Goal: Information Seeking & Learning: Find specific fact

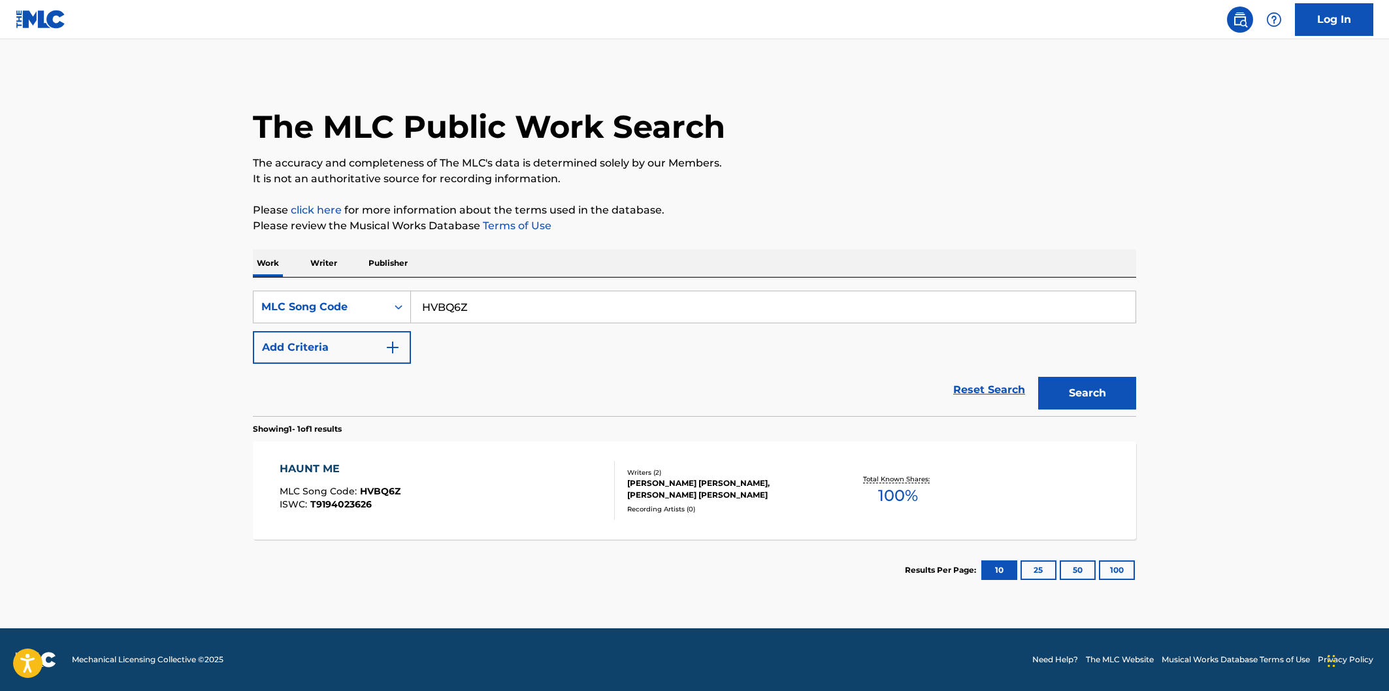
click at [548, 485] on div "HAUNT ME MLC Song Code : HVBQ6Z ISWC : T9194023626" at bounding box center [448, 490] width 336 height 59
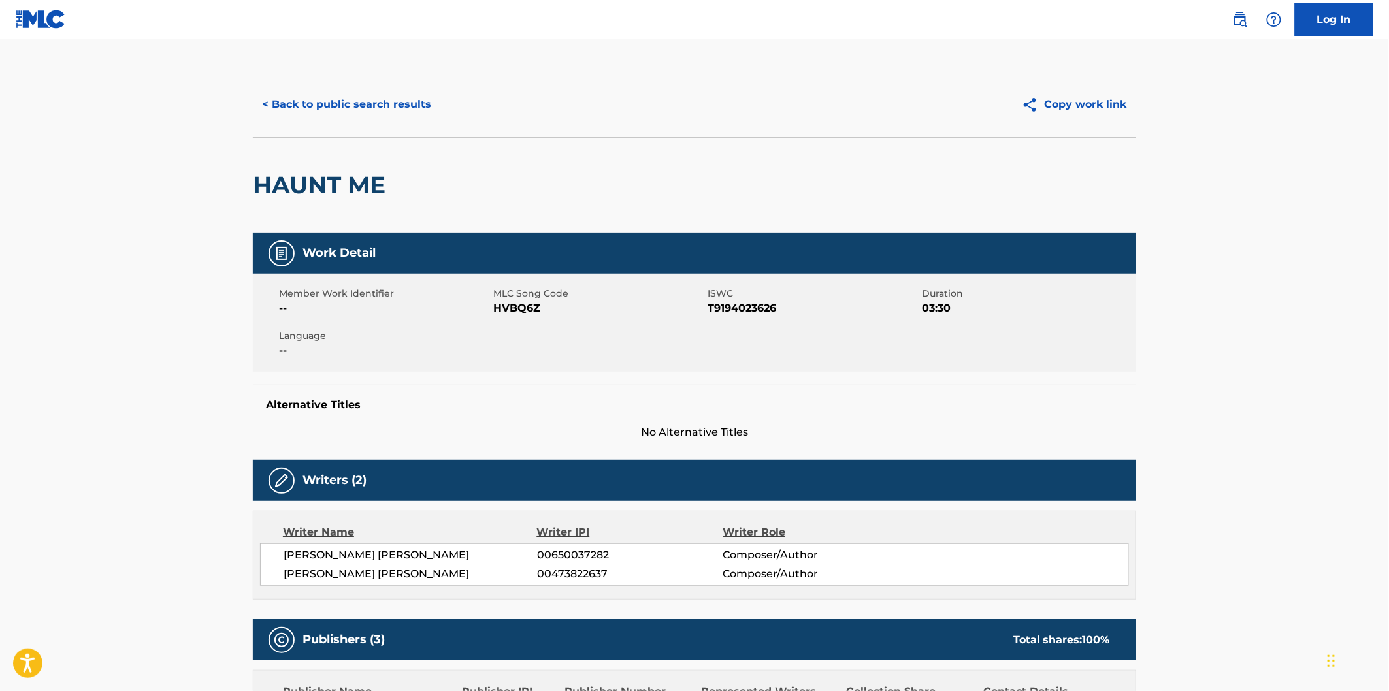
click at [408, 88] on button "< Back to public search results" at bounding box center [347, 104] width 188 height 33
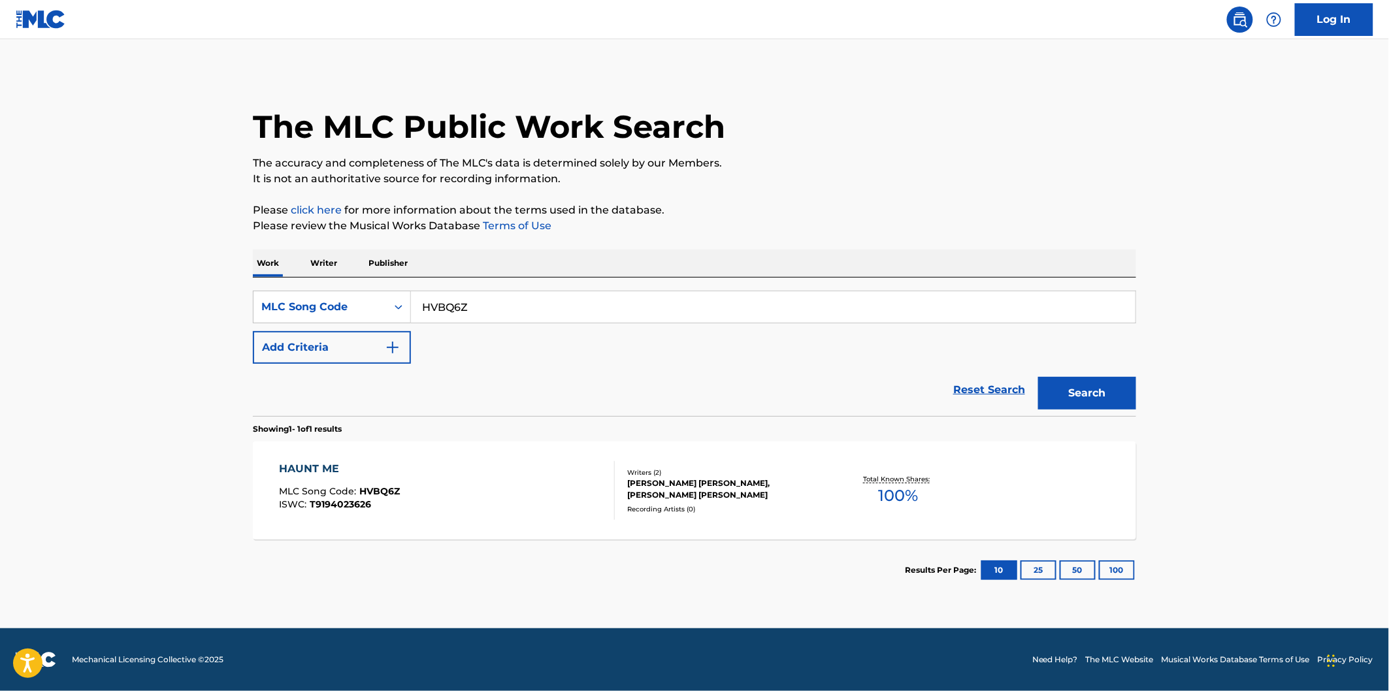
click at [563, 309] on input "HVBQ6Z" at bounding box center [773, 306] width 725 height 31
paste input "IB9VF9"
type input "IB9VF9"
click at [1038, 377] on button "Search" at bounding box center [1087, 393] width 98 height 33
click at [495, 478] on div "I LOVE THIS LIFE MLC Song Code : IB9VF9 ISWC : T9170491926" at bounding box center [448, 490] width 336 height 59
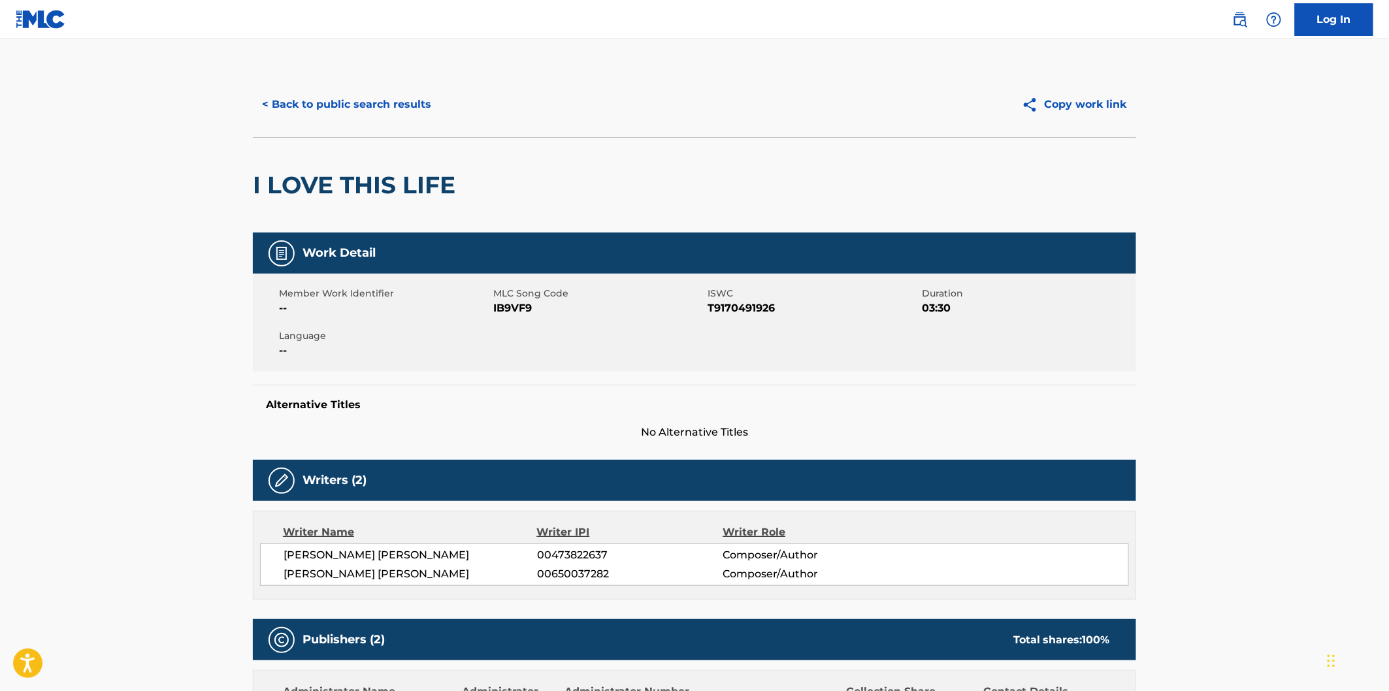
click at [332, 101] on button "< Back to public search results" at bounding box center [347, 104] width 188 height 33
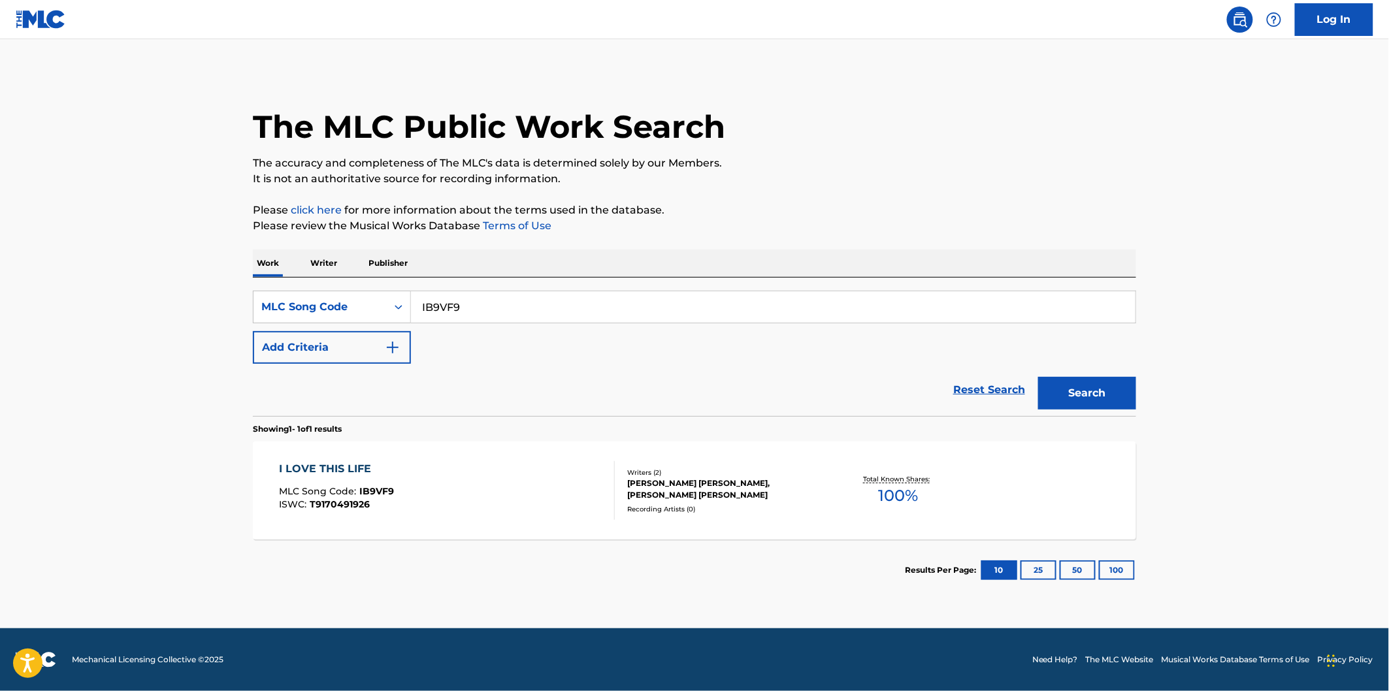
click at [569, 295] on input "IB9VF9" at bounding box center [773, 306] width 725 height 31
paste input "G9ERC"
type input "IG9ERC"
click at [1038, 377] on button "Search" at bounding box center [1087, 393] width 98 height 33
click at [746, 299] on input "IG9ERC" at bounding box center [773, 306] width 725 height 31
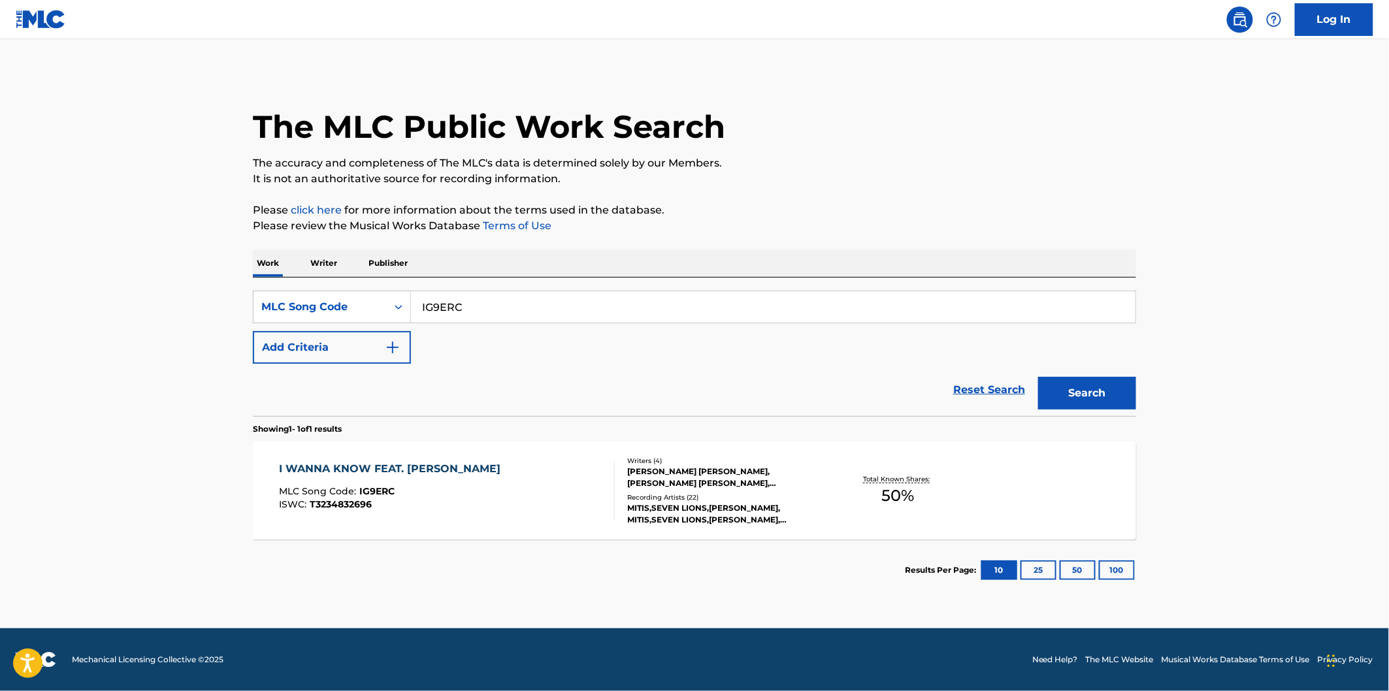
click at [563, 471] on div "I WANNA KNOW FEAT. [PERSON_NAME] MLC Song Code : IG9ERC ISWC : T3234832696" at bounding box center [448, 490] width 336 height 59
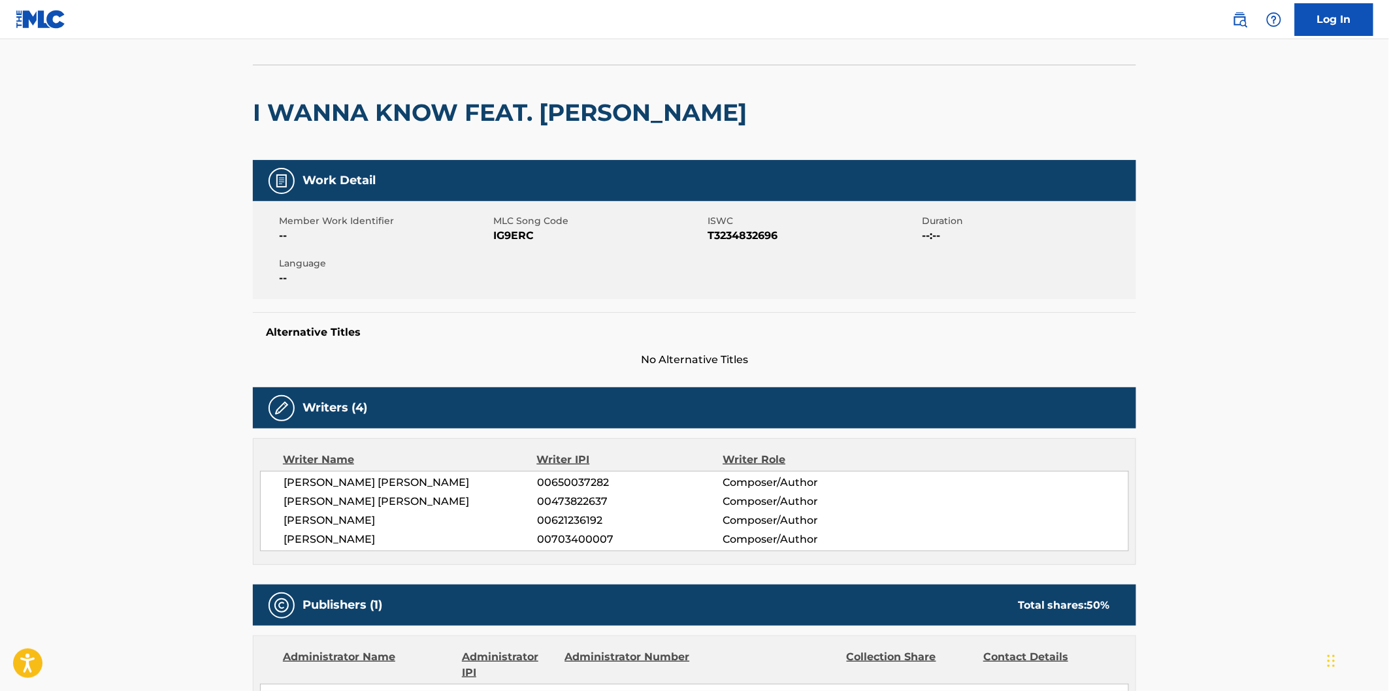
scroll to position [218, 0]
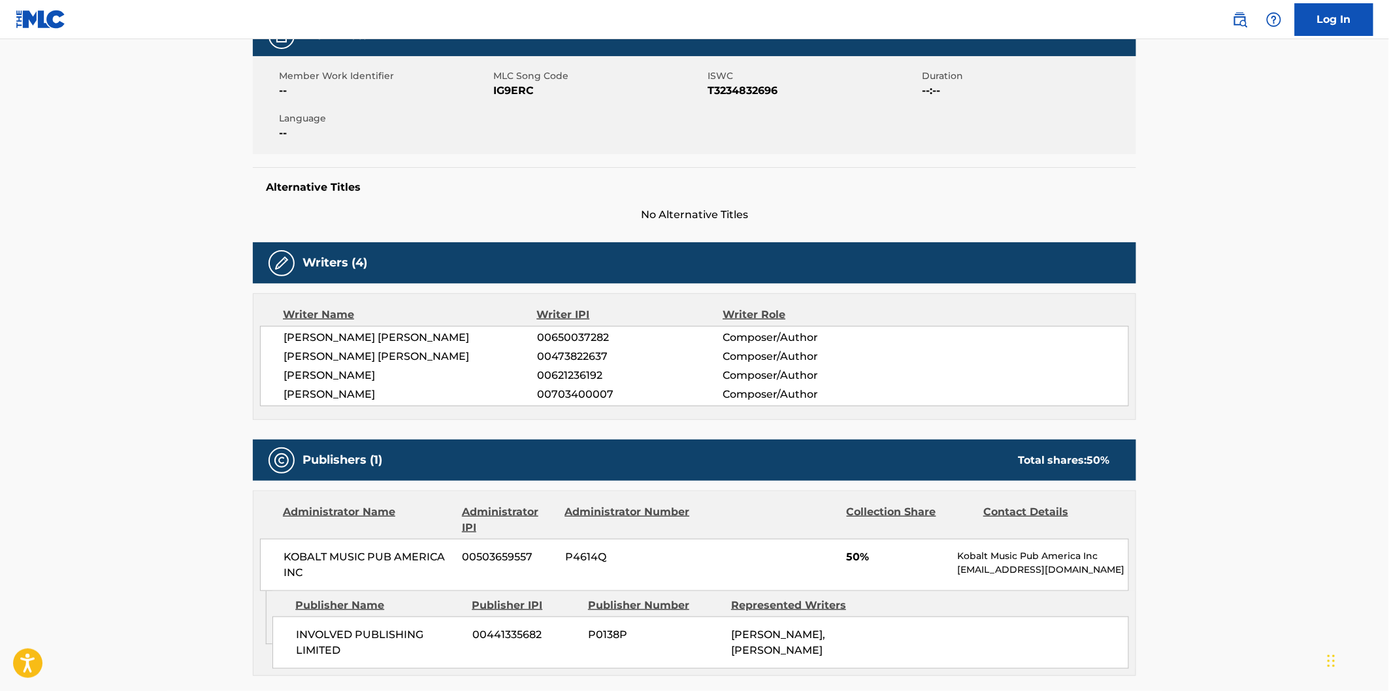
click at [302, 551] on span "KOBALT MUSIC PUB AMERICA INC" at bounding box center [368, 564] width 169 height 31
click at [303, 572] on span "KOBALT MUSIC PUB AMERICA INC" at bounding box center [368, 564] width 169 height 31
copy div "KOBALT MUSIC PUB AMERICA INC"
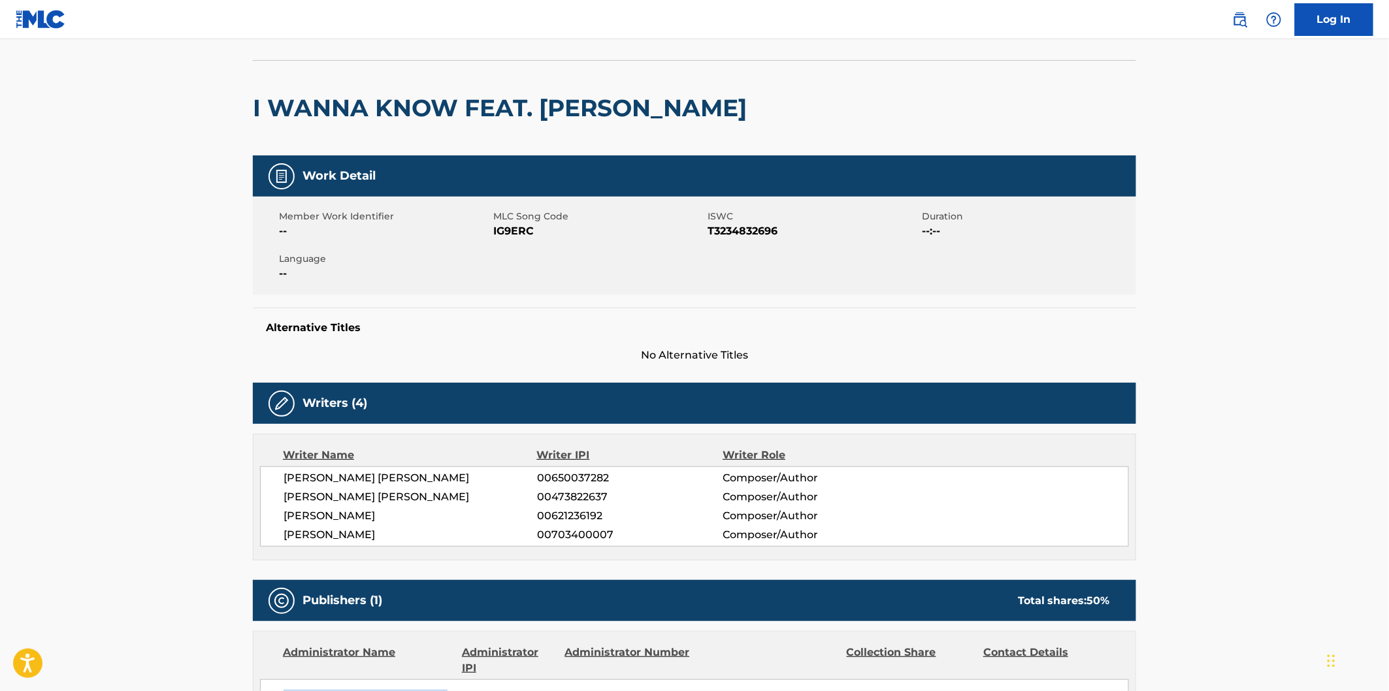
scroll to position [0, 0]
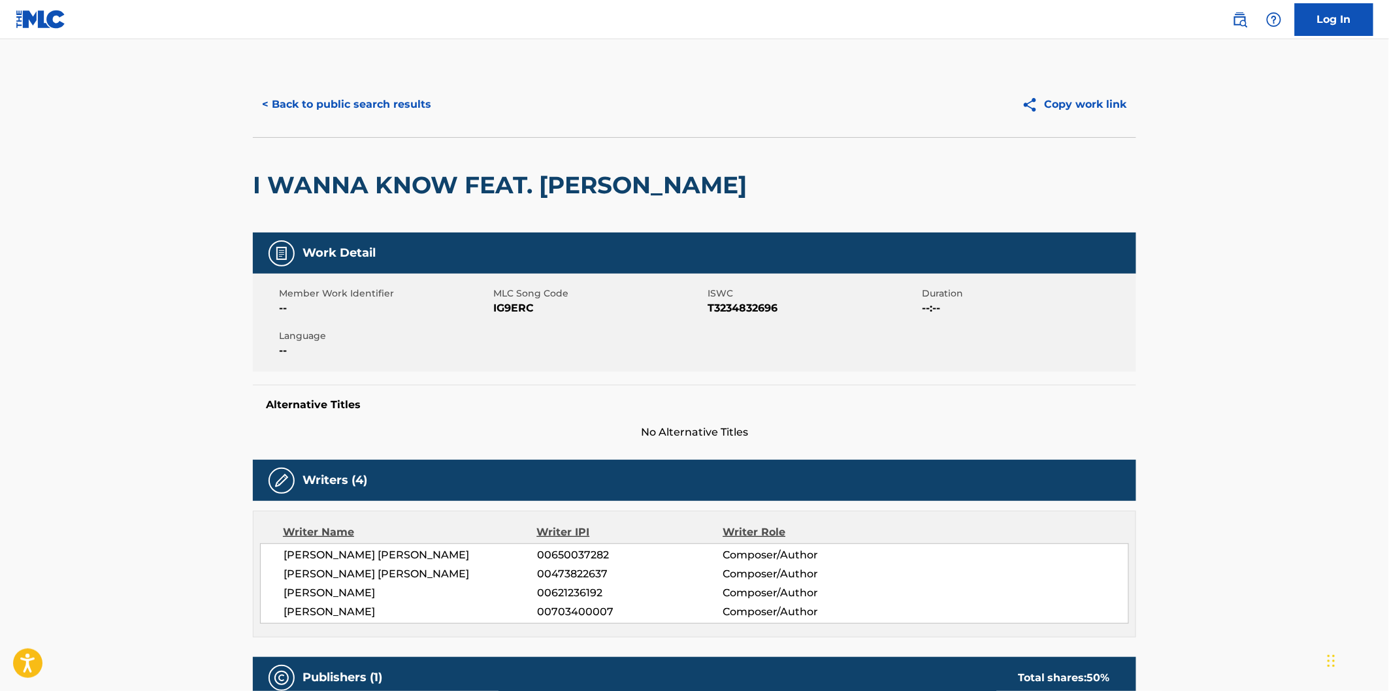
click at [323, 99] on button "< Back to public search results" at bounding box center [347, 104] width 188 height 33
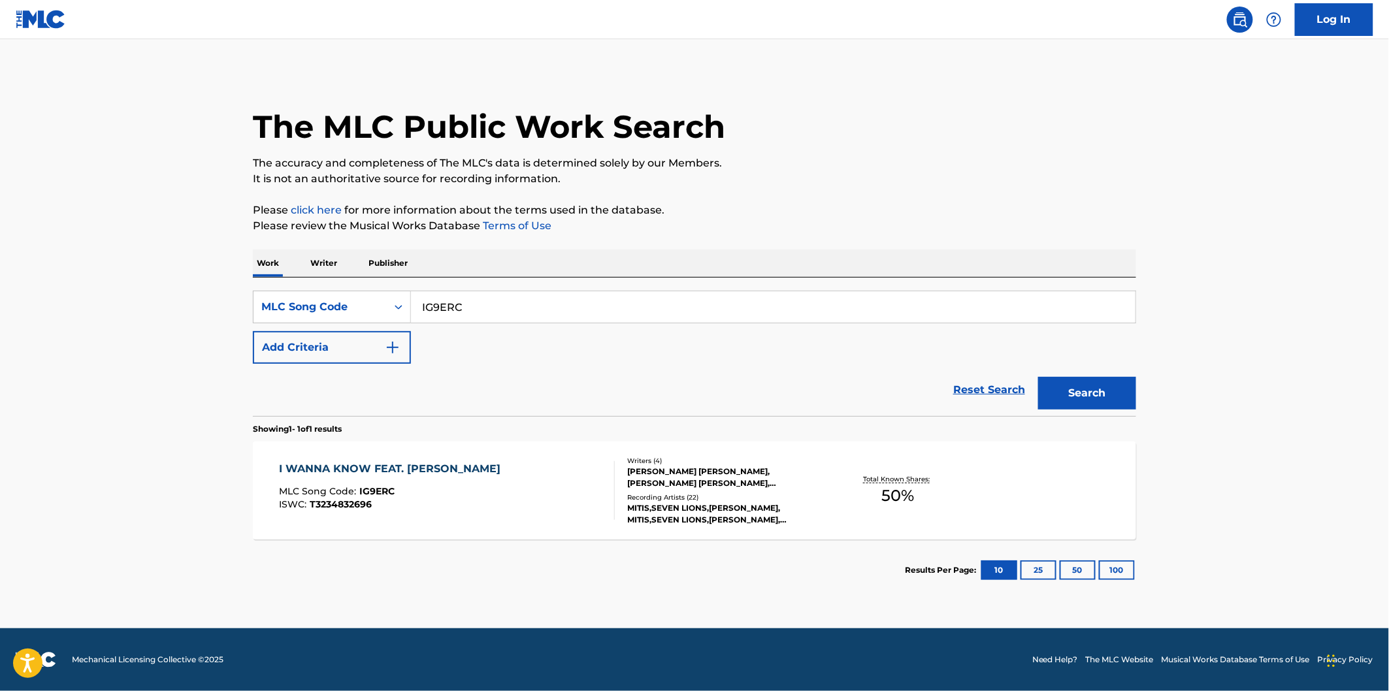
click at [521, 324] on div "SearchWithCriteria5874e946-8827-410f-8cda-e16a7610ef8f MLC Song Code IG9ERC Add…" at bounding box center [694, 327] width 883 height 73
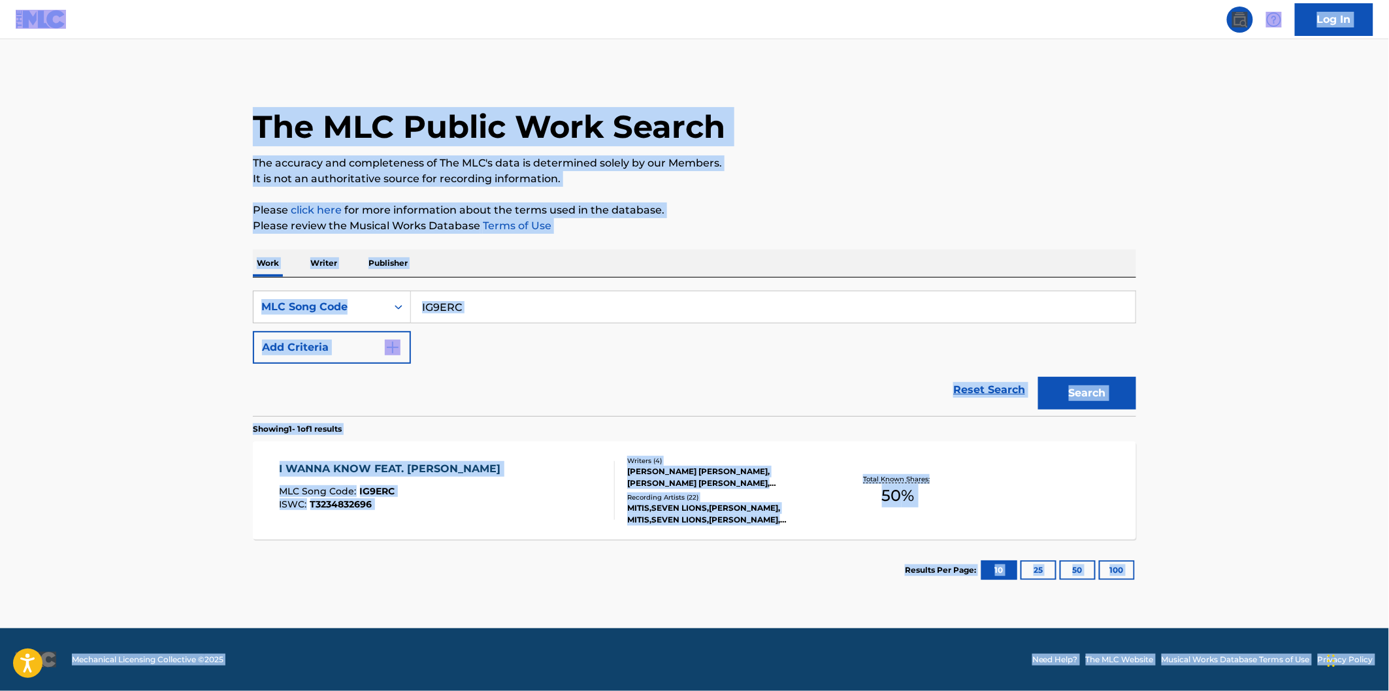
click at [525, 307] on input "IG9ERC" at bounding box center [773, 306] width 725 height 31
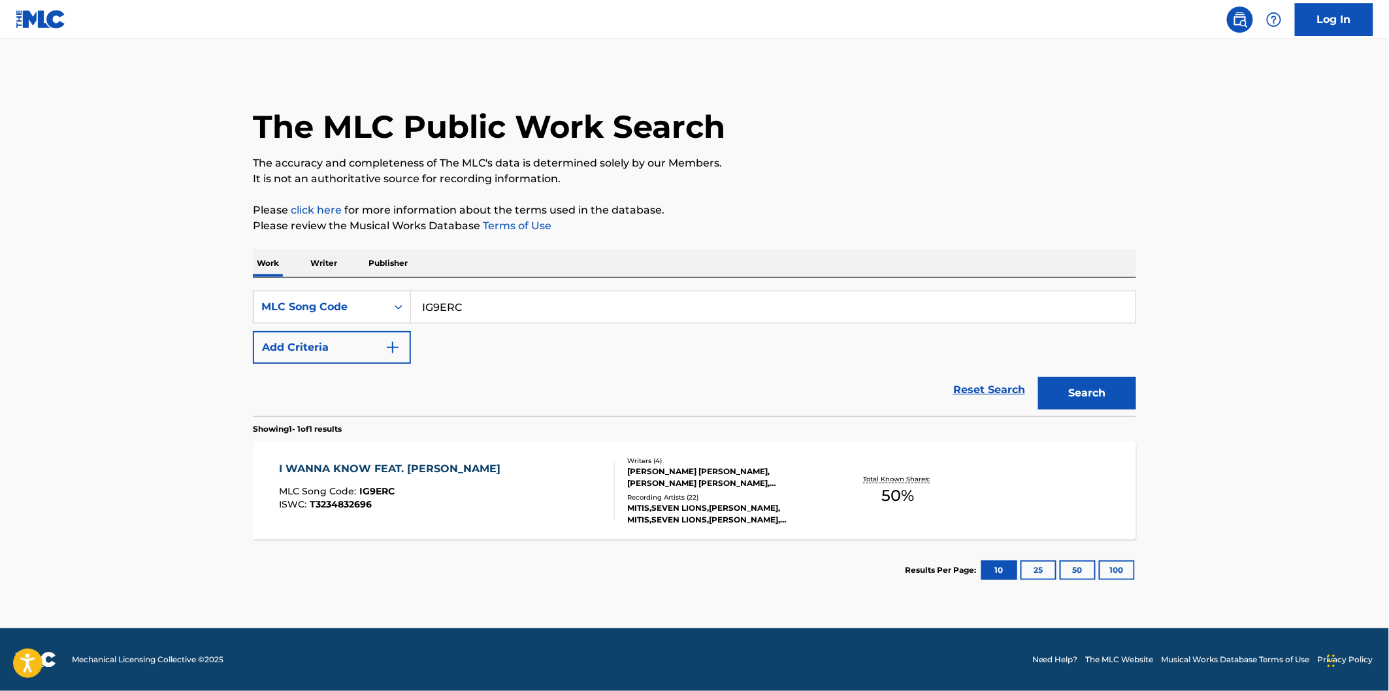
paste input "VEEKD"
type input "IVEEKD"
click at [1038, 377] on button "Search" at bounding box center [1087, 393] width 98 height 33
click at [582, 493] on div "I WANT IT ALL MLC Song Code : IVEEKD ISWC : T9166594032" at bounding box center [448, 490] width 336 height 59
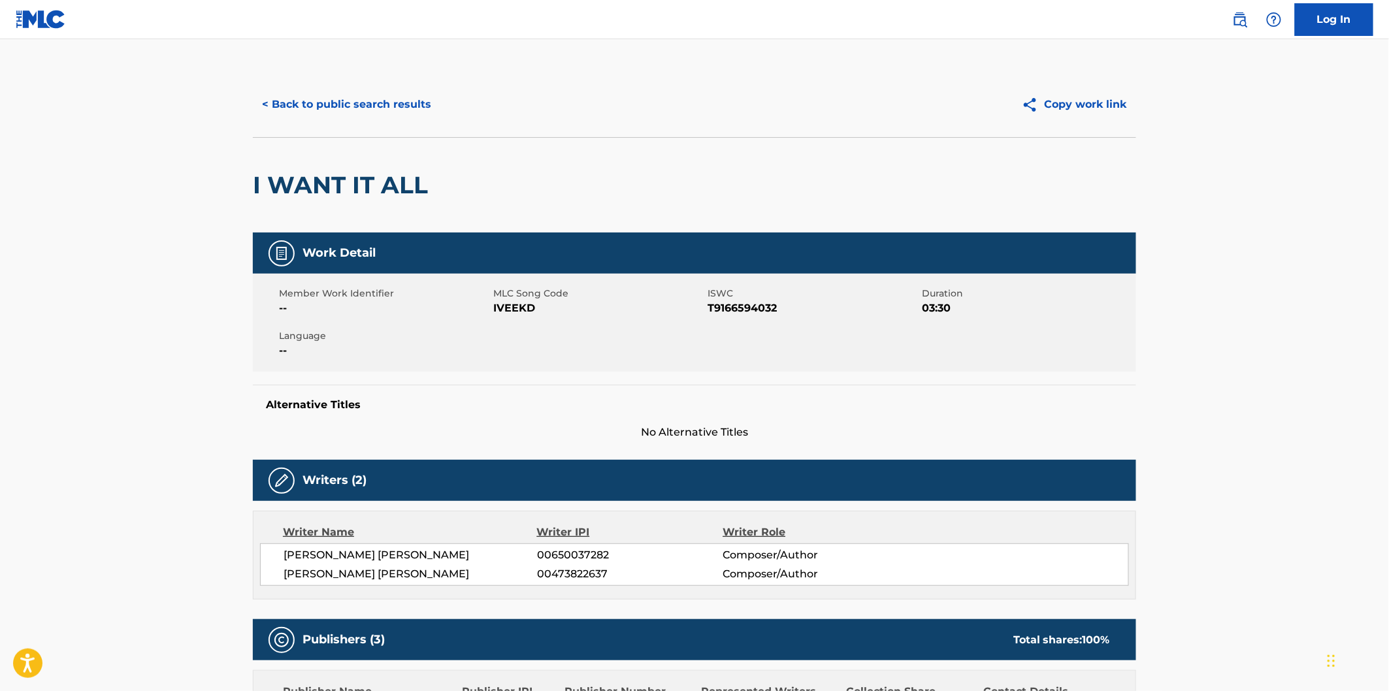
click at [405, 102] on button "< Back to public search results" at bounding box center [347, 104] width 188 height 33
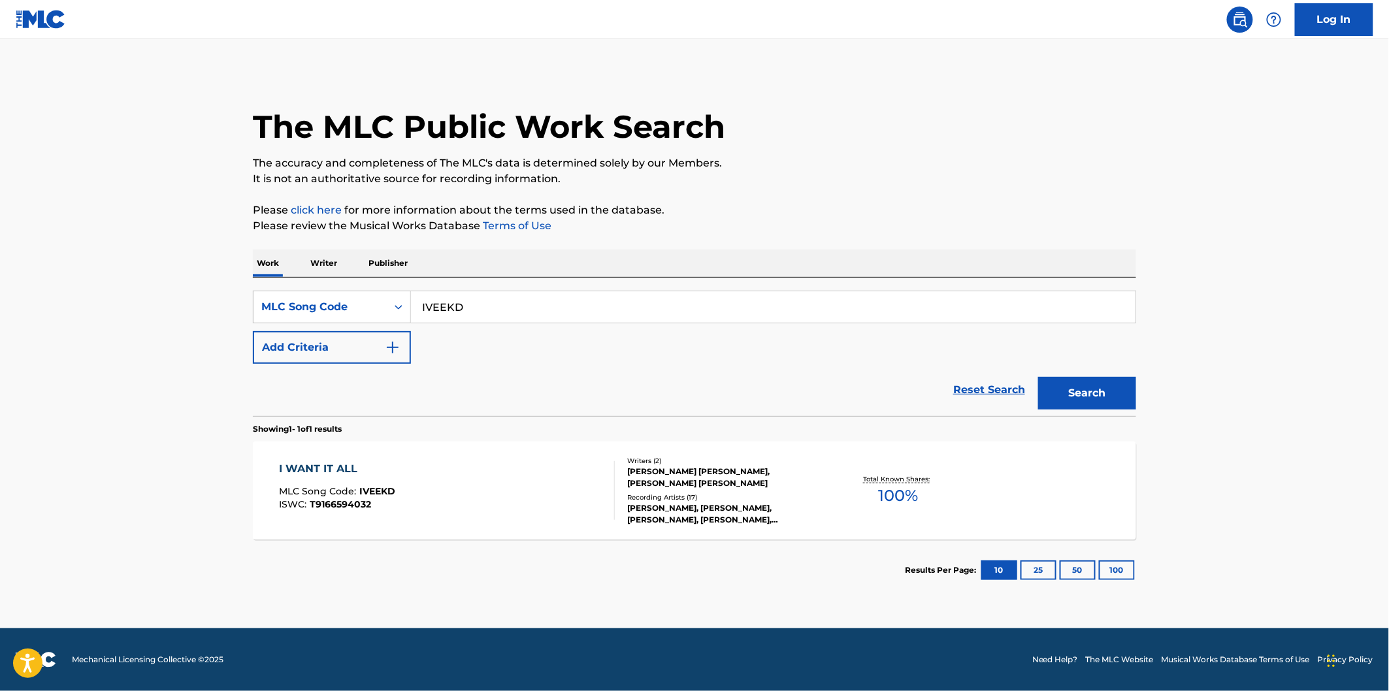
click at [558, 294] on input "IVEEKD" at bounding box center [773, 306] width 725 height 31
paste input "72073"
type input "I72073"
click at [1038, 377] on button "Search" at bounding box center [1087, 393] width 98 height 33
click at [585, 467] on div "IF TEARS COULD TALK MLC Song Code : I72073 ISWC :" at bounding box center [448, 490] width 336 height 59
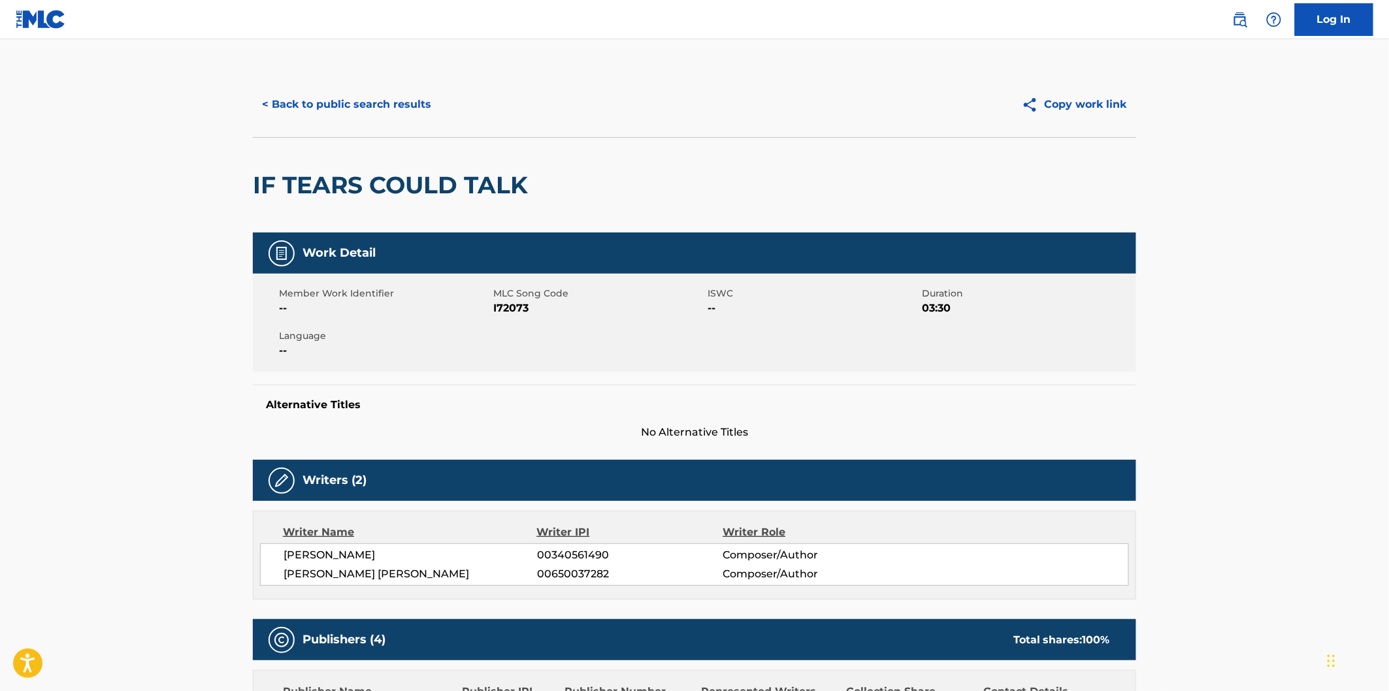
click at [365, 107] on button "< Back to public search results" at bounding box center [347, 104] width 188 height 33
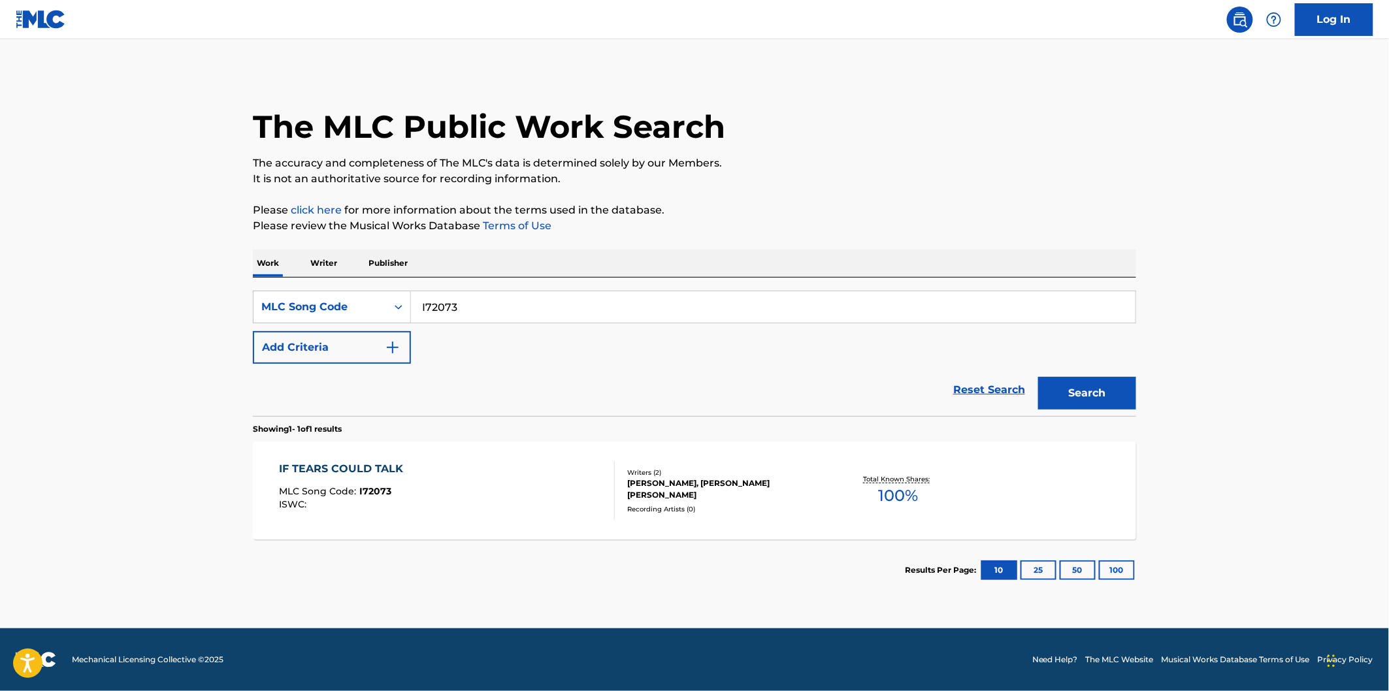
click at [585, 314] on input "I72073" at bounding box center [773, 306] width 725 height 31
paste input "VEEKB"
type input "IVEEKB"
click at [1038, 377] on button "Search" at bounding box center [1087, 393] width 98 height 33
click at [557, 502] on div "IT'S OK MLC Song Code : IVEEKB ISWC : T9102315220" at bounding box center [448, 490] width 336 height 59
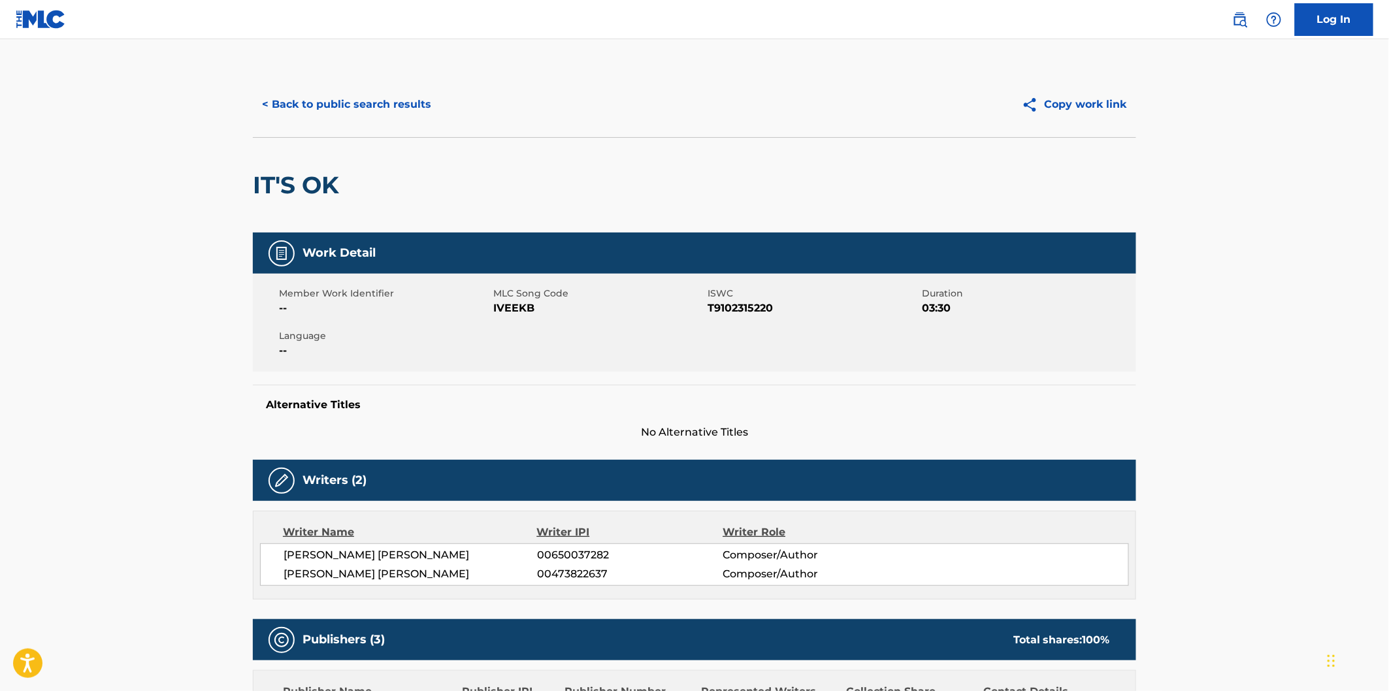
click at [429, 114] on button "< Back to public search results" at bounding box center [347, 104] width 188 height 33
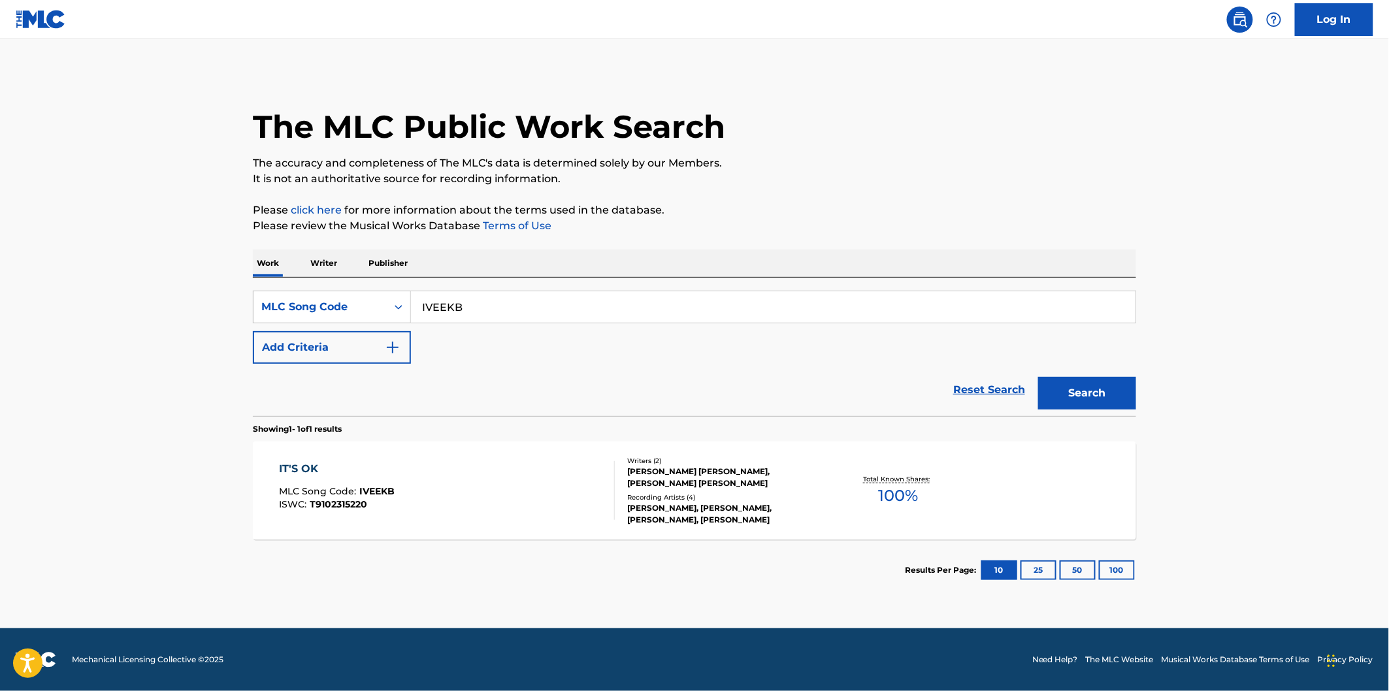
click at [708, 308] on input "IVEEKB" at bounding box center [773, 306] width 725 height 31
paste input "KVAWM4"
type input "KVAWM4"
click at [1038, 377] on button "Search" at bounding box center [1087, 393] width 98 height 33
click at [532, 478] on div "KEEP IT QUIET MLC Song Code : KVAWM4 ISWC : T9170491937" at bounding box center [448, 490] width 336 height 59
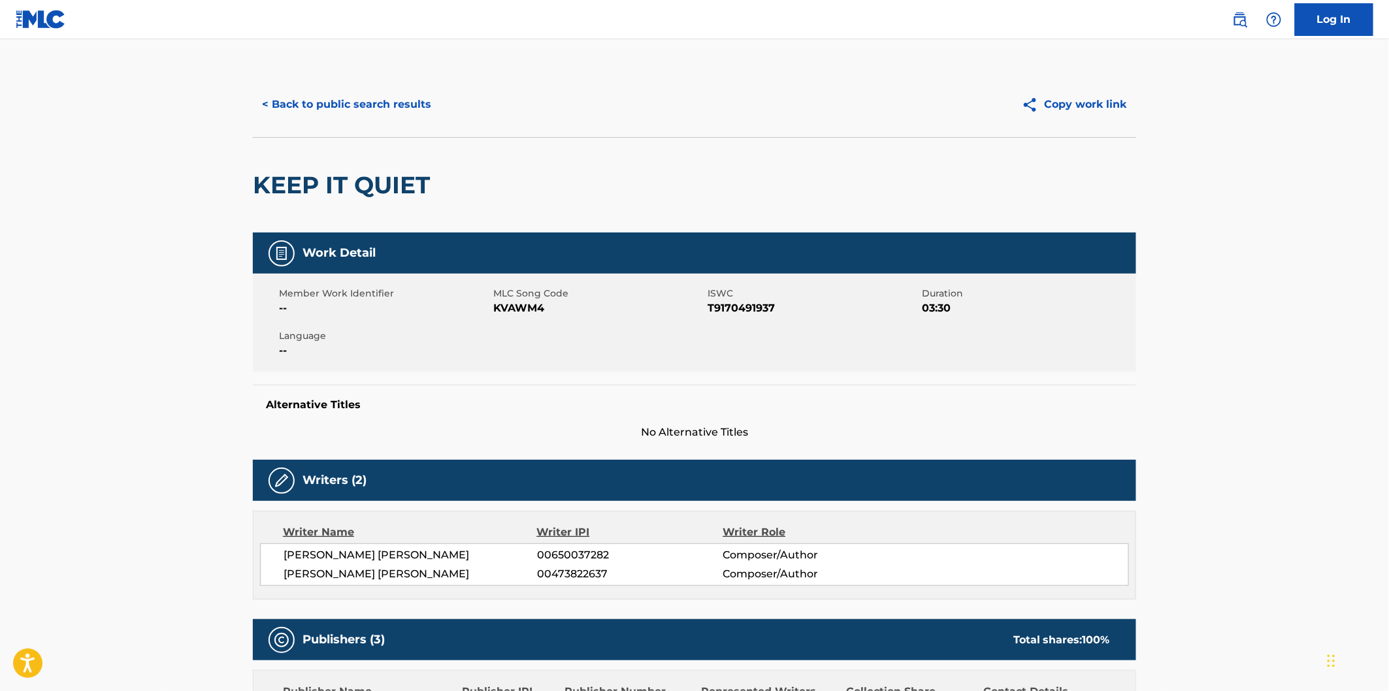
click at [358, 108] on button "< Back to public search results" at bounding box center [347, 104] width 188 height 33
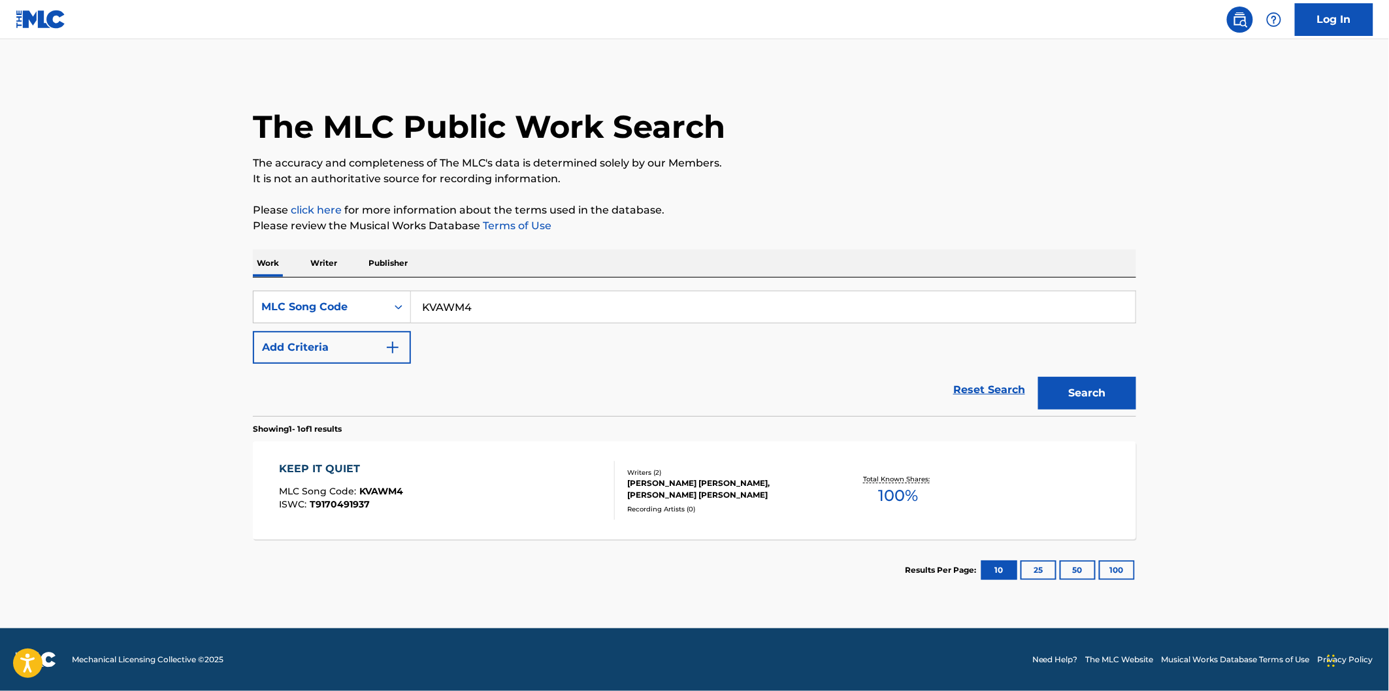
click at [638, 312] on input "KVAWM4" at bounding box center [773, 306] width 725 height 31
paste input "5"
type input "KVAWM5"
click at [1038, 377] on button "Search" at bounding box center [1087, 393] width 98 height 33
click at [578, 510] on div "KEYS TO THE CITY MLC Song Code : KVAWM5 ISWC : T3070732122" at bounding box center [448, 490] width 336 height 59
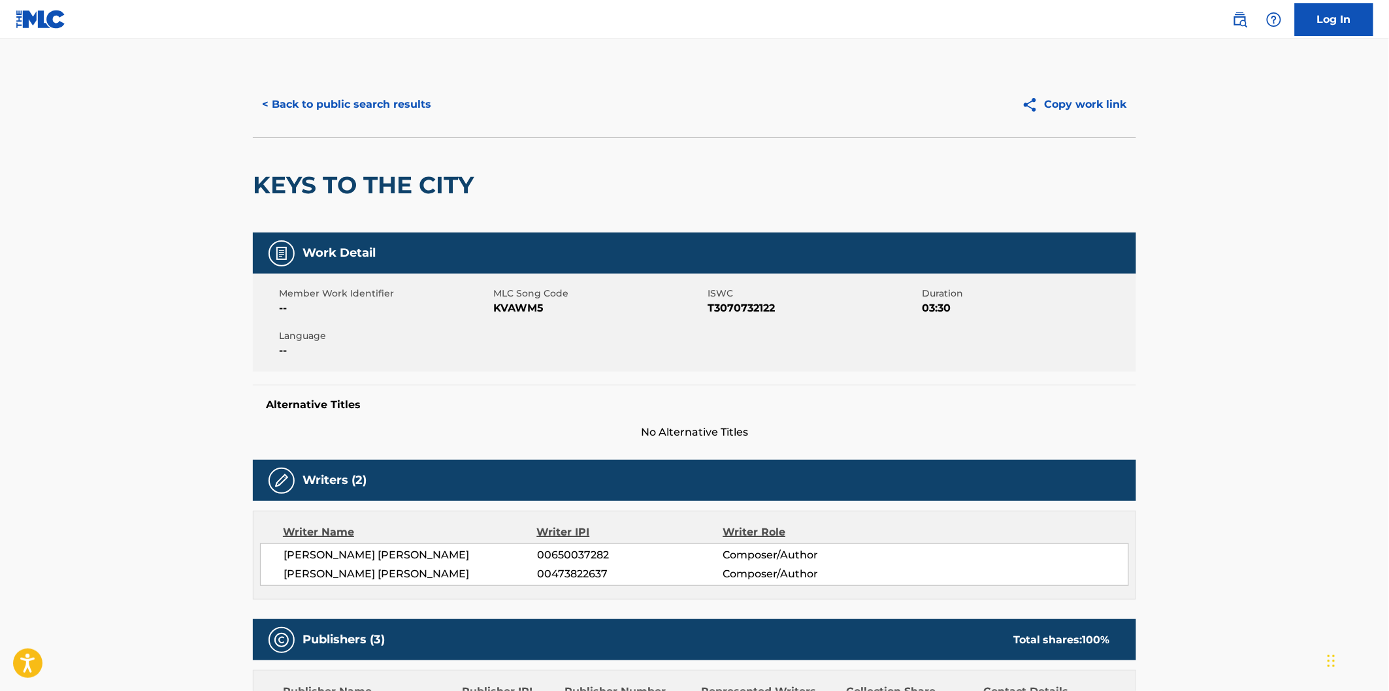
click at [342, 116] on button "< Back to public search results" at bounding box center [347, 104] width 188 height 33
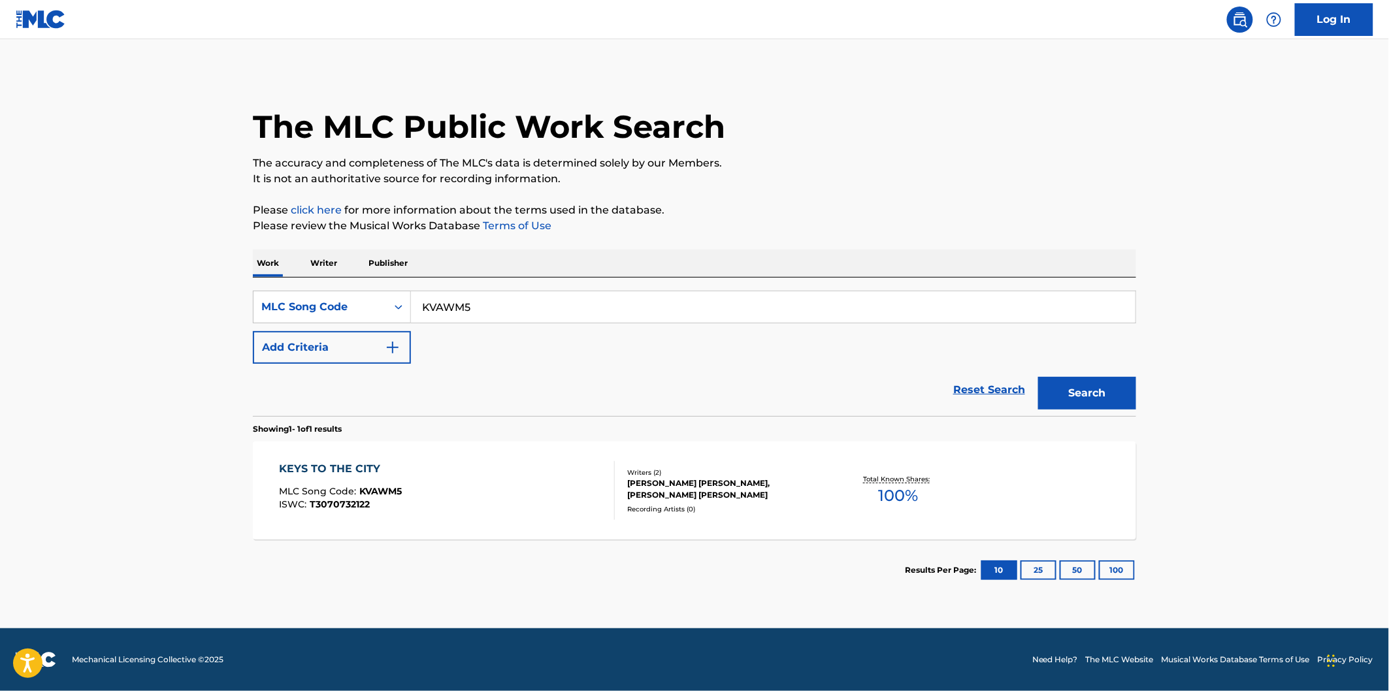
click at [584, 303] on input "KVAWM5" at bounding box center [773, 306] width 725 height 31
paste input "LA16AQ"
type input "LA16AQ"
click at [1038, 377] on button "Search" at bounding box center [1087, 393] width 98 height 33
click at [497, 477] on div "LIFT ME UP MLC Song Code : LA16AQ ISWC : T9317428210" at bounding box center [448, 490] width 336 height 59
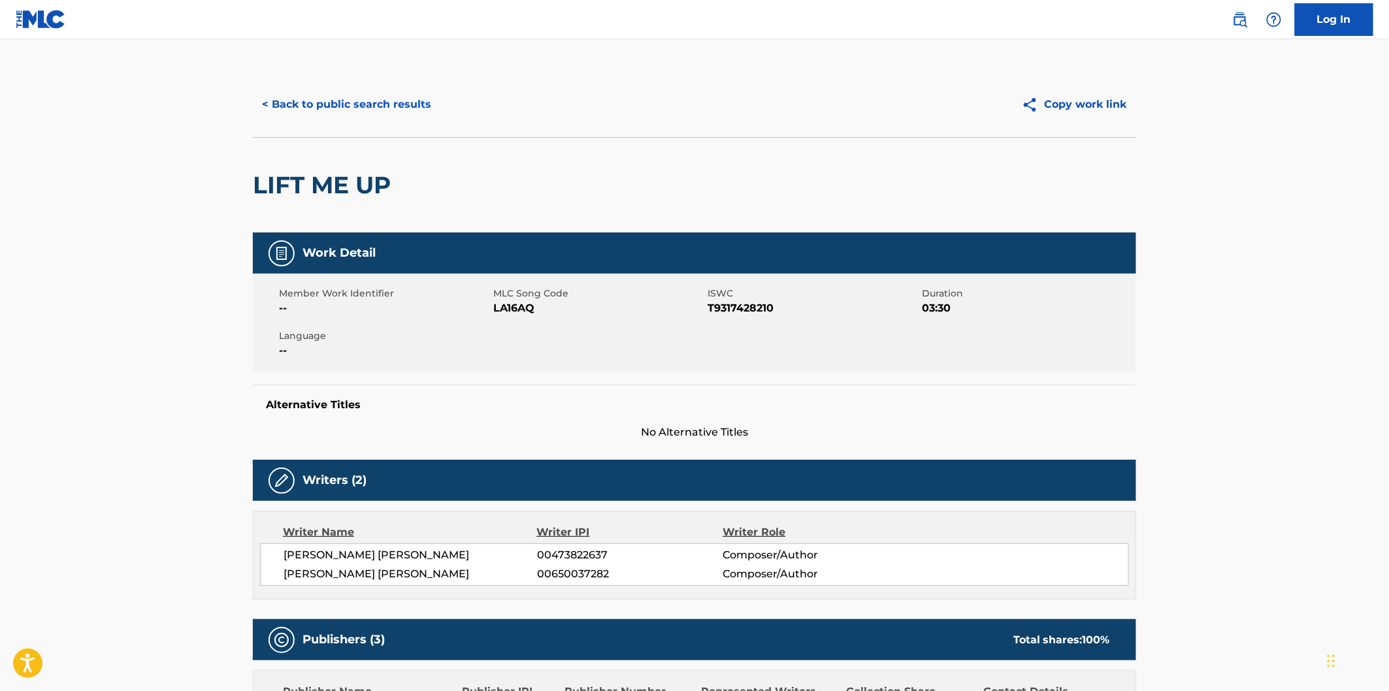
click at [438, 103] on div "< Back to public search results" at bounding box center [474, 104] width 442 height 33
click at [413, 96] on button "< Back to public search results" at bounding box center [347, 104] width 188 height 33
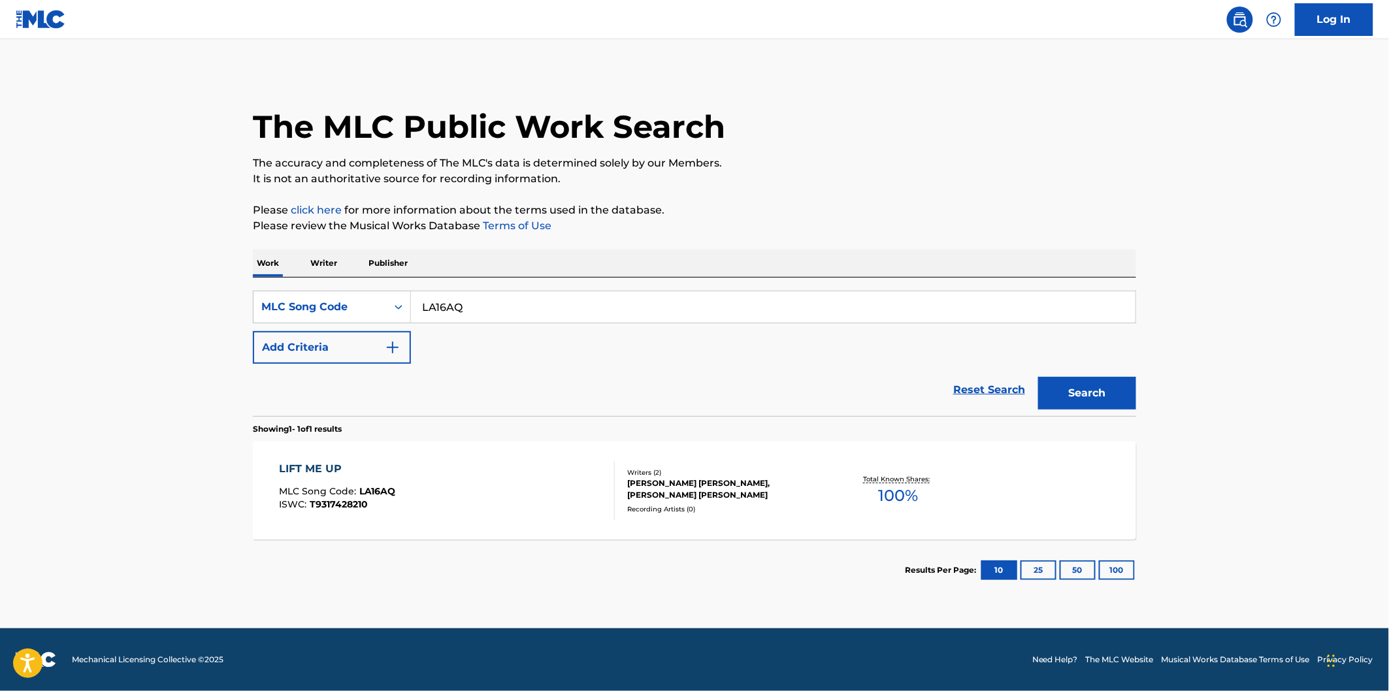
click at [745, 303] on input "LA16AQ" at bounding box center [773, 306] width 725 height 31
paste input "VCEPM"
type input "LVCEPM"
click at [1038, 377] on button "Search" at bounding box center [1087, 393] width 98 height 33
click at [538, 472] on div "LIGHTS UP MLC Song Code : LVCEPM ISWC : T9143066084" at bounding box center [448, 490] width 336 height 59
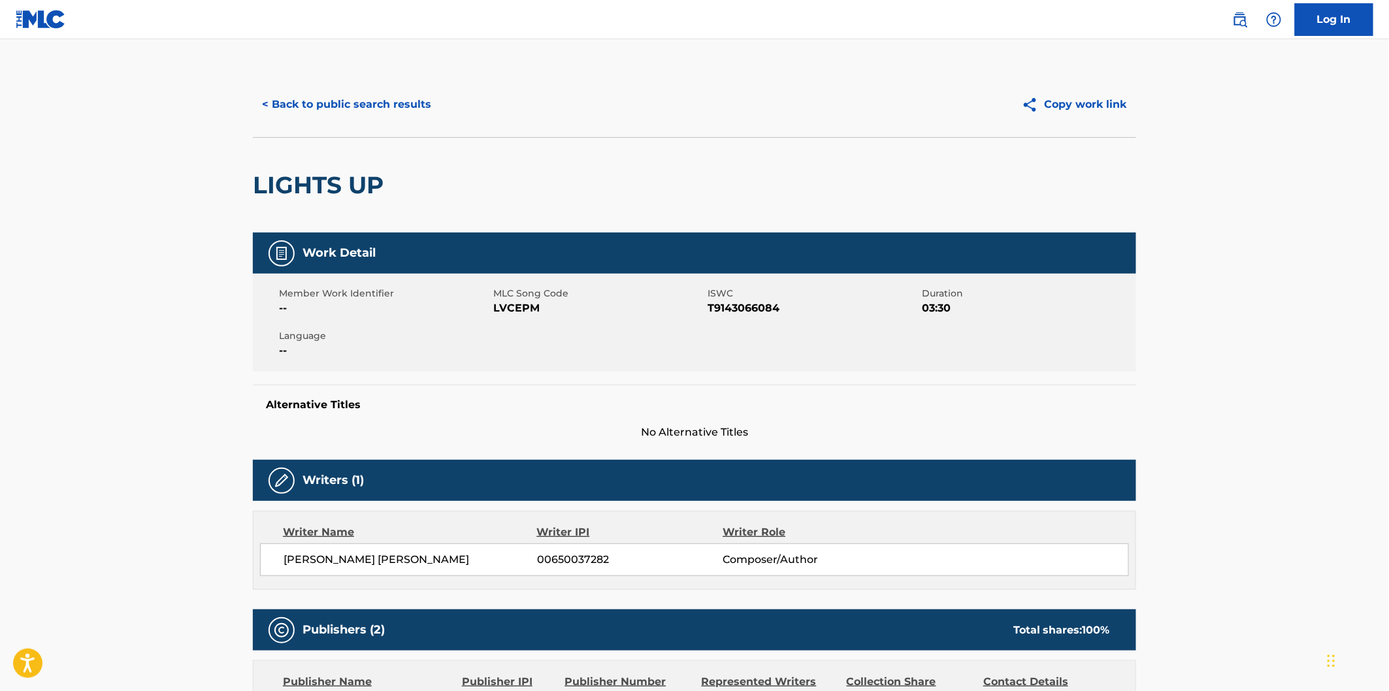
click at [349, 118] on button "< Back to public search results" at bounding box center [347, 104] width 188 height 33
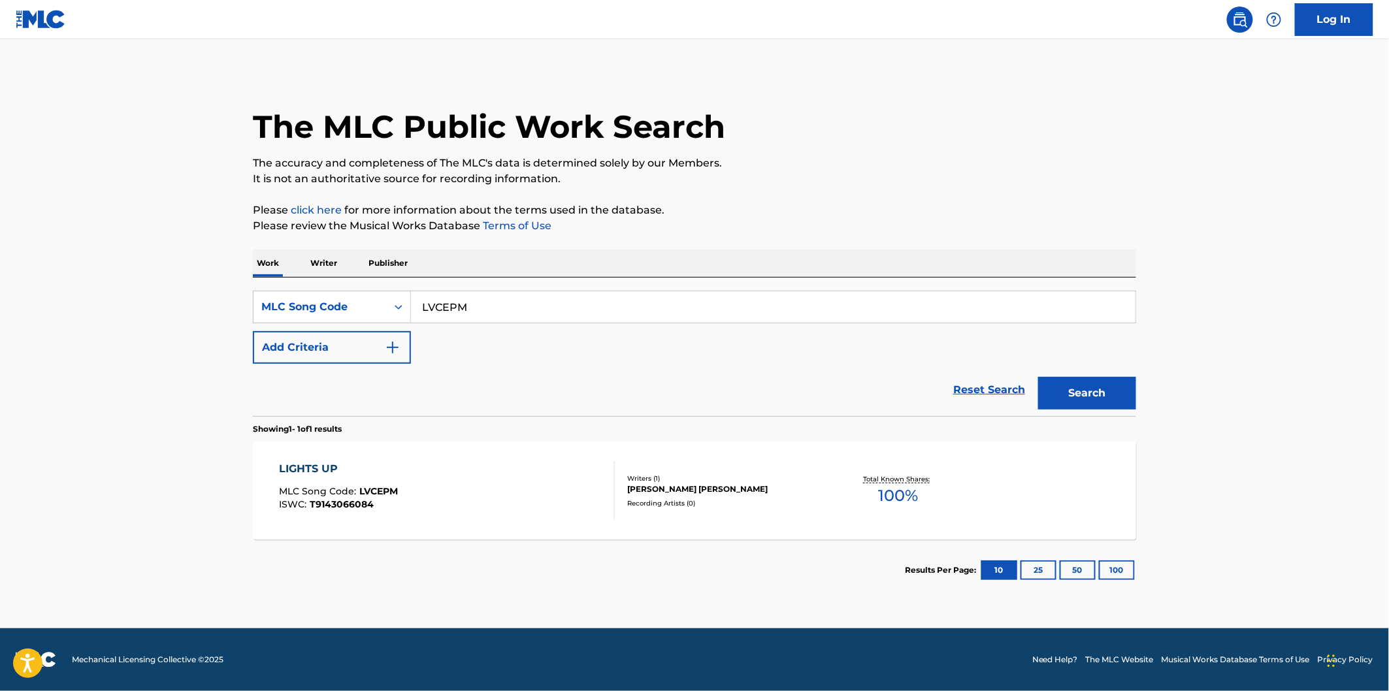
click at [552, 317] on input "LVCEPM" at bounding box center [773, 306] width 725 height 31
paste input "T0"
type input "LVCET0"
click at [1038, 377] on button "Search" at bounding box center [1087, 393] width 98 height 33
click at [508, 491] on div "LOVE AND WAR MLC Song Code : LVCET0 ISWC : T9102315311" at bounding box center [448, 490] width 336 height 59
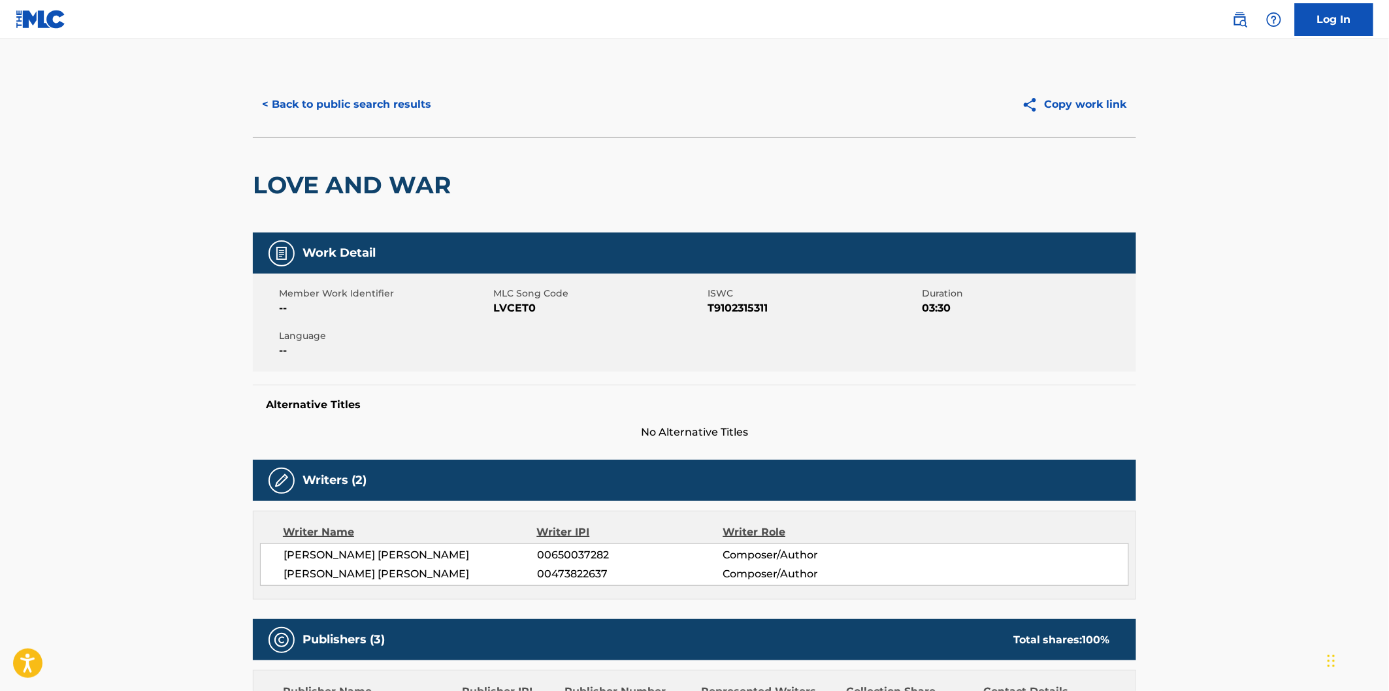
click at [401, 109] on button "< Back to public search results" at bounding box center [347, 104] width 188 height 33
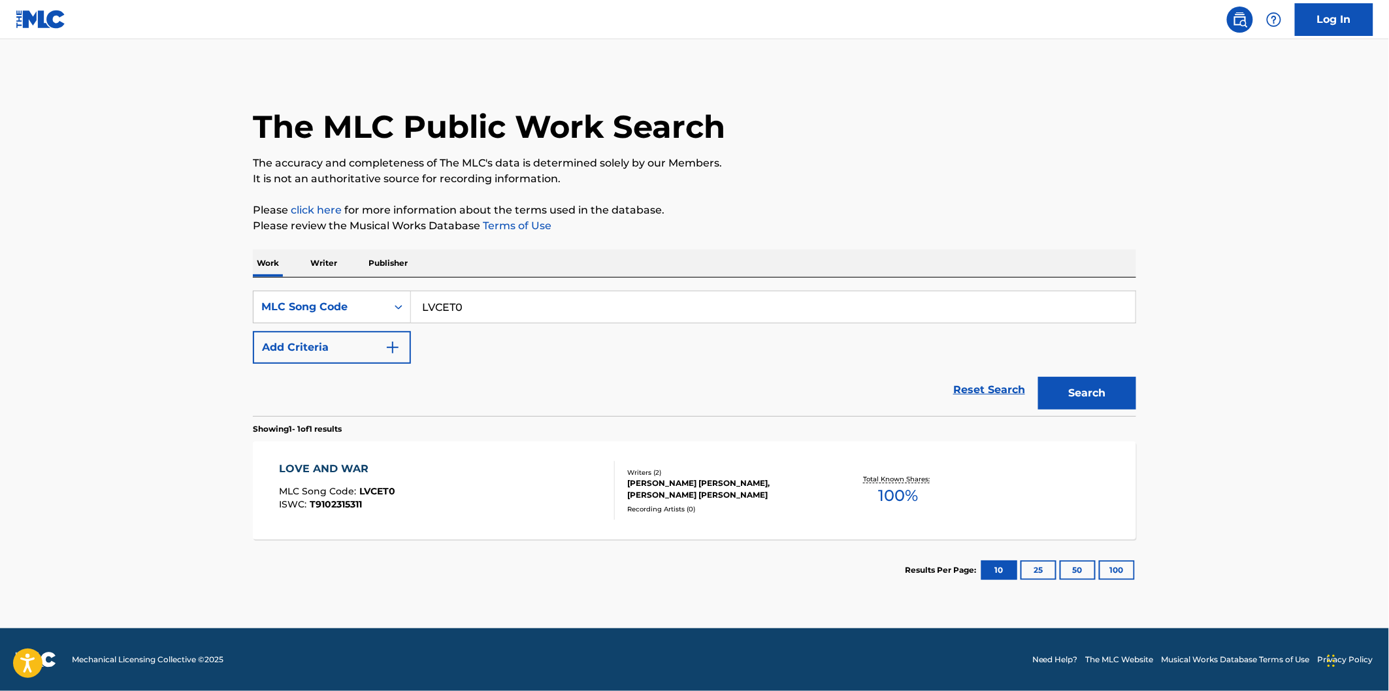
click at [698, 299] on input "LVCET0" at bounding box center [773, 306] width 725 height 31
paste input "B20C1"
type input "LB20C1"
click at [1038, 377] on button "Search" at bounding box center [1087, 393] width 98 height 33
click at [583, 459] on div "LOVE IS THE ANSWER MLC Song Code : LB20C1 ISWC : T3013472527 Writers ( 2 ) [PER…" at bounding box center [694, 491] width 883 height 98
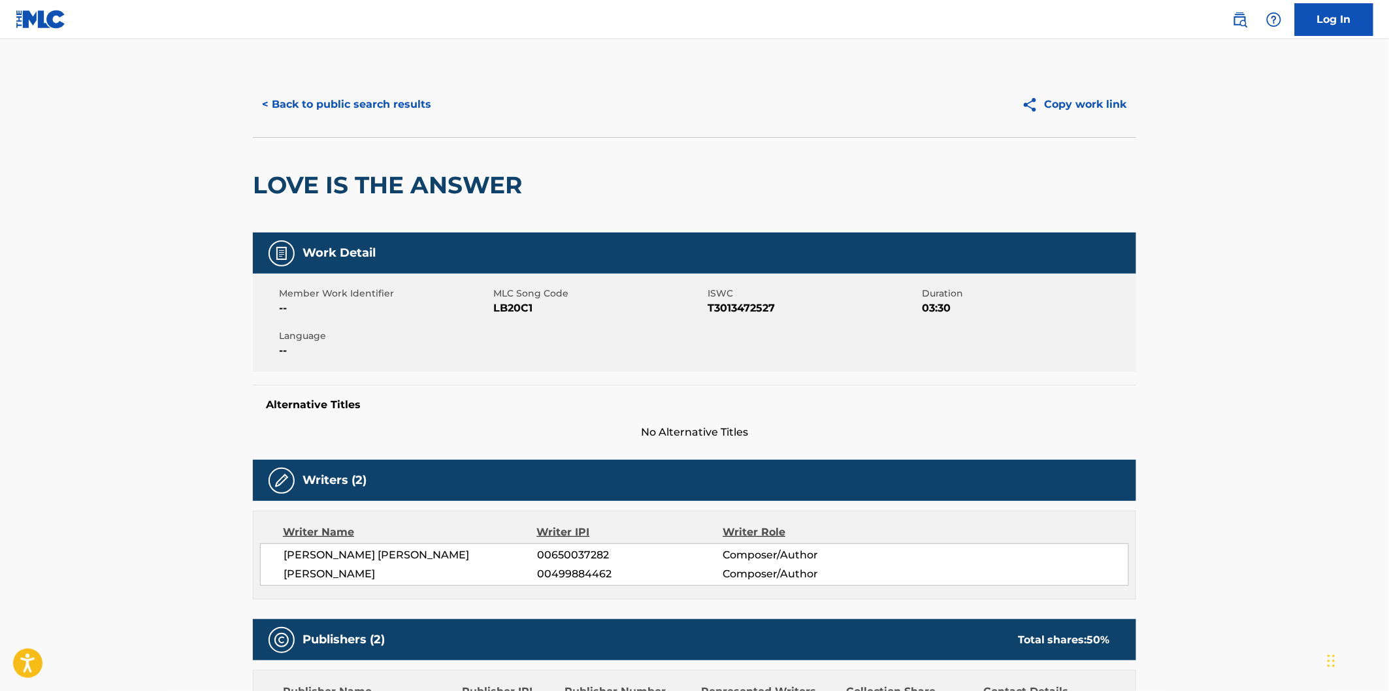
click at [441, 107] on div "< Back to public search results" at bounding box center [474, 104] width 442 height 33
click at [421, 106] on button "< Back to public search results" at bounding box center [347, 104] width 188 height 33
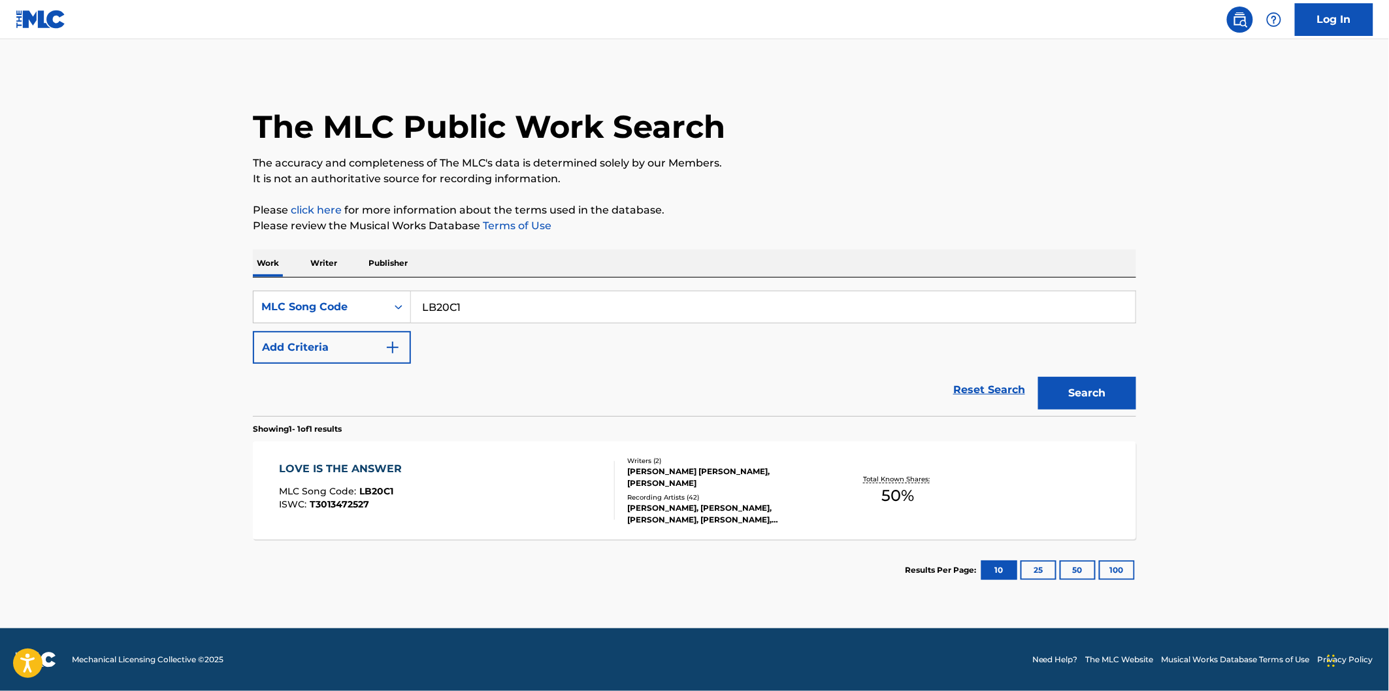
click at [604, 323] on div "SearchWithCriteria5874e946-8827-410f-8cda-e16a7610ef8f MLC Song Code LB20C1 Add…" at bounding box center [694, 327] width 883 height 73
click at [609, 305] on input "LB20C1" at bounding box center [773, 306] width 725 height 31
paste input "VCEPL"
click at [1038, 377] on button "Search" at bounding box center [1087, 393] width 98 height 33
paste input "Search Form"
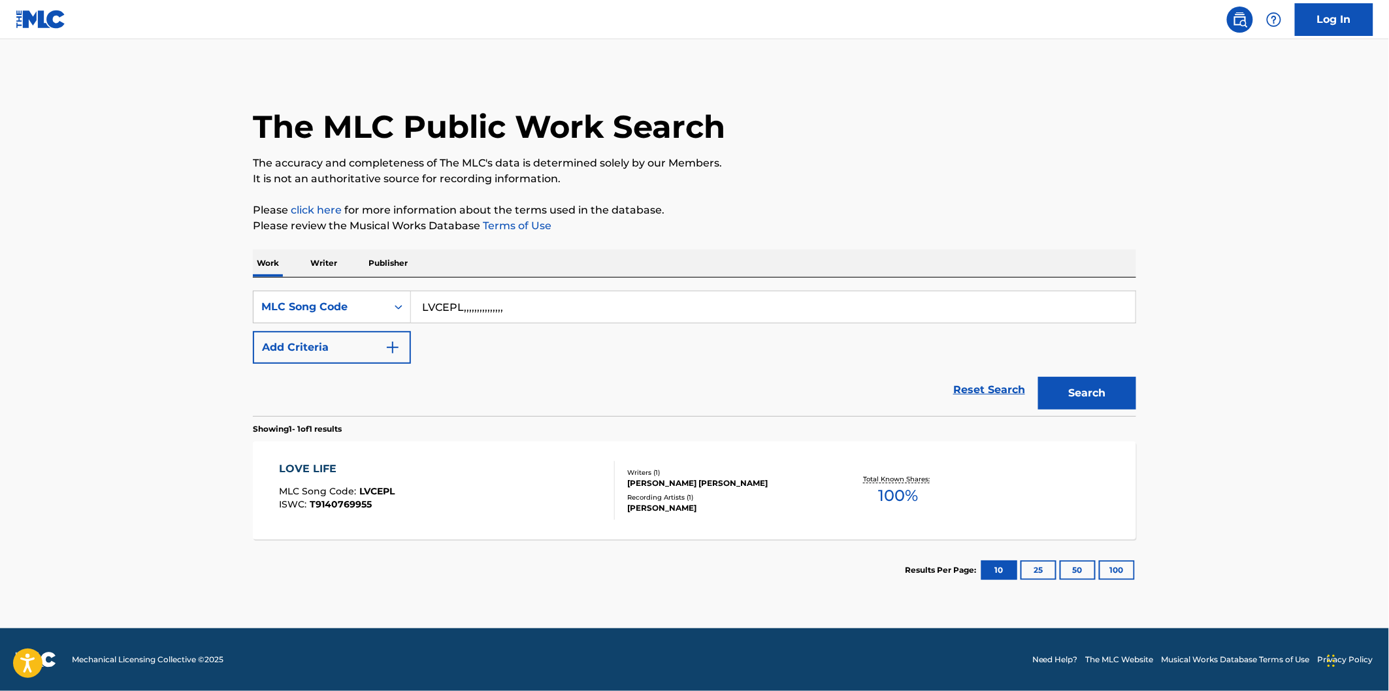
type input "LVCEPL"
click at [1038, 377] on button "Search" at bounding box center [1087, 393] width 98 height 33
click at [579, 463] on div "LOVE LIFE MLC Song Code : LVCEPL ISWC : T9140769955" at bounding box center [448, 490] width 336 height 59
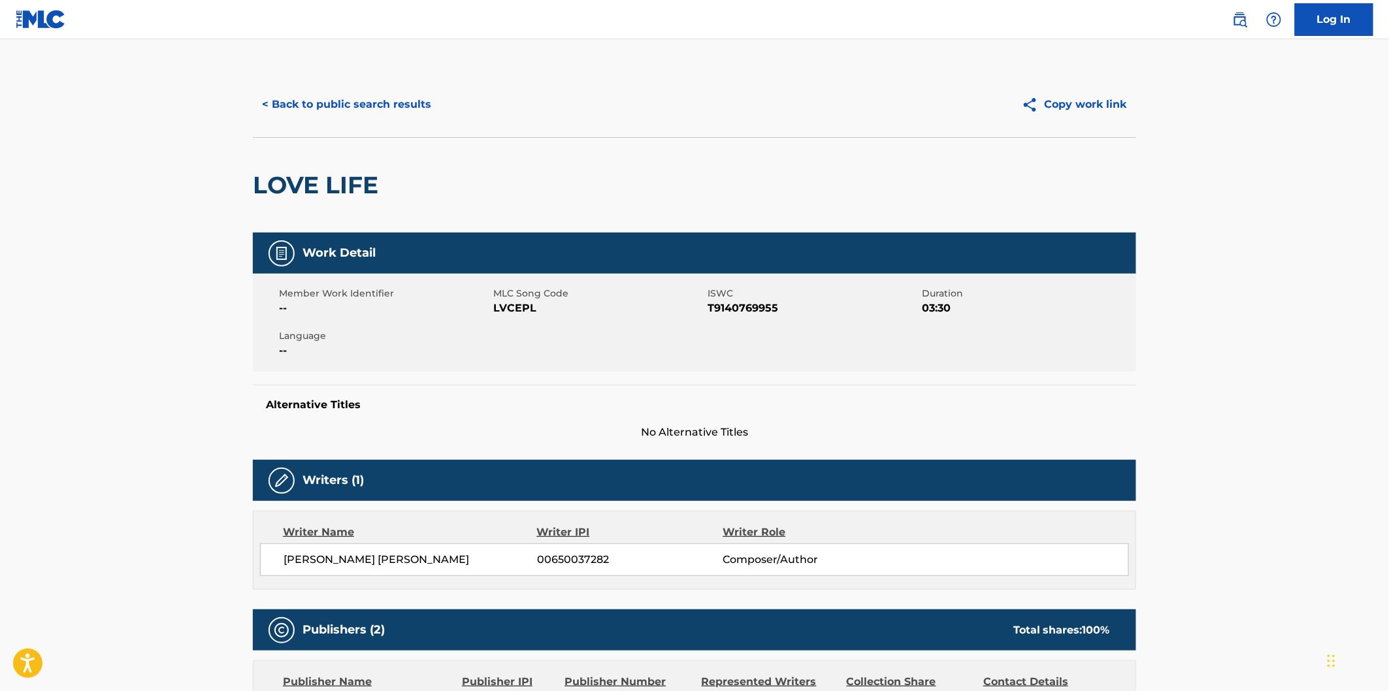
click at [431, 101] on button "< Back to public search results" at bounding box center [347, 104] width 188 height 33
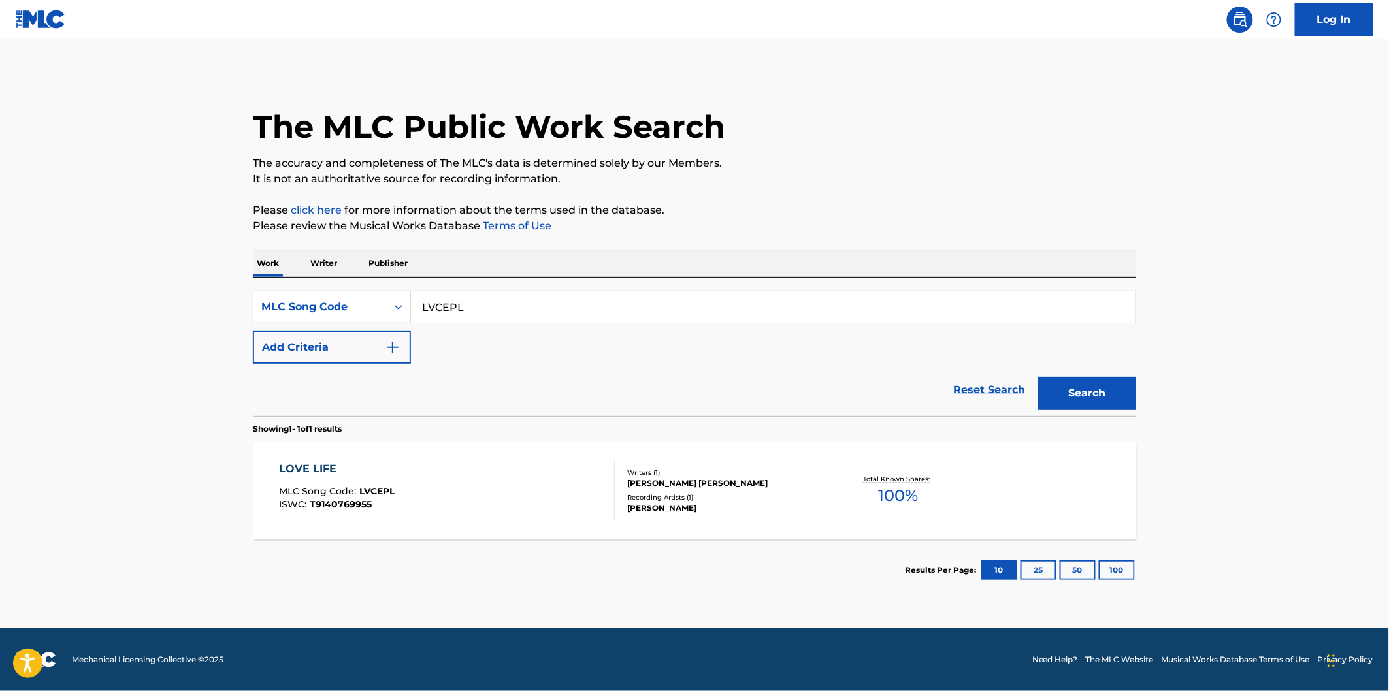
click at [561, 286] on div "SearchWithCriteria5874e946-8827-410f-8cda-e16a7610ef8f MLC Song Code LVCEPL Add…" at bounding box center [694, 347] width 883 height 139
click at [564, 301] on input "LVCEPL" at bounding box center [773, 306] width 725 height 31
paste input "MVD60Z"
type input "MVD60Z"
click at [1038, 377] on button "Search" at bounding box center [1087, 393] width 98 height 33
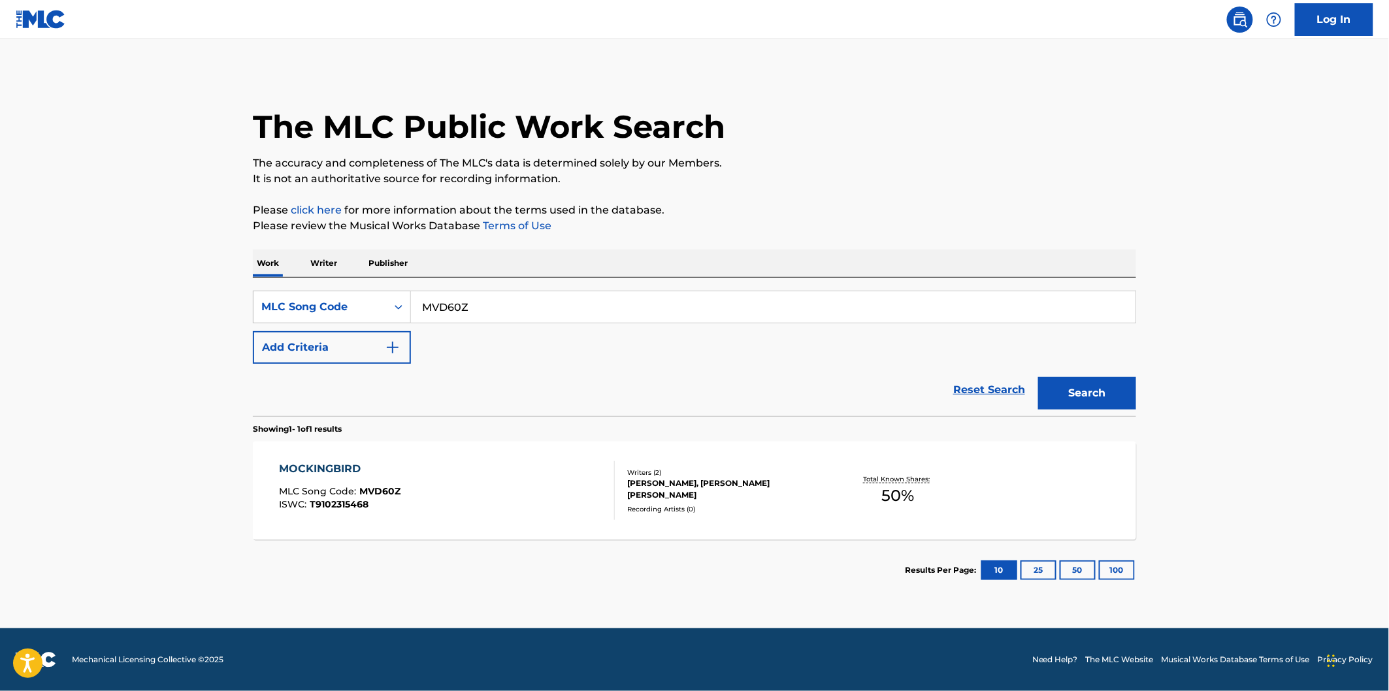
click at [563, 417] on section "Showing 1 - 1 of 1 results" at bounding box center [694, 425] width 883 height 19
click at [577, 488] on div "MOCKINGBIRD MLC Song Code : MVD60Z ISWC : T9102315468" at bounding box center [448, 490] width 336 height 59
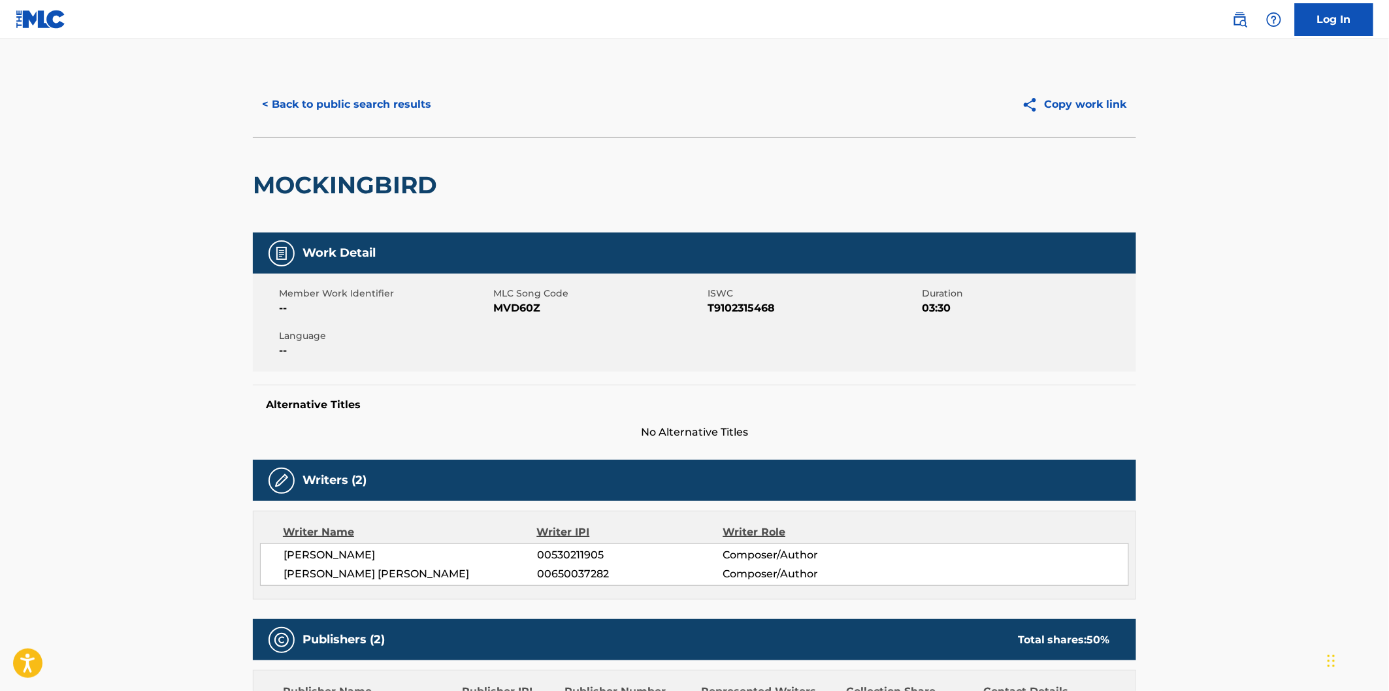
click at [401, 105] on button "< Back to public search results" at bounding box center [347, 104] width 188 height 33
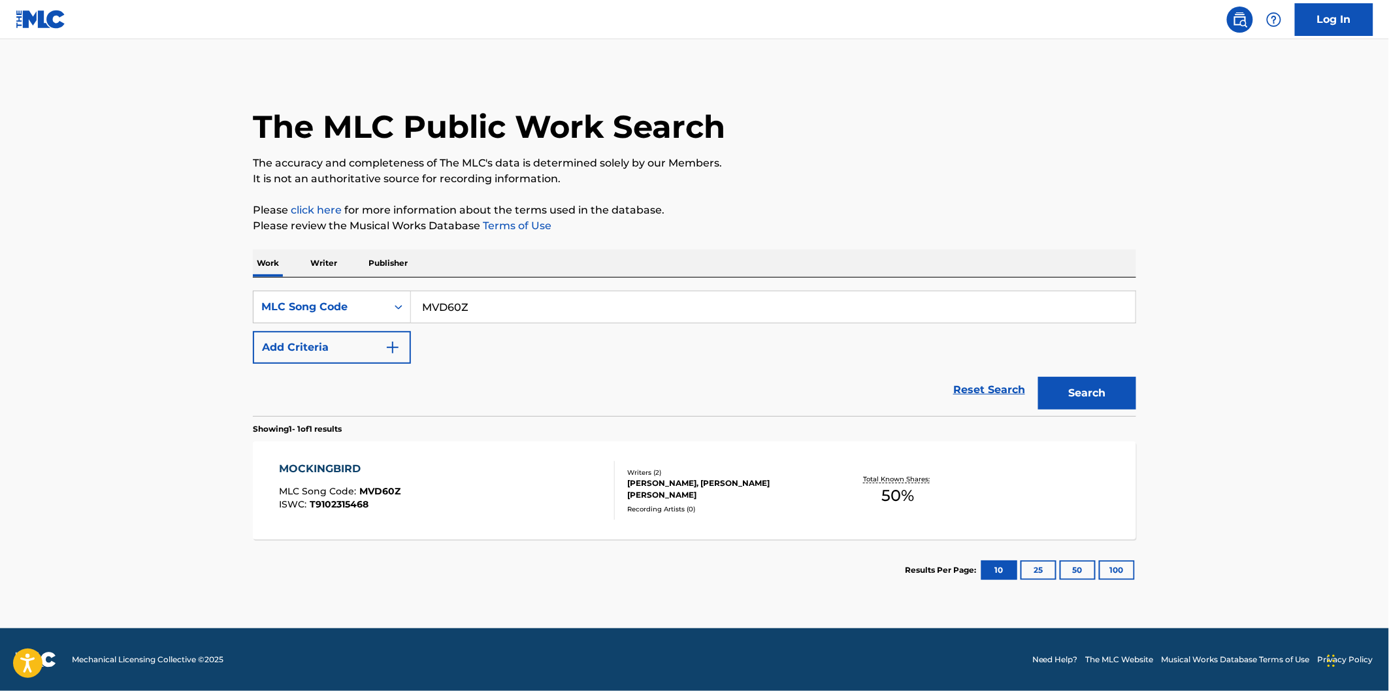
click at [567, 303] on input "MVD60Z" at bounding box center [773, 306] width 725 height 31
paste input "NVD3J5"
type input "NVD3J5"
click at [1038, 377] on button "Search" at bounding box center [1087, 393] width 98 height 33
click at [558, 479] on div "NO OTHER GUY MLC Song Code : NVD3J5 ISWC : T9103557104" at bounding box center [448, 490] width 336 height 59
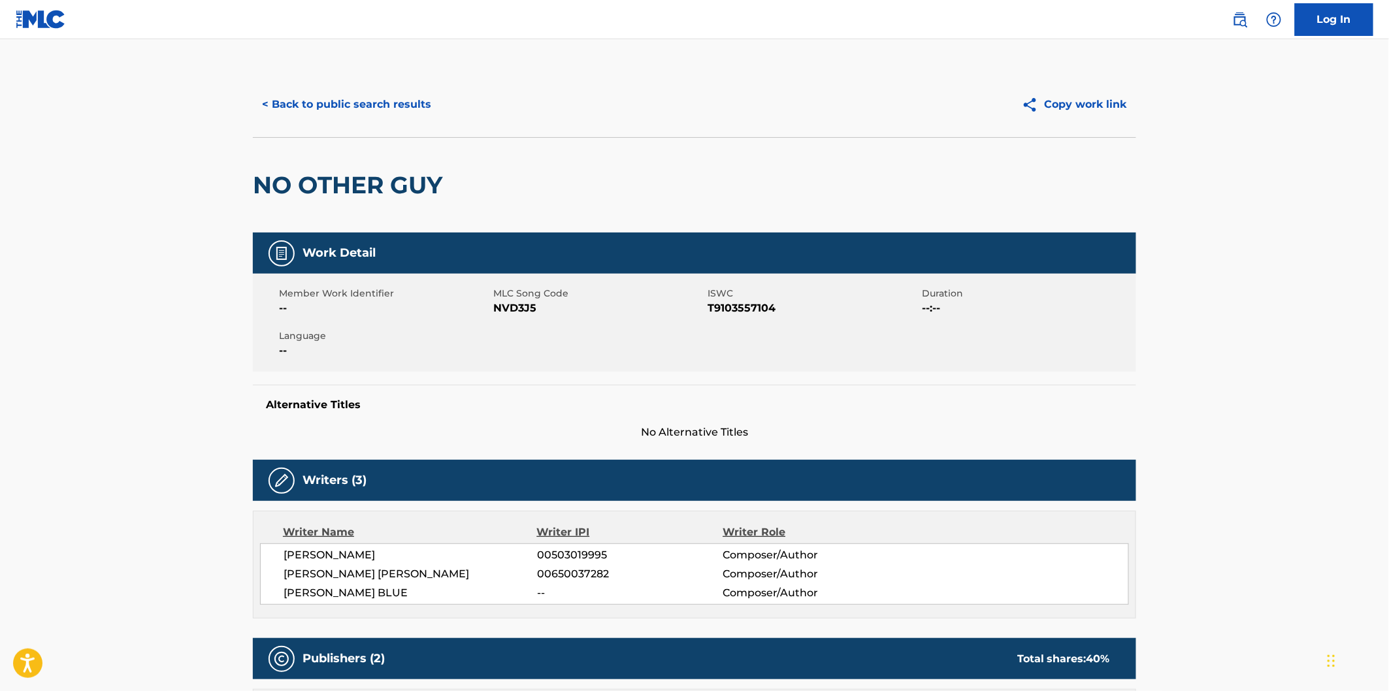
click at [419, 82] on div "< Back to public search results Copy work link" at bounding box center [694, 104] width 883 height 65
click at [419, 97] on button "< Back to public search results" at bounding box center [347, 104] width 188 height 33
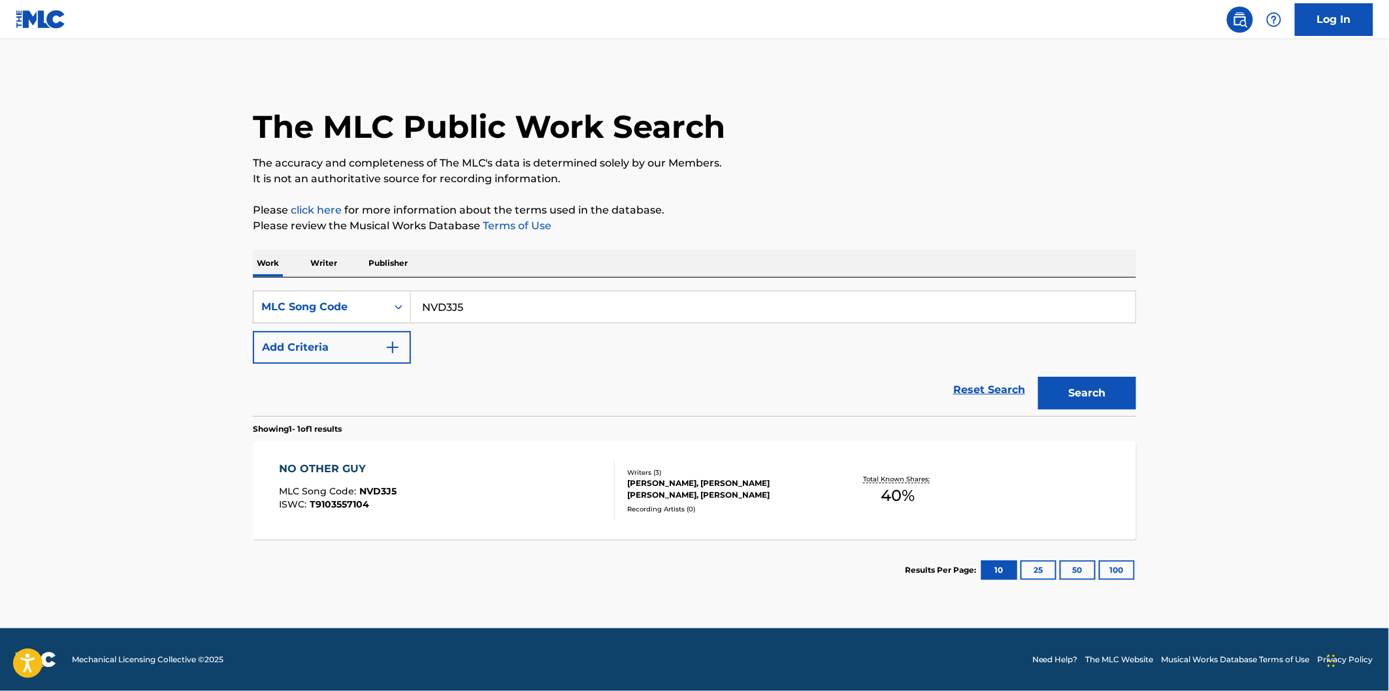
click at [632, 307] on input "NVD3J5" at bounding box center [773, 306] width 725 height 31
paste input "RA9P5B"
type input "RA9P5B"
click at [1038, 377] on button "Search" at bounding box center [1087, 393] width 98 height 33
click at [578, 442] on div "READY FOR YOU MLC Song Code : RA9P5B ISWC : T9103093738 Writers ( 3 ) [PERSON_N…" at bounding box center [694, 491] width 883 height 98
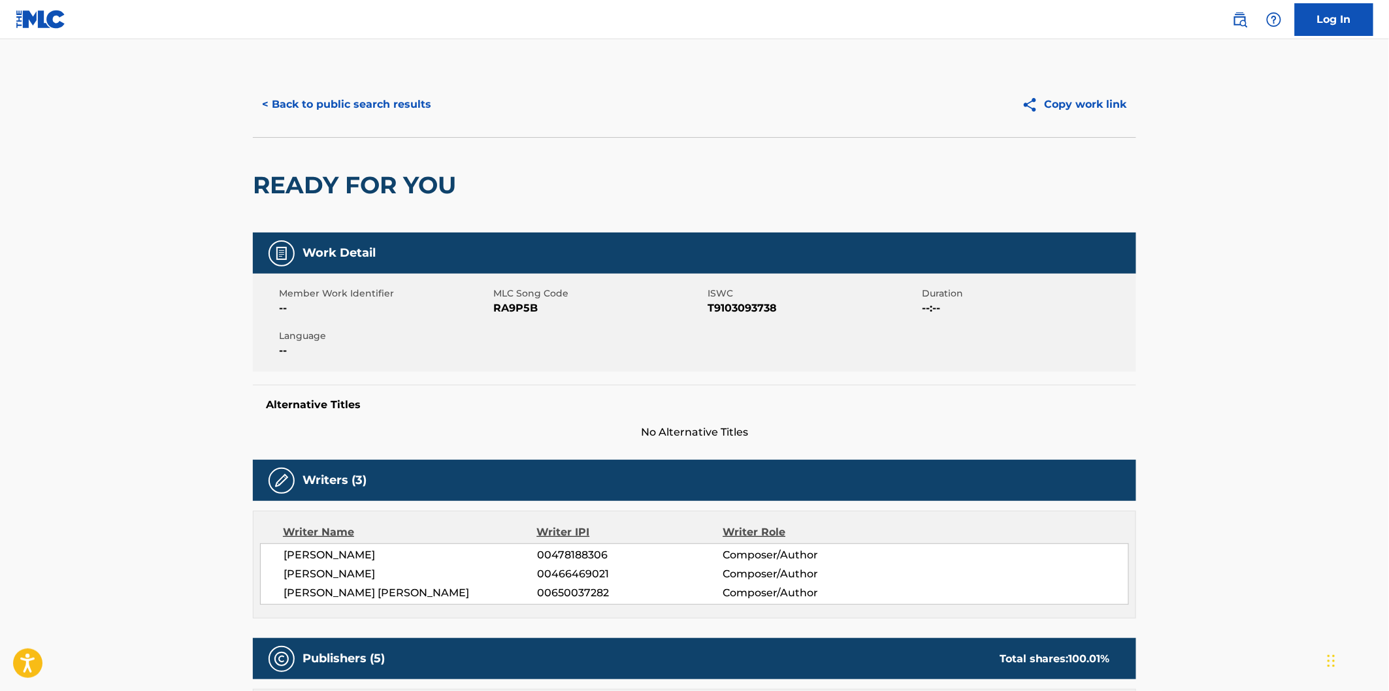
click at [427, 109] on button "< Back to public search results" at bounding box center [347, 104] width 188 height 33
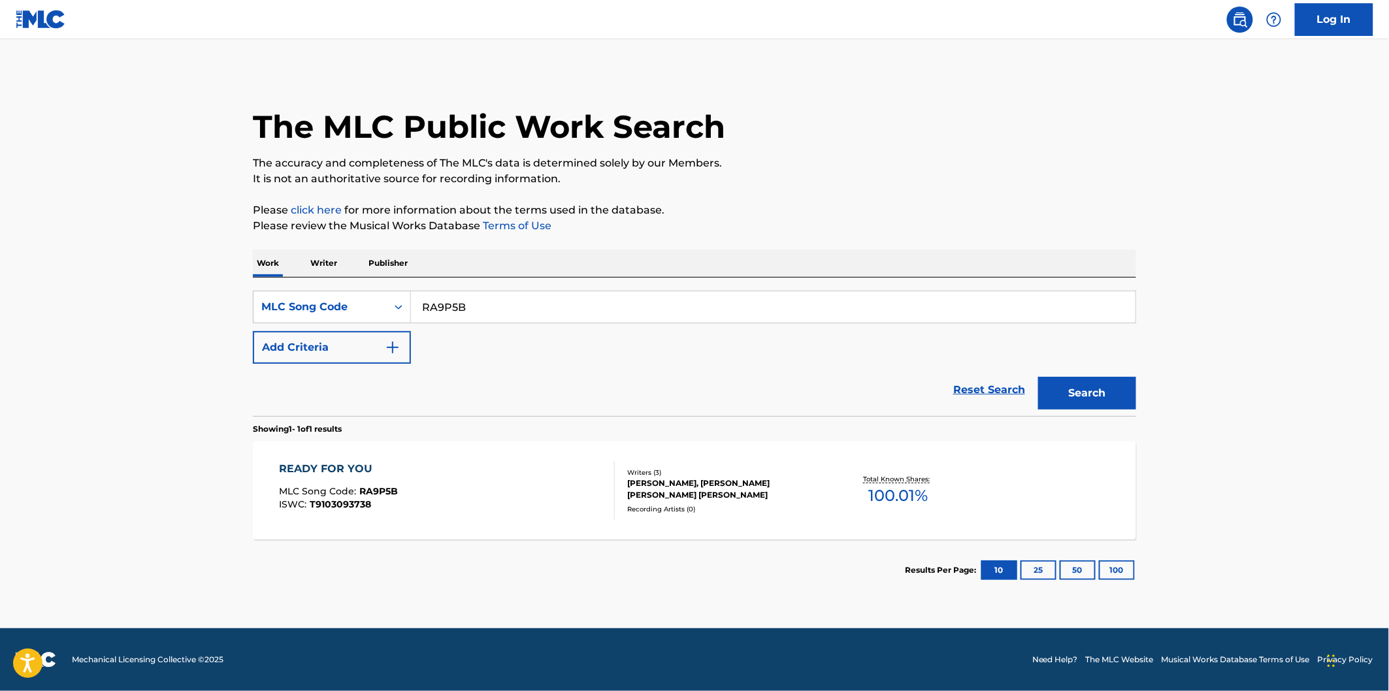
click at [625, 319] on input "RA9P5B" at bounding box center [773, 306] width 725 height 31
paste input "VBQ81"
type input "RVBQ81"
click at [1038, 377] on button "Search" at bounding box center [1087, 393] width 98 height 33
click at [596, 501] on div "RUN AWAY MLC Song Code : RVBQ81 ISWC : T9102315139" at bounding box center [448, 490] width 336 height 59
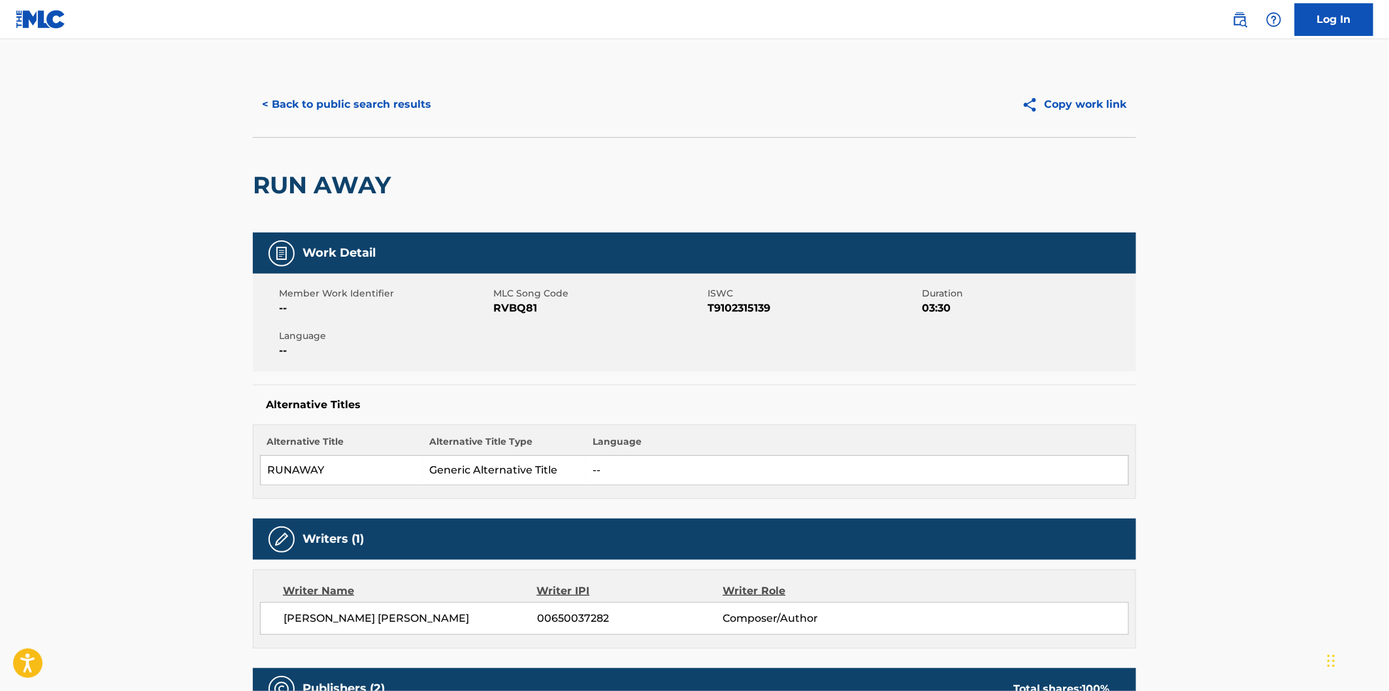
click at [384, 99] on button "< Back to public search results" at bounding box center [347, 104] width 188 height 33
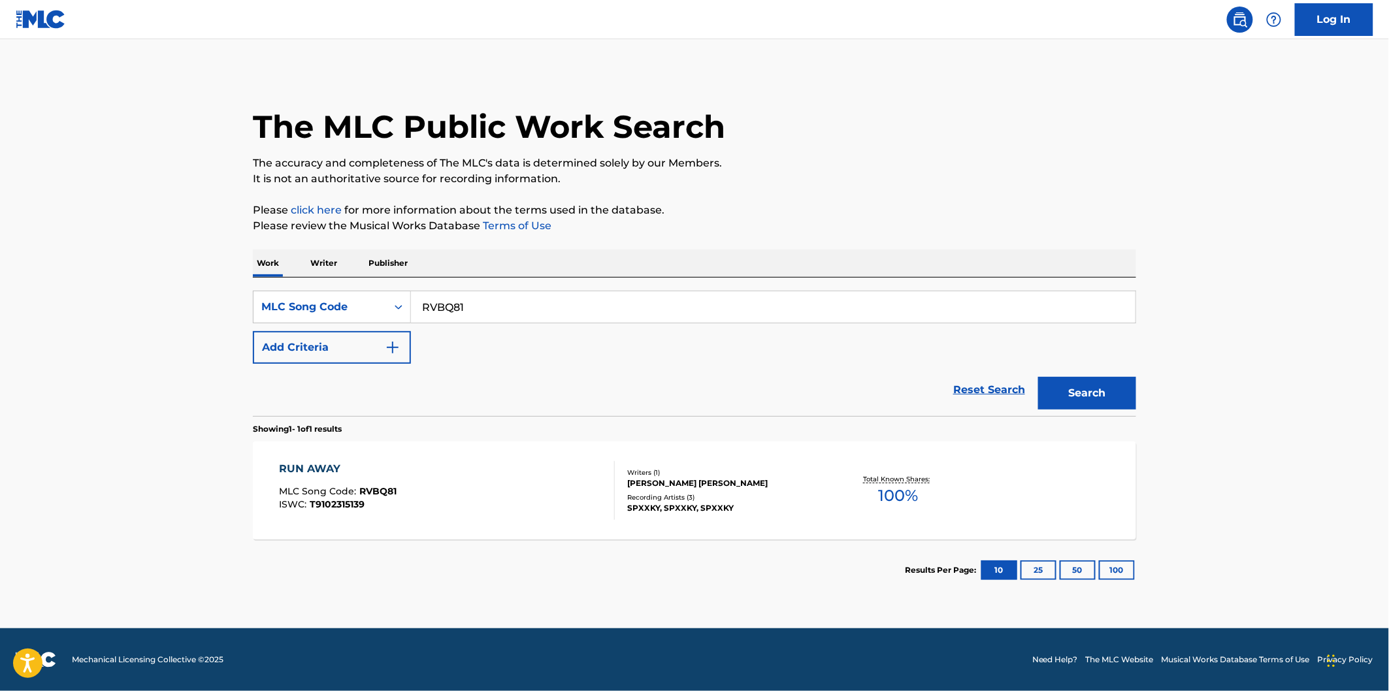
click at [621, 303] on input "RVBQ81" at bounding box center [773, 306] width 725 height 31
paste input "SD687C"
type input "SD687C"
click at [1038, 377] on button "Search" at bounding box center [1087, 393] width 98 height 33
click at [484, 484] on div "SECONDHAND MLC Song Code : SD687C ISWC : T9194536351" at bounding box center [448, 490] width 336 height 59
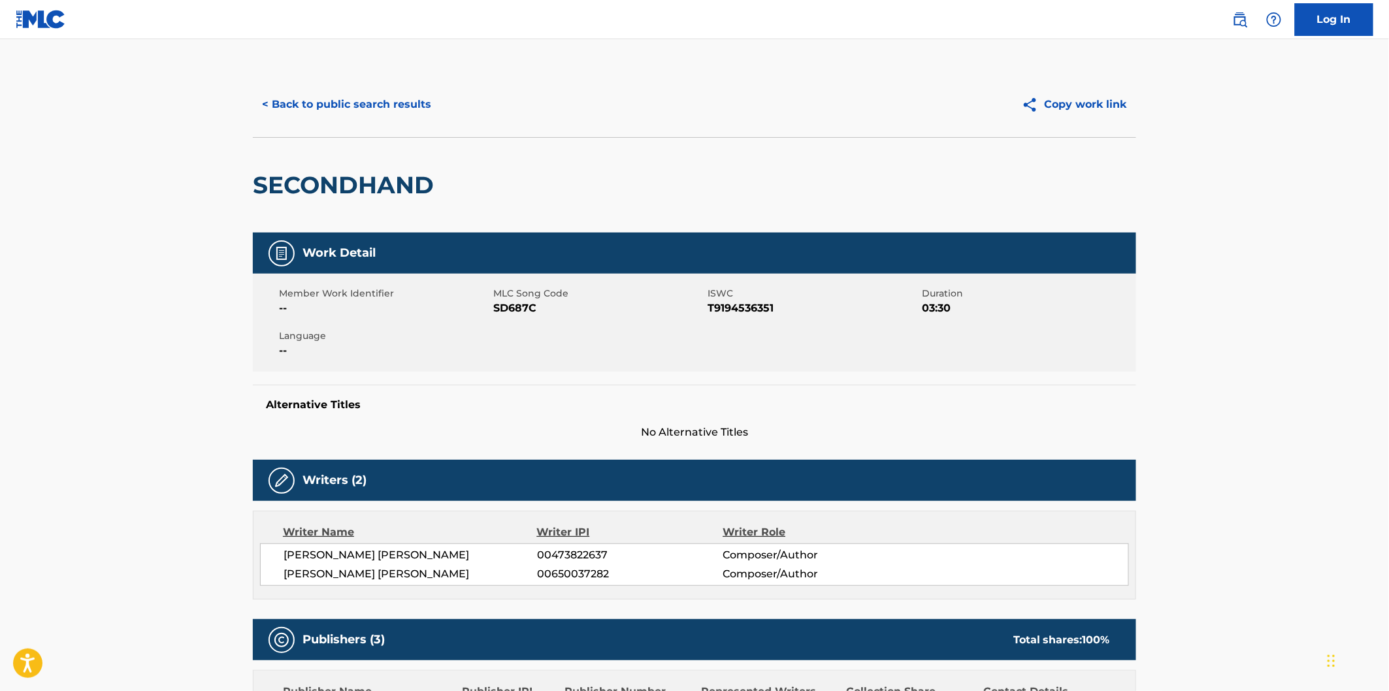
click at [451, 103] on div "< Back to public search results" at bounding box center [474, 104] width 442 height 33
click at [433, 105] on button "< Back to public search results" at bounding box center [347, 104] width 188 height 33
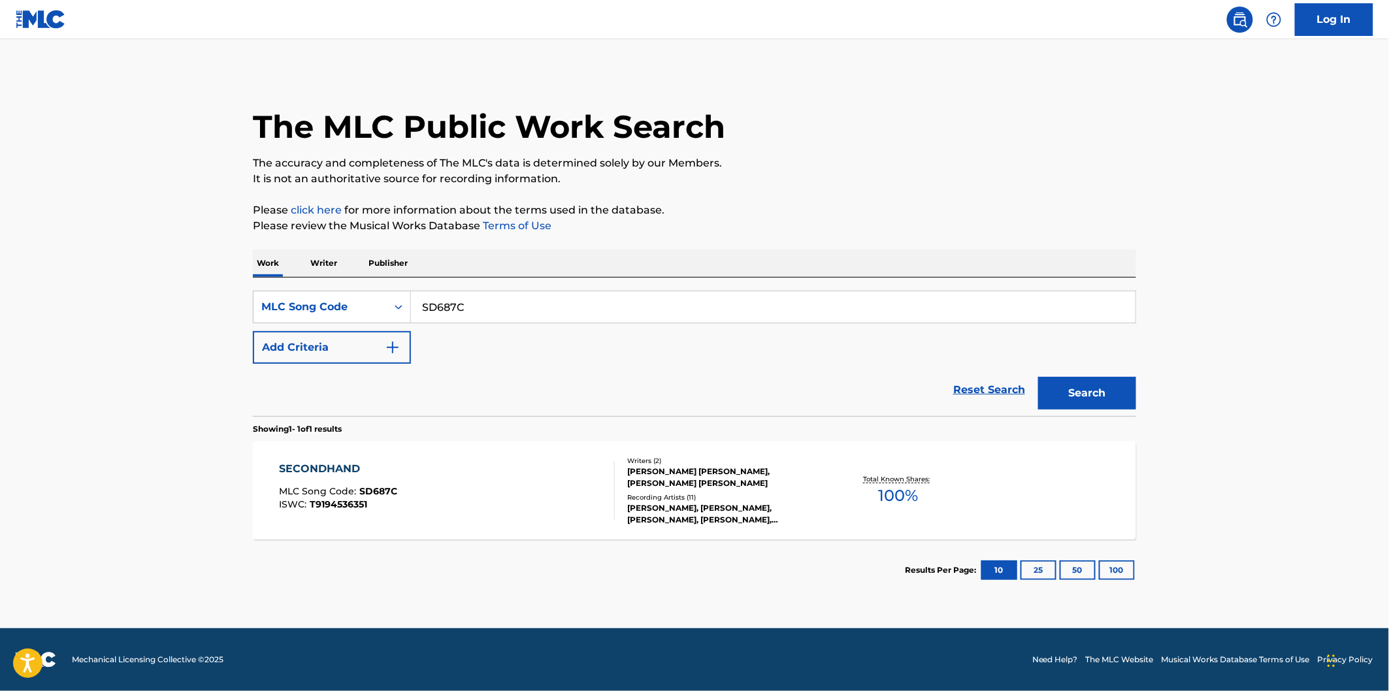
click at [651, 311] on input "SD687C" at bounding box center [773, 306] width 725 height 31
paste input "VG6Q1"
type input "SVG6Q1"
click at [1038, 377] on button "Search" at bounding box center [1087, 393] width 98 height 33
click at [527, 487] on div "START AGAIN MLC Song Code : SVG6Q1 ISWC : T9170491948" at bounding box center [448, 490] width 336 height 59
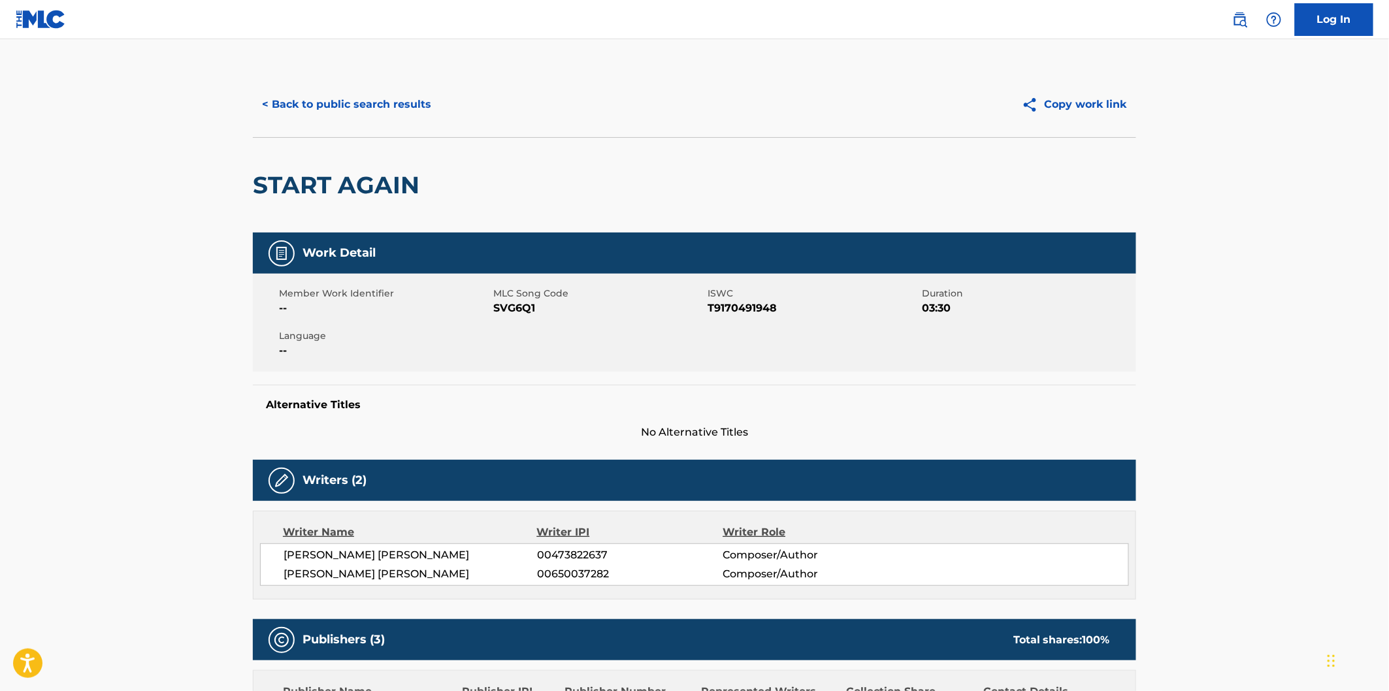
click at [373, 101] on button "< Back to public search results" at bounding box center [347, 104] width 188 height 33
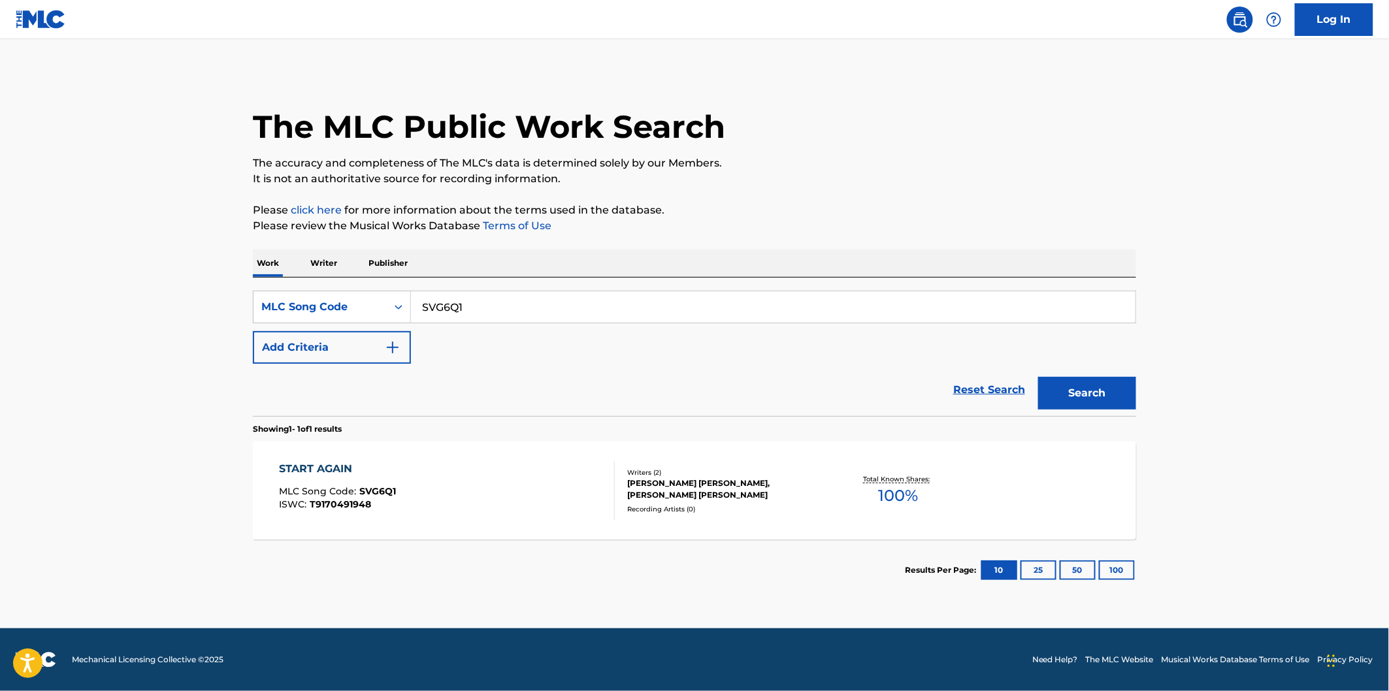
click at [660, 288] on div "SearchWithCriteria5874e946-8827-410f-8cda-e16a7610ef8f MLC Song Code SVG6Q1 Add…" at bounding box center [694, 347] width 883 height 139
click at [664, 312] on input "SVG6Q1" at bounding box center [773, 306] width 725 height 31
paste input "T8340V"
type input "T8340V"
click at [1038, 377] on button "Search" at bounding box center [1087, 393] width 98 height 33
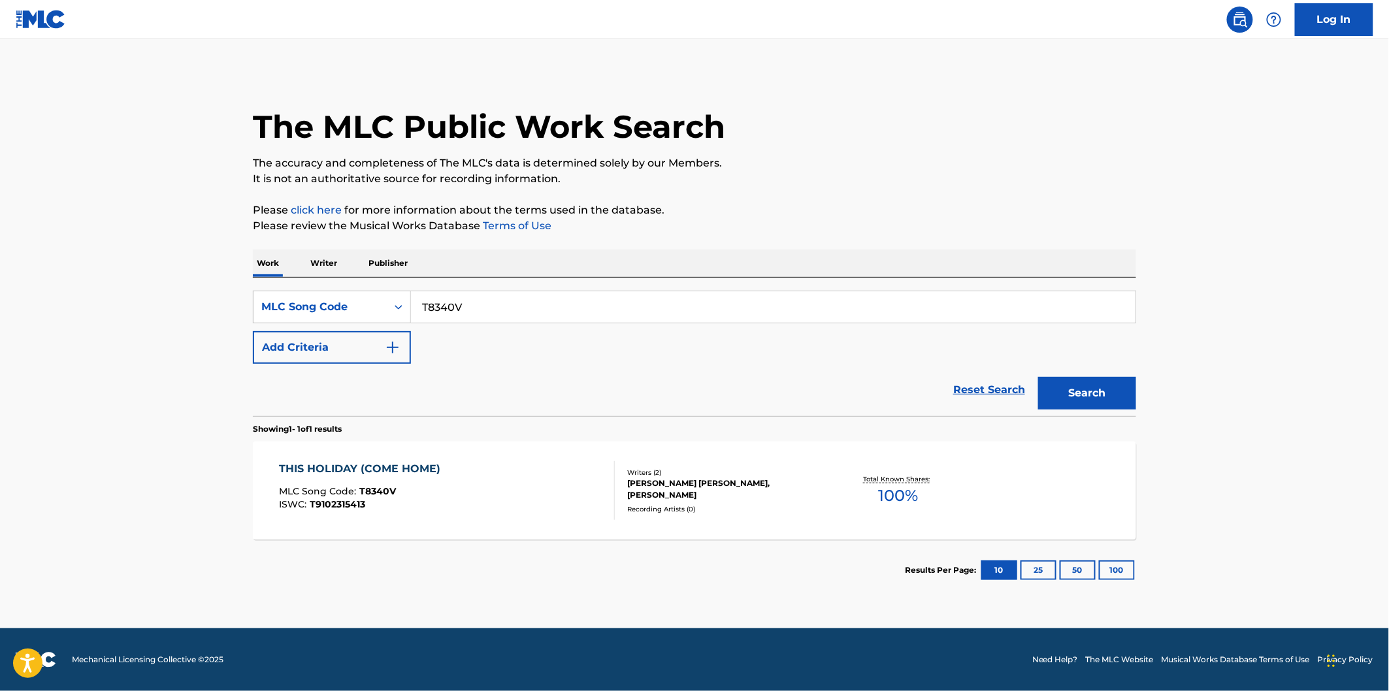
click at [558, 472] on div "THIS HOLIDAY (COME HOME) MLC Song Code : T8340V ISWC : T9102315413" at bounding box center [448, 490] width 336 height 59
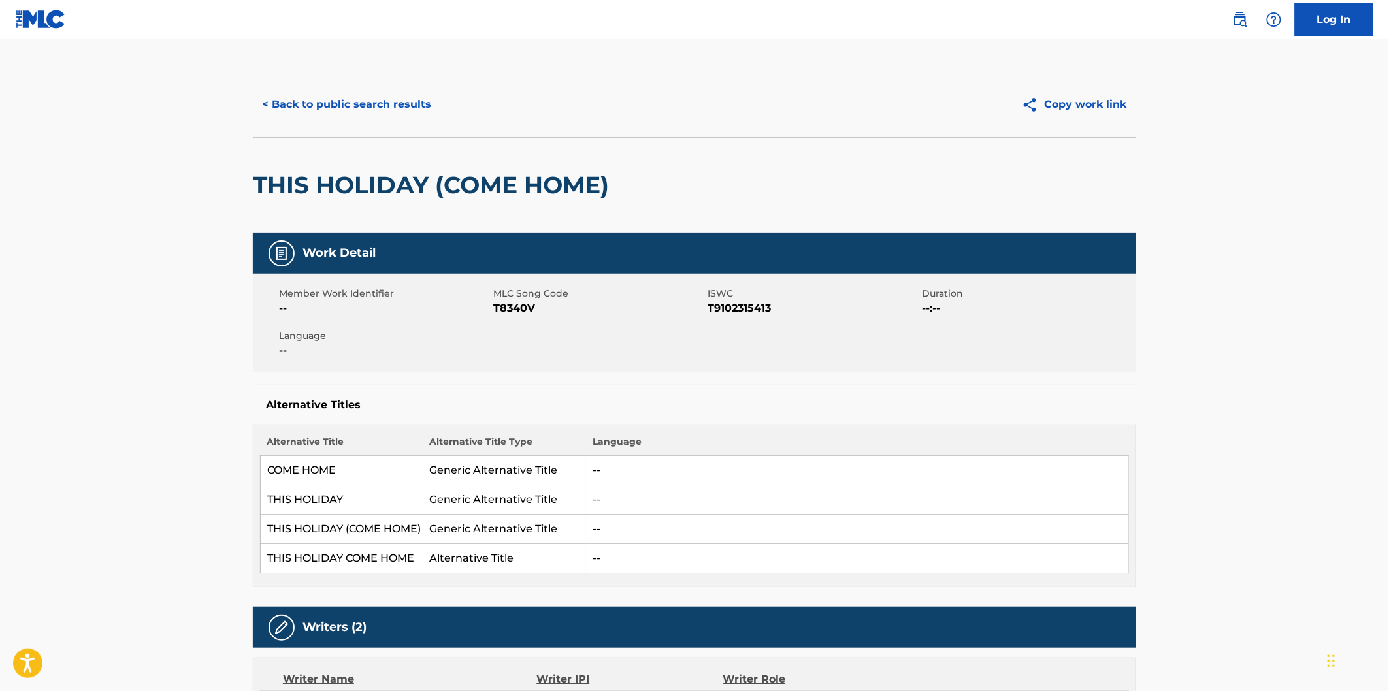
click at [417, 108] on button "< Back to public search results" at bounding box center [347, 104] width 188 height 33
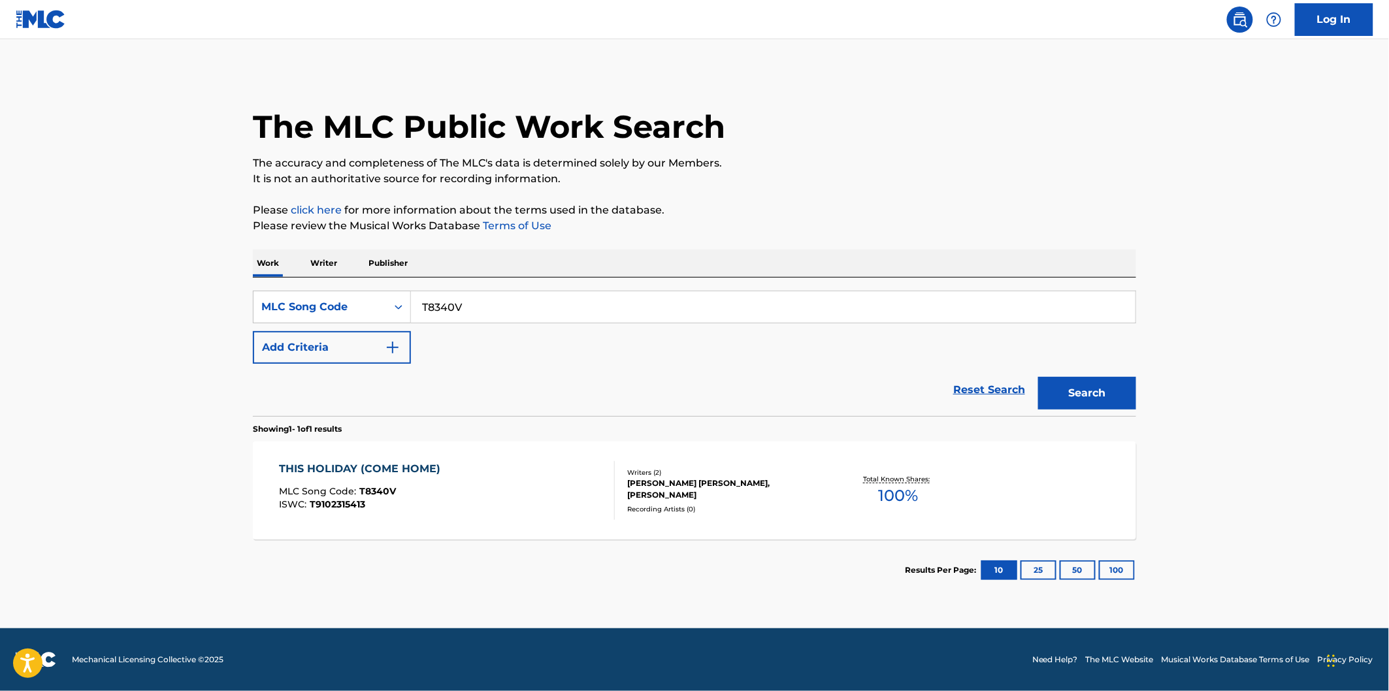
click at [549, 304] on input "T8340V" at bounding box center [773, 306] width 725 height 31
paste input "VGIBD"
type input "TVGIBD"
click at [1038, 377] on button "Search" at bounding box center [1087, 393] width 98 height 33
click at [520, 491] on div "TOO LITTLE TOO LATE MLC Song Code : TVGIBD ISWC :" at bounding box center [448, 490] width 336 height 59
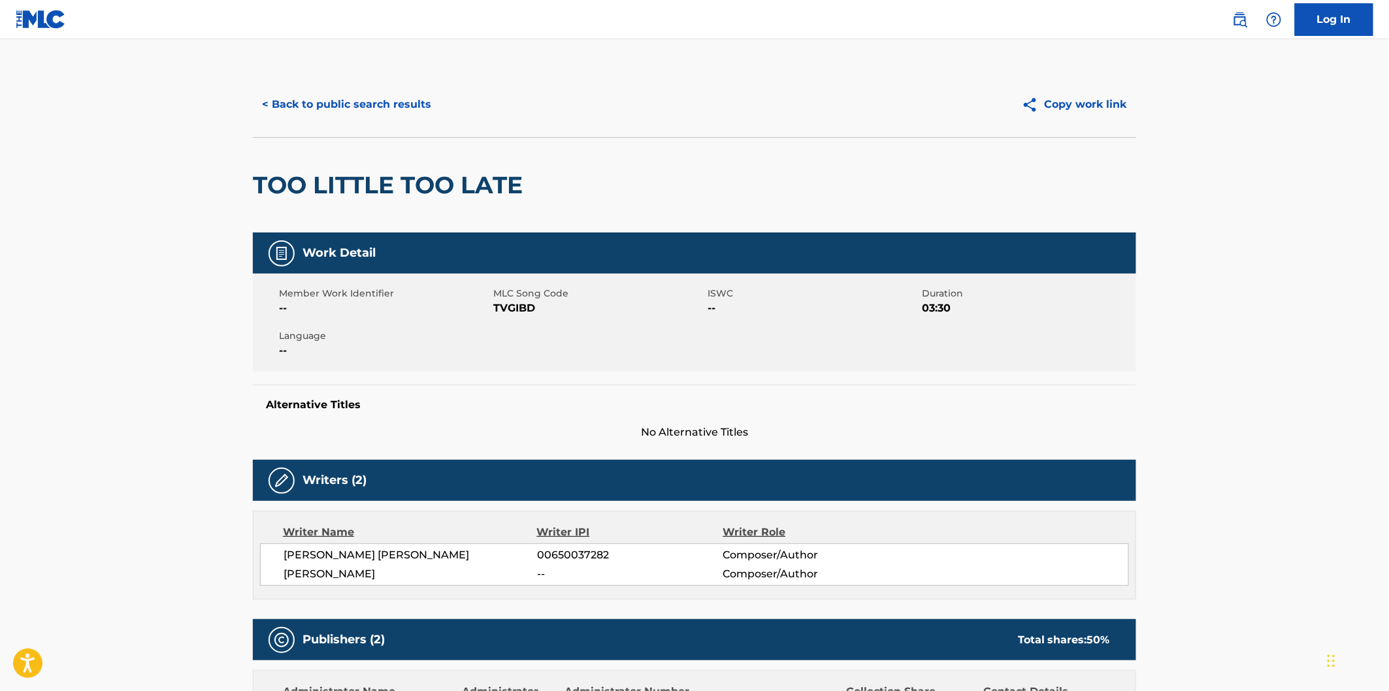
click at [401, 110] on button "< Back to public search results" at bounding box center [347, 104] width 188 height 33
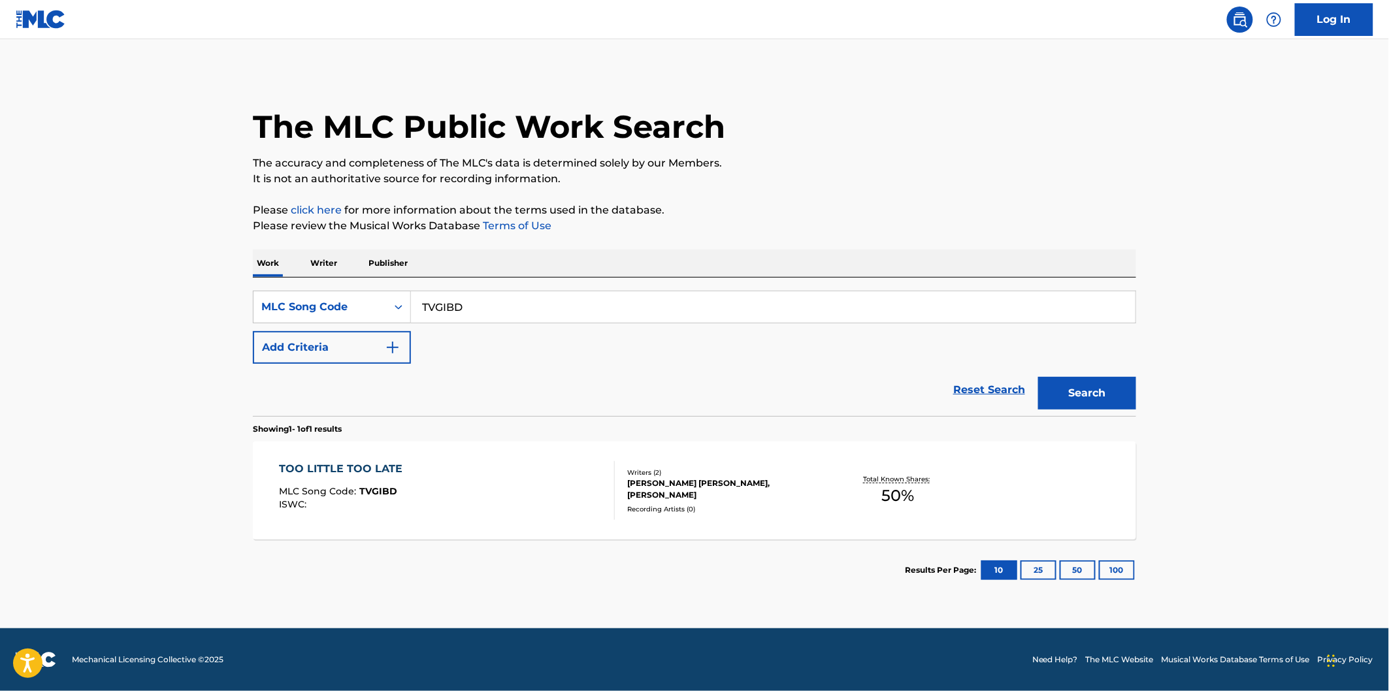
click at [592, 318] on input "TVGIBD" at bounding box center [773, 306] width 725 height 31
paste input "UA2B88"
type input "UA2B88"
click at [1038, 377] on button "Search" at bounding box center [1087, 393] width 98 height 33
click at [495, 493] on div "UNFORGIVABLE MLC Song Code : UA2B88 ISWC :" at bounding box center [448, 490] width 336 height 59
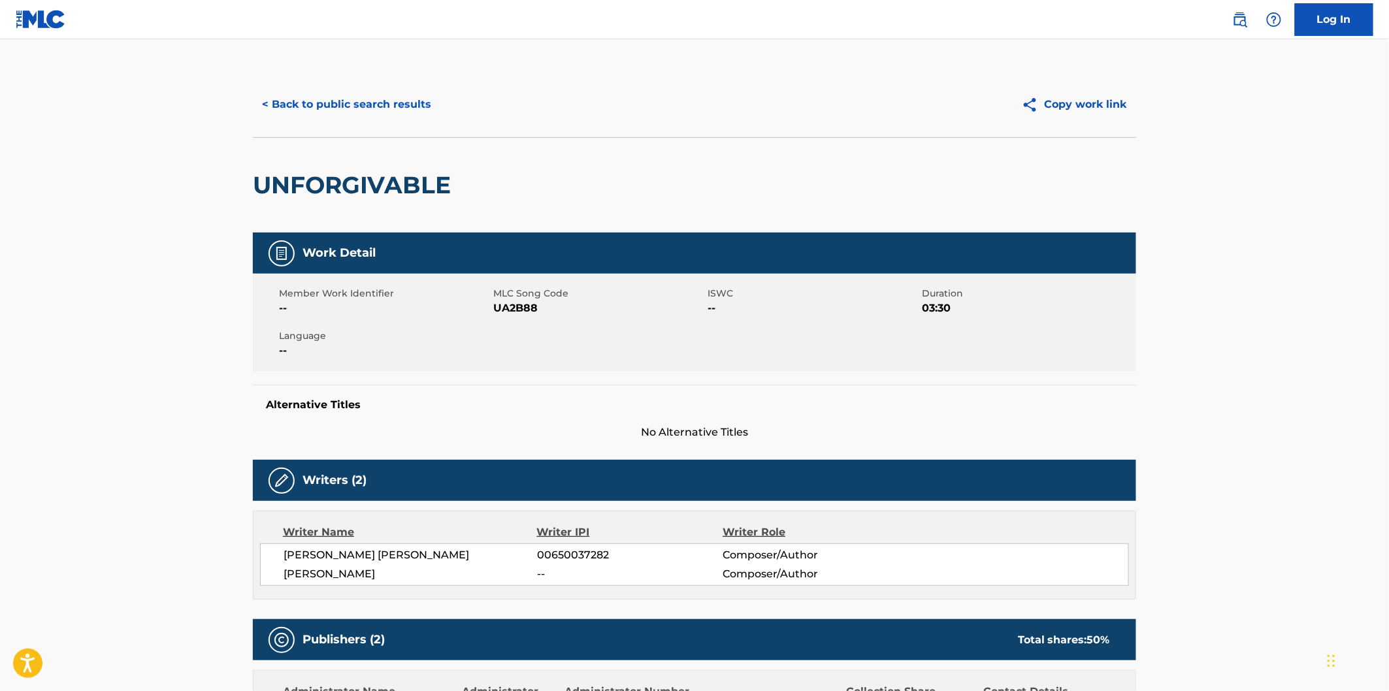
click at [422, 101] on button "< Back to public search results" at bounding box center [347, 104] width 188 height 33
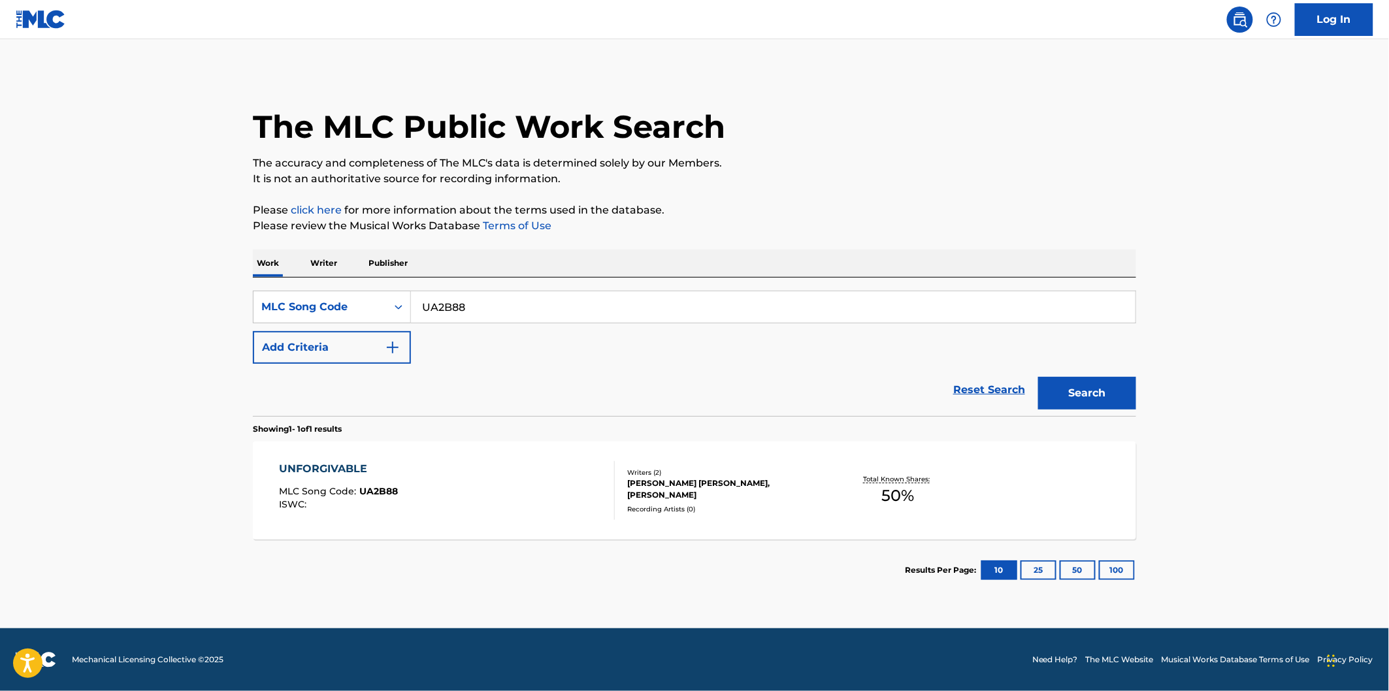
click at [587, 303] on input "UA2B88" at bounding box center [773, 306] width 725 height 31
paste input "BA8QKD"
type input "BA8QKD"
click at [1038, 377] on button "Search" at bounding box center [1087, 393] width 98 height 33
click at [491, 484] on div "BATTLE SCARS MLC Song Code : BA8QKD ISWC : T9215762064" at bounding box center [448, 490] width 336 height 59
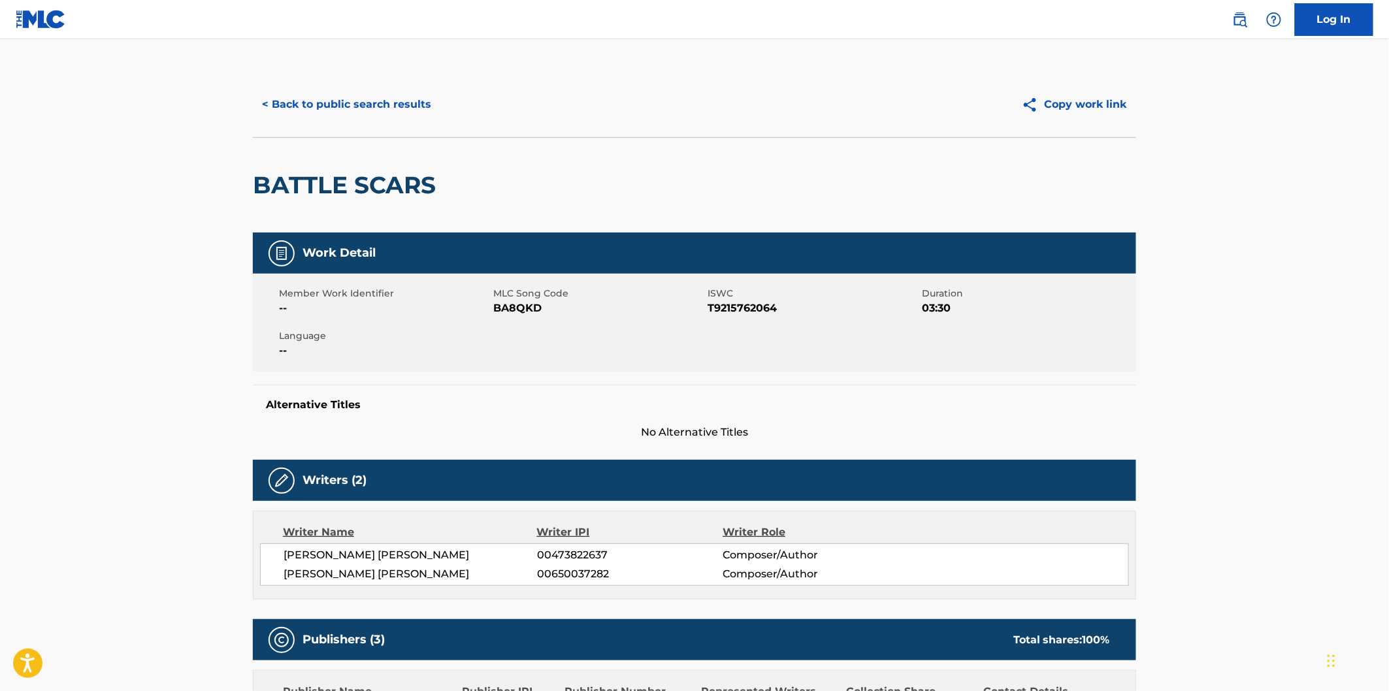
click at [344, 103] on button "< Back to public search results" at bounding box center [347, 104] width 188 height 33
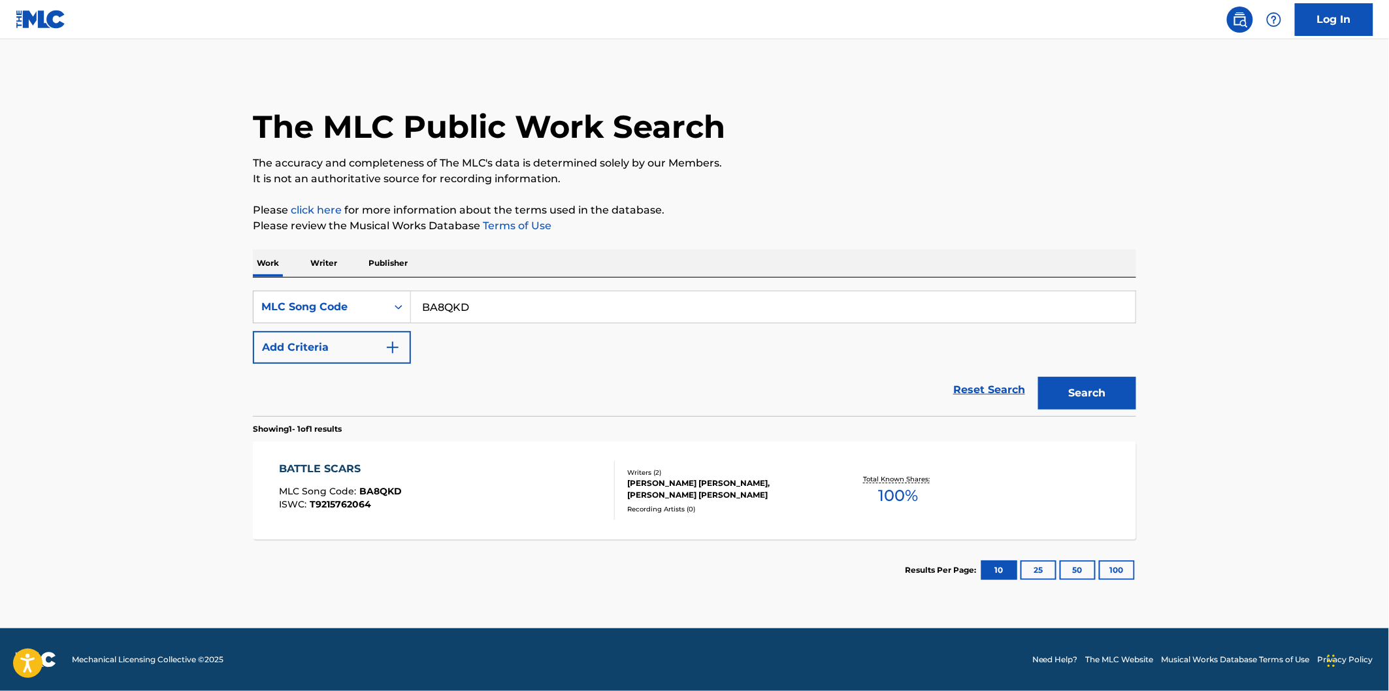
click at [593, 317] on input "BA8QKD" at bounding box center [773, 306] width 725 height 31
paste input "CB57FX"
type input "CB57FX"
click at [1038, 377] on button "Search" at bounding box center [1087, 393] width 98 height 33
click at [554, 506] on div "CAN'T STOP MLC Song Code : CB57FX ISWC : T9212366308" at bounding box center [448, 490] width 336 height 59
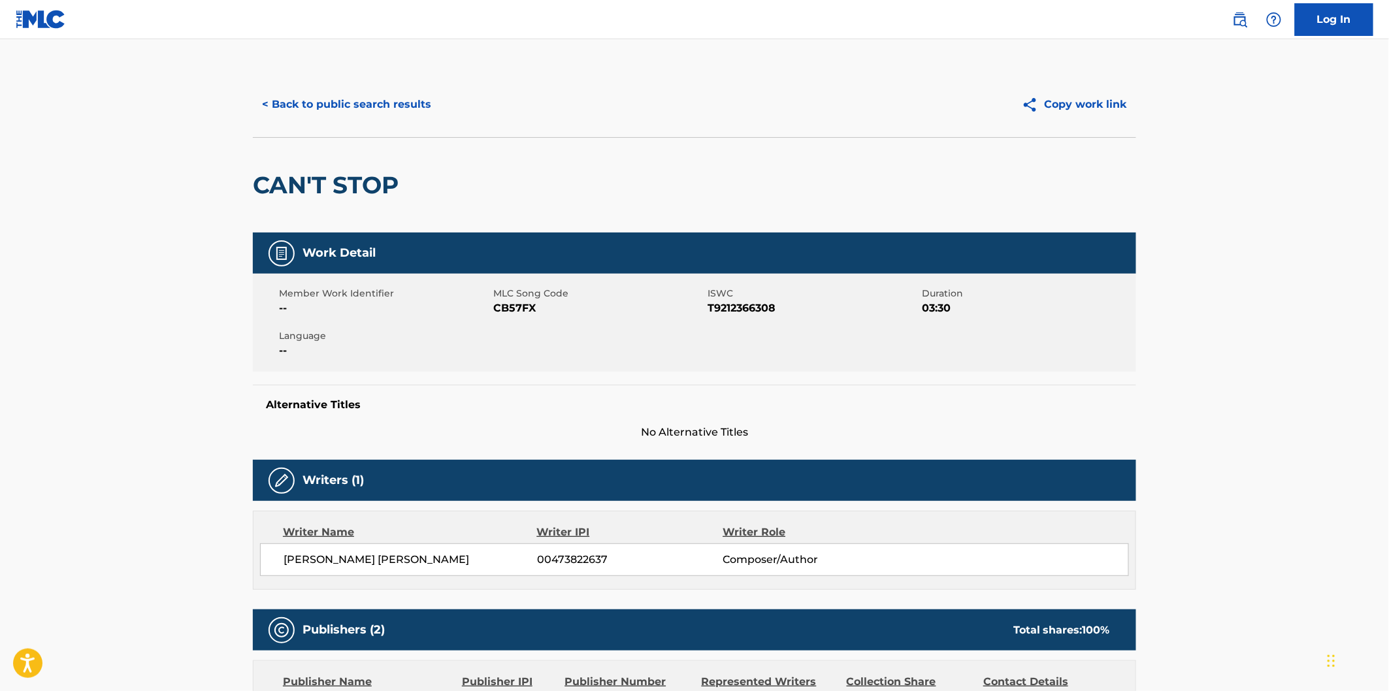
click at [410, 109] on button "< Back to public search results" at bounding box center [347, 104] width 188 height 33
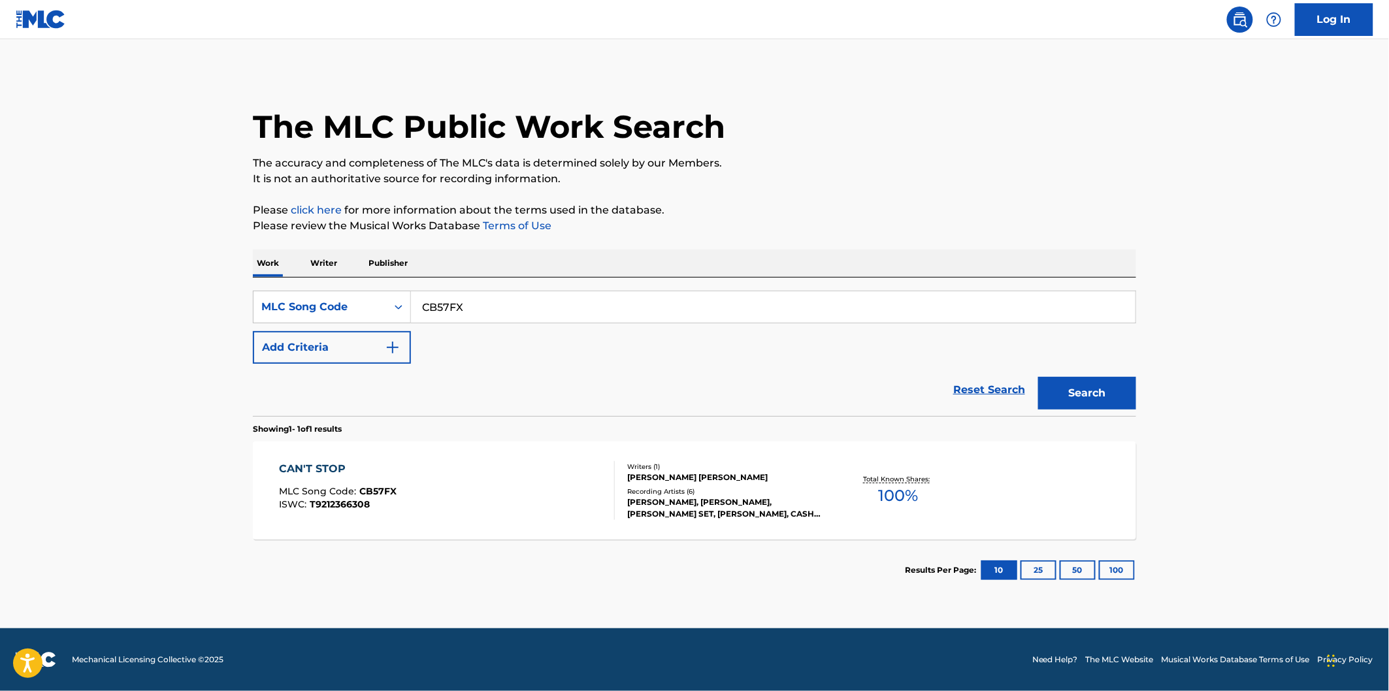
click at [597, 301] on input "CB57FX" at bounding box center [773, 306] width 725 height 31
paste input "HVA948"
type input "HVA948"
click at [1038, 377] on button "Search" at bounding box center [1087, 393] width 98 height 33
click at [585, 446] on div "HOLD ON TO THAT FEELING MLC Song Code : HVA948 ISWC : T9186478864 Writers ( 2 )…" at bounding box center [694, 491] width 883 height 98
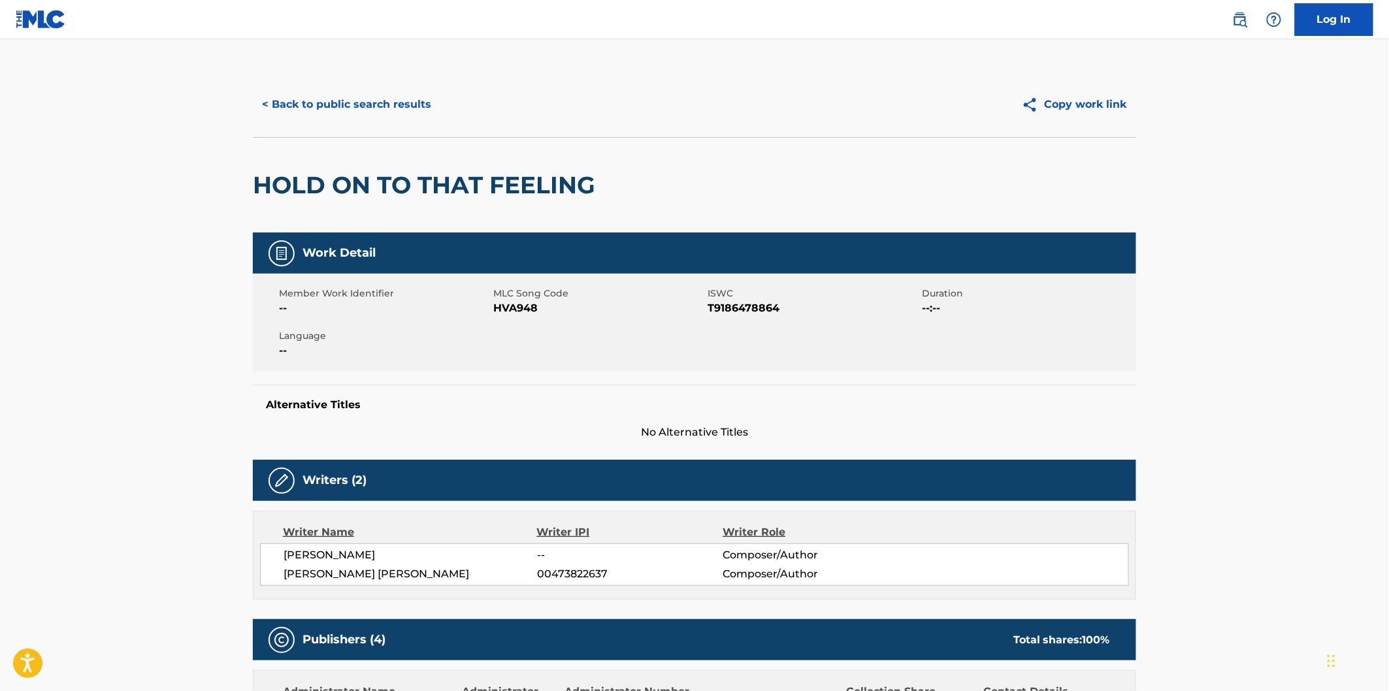
click at [364, 95] on button "< Back to public search results" at bounding box center [347, 104] width 188 height 33
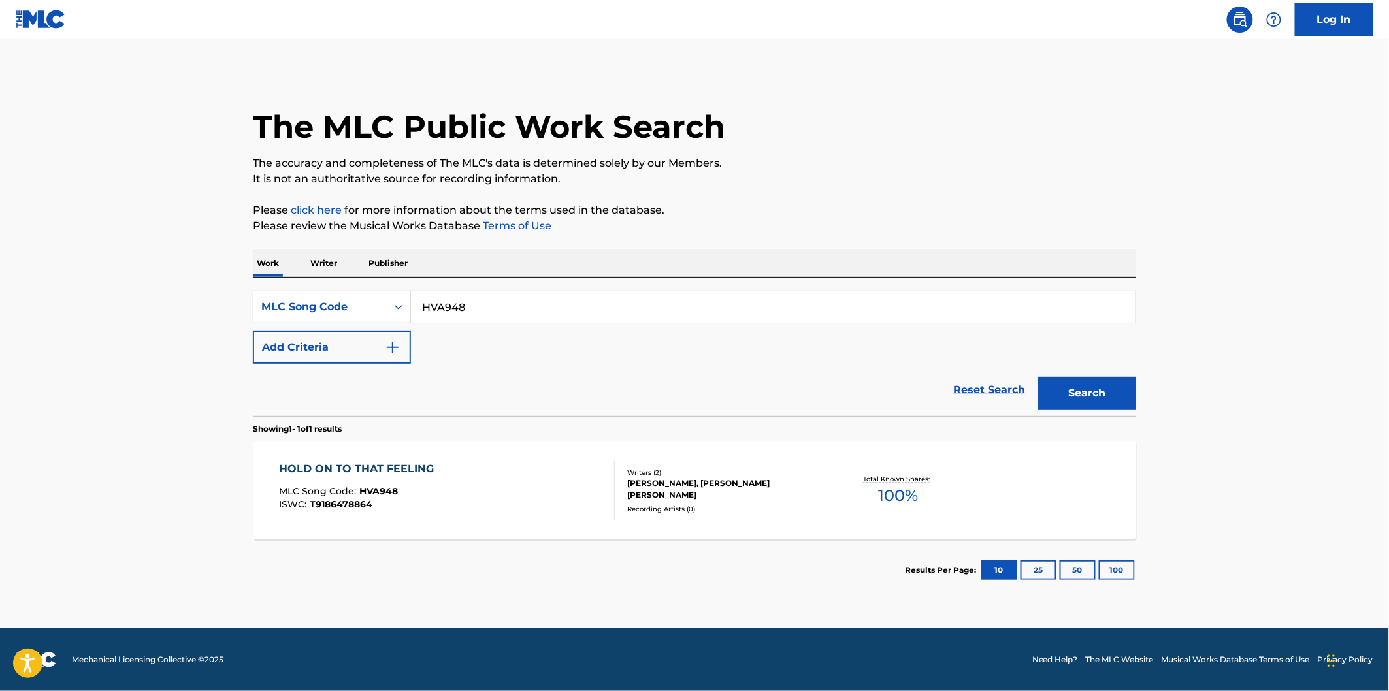
click at [616, 289] on div "SearchWithCriteria5874e946-8827-410f-8cda-e16a7610ef8f MLC Song Code HVA948 Add…" at bounding box center [694, 347] width 883 height 139
click at [613, 310] on input "HVA948" at bounding box center [773, 306] width 725 height 31
paste input "LVCEPM"
type input "LVCEPM"
click at [1038, 377] on button "Search" at bounding box center [1087, 393] width 98 height 33
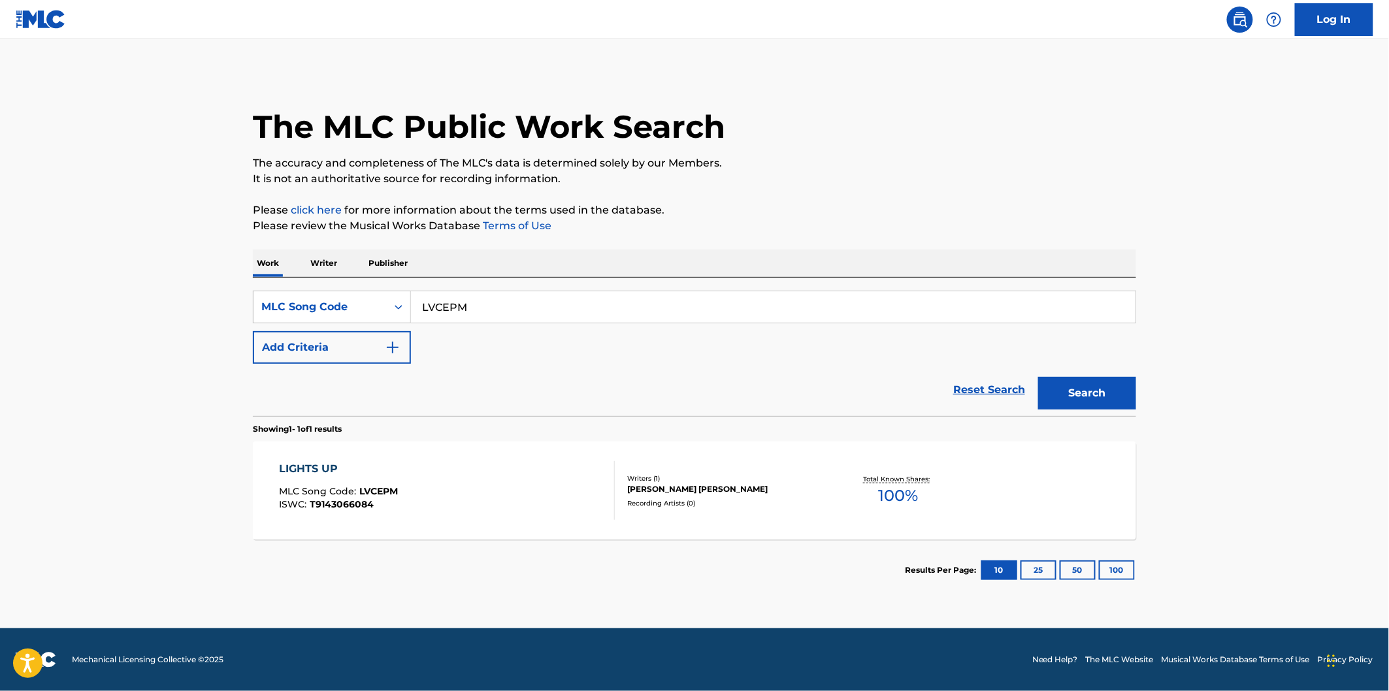
click at [543, 484] on div "LIGHTS UP MLC Song Code : LVCEPM ISWC : T9143066084" at bounding box center [448, 490] width 336 height 59
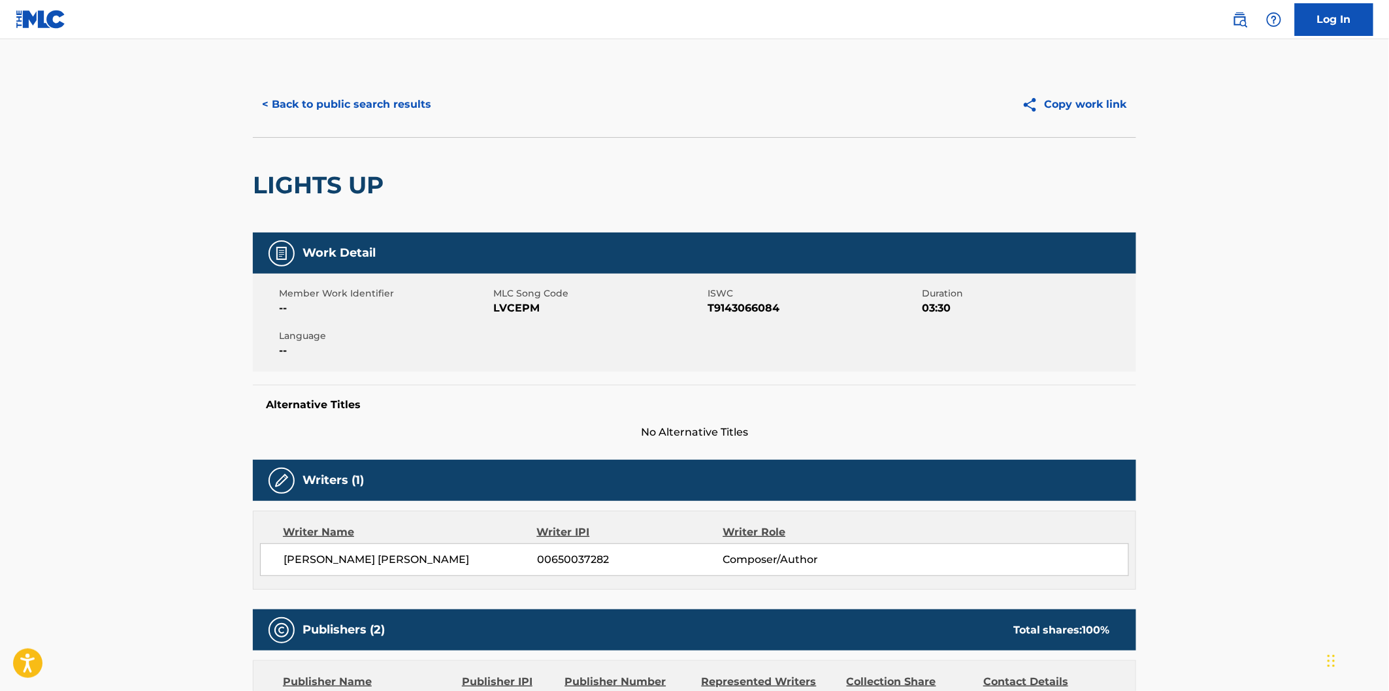
click at [462, 101] on div "< Back to public search results" at bounding box center [474, 104] width 442 height 33
click at [425, 105] on button "< Back to public search results" at bounding box center [347, 104] width 188 height 33
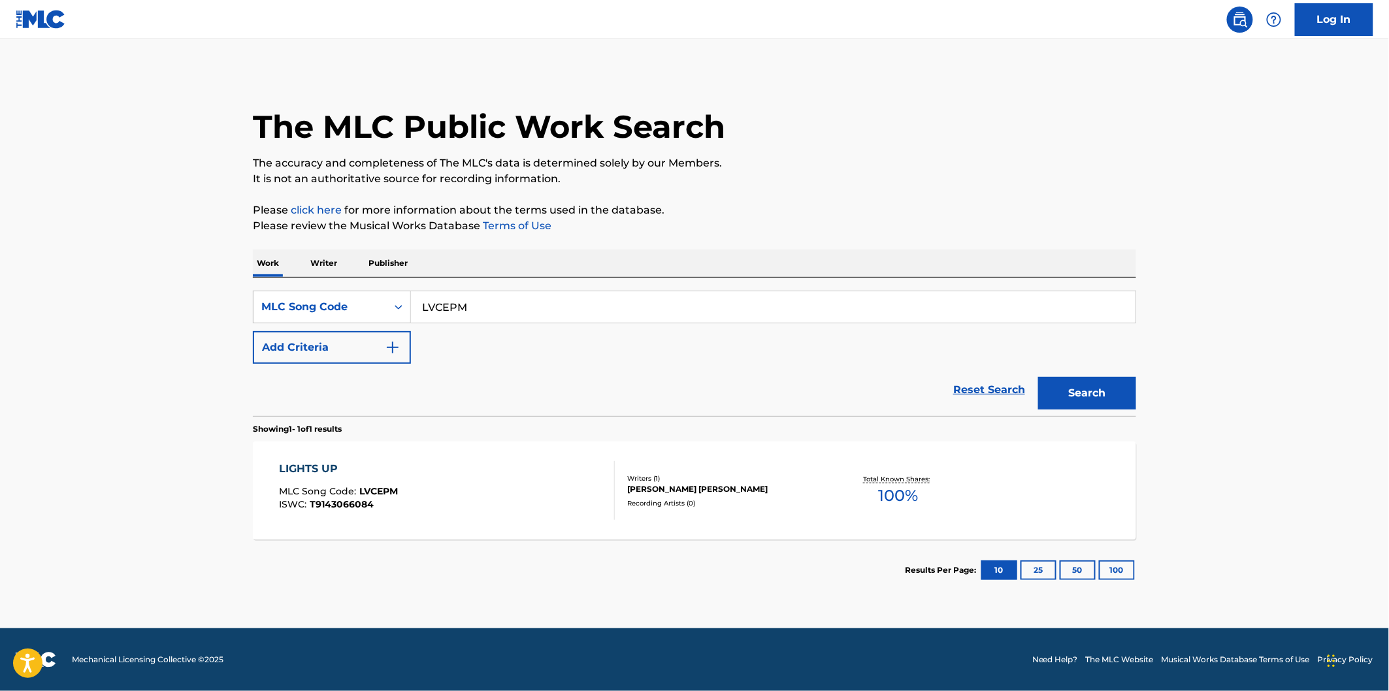
click at [564, 309] on input "LVCEPM" at bounding box center [773, 306] width 725 height 31
paste input "NVCOBQ"
type input "NVCOBQ"
click at [1038, 377] on button "Search" at bounding box center [1087, 393] width 98 height 33
click at [549, 482] on div "NO WAY OUT MLC Song Code : NVCOBQ ISWC : T9160656973" at bounding box center [448, 490] width 336 height 59
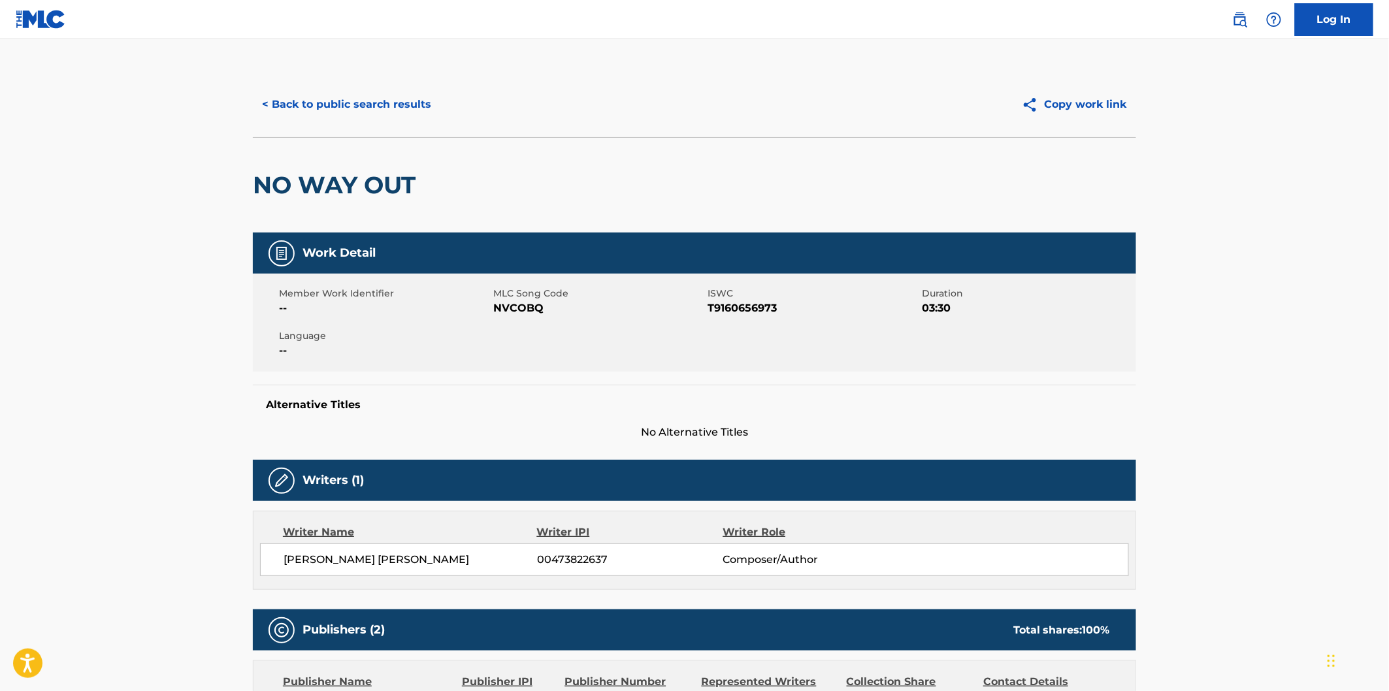
click at [364, 80] on div "< Back to public search results Copy work link" at bounding box center [694, 104] width 883 height 65
click at [364, 93] on button "< Back to public search results" at bounding box center [347, 104] width 188 height 33
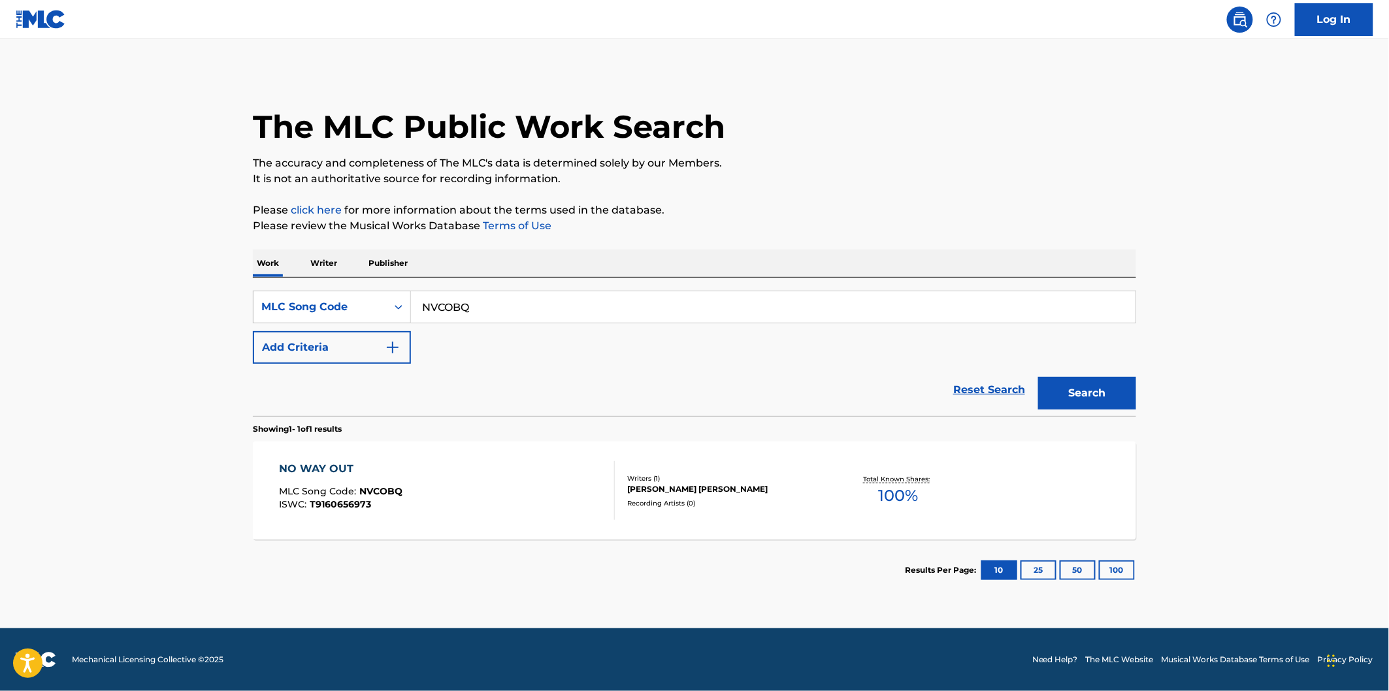
click at [649, 295] on input "NVCOBQ" at bounding box center [773, 306] width 725 height 31
paste input "D3ZTD"
type input "ND3ZTD"
click at [1038, 377] on button "Search" at bounding box center [1087, 393] width 98 height 33
click at [428, 512] on div "NOTHING TO LOSE MLC Song Code : ND3ZTD ISWC : T9156942200" at bounding box center [448, 490] width 336 height 59
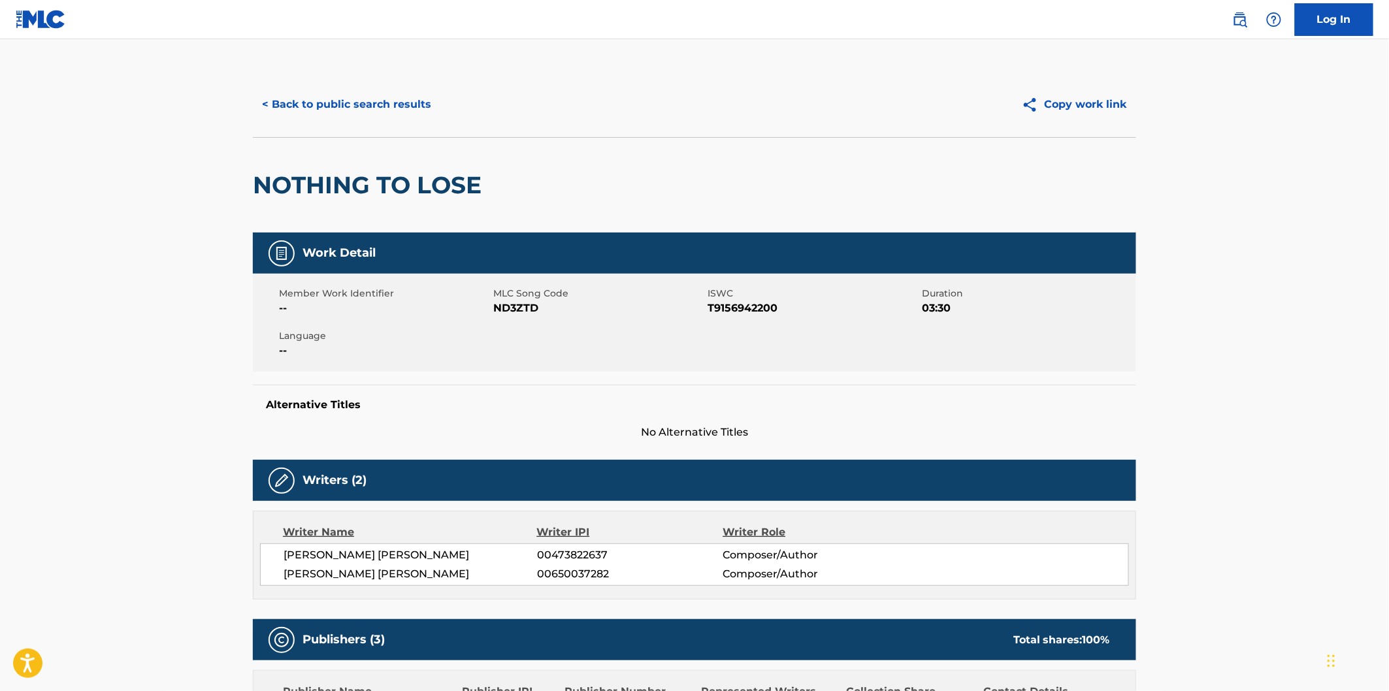
click at [448, 96] on div "< Back to public search results" at bounding box center [474, 104] width 442 height 33
click at [429, 102] on button "< Back to public search results" at bounding box center [347, 104] width 188 height 33
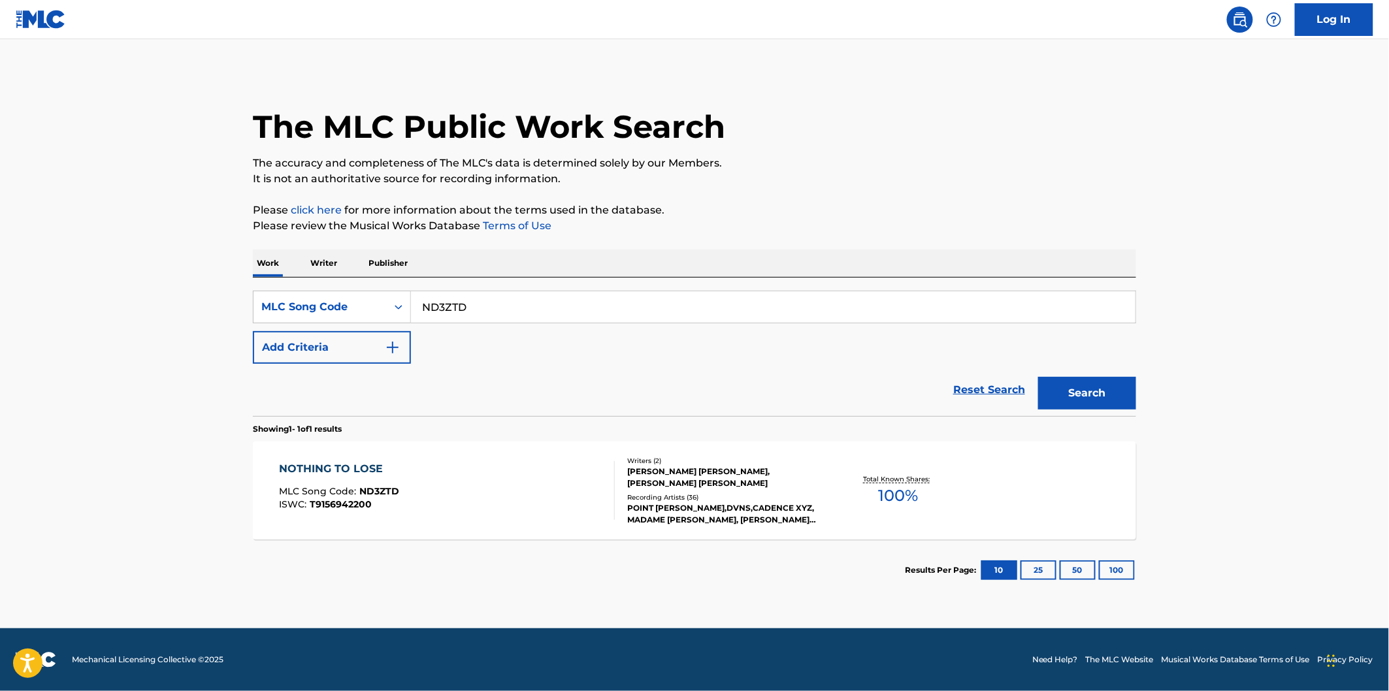
click at [736, 294] on input "ND3ZTD" at bounding box center [773, 306] width 725 height 31
paste input "RA6EUM"
type input "RA6EUM"
click at [1038, 377] on button "Search" at bounding box center [1087, 393] width 98 height 33
click at [493, 460] on div "REDEMPTION PART 1 MLC Song Code : RA6EUM ISWC : T9191974637 Writers ( 2 ) [PERS…" at bounding box center [694, 491] width 883 height 98
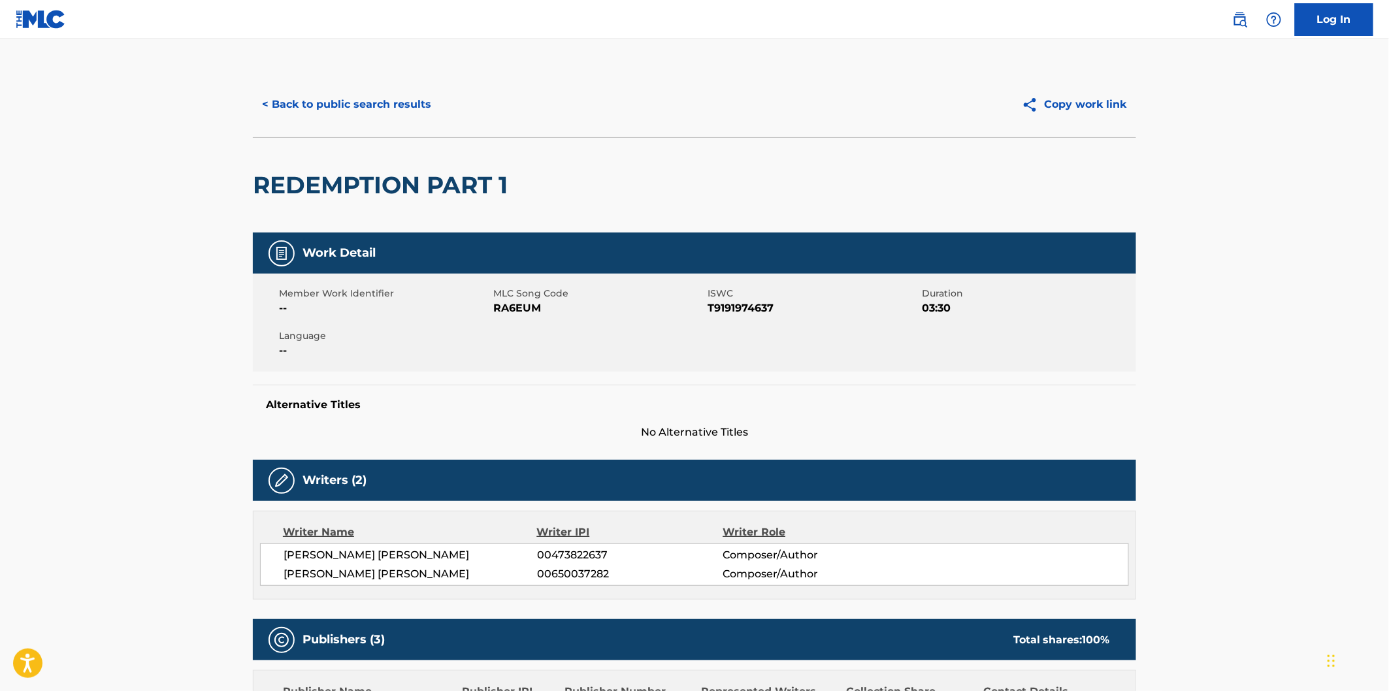
click at [409, 103] on button "< Back to public search results" at bounding box center [347, 104] width 188 height 33
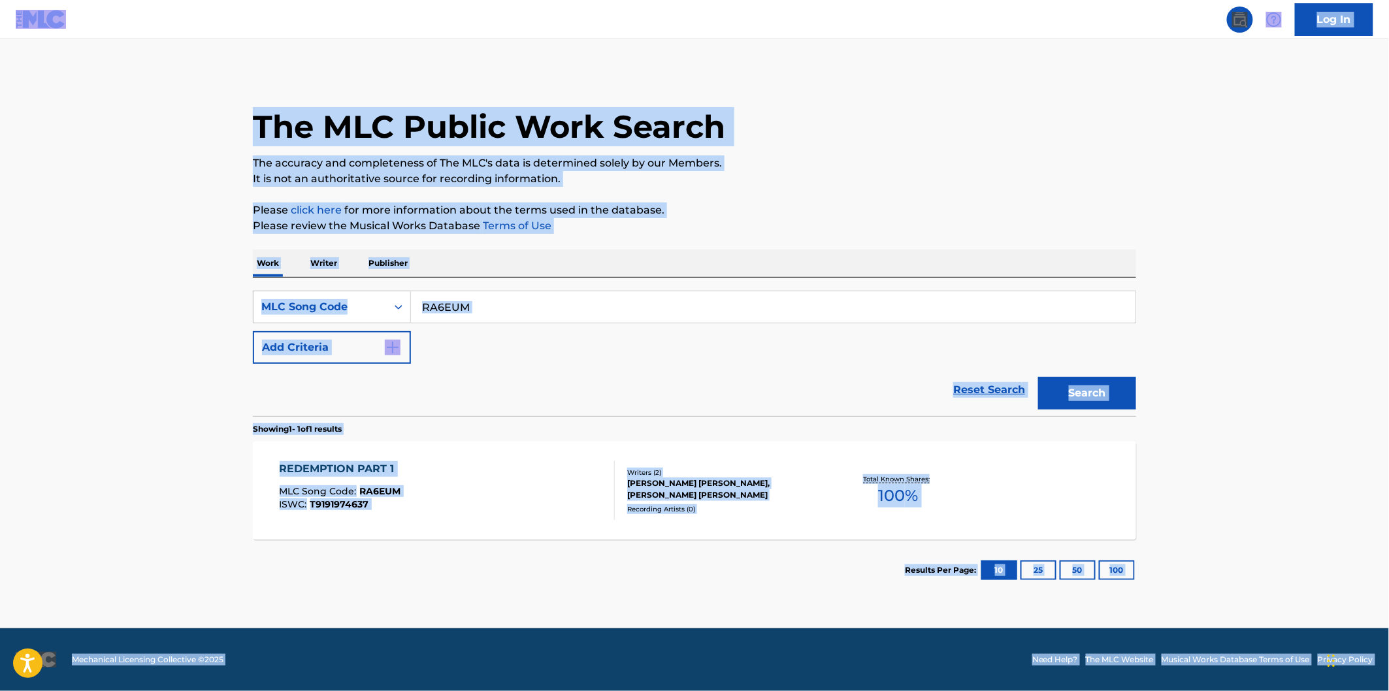
click at [643, 310] on input "RA6EUM" at bounding box center [773, 306] width 725 height 31
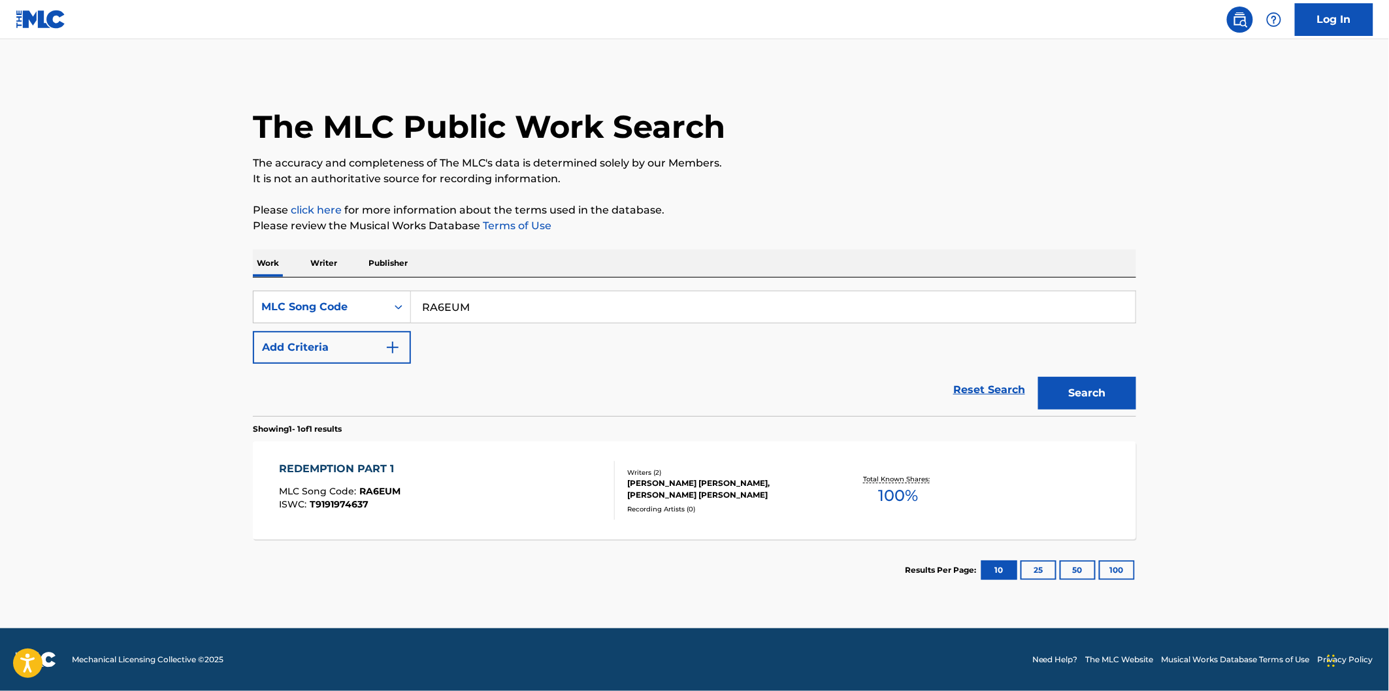
paste input "HA51X6"
type input "HA51X6"
click at [389, 434] on section "Showing 1 - 1 of 1 results" at bounding box center [694, 425] width 883 height 19
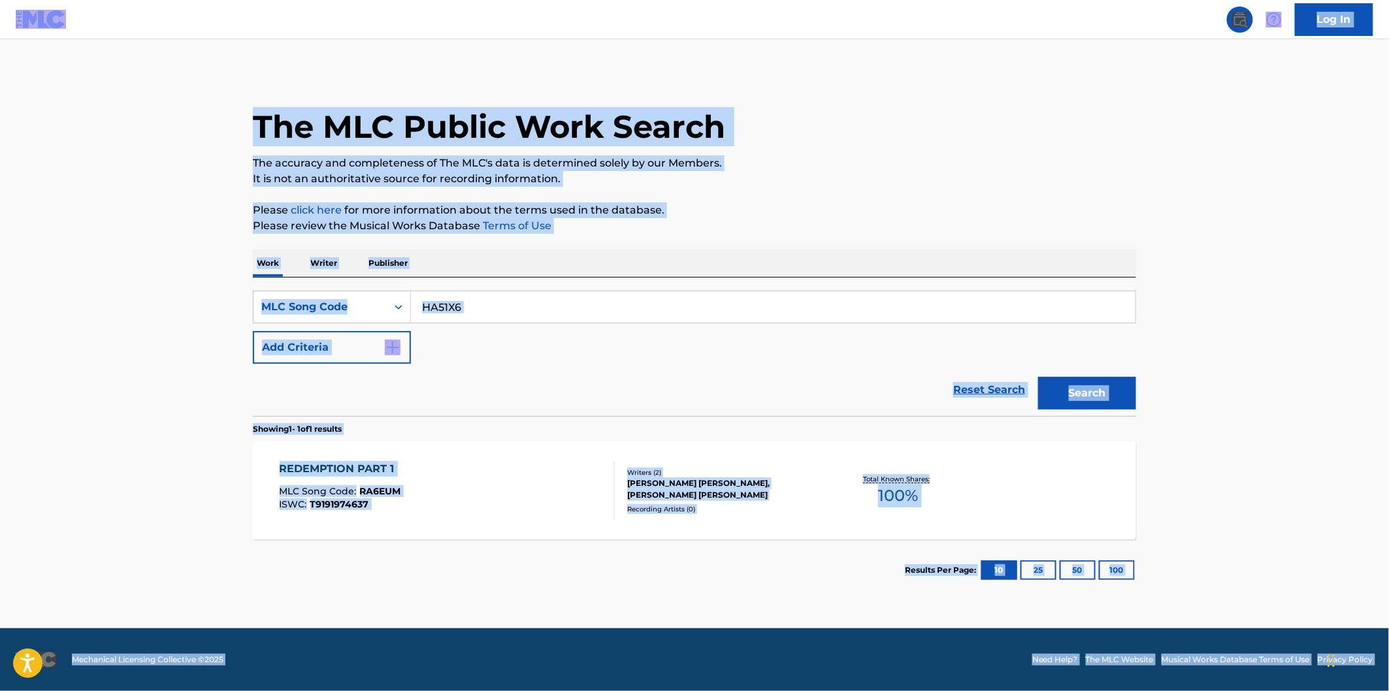
click at [675, 304] on input "HA51X6" at bounding box center [773, 306] width 725 height 31
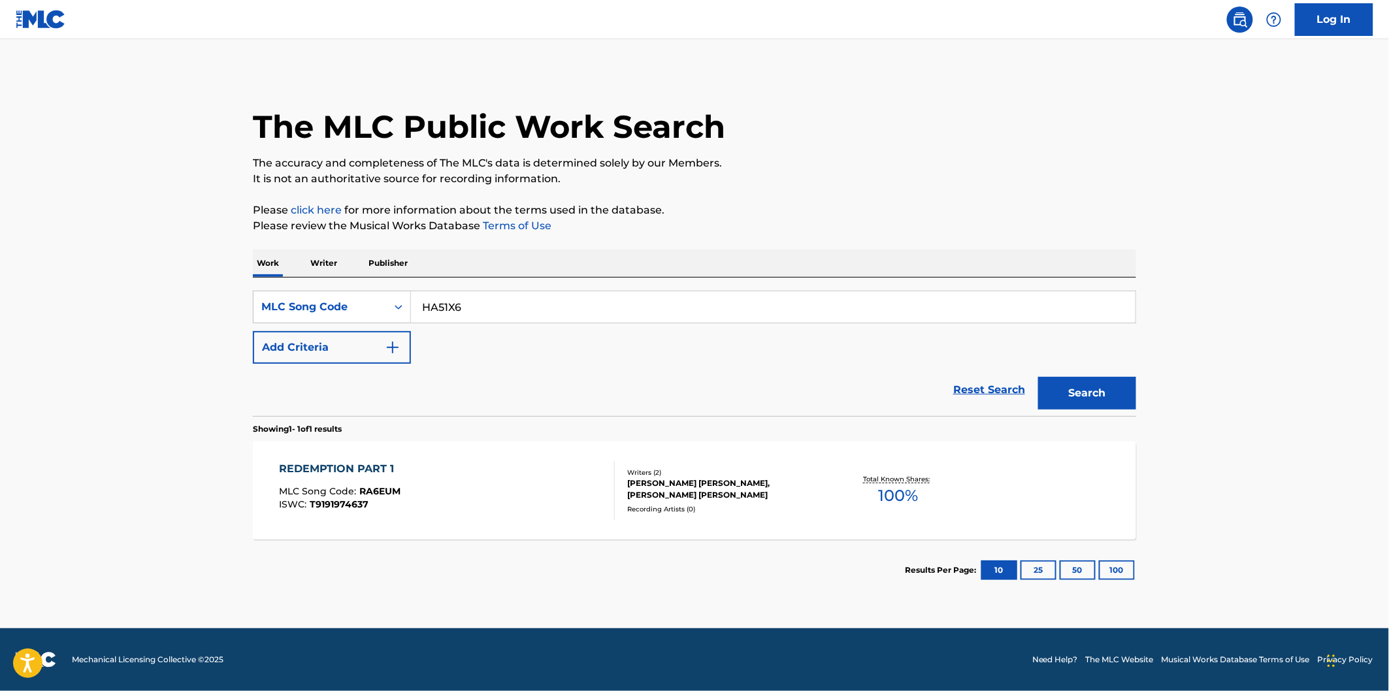
click at [1038, 377] on button "Search" at bounding box center [1087, 393] width 98 height 33
click at [495, 484] on div "HOW IT ENDS MLC Song Code : HA51X6 ISWC : T3013472356" at bounding box center [448, 490] width 336 height 59
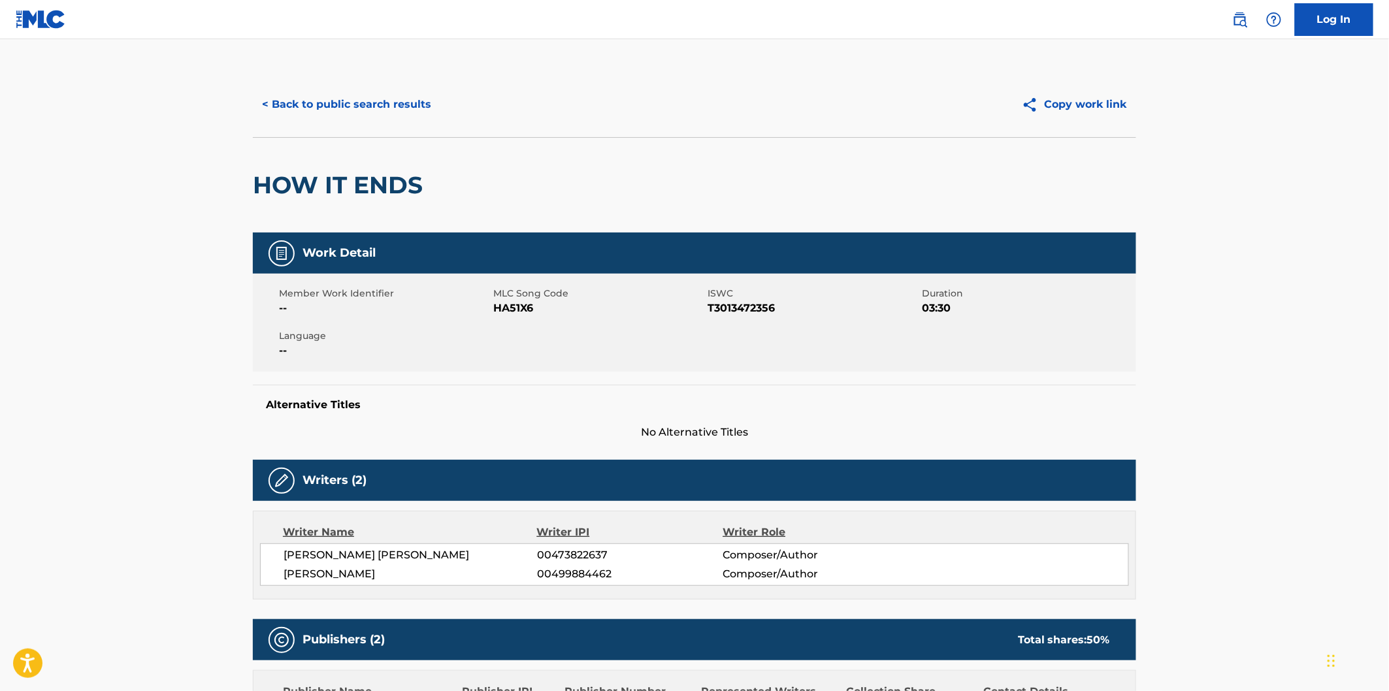
click at [426, 107] on button "< Back to public search results" at bounding box center [347, 104] width 188 height 33
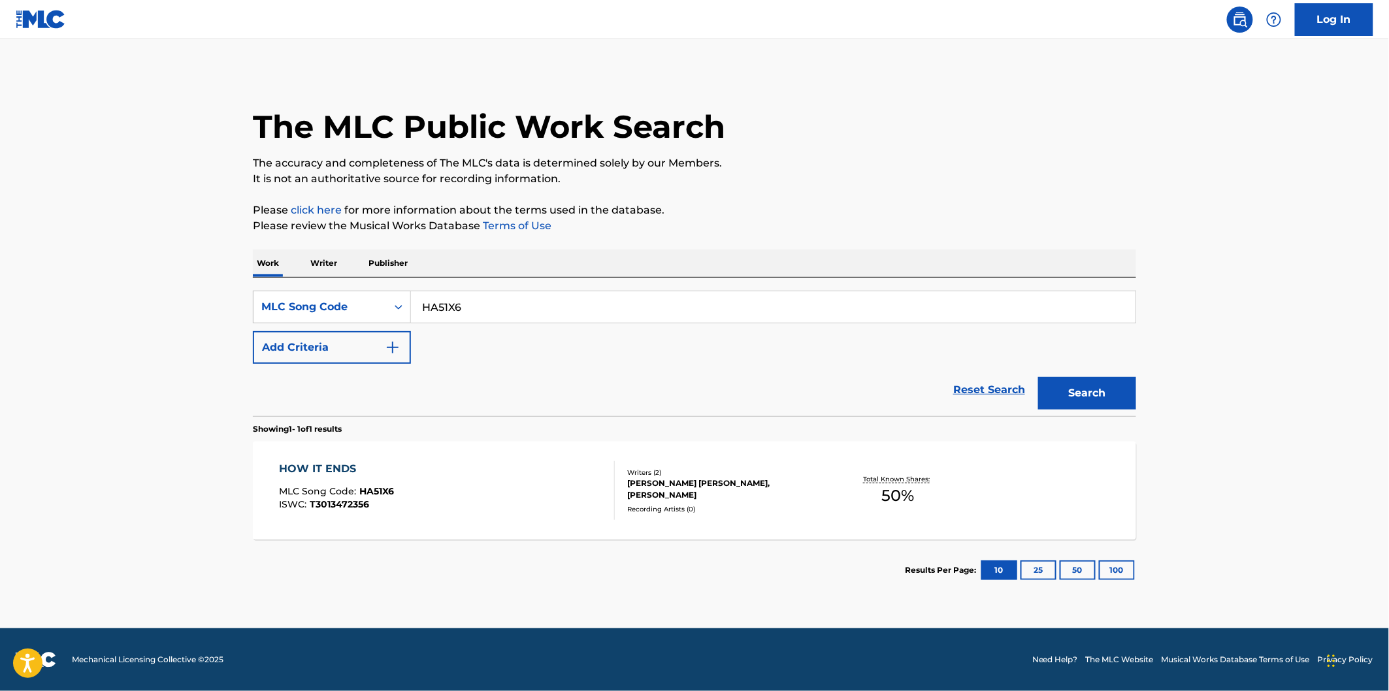
click at [539, 305] on input "HA51X6" at bounding box center [773, 306] width 725 height 31
paste input "AB2VPP"
type input "AB2VPP"
click at [1038, 377] on button "Search" at bounding box center [1087, 393] width 98 height 33
click at [523, 459] on div "ABOVE THE WATER MLC Song Code : AB2VPP ISWC : Writers ( 2 ) [PERSON_NAME], [PER…" at bounding box center [694, 491] width 883 height 98
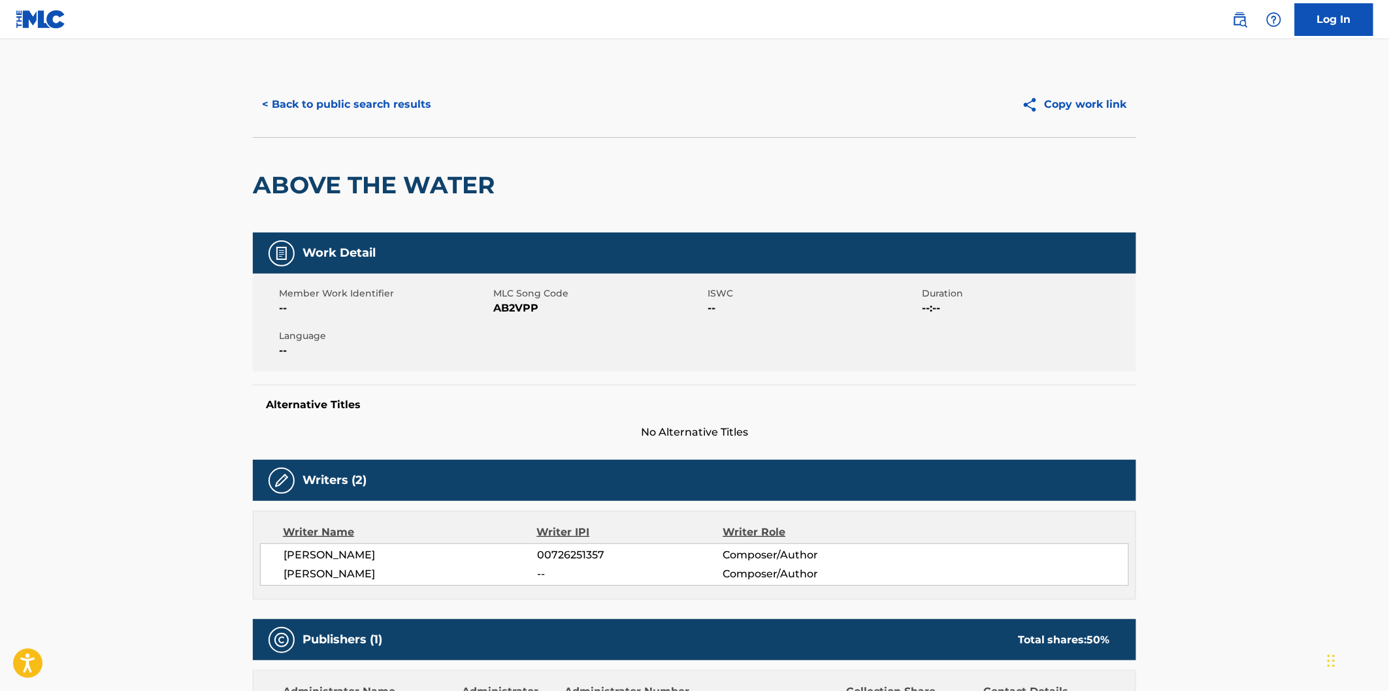
click at [401, 113] on button "< Back to public search results" at bounding box center [347, 104] width 188 height 33
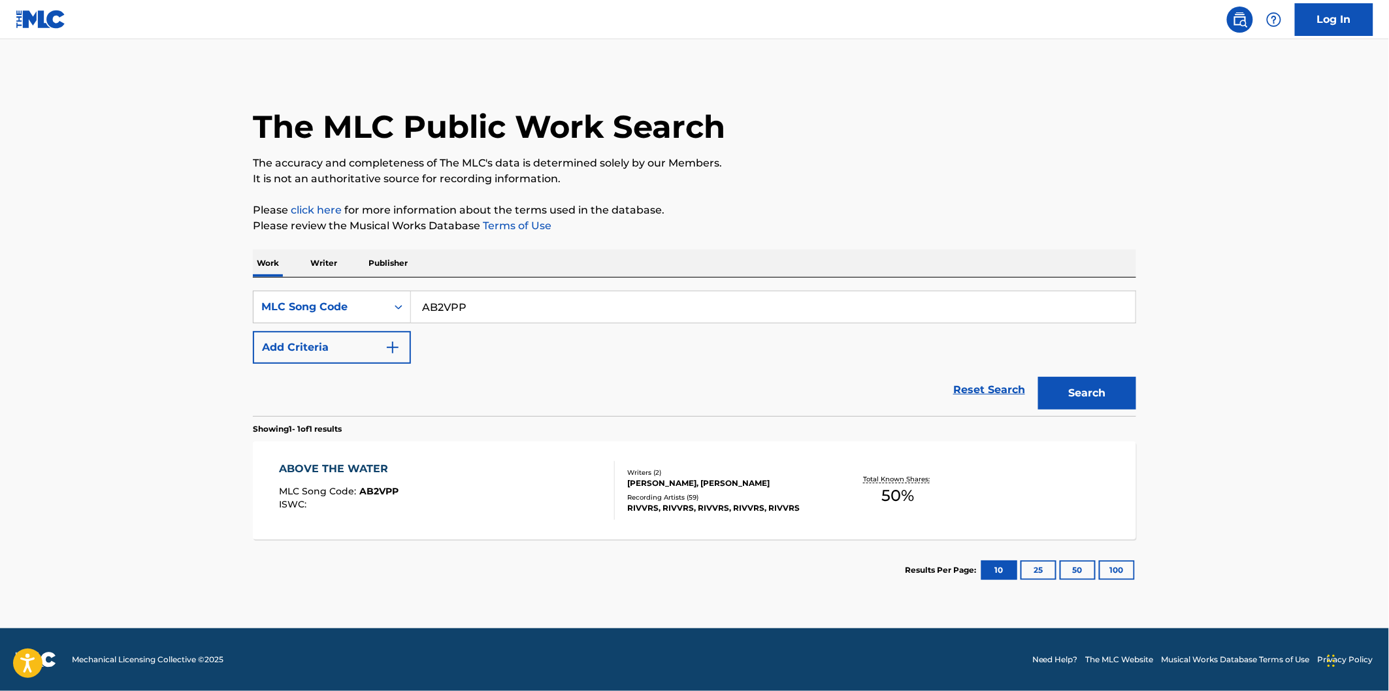
click at [649, 291] on input "AB2VPP" at bounding box center [773, 306] width 725 height 31
paste input "A4YS3"
type input "AA4YS3"
click at [1038, 377] on button "Search" at bounding box center [1087, 393] width 98 height 33
click at [545, 461] on div "ALREADY DOWN MLC Song Code : AA4YS3 ISWC : T9256852309" at bounding box center [448, 490] width 336 height 59
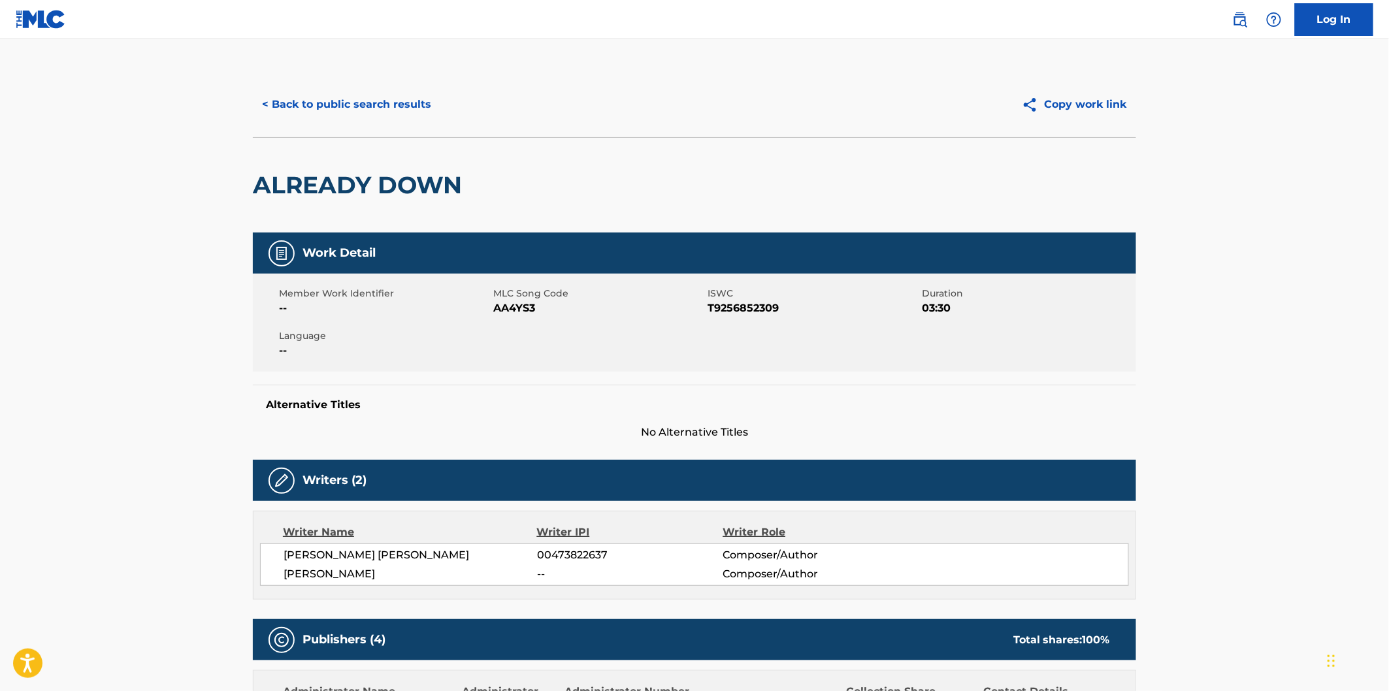
click at [389, 113] on button "< Back to public search results" at bounding box center [347, 104] width 188 height 33
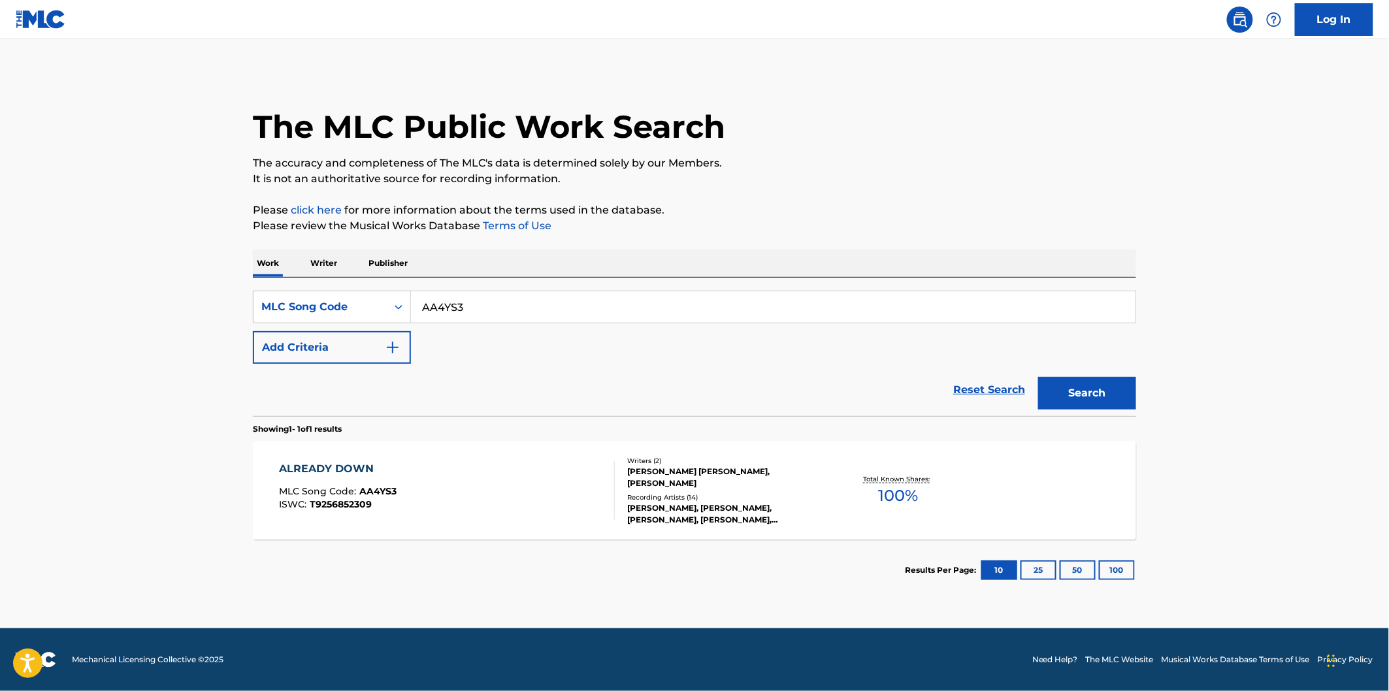
click at [612, 280] on div "SearchWithCriteria5874e946-8827-410f-8cda-e16a7610ef8f MLC Song Code AA4YS3 Add…" at bounding box center [694, 347] width 883 height 139
click at [617, 308] on input "AA4YS3" at bounding box center [773, 306] width 725 height 31
paste input "6150"
type input "AA6150"
click at [1038, 377] on button "Search" at bounding box center [1087, 393] width 98 height 33
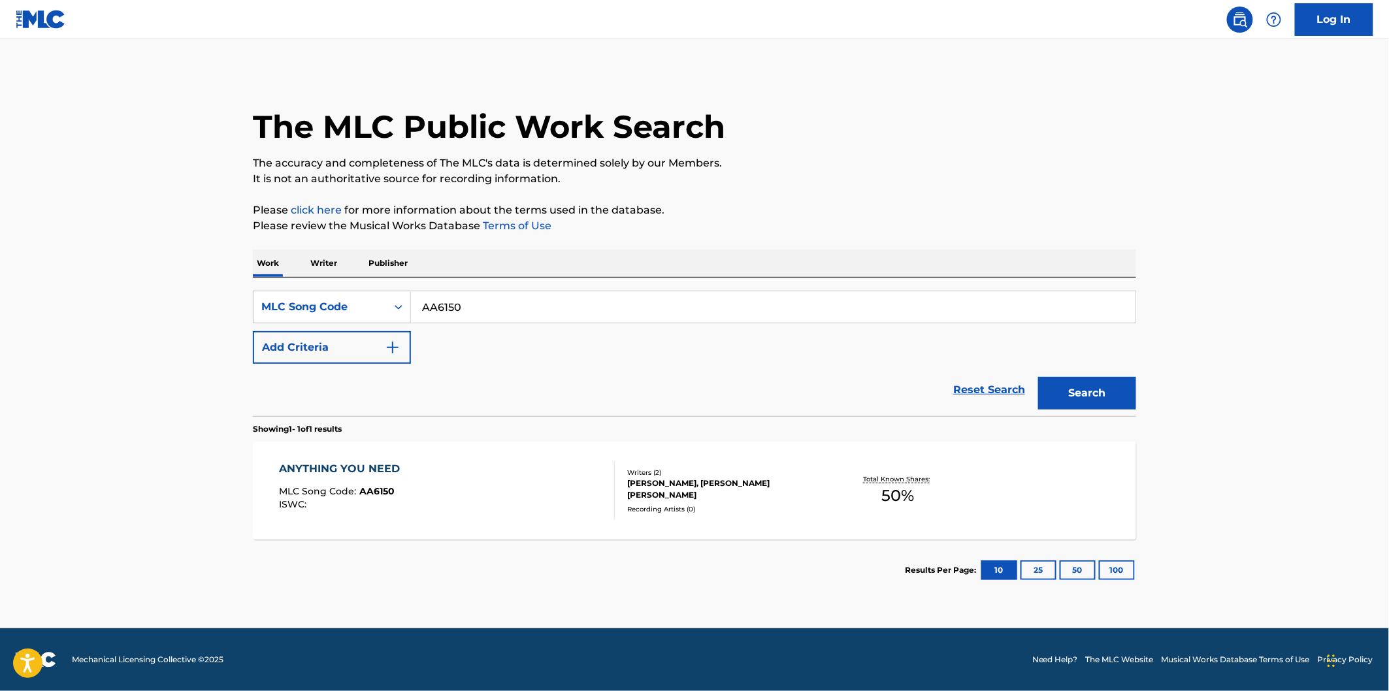
click at [538, 472] on div "ANYTHING YOU NEED MLC Song Code : AA6150 ISWC :" at bounding box center [448, 490] width 336 height 59
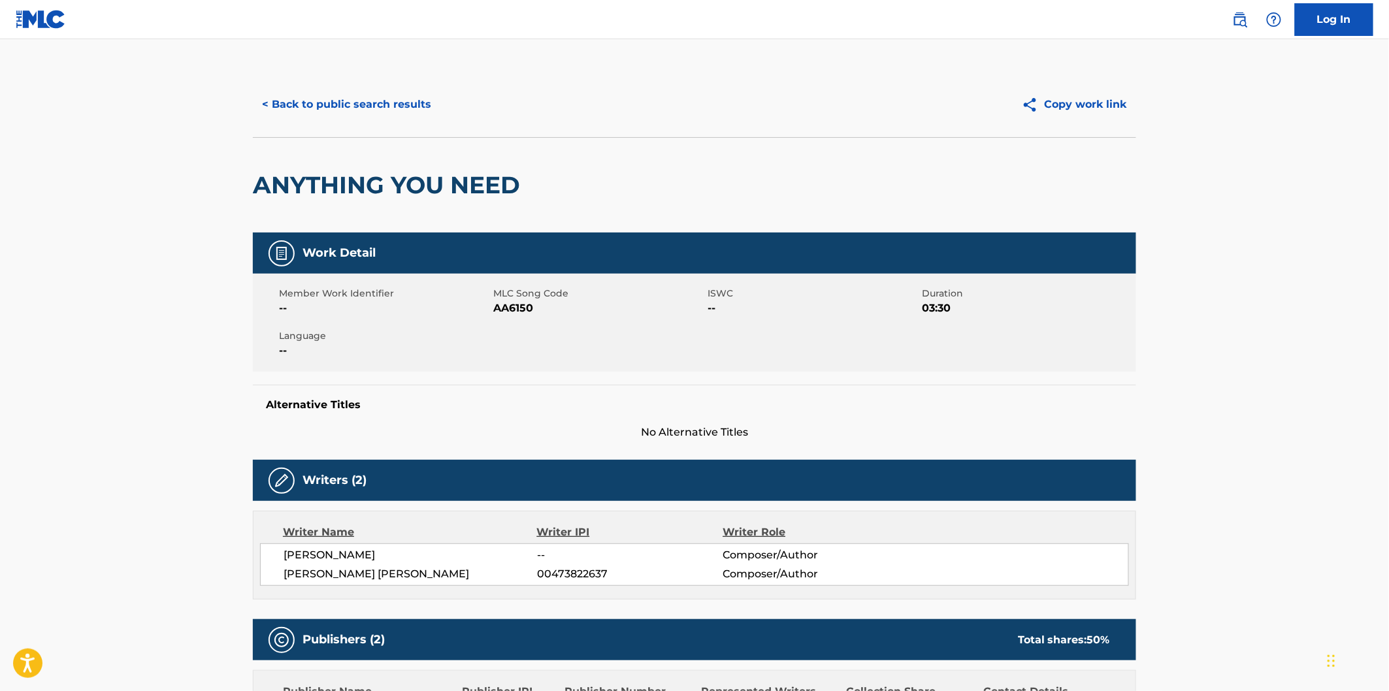
click at [421, 101] on button "< Back to public search results" at bounding box center [347, 104] width 188 height 33
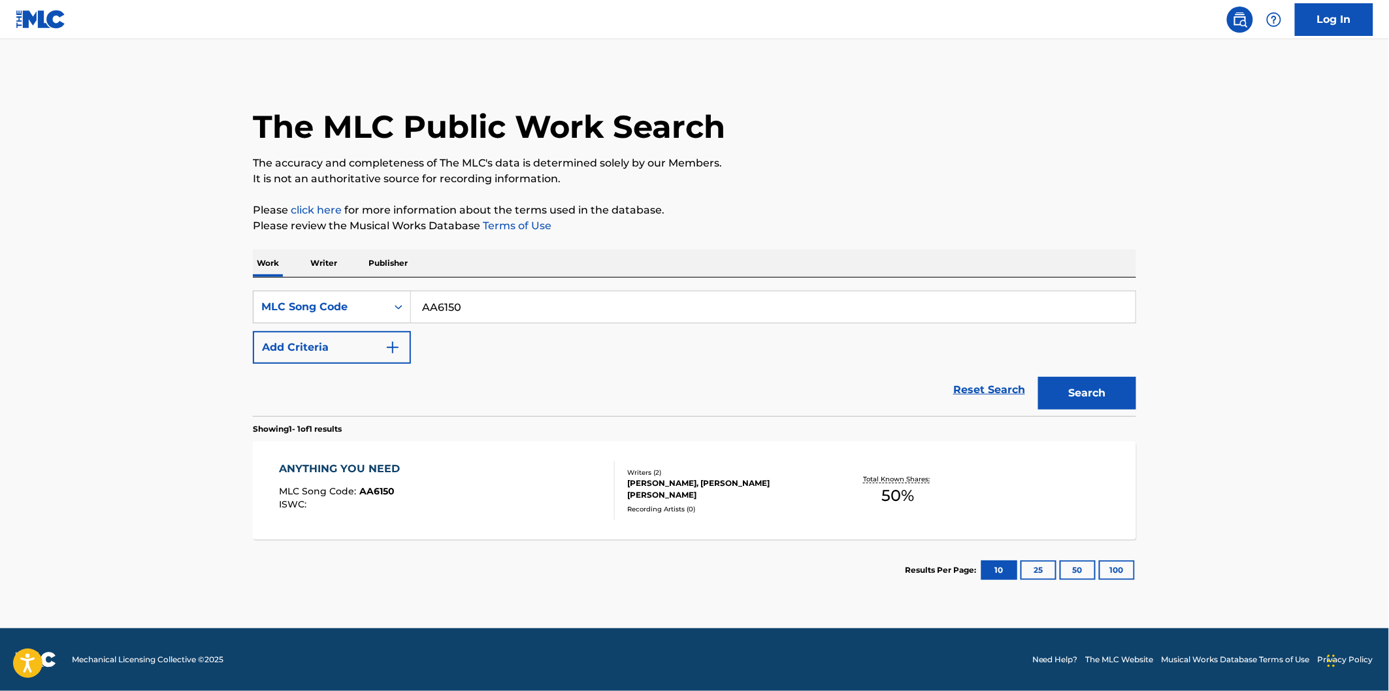
click at [621, 310] on input "AA6150" at bounding box center [773, 306] width 725 height 31
paste input "CVC19I"
type input "CVC19I"
click at [521, 488] on div "ANYTHING YOU NEED MLC Song Code : AA6150 ISWC :" at bounding box center [448, 490] width 336 height 59
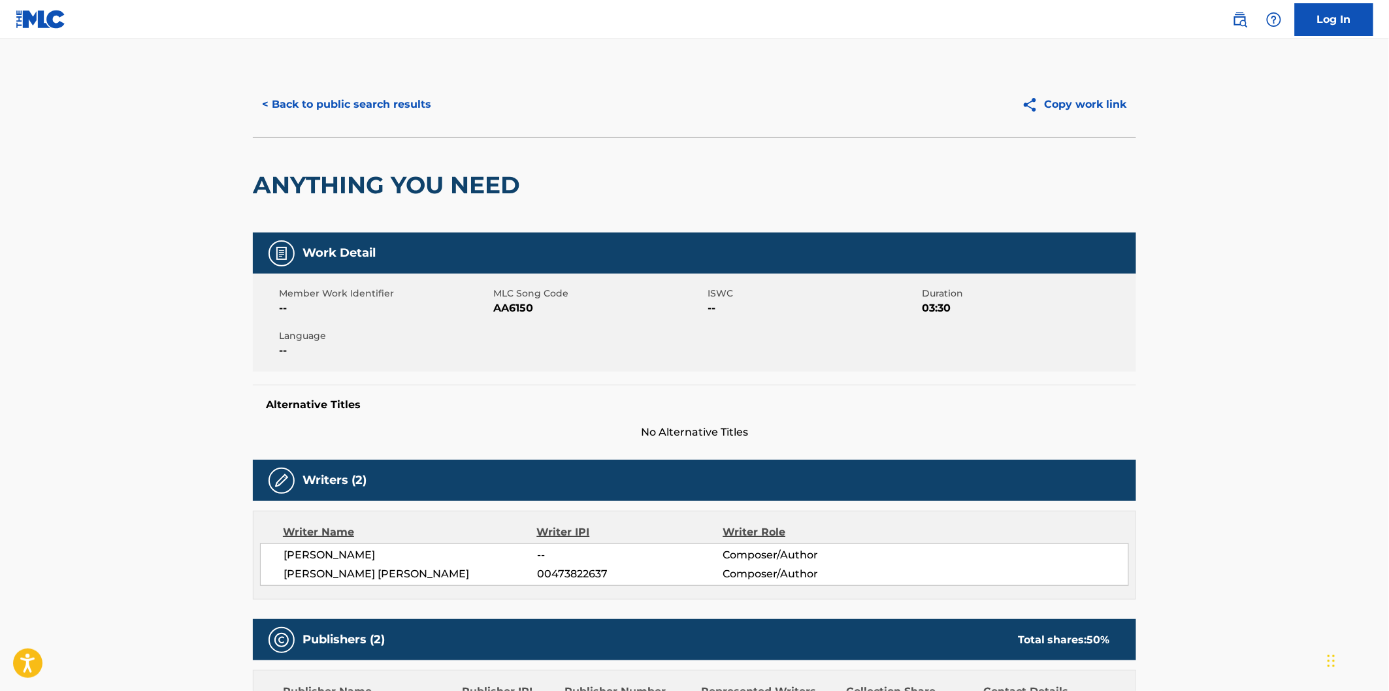
click at [419, 115] on button "< Back to public search results" at bounding box center [347, 104] width 188 height 33
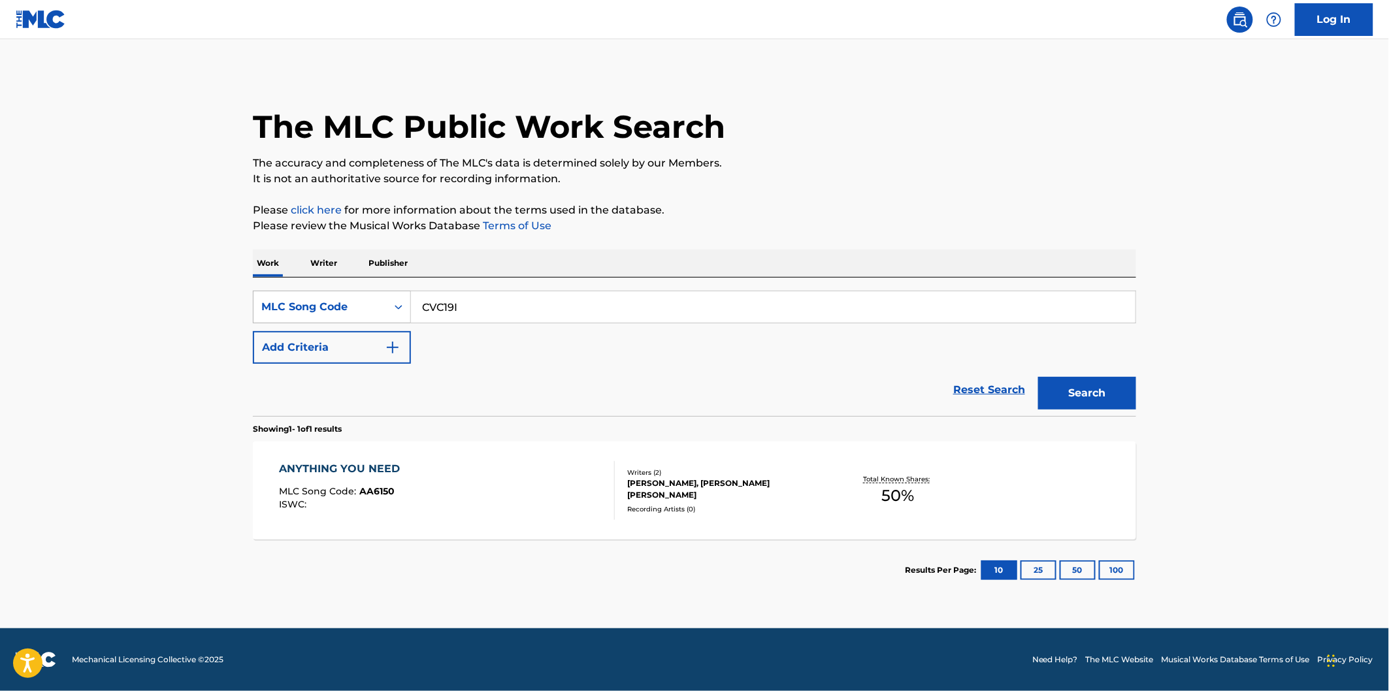
click at [382, 301] on div "MLC Song Code" at bounding box center [320, 307] width 133 height 25
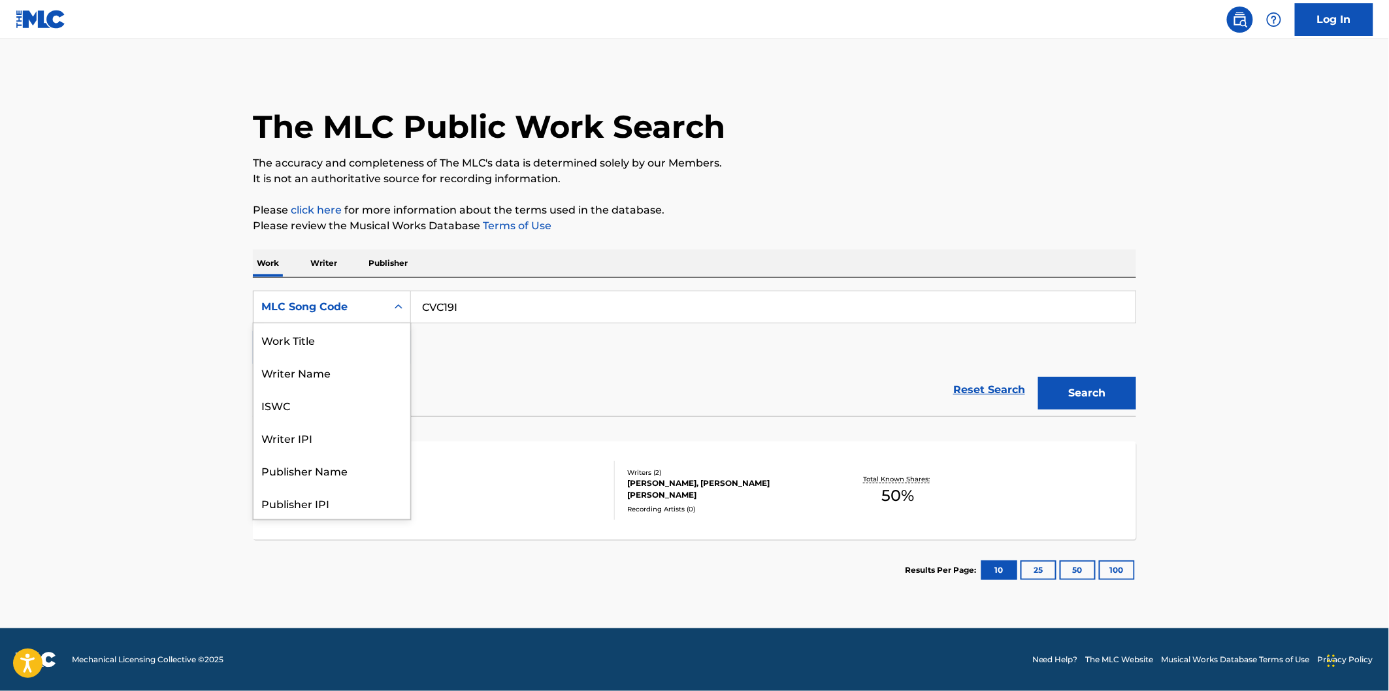
scroll to position [65, 0]
click at [358, 335] on div "ISWC" at bounding box center [332, 339] width 157 height 33
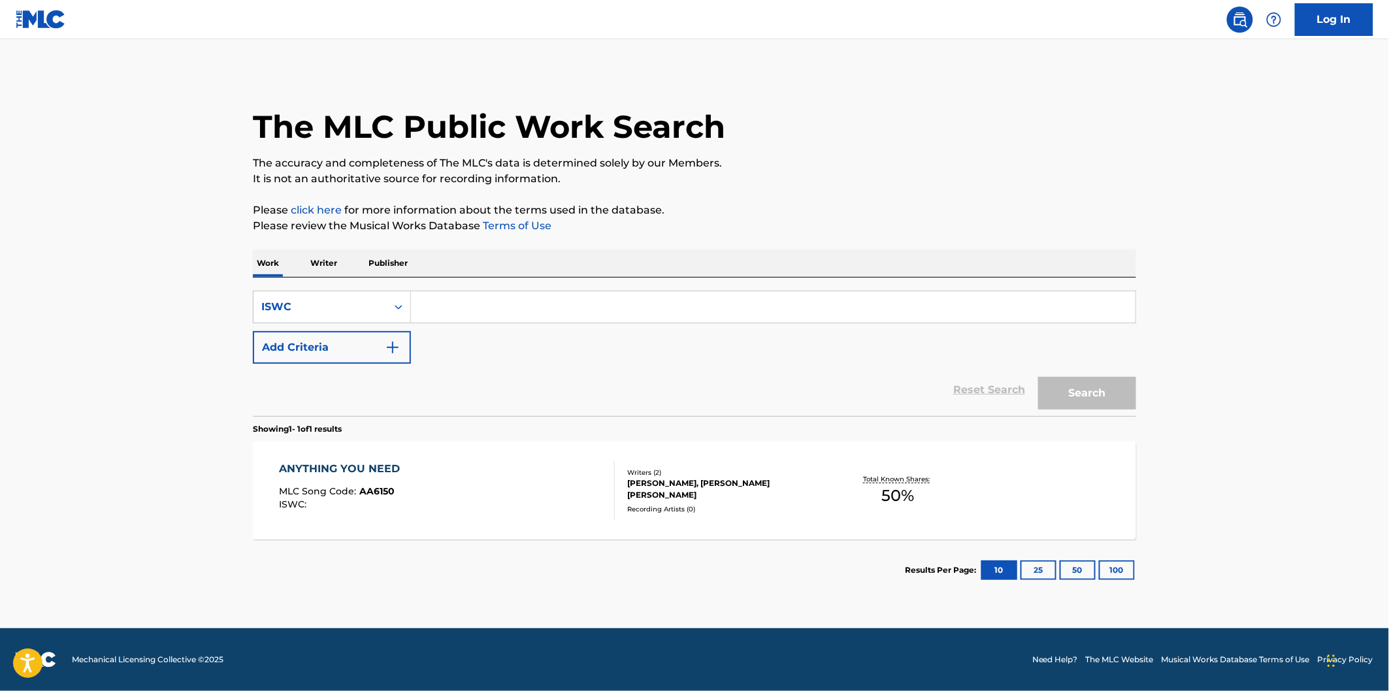
click at [482, 312] on input "Search Form" at bounding box center [773, 306] width 725 height 31
click at [353, 318] on div "ISWC" at bounding box center [320, 307] width 133 height 25
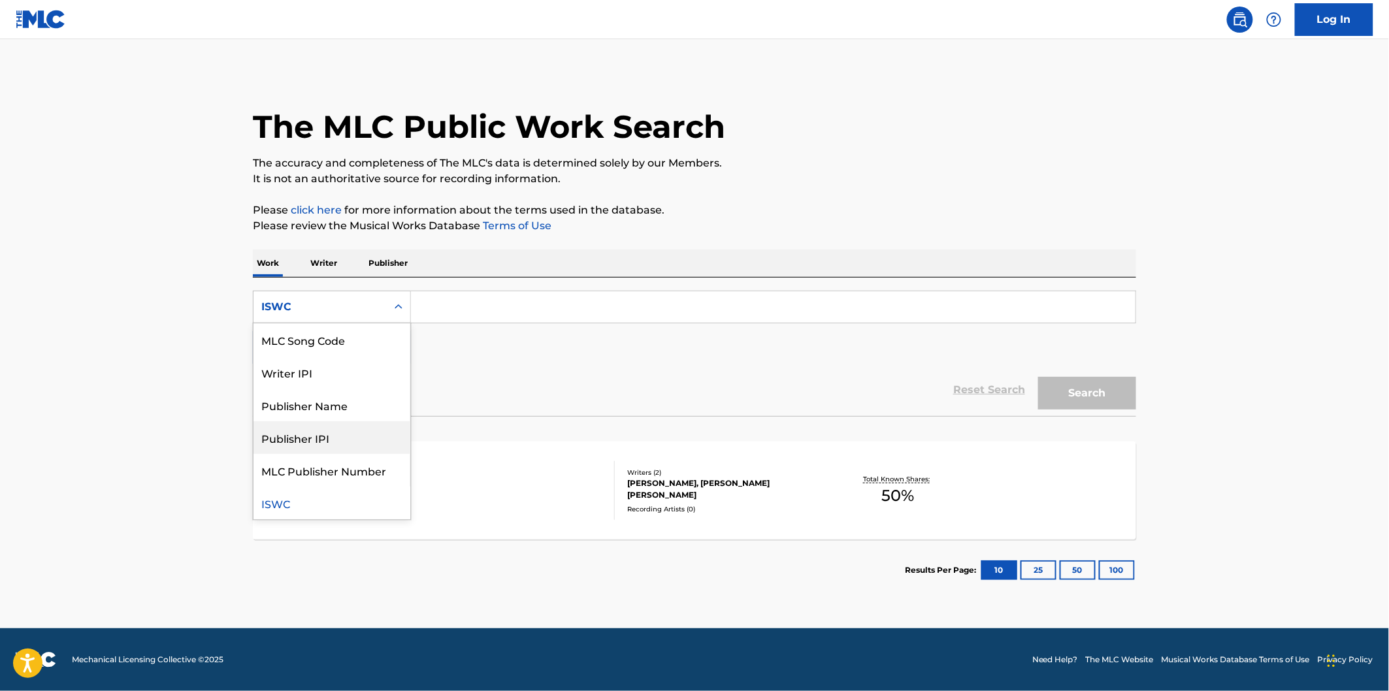
scroll to position [0, 0]
click at [361, 337] on div "Work Title" at bounding box center [332, 339] width 157 height 33
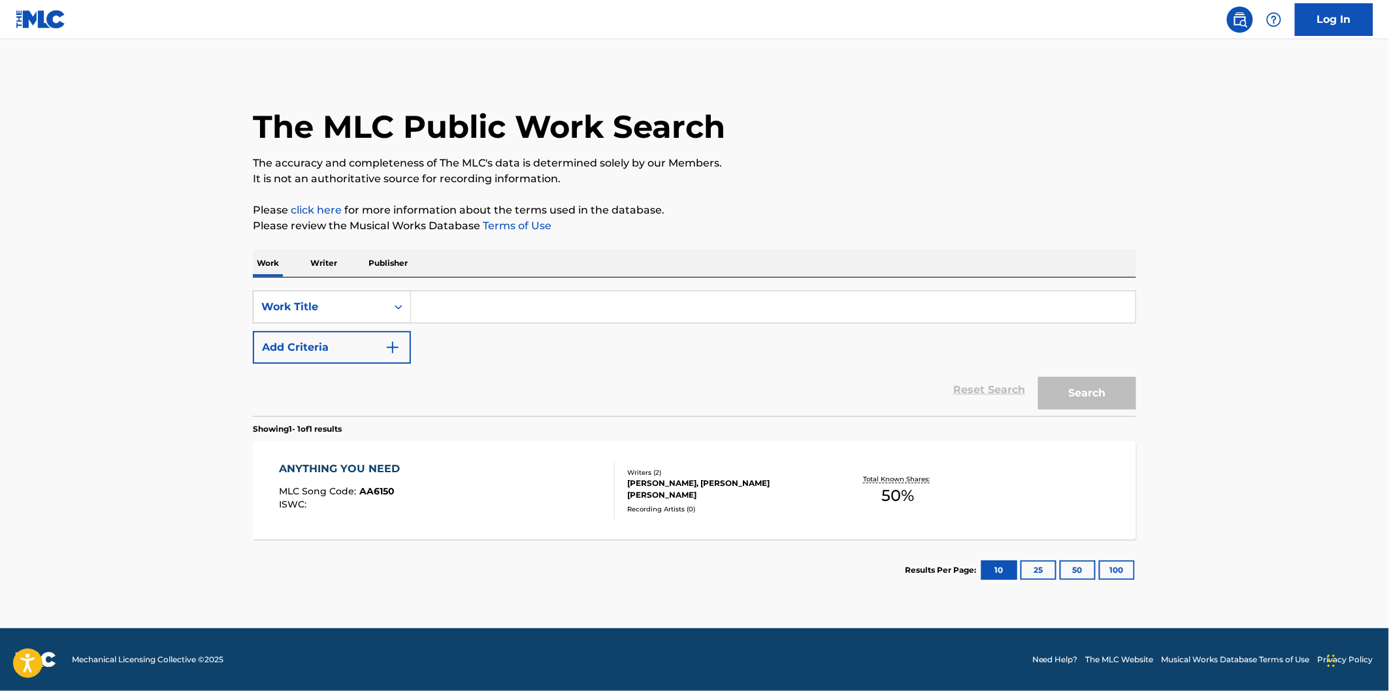
click at [474, 302] on input "Search Form" at bounding box center [773, 306] width 725 height 31
paste input "You Are Not Alone"
type input "You Are Not Alone"
click at [380, 350] on button "Add Criteria" at bounding box center [332, 347] width 158 height 33
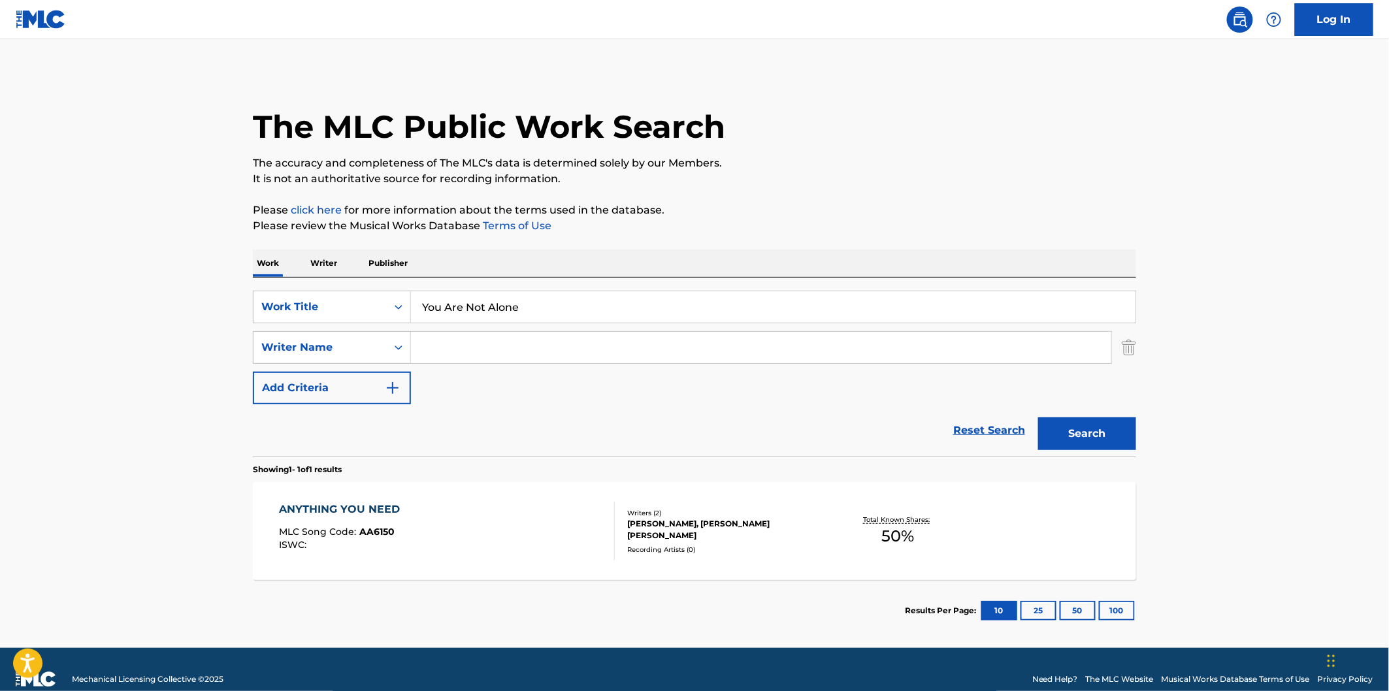
click at [497, 346] on input "Search Form" at bounding box center [761, 347] width 700 height 31
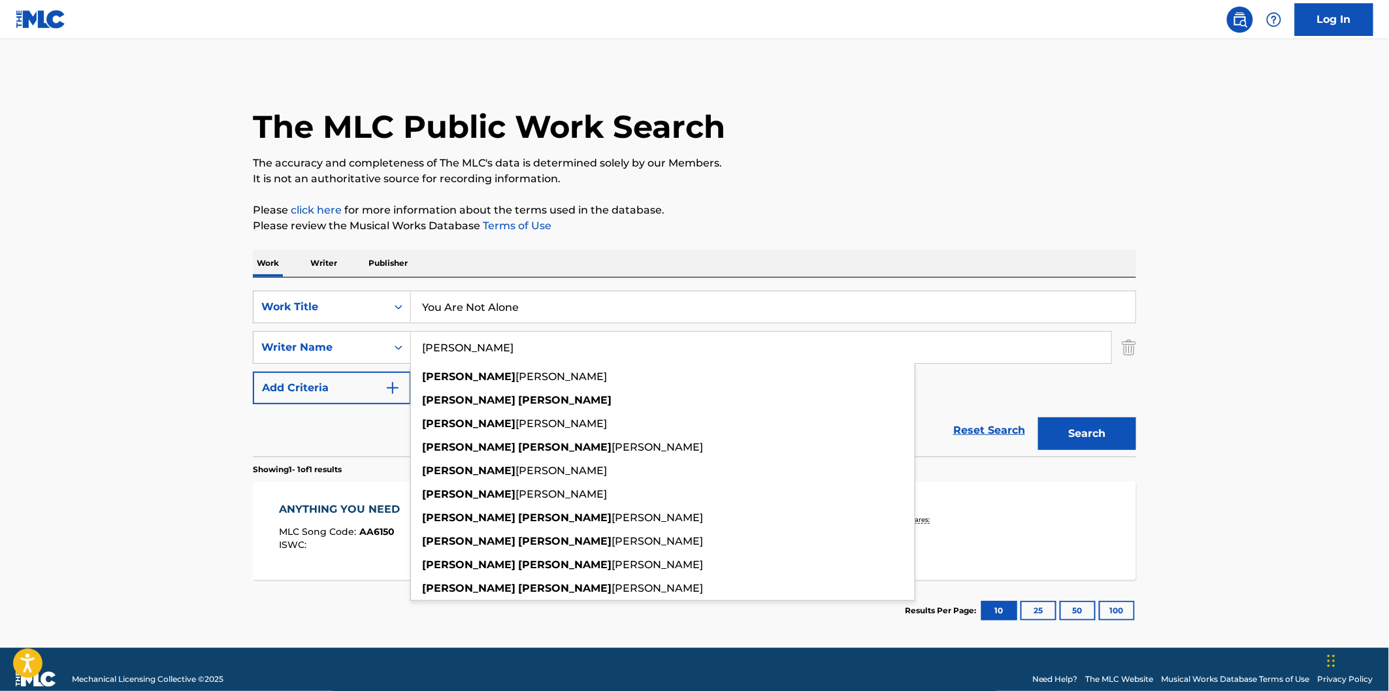
type input "[PERSON_NAME]"
click at [1038, 418] on button "Search" at bounding box center [1087, 434] width 98 height 33
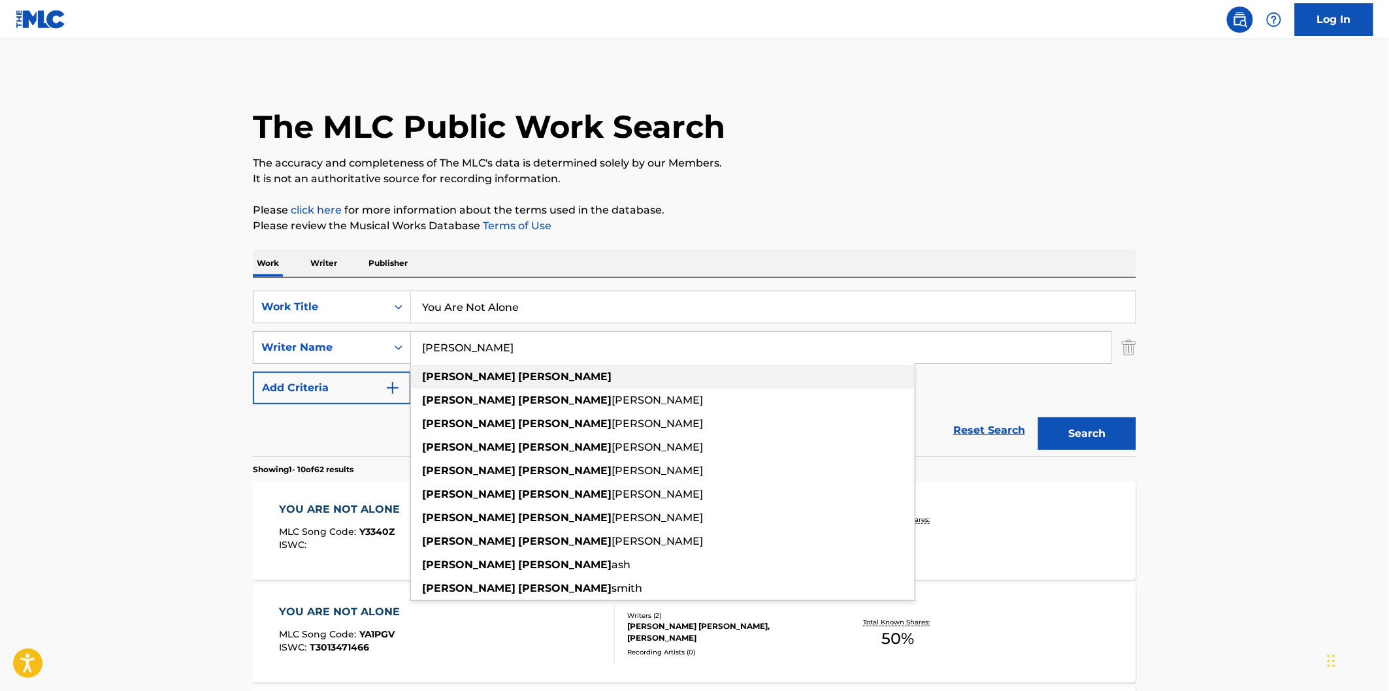
click at [517, 374] on div "[PERSON_NAME]" at bounding box center [663, 377] width 504 height 24
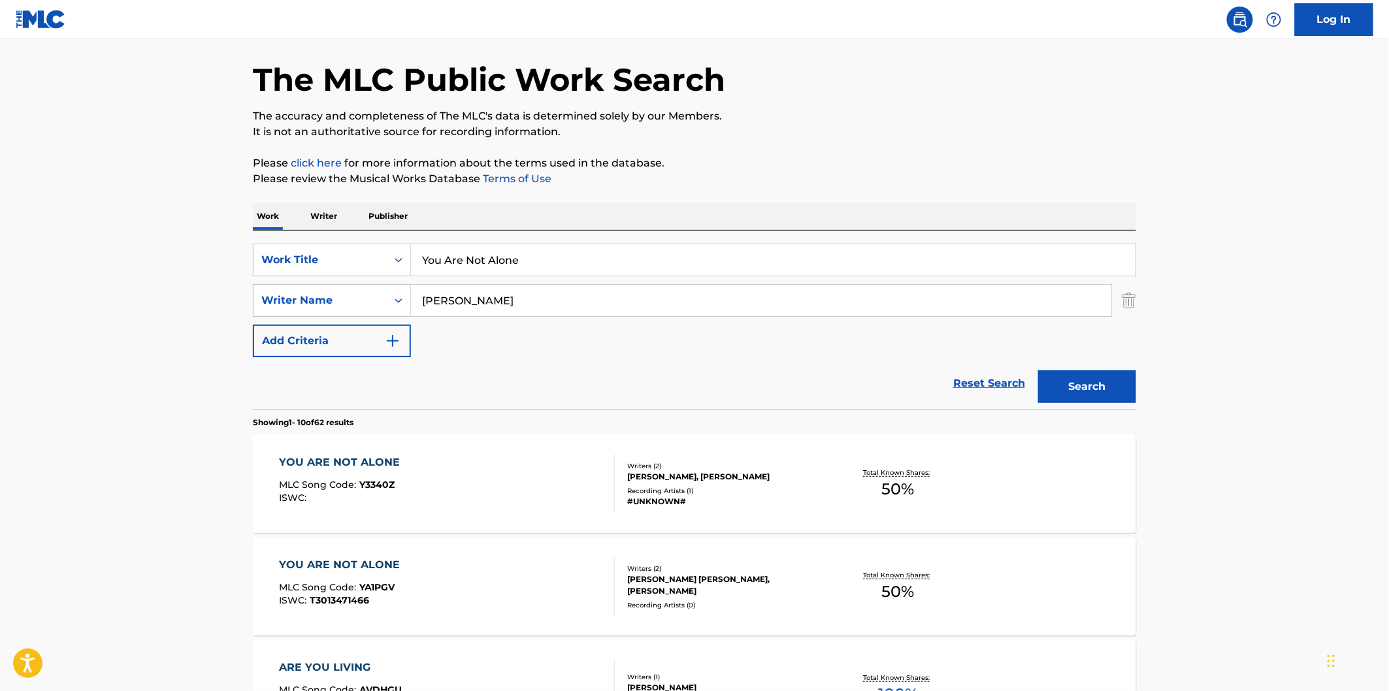
scroll to position [73, 0]
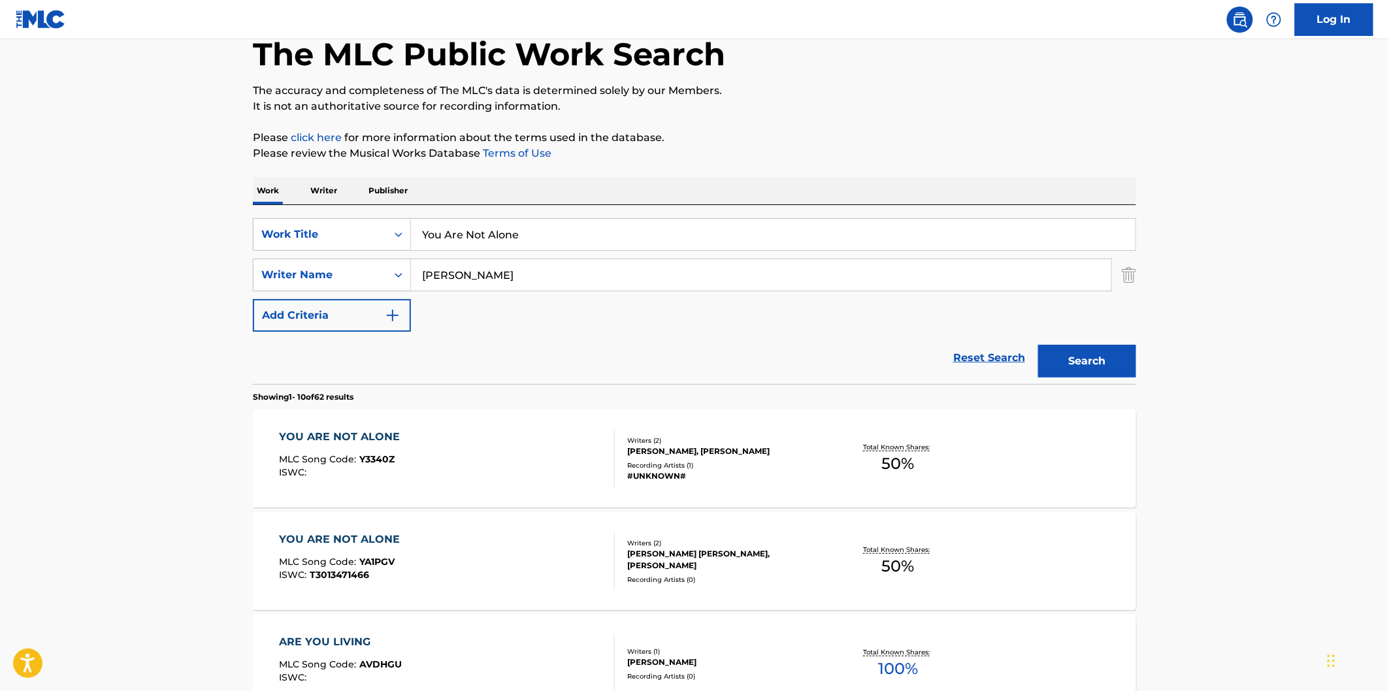
click at [536, 550] on div "YOU ARE NOT ALONE MLC Song Code : YA1PGV ISWC : T3013471466" at bounding box center [448, 561] width 336 height 59
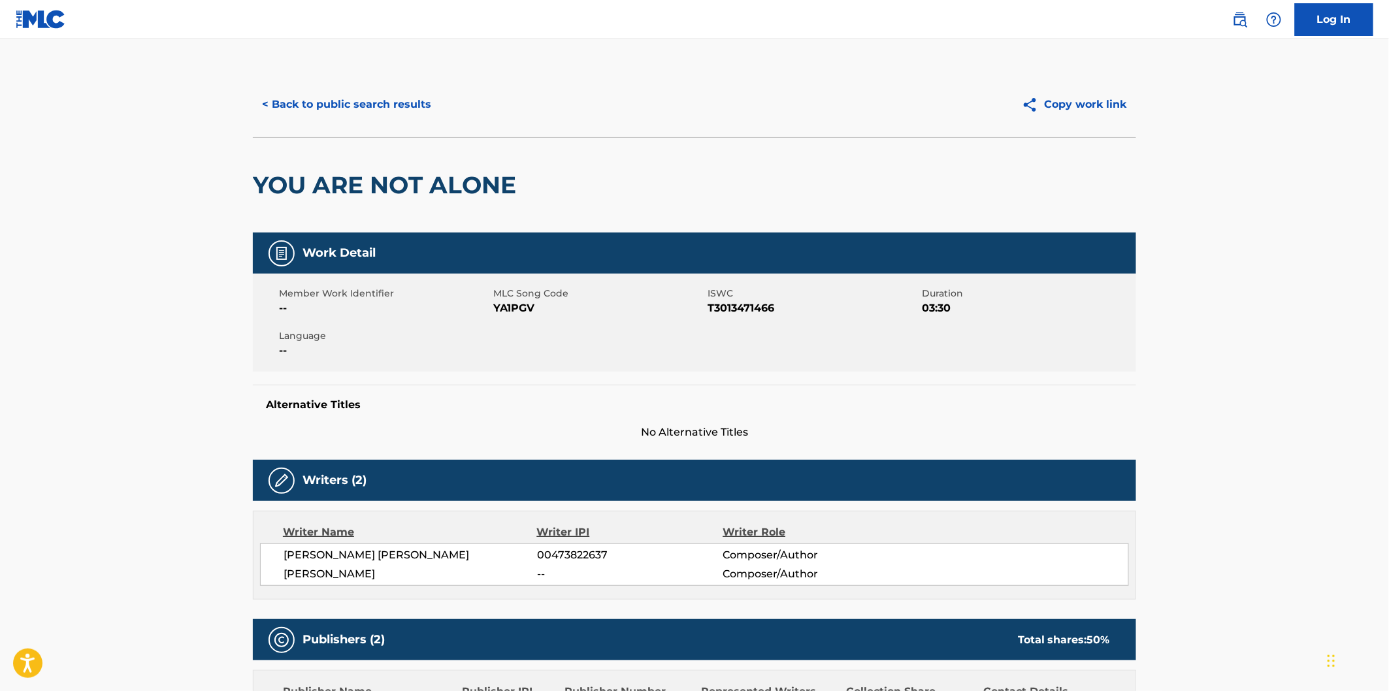
click at [521, 314] on span "YA1PGV" at bounding box center [598, 309] width 211 height 16
copy span "YA1PGV"
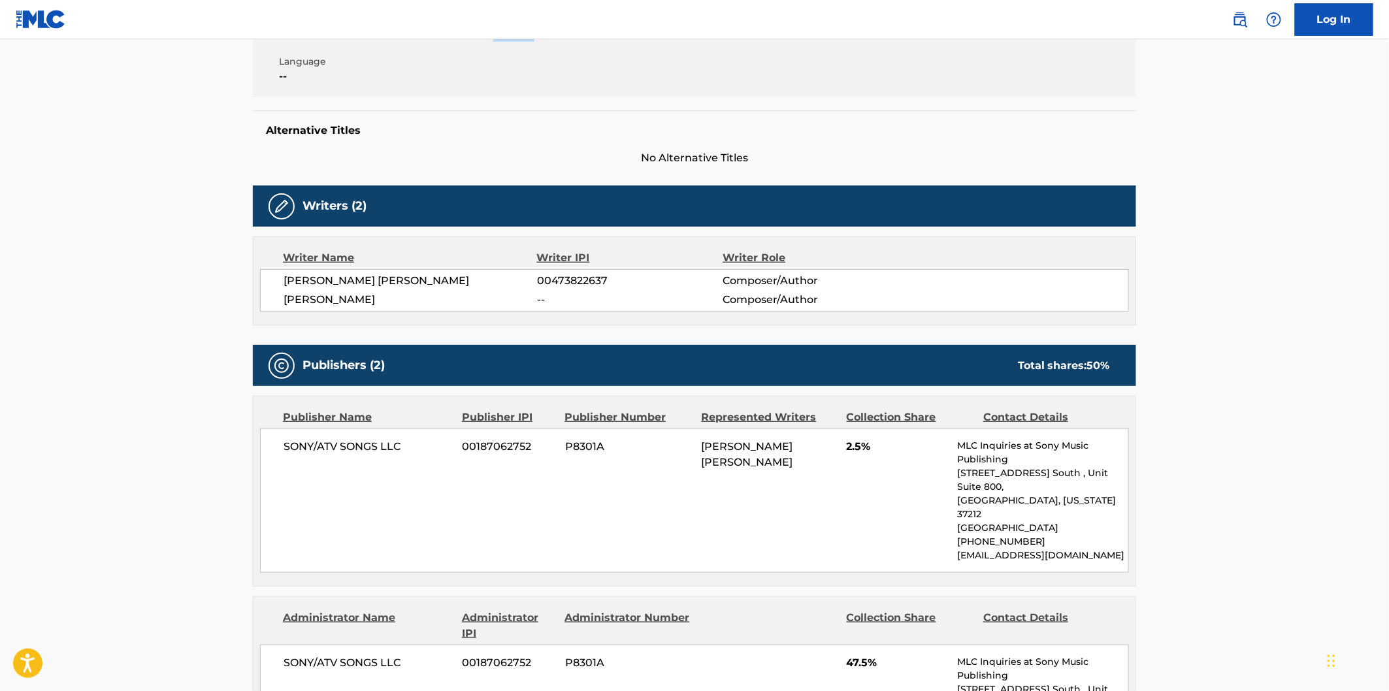
scroll to position [363, 0]
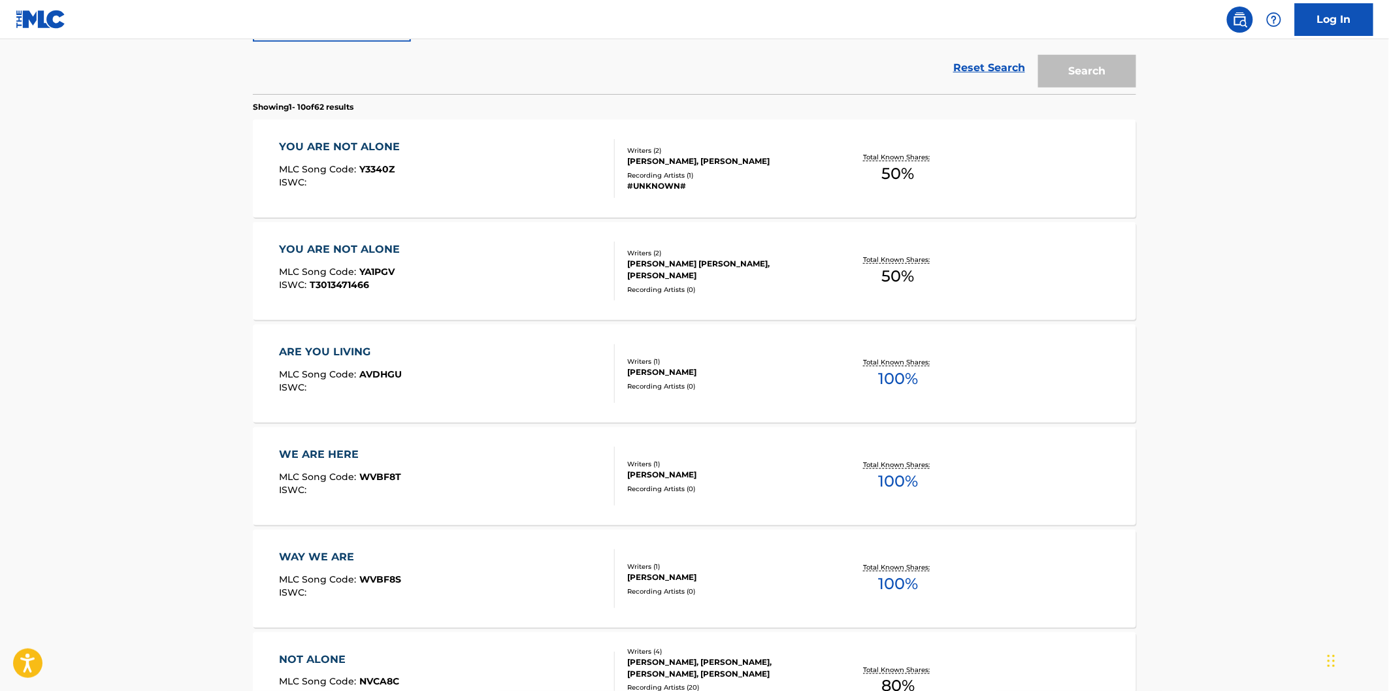
scroll to position [73, 0]
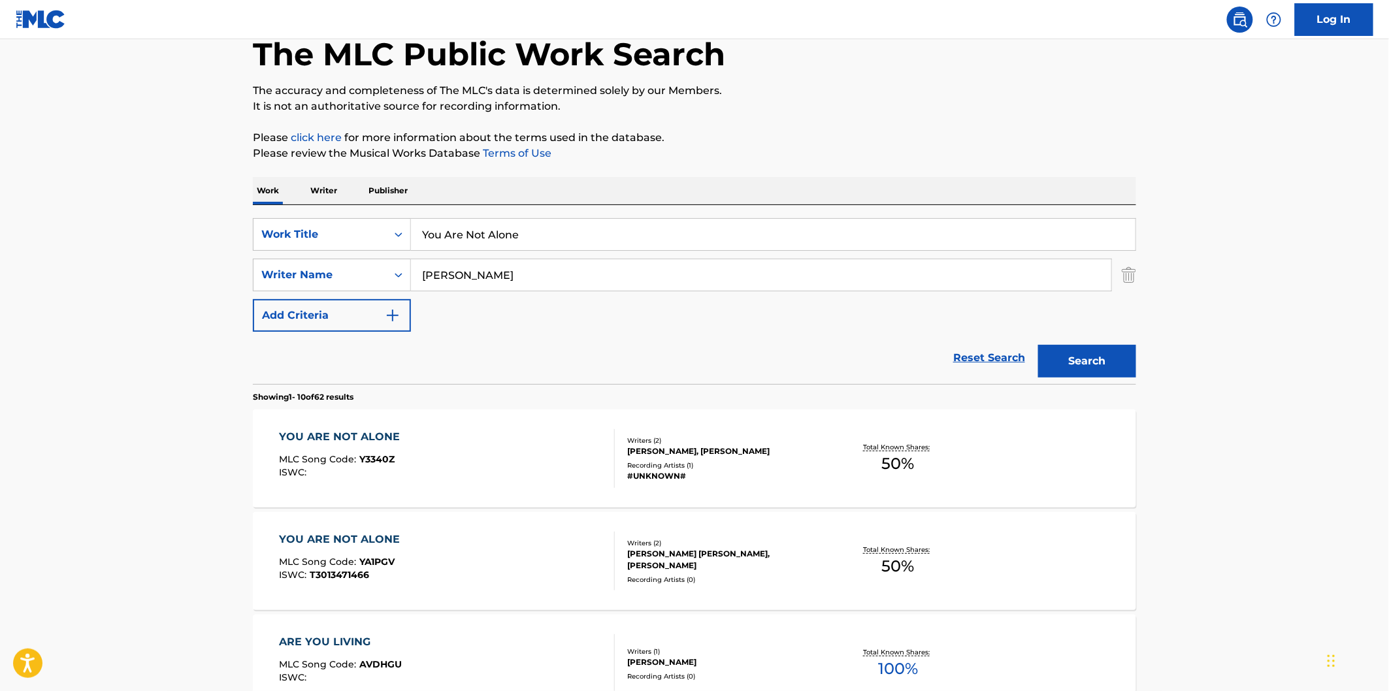
click at [542, 240] on input "You Are Not Alone" at bounding box center [773, 234] width 725 height 31
paste input "lone Are [DEMOGRAPHIC_DATA]"
type input "You Alone Are [DEMOGRAPHIC_DATA]"
click at [1038, 345] on button "Search" at bounding box center [1087, 361] width 98 height 33
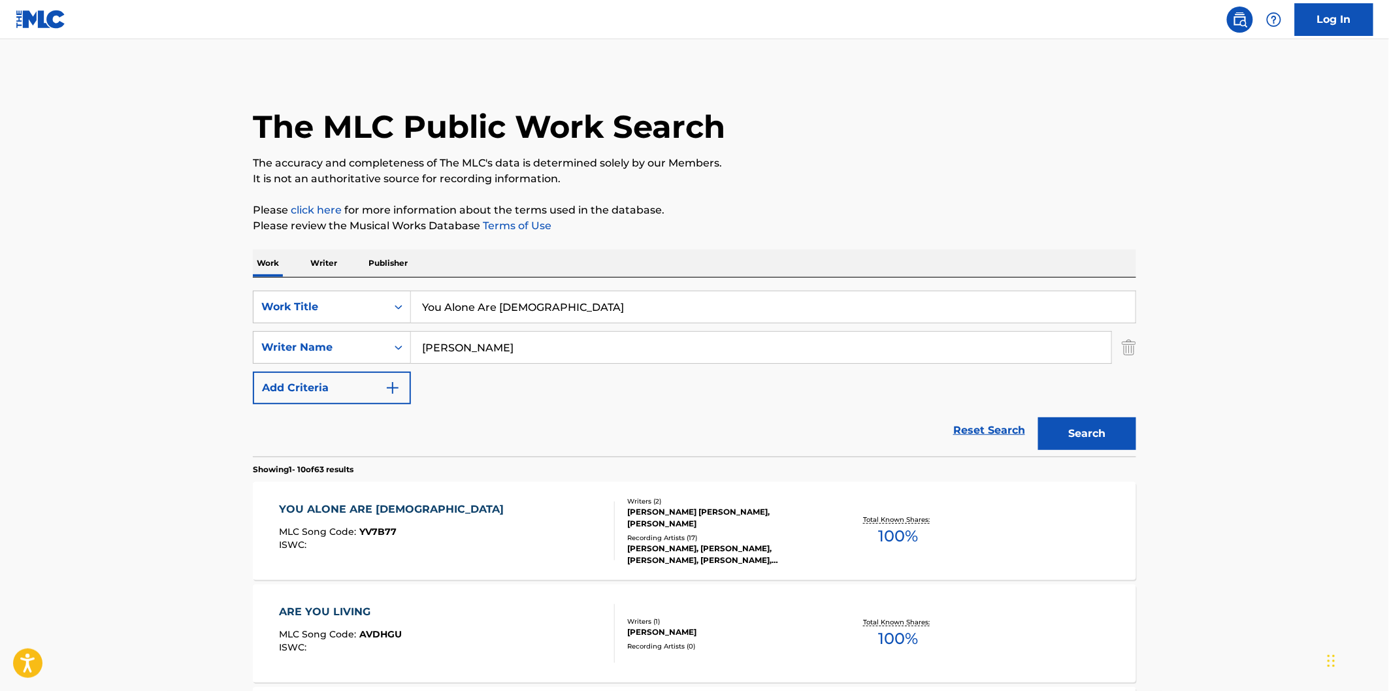
click at [906, 137] on div "The MLC Public Work Search" at bounding box center [694, 119] width 883 height 95
click at [530, 504] on div "YOU ALONE ARE [DEMOGRAPHIC_DATA] MLC Song Code : YV7B77 ISWC :" at bounding box center [448, 531] width 336 height 59
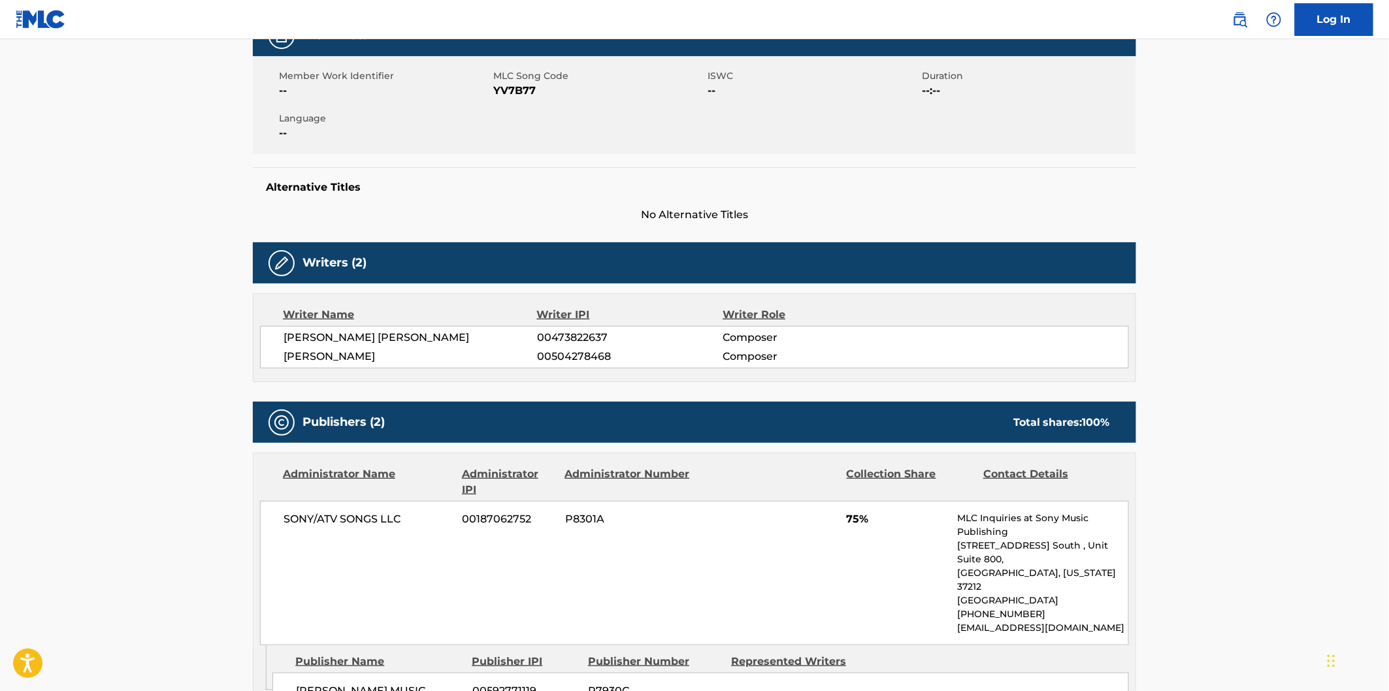
scroll to position [73, 0]
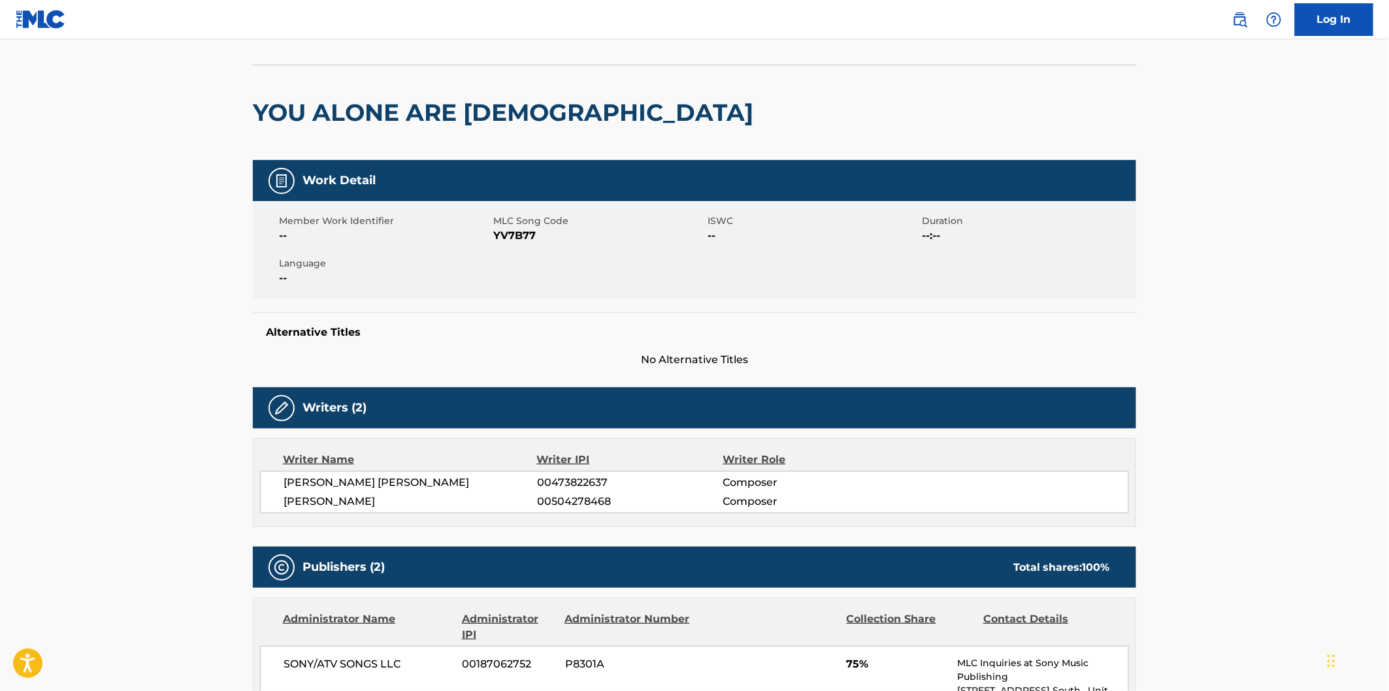
click at [517, 243] on span "YV7B77" at bounding box center [598, 236] width 211 height 16
click at [516, 242] on span "YV7B77" at bounding box center [598, 236] width 211 height 16
copy span "YV7B77"
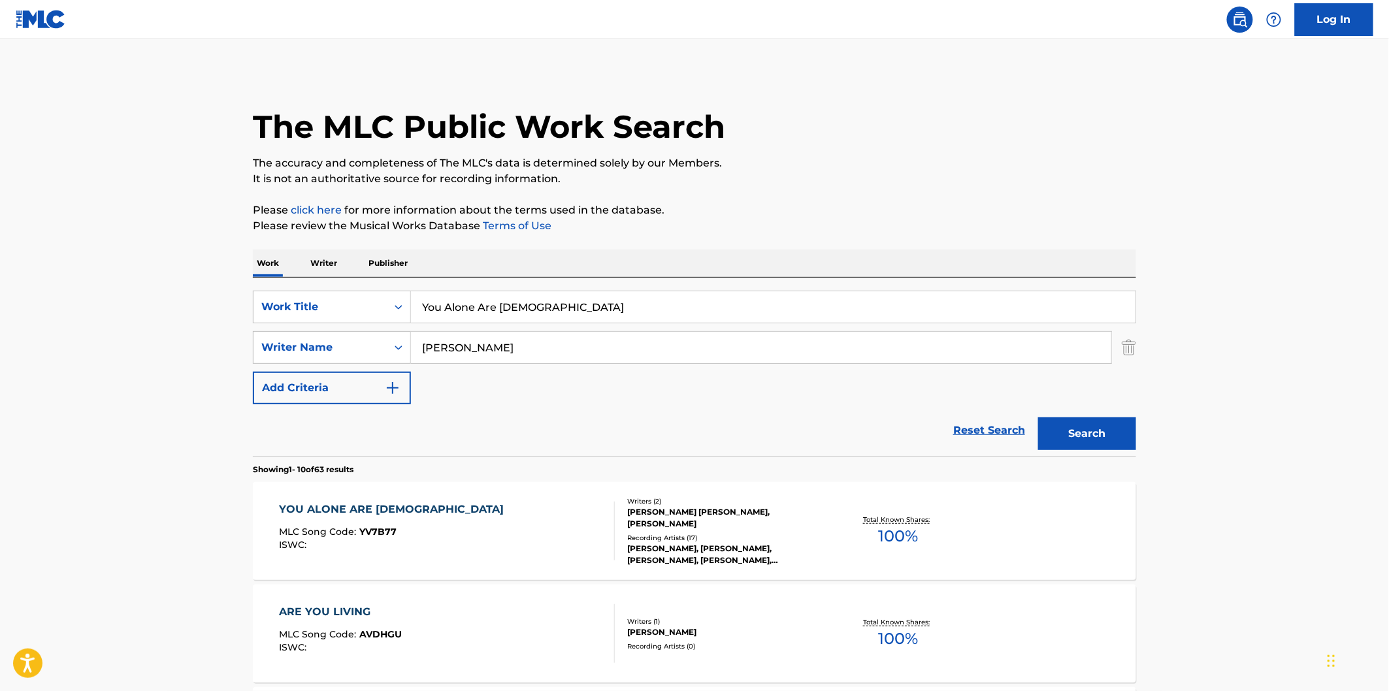
click at [526, 319] on input "You Alone Are [DEMOGRAPHIC_DATA]" at bounding box center [773, 306] width 725 height 31
paste input "Won't Let Me Go"
type input "Won't Let Me Go"
click at [1038, 418] on button "Search" at bounding box center [1087, 434] width 98 height 33
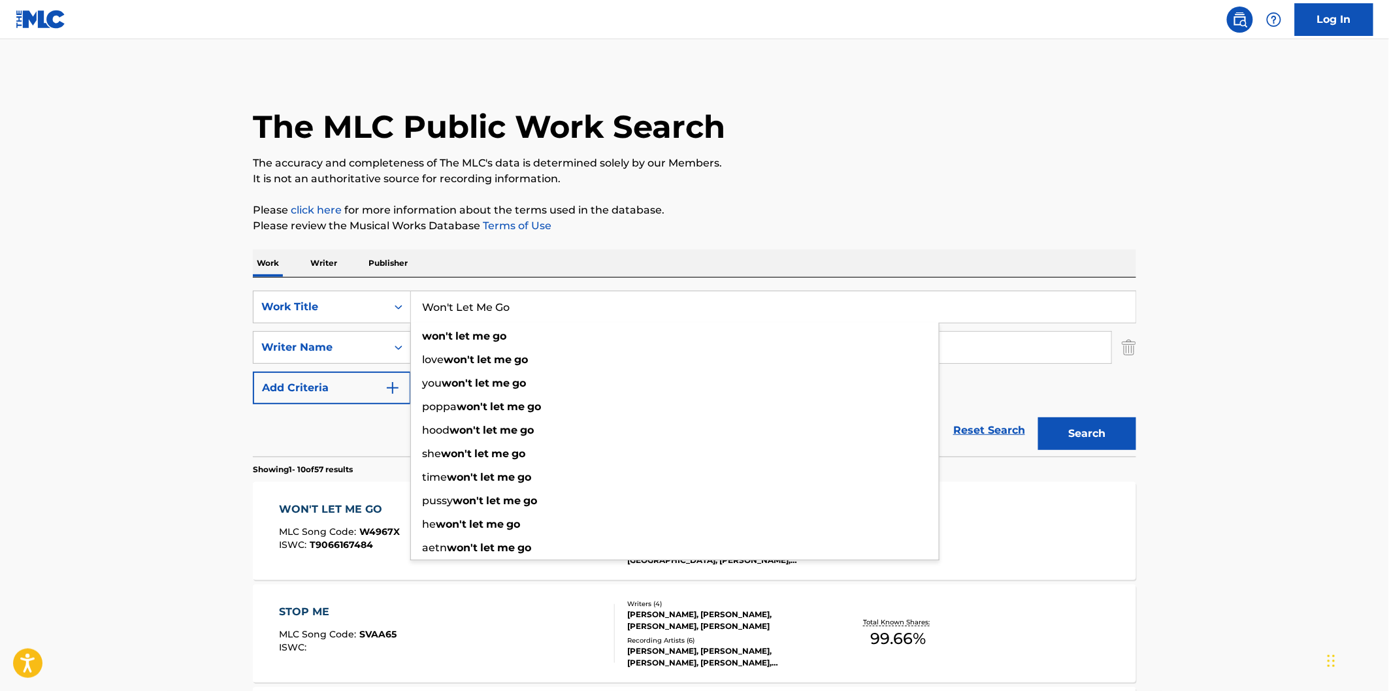
click at [907, 82] on div "The MLC Public Work Search" at bounding box center [694, 119] width 883 height 95
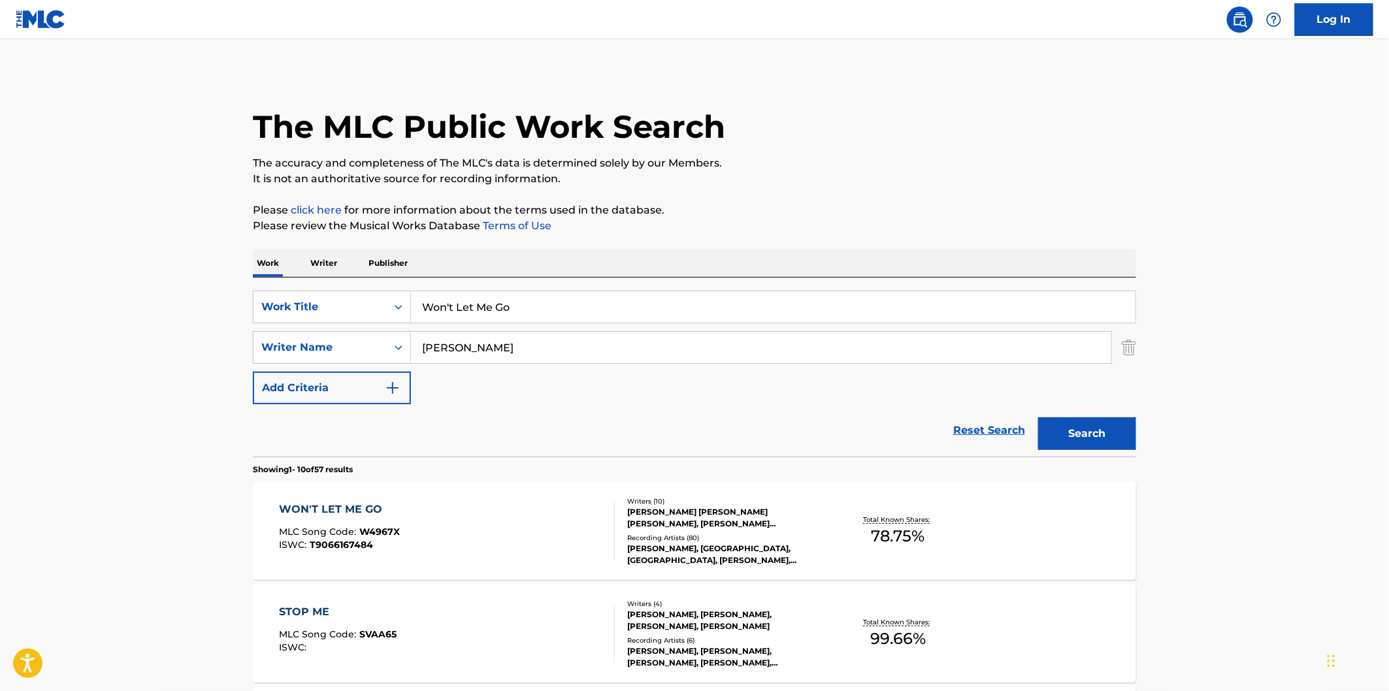
click at [491, 519] on div "WON'T LET ME GO MLC Song Code : W4967X ISWC : T9066167484" at bounding box center [448, 531] width 336 height 59
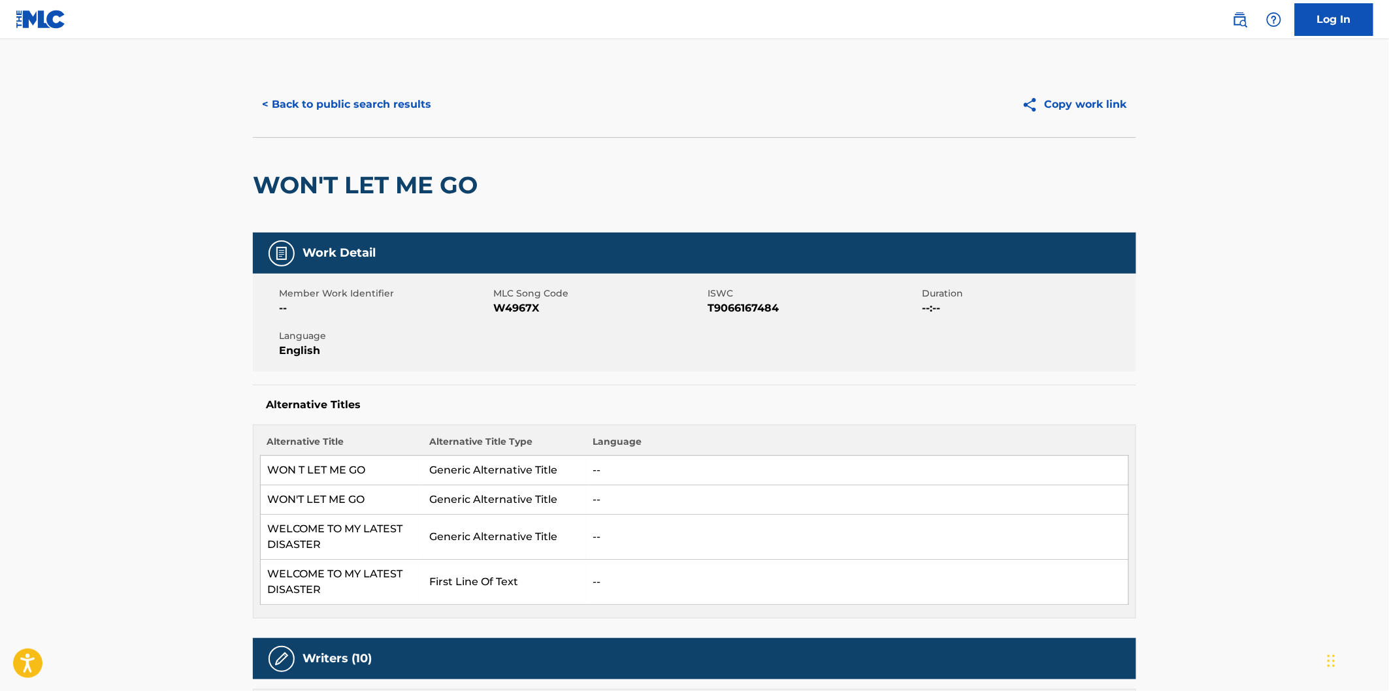
click at [517, 301] on span "W4967X" at bounding box center [598, 309] width 211 height 16
copy span "W4967X"
click at [377, 93] on button "< Back to public search results" at bounding box center [347, 104] width 188 height 33
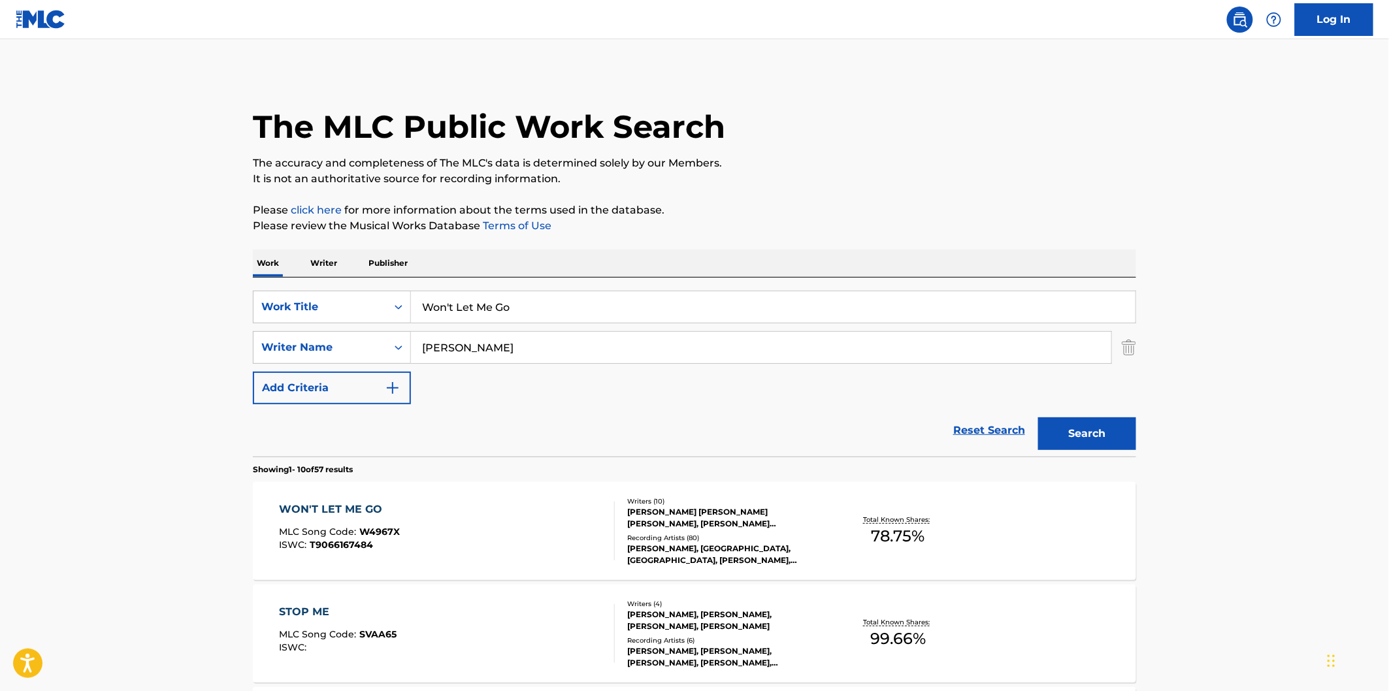
click at [613, 318] on input "Won't Let Me Go" at bounding box center [773, 306] width 725 height 31
paste input "ake Us Up"
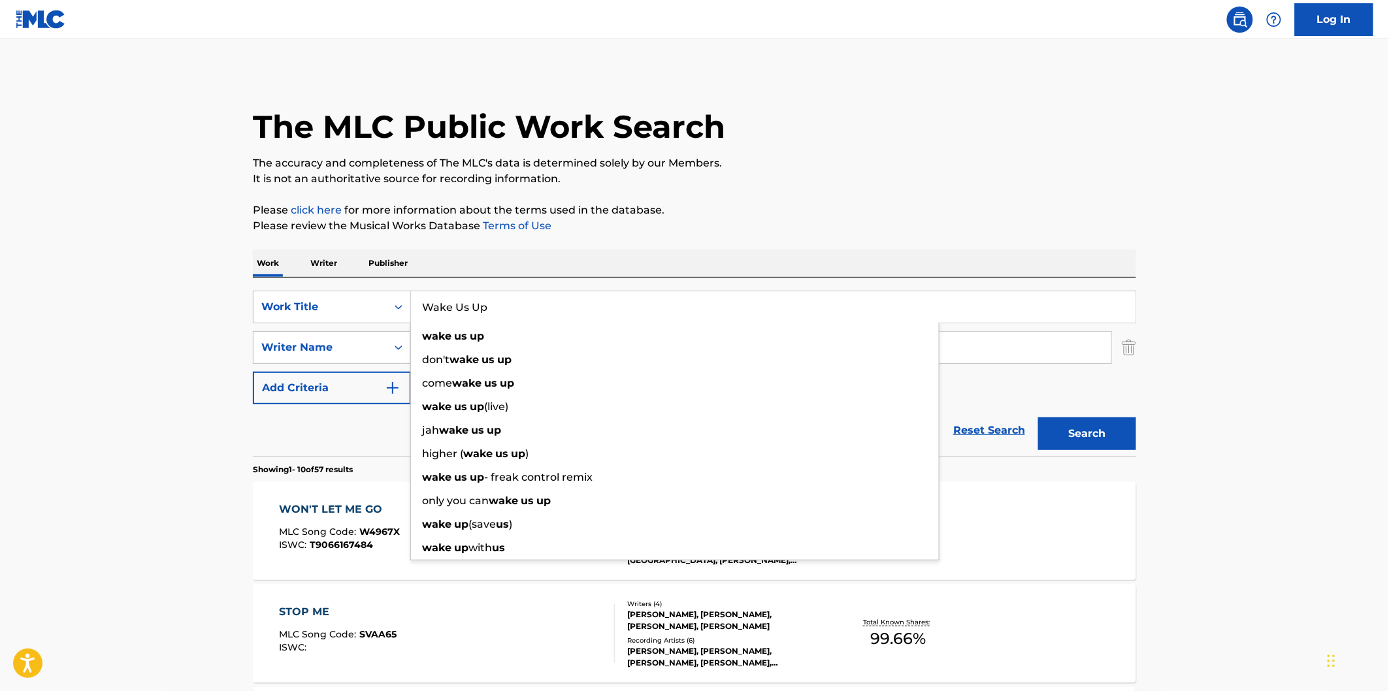
click at [645, 231] on p "Please review the Musical Works Database Terms of Use" at bounding box center [694, 226] width 883 height 16
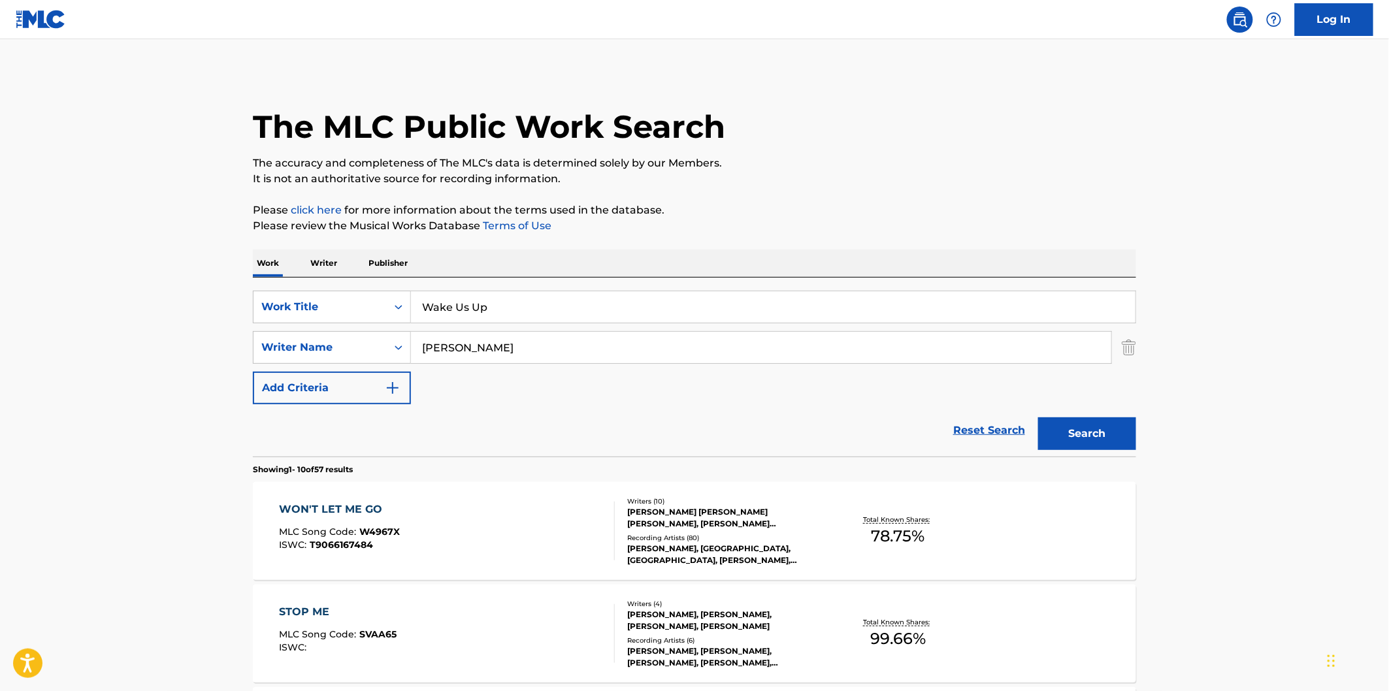
click at [1113, 436] on button "Search" at bounding box center [1087, 434] width 98 height 33
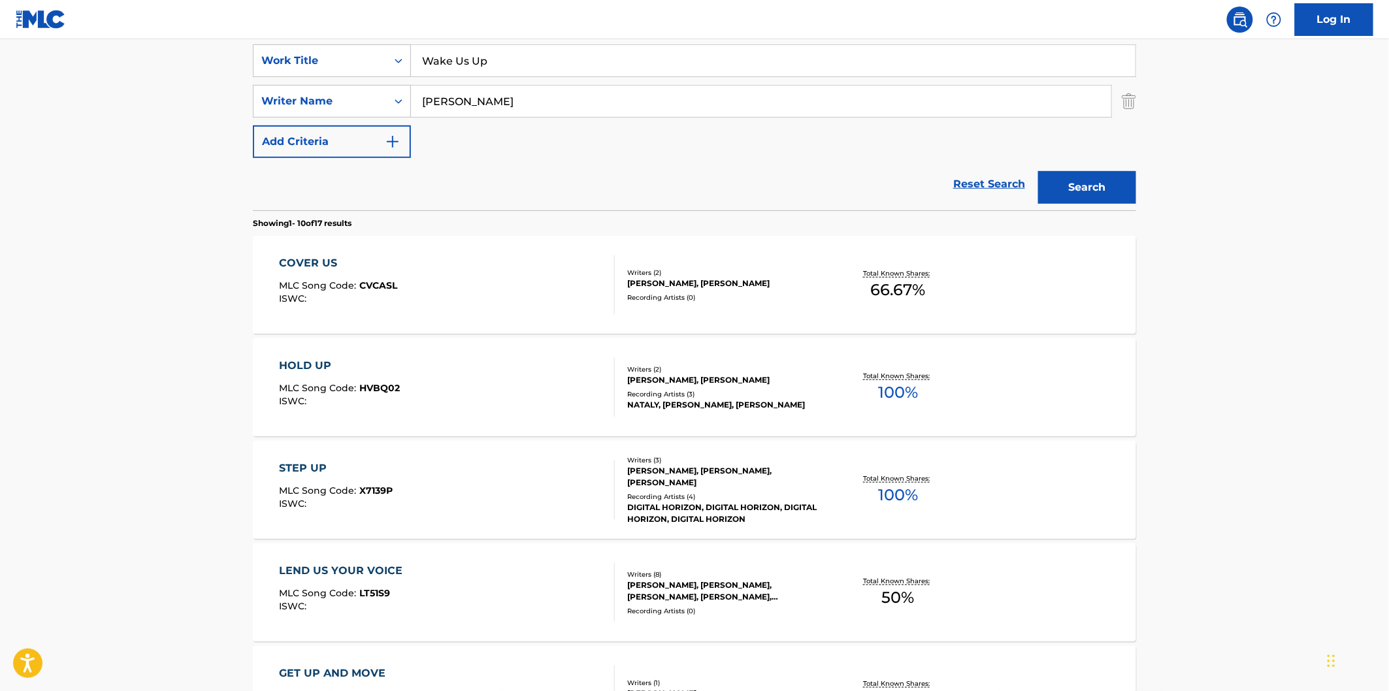
scroll to position [145, 0]
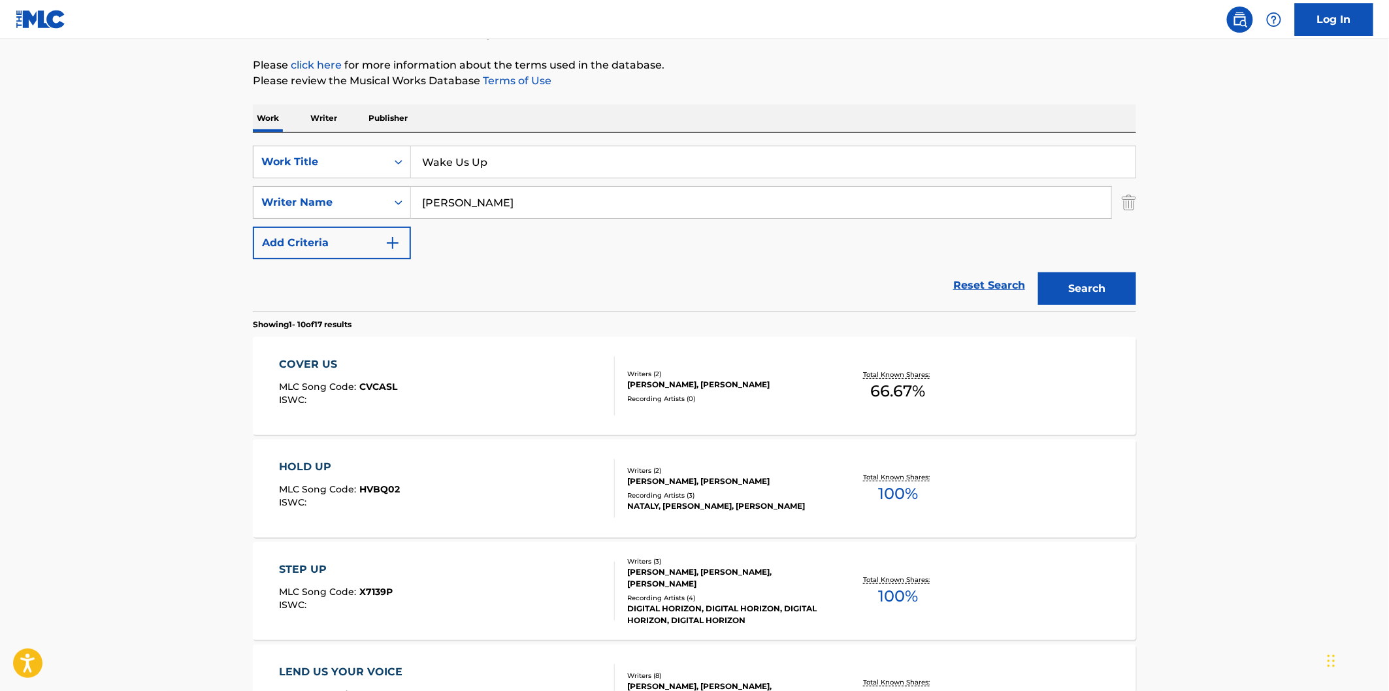
click at [645, 155] on input "Wake Us Up" at bounding box center [773, 161] width 725 height 31
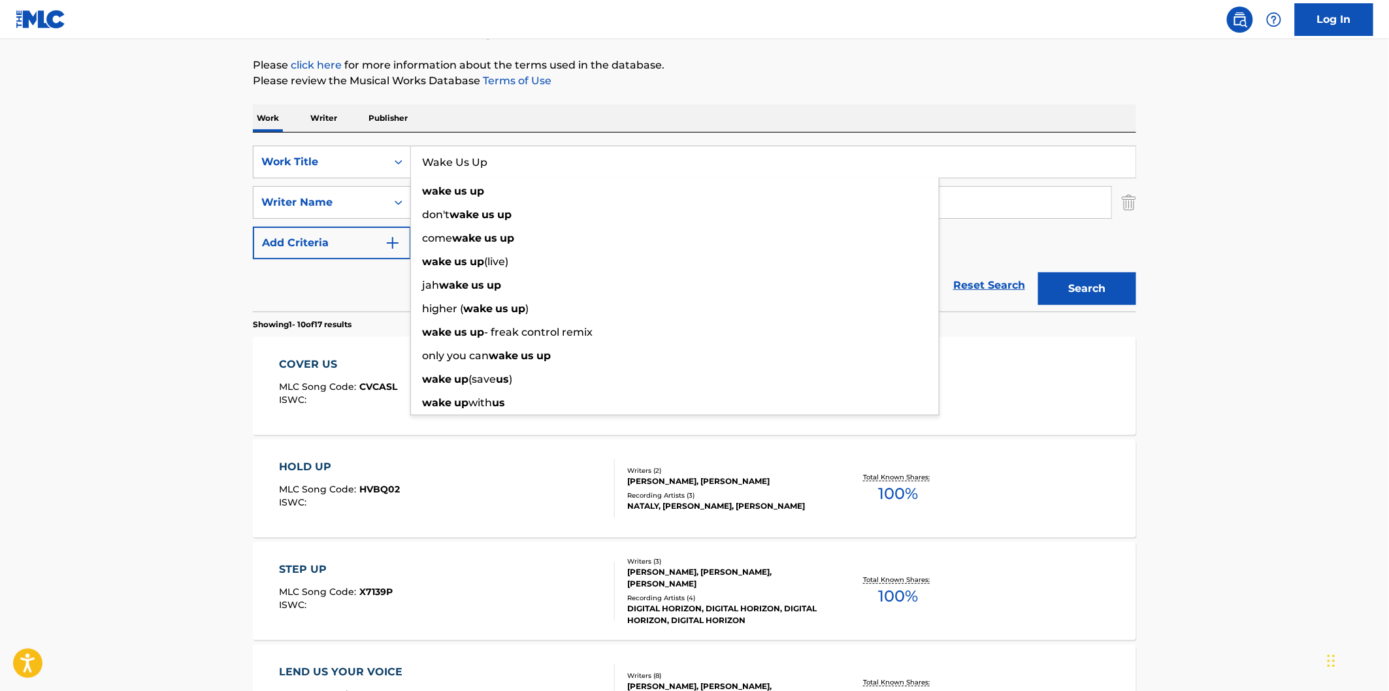
click at [1038, 272] on button "Search" at bounding box center [1087, 288] width 98 height 33
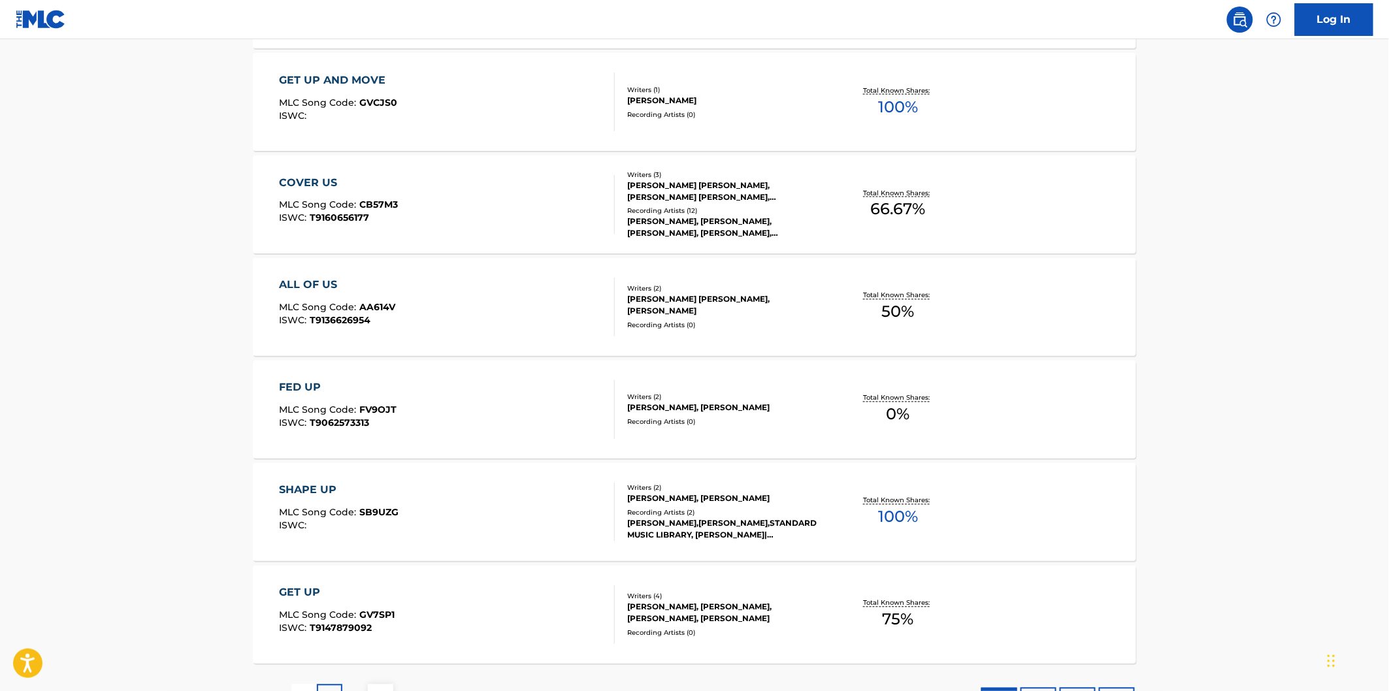
scroll to position [948, 0]
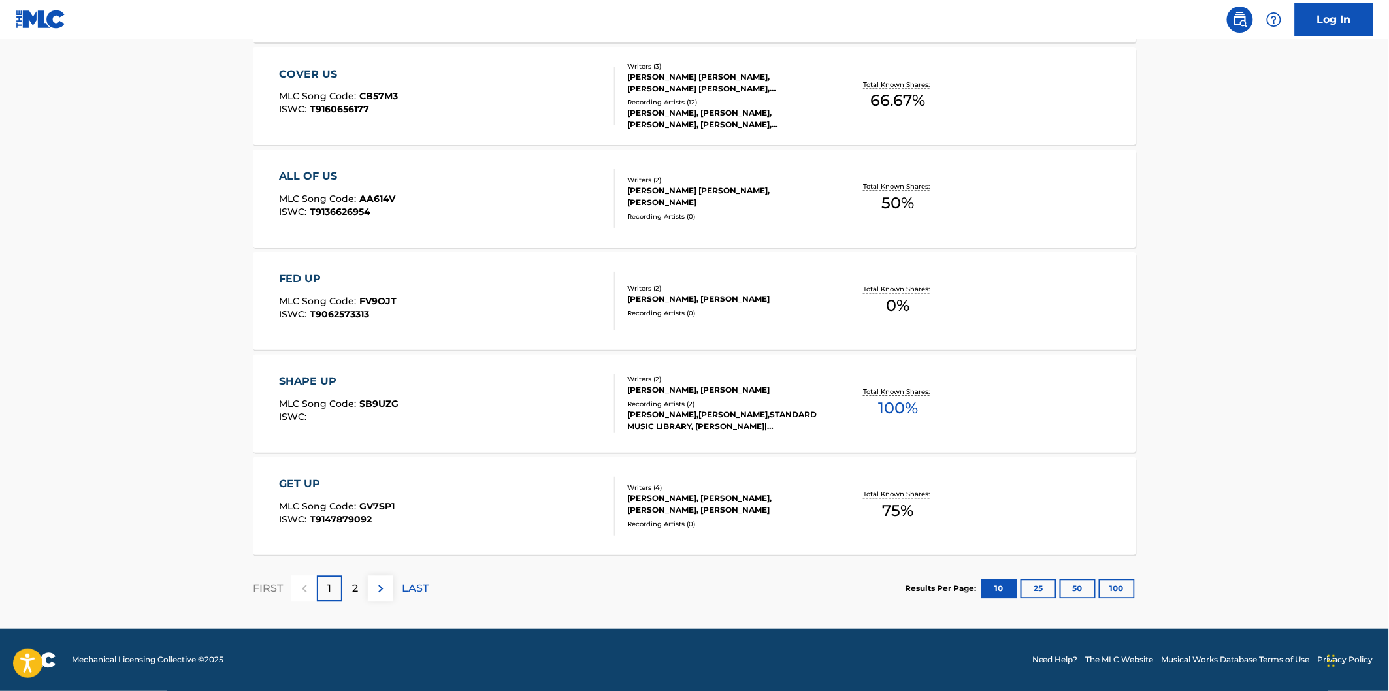
click at [1123, 589] on button "100" at bounding box center [1117, 590] width 36 height 20
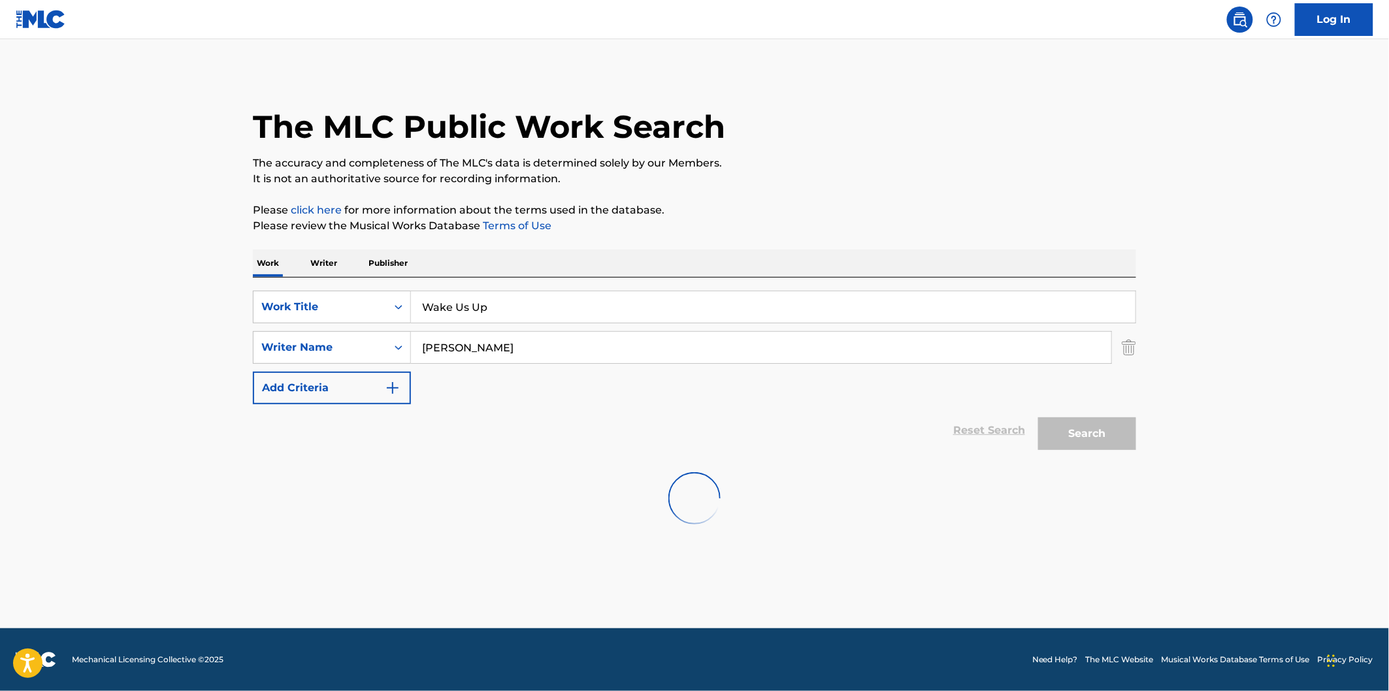
scroll to position [0, 0]
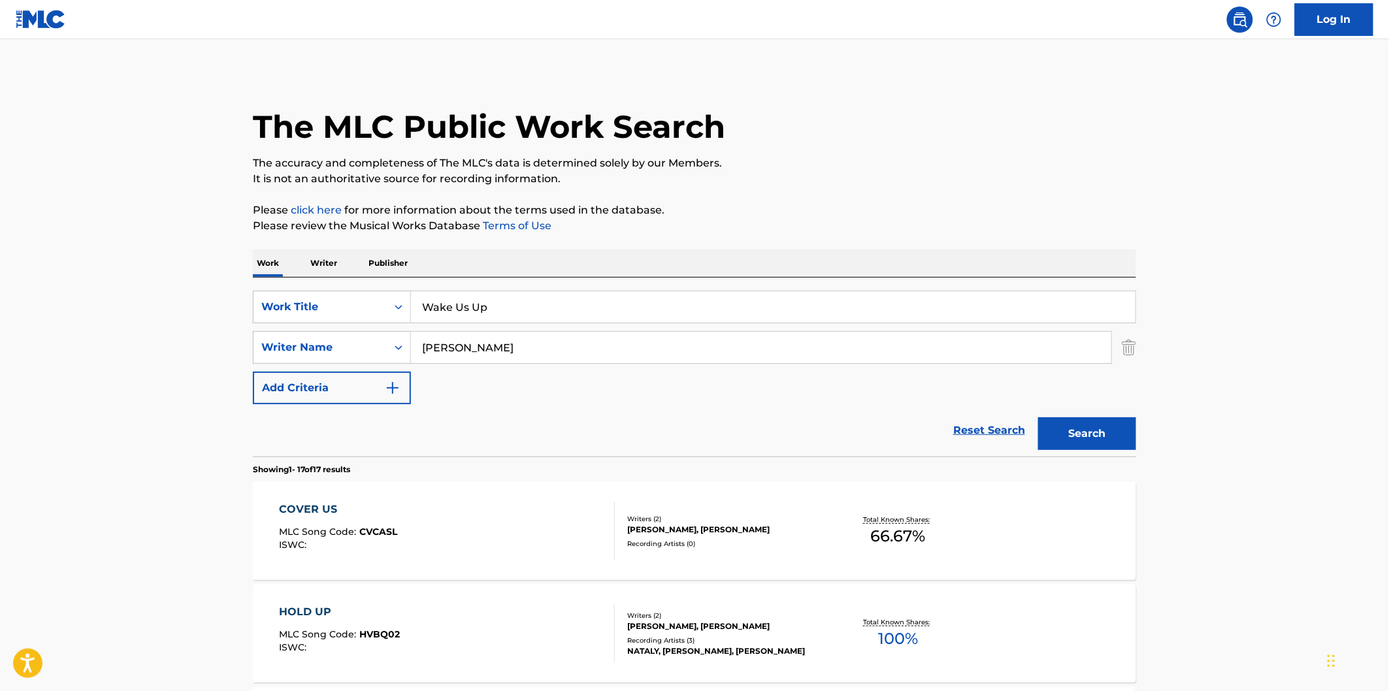
click at [572, 316] on input "Wake Us Up" at bounding box center [773, 306] width 725 height 31
paste input "Treasure"
type input "Treasure"
click at [1038, 418] on button "Search" at bounding box center [1087, 434] width 98 height 33
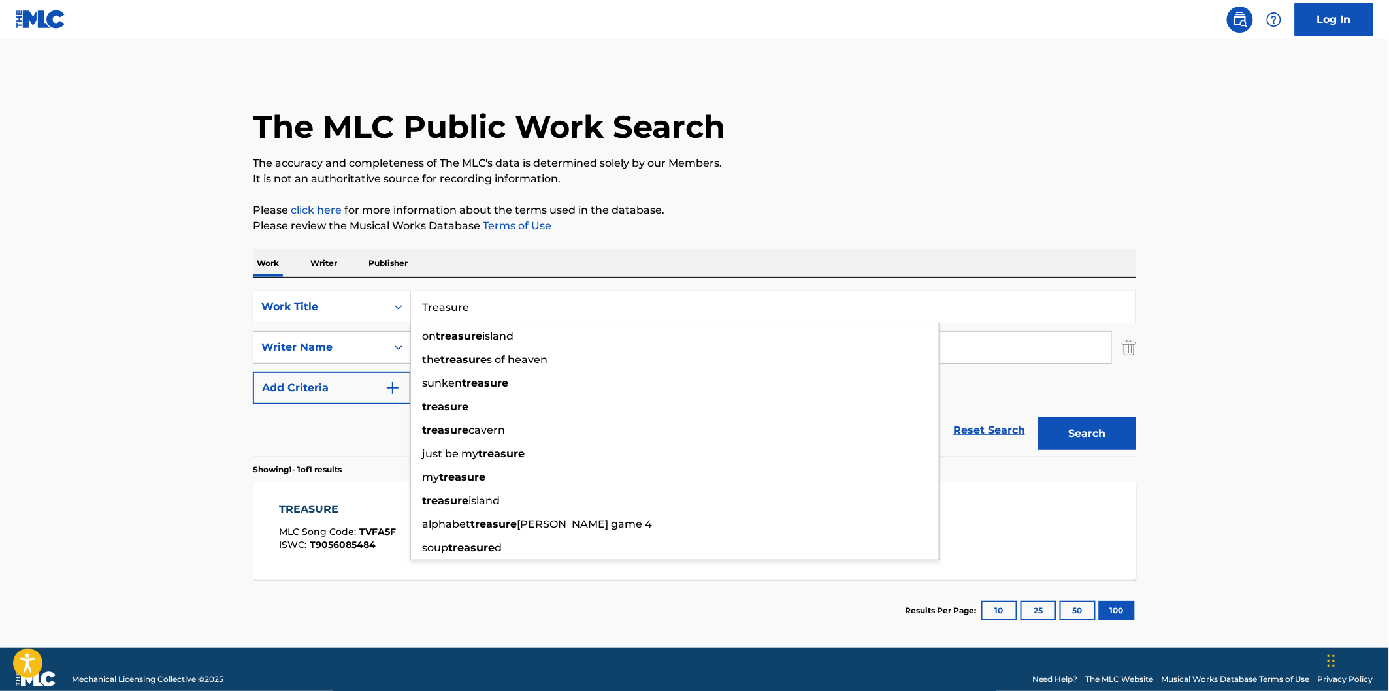
click at [151, 479] on main "The MLC Public Work Search The accuracy and completeness of The MLC's data is d…" at bounding box center [694, 343] width 1389 height 609
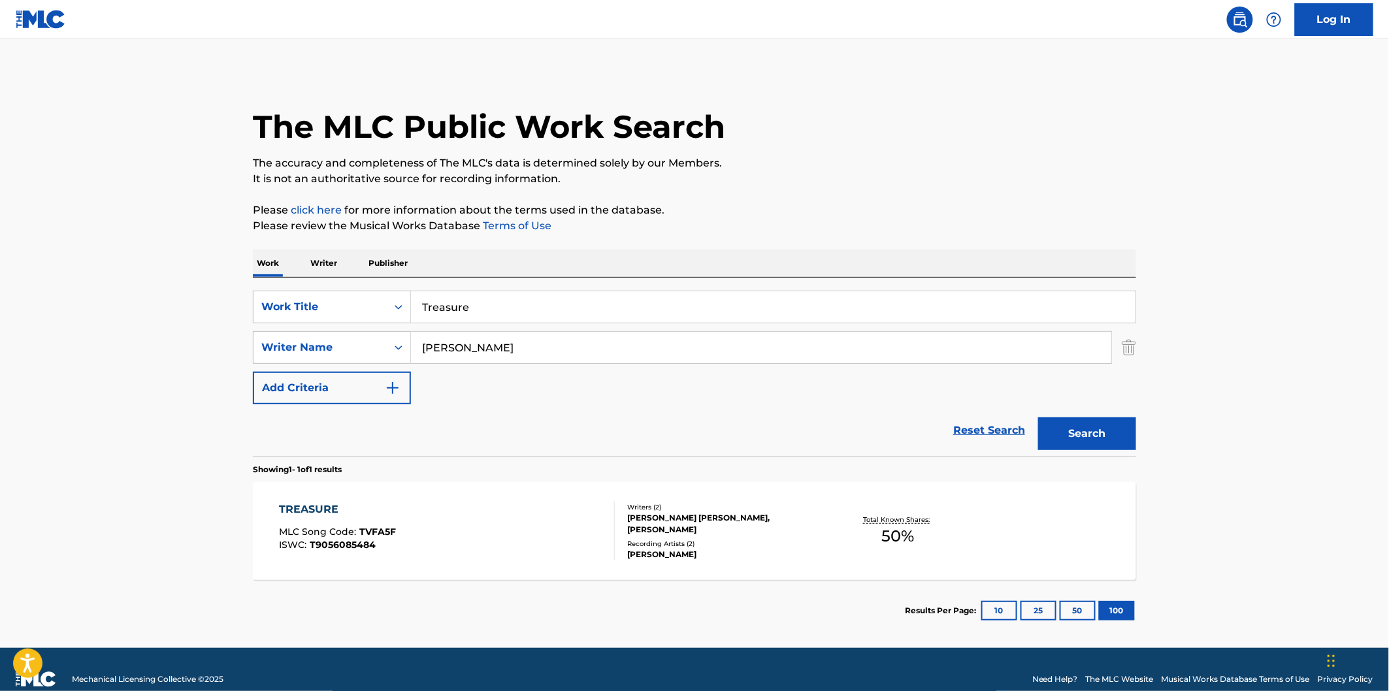
click at [427, 534] on div "TREASURE MLC Song Code : TVFA5F ISWC : T9056085484" at bounding box center [448, 531] width 336 height 59
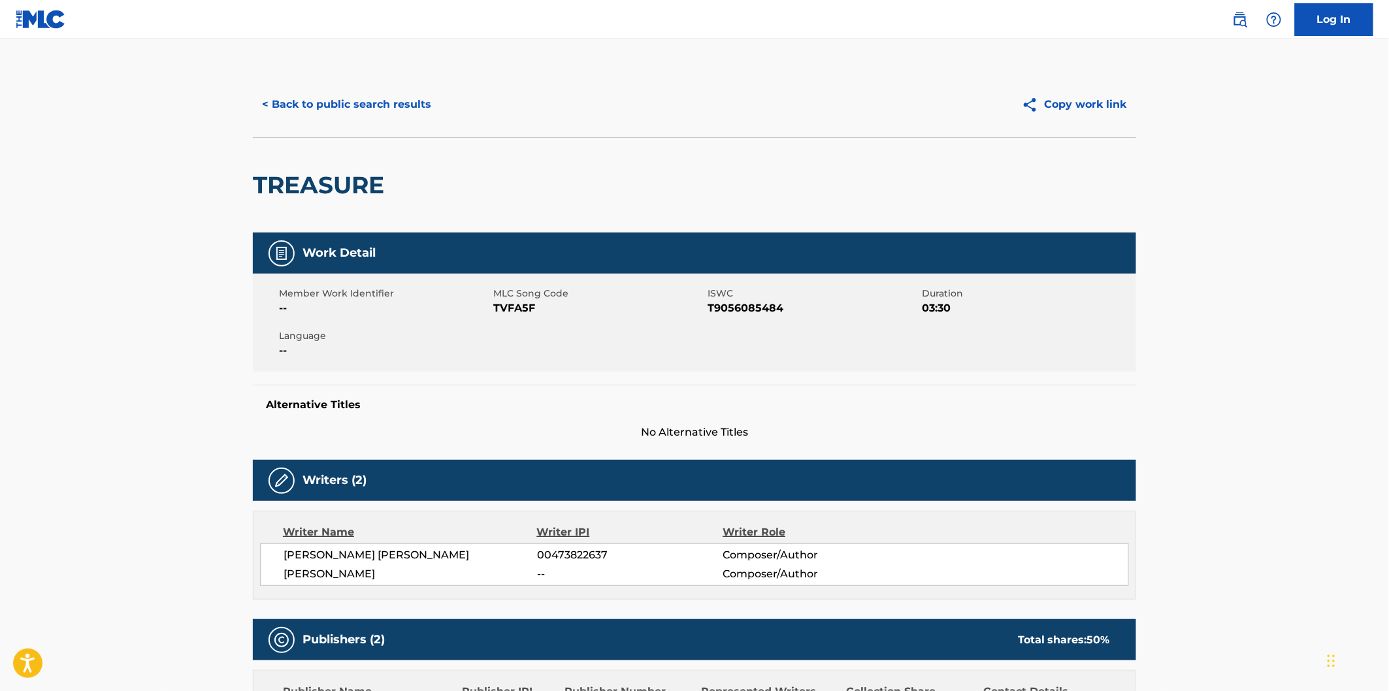
click at [531, 312] on span "TVFA5F" at bounding box center [598, 309] width 211 height 16
copy span "TVFA5F"
click at [368, 99] on button "< Back to public search results" at bounding box center [347, 104] width 188 height 33
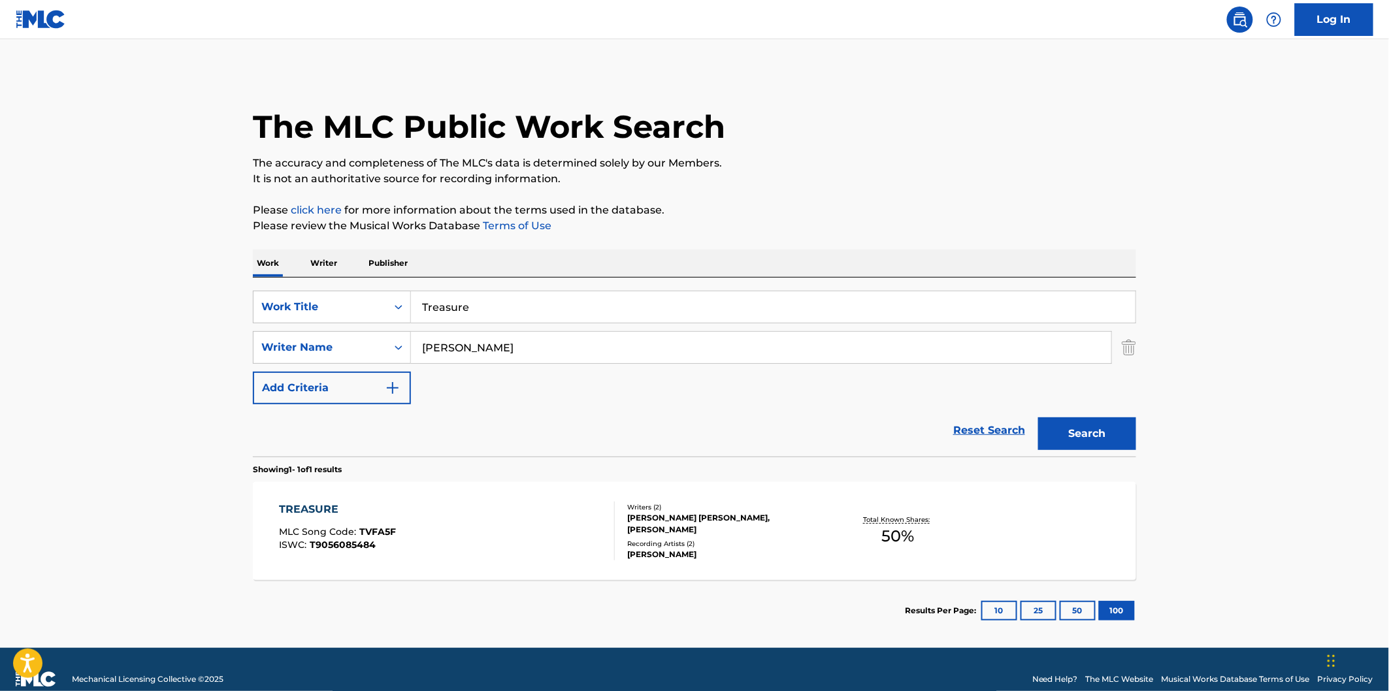
click at [606, 304] on input "Treasure" at bounding box center [773, 306] width 725 height 31
paste input "Pieces"
type input "Pieces"
click at [1038, 418] on button "Search" at bounding box center [1087, 434] width 98 height 33
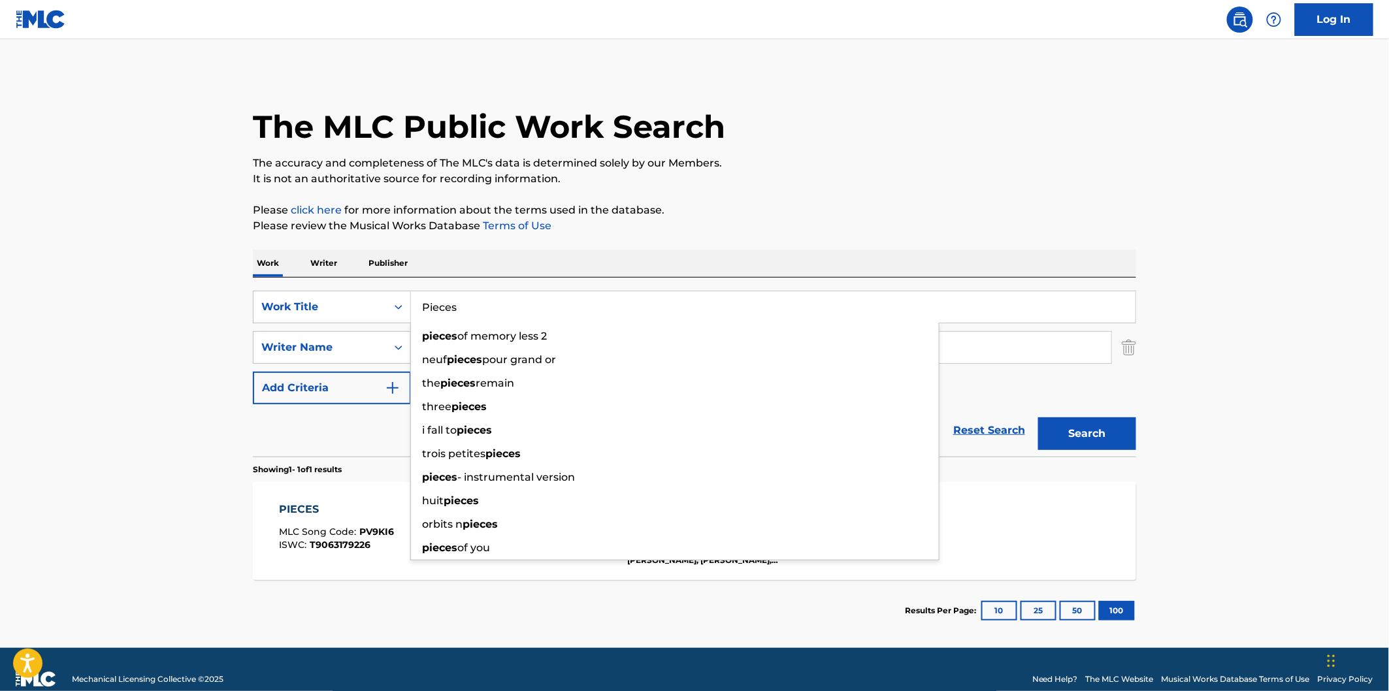
click at [684, 196] on div "The MLC Public Work Search The accuracy and completeness of The MLC's data is d…" at bounding box center [694, 357] width 915 height 570
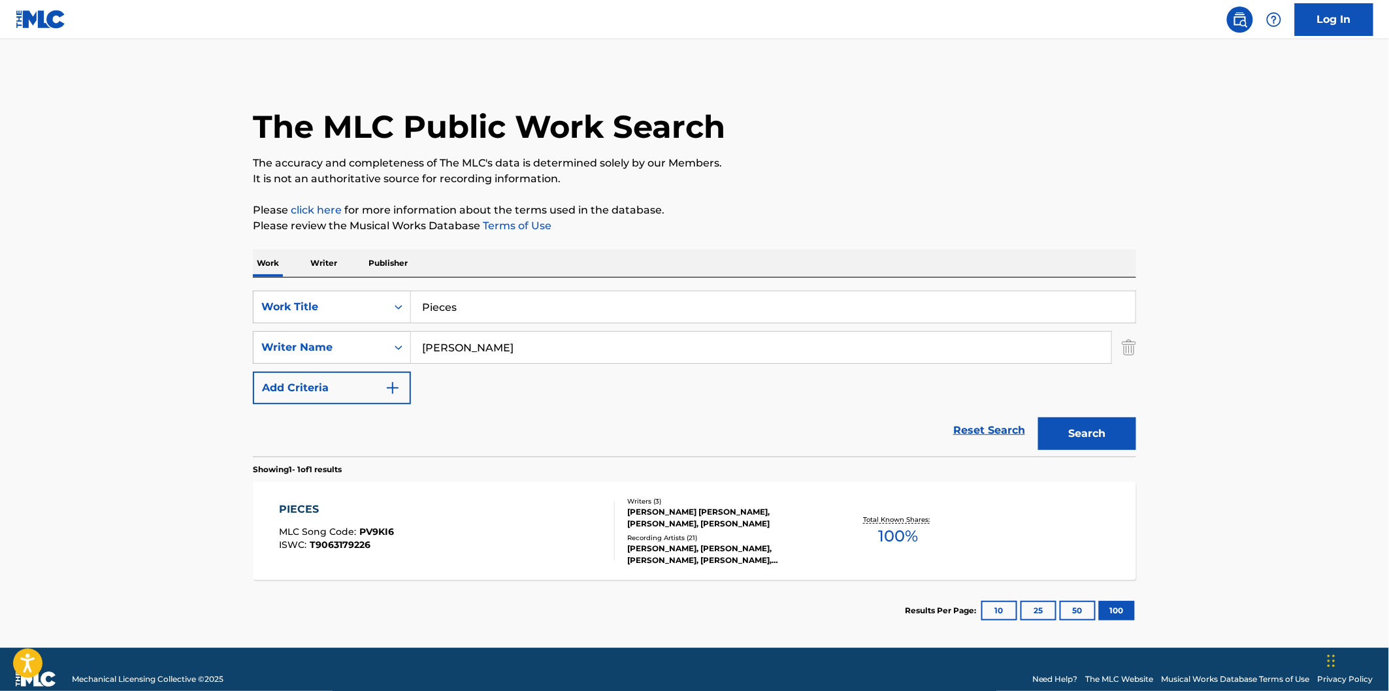
click at [446, 489] on div "PIECES MLC Song Code : PV9KI6 ISWC : T9063179226 Writers ( 3 ) [PERSON_NAME] [P…" at bounding box center [694, 531] width 883 height 98
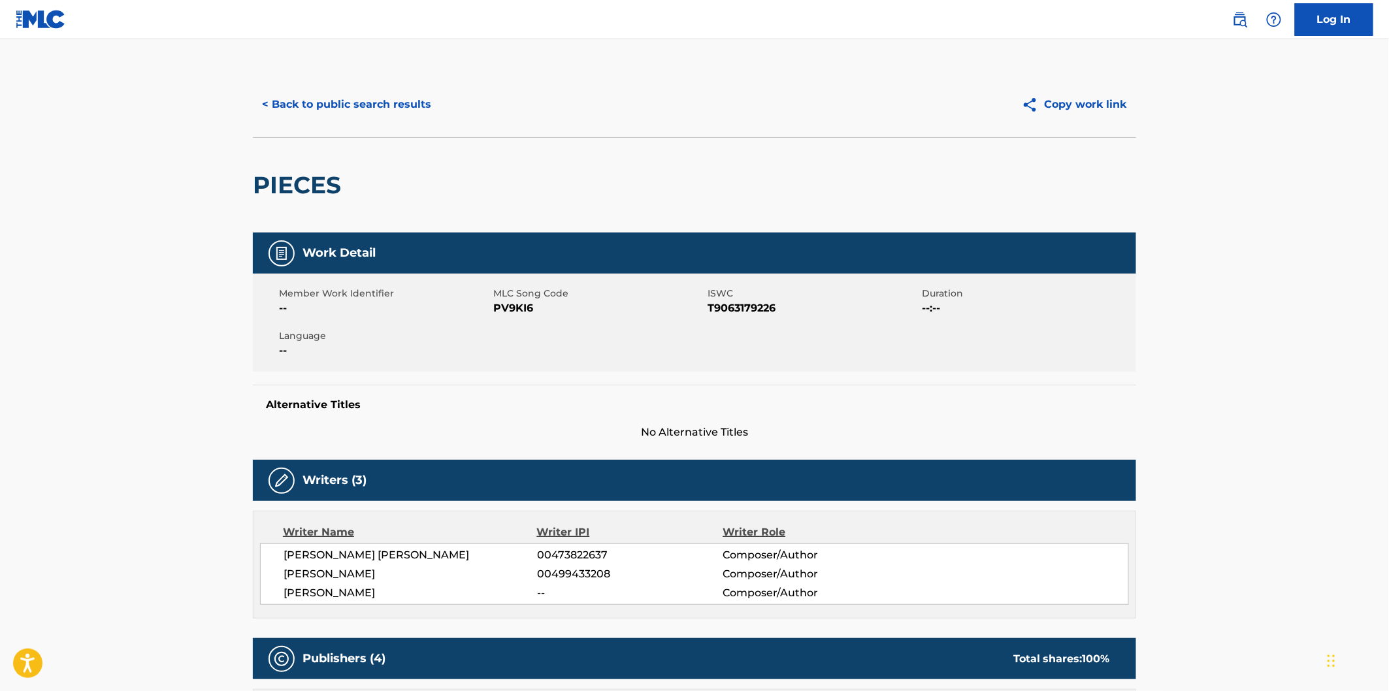
click at [502, 308] on span "PV9KI6" at bounding box center [598, 309] width 211 height 16
copy span "PV9KI6"
click at [360, 119] on button "< Back to public search results" at bounding box center [347, 104] width 188 height 33
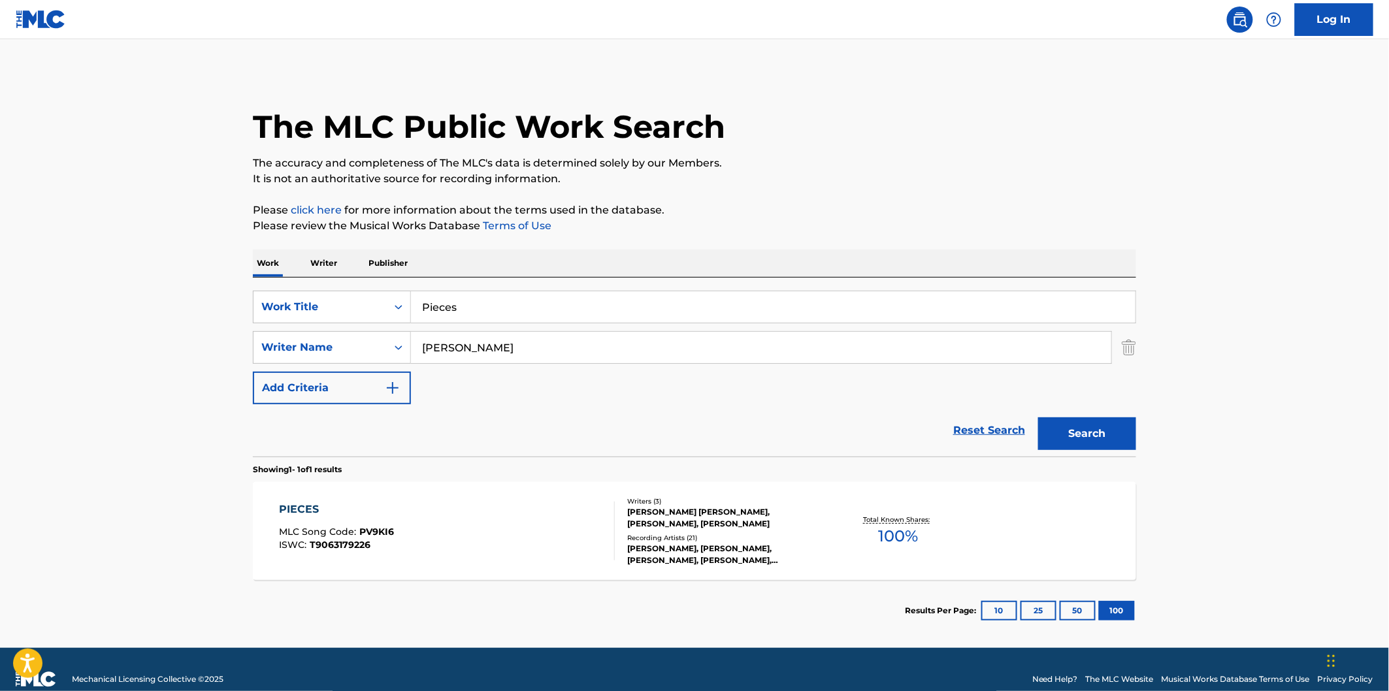
click at [540, 316] on input "Pieces" at bounding box center [773, 306] width 725 height 31
paste input "Meet Me"
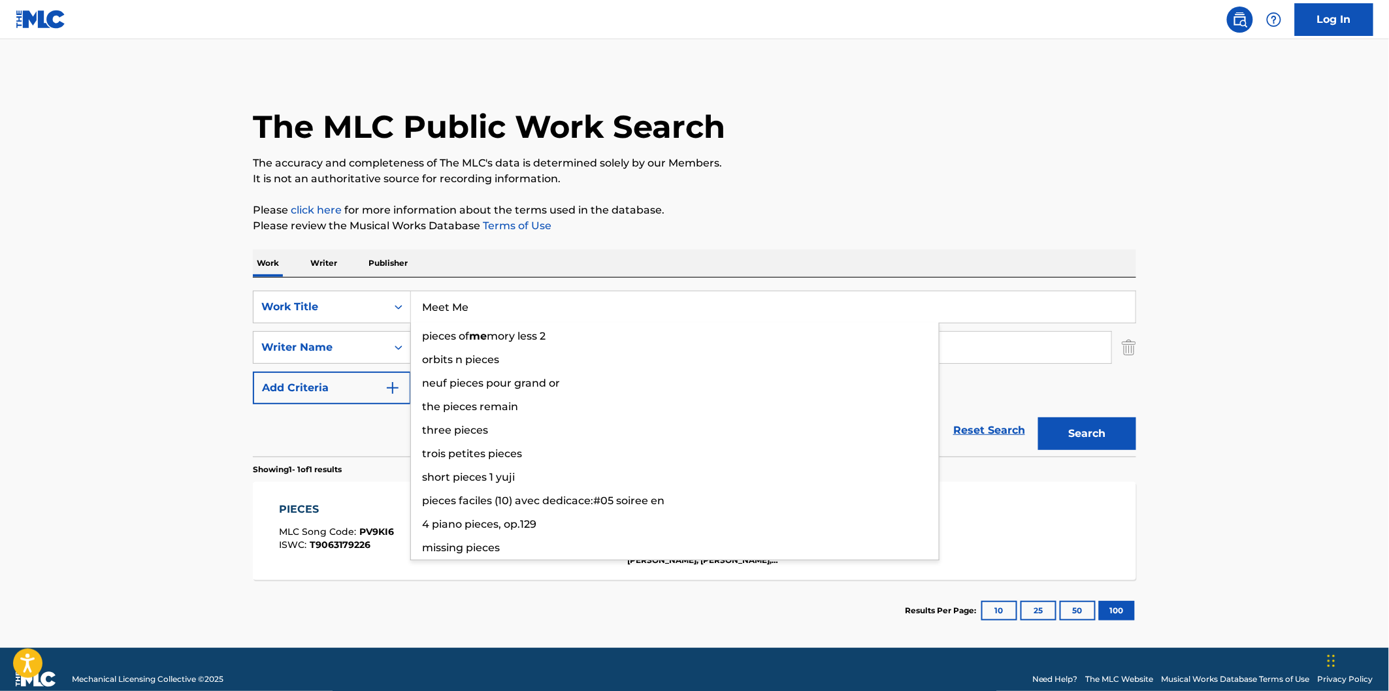
type input "Meet Me"
click at [1038, 418] on button "Search" at bounding box center [1087, 434] width 98 height 33
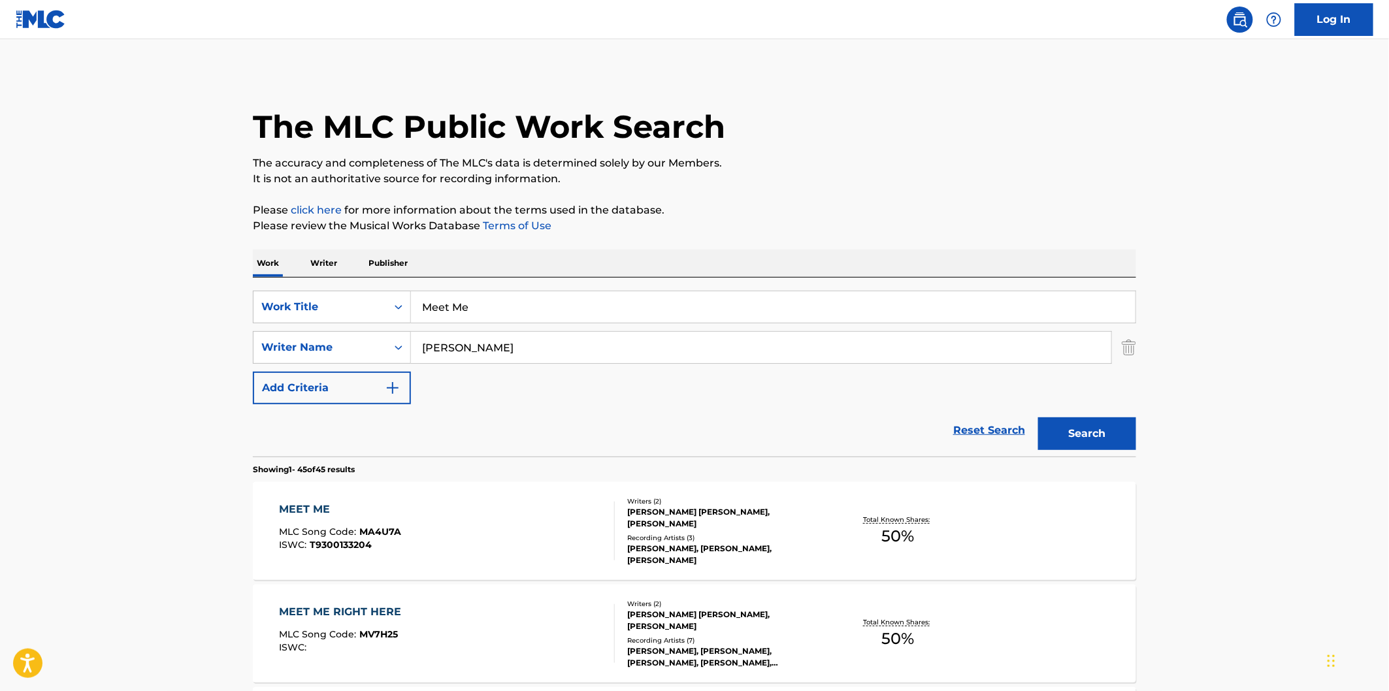
click at [497, 517] on div "MEET ME MLC Song Code : MA4U7A ISWC : T9300133204" at bounding box center [448, 531] width 336 height 59
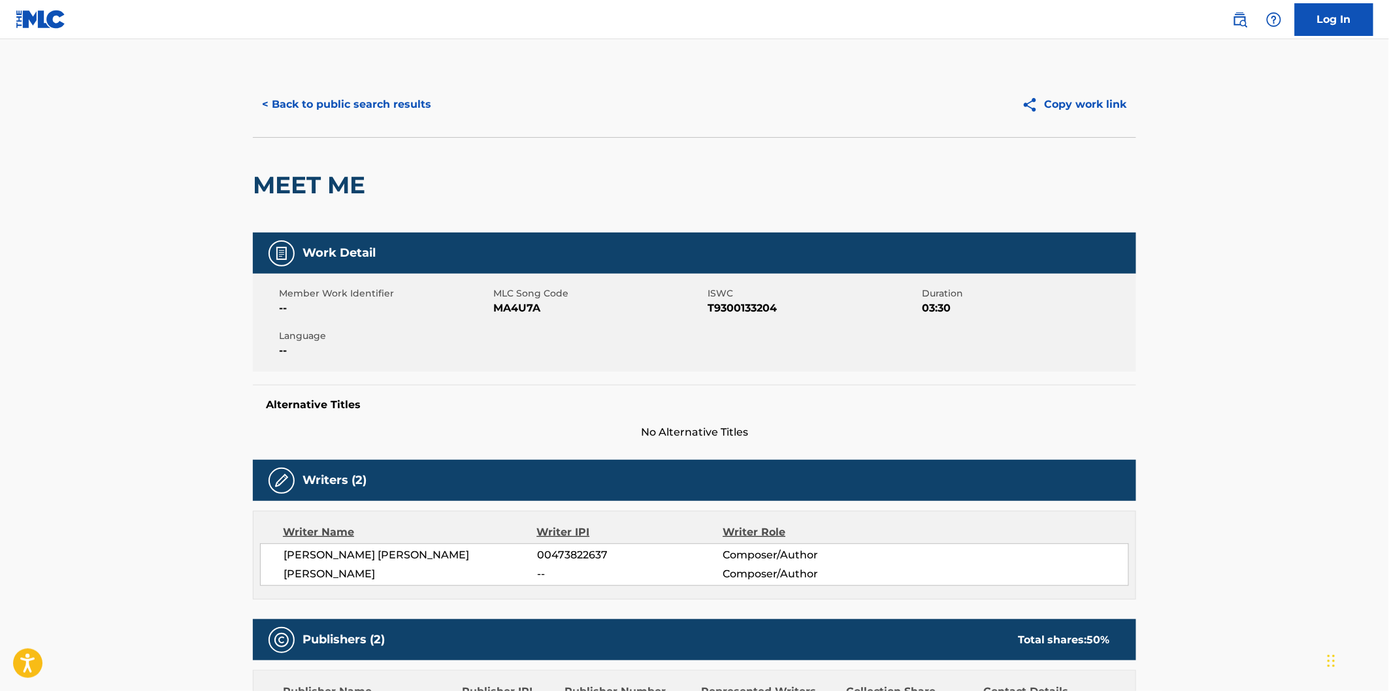
click at [517, 316] on div "Member Work Identifier -- MLC Song Code MA4U7A ISWC T9300133204 Duration 03:30 …" at bounding box center [694, 323] width 883 height 98
click at [524, 304] on span "MA4U7A" at bounding box center [598, 309] width 211 height 16
copy span "MA4U7A"
click at [433, 109] on button "< Back to public search results" at bounding box center [347, 104] width 188 height 33
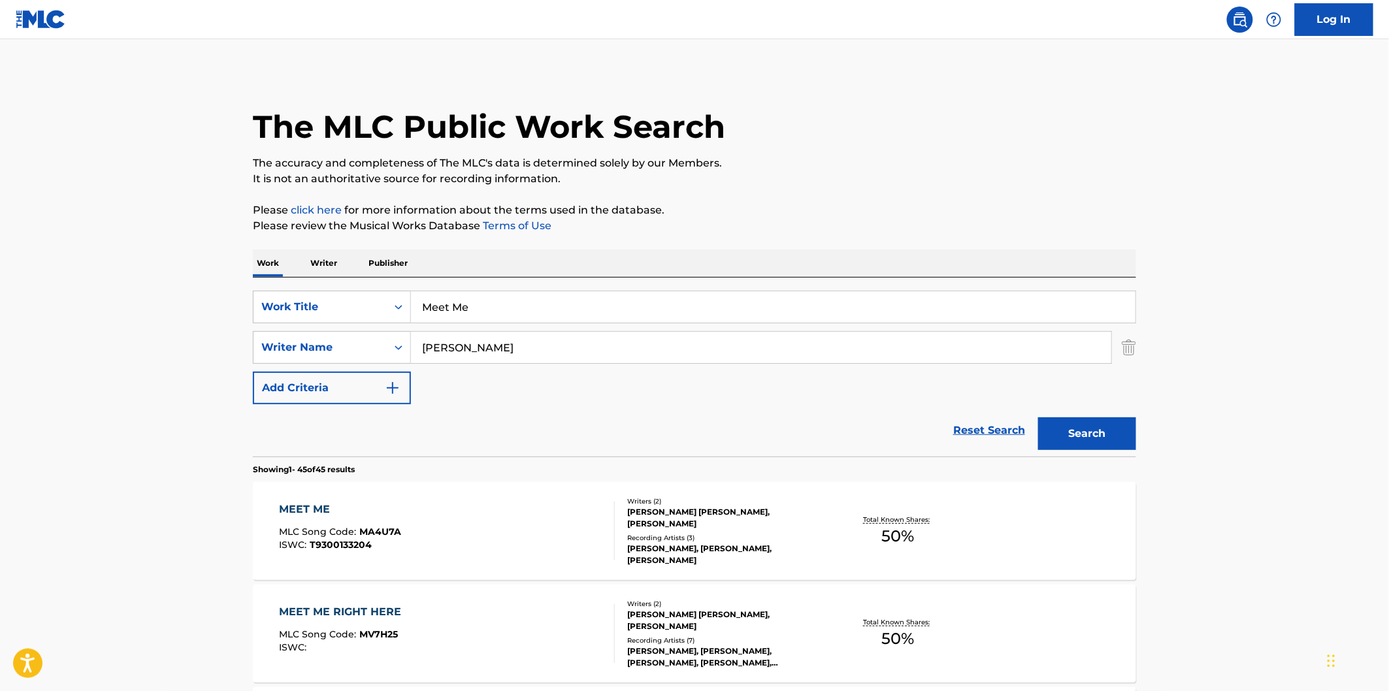
click at [583, 314] on input "Meet Me" at bounding box center [773, 306] width 725 height 31
paste input "Keep Me In"
type input "Keep Me In"
click at [1038, 418] on button "Search" at bounding box center [1087, 434] width 98 height 33
click at [936, 95] on div "The MLC Public Work Search" at bounding box center [694, 119] width 883 height 95
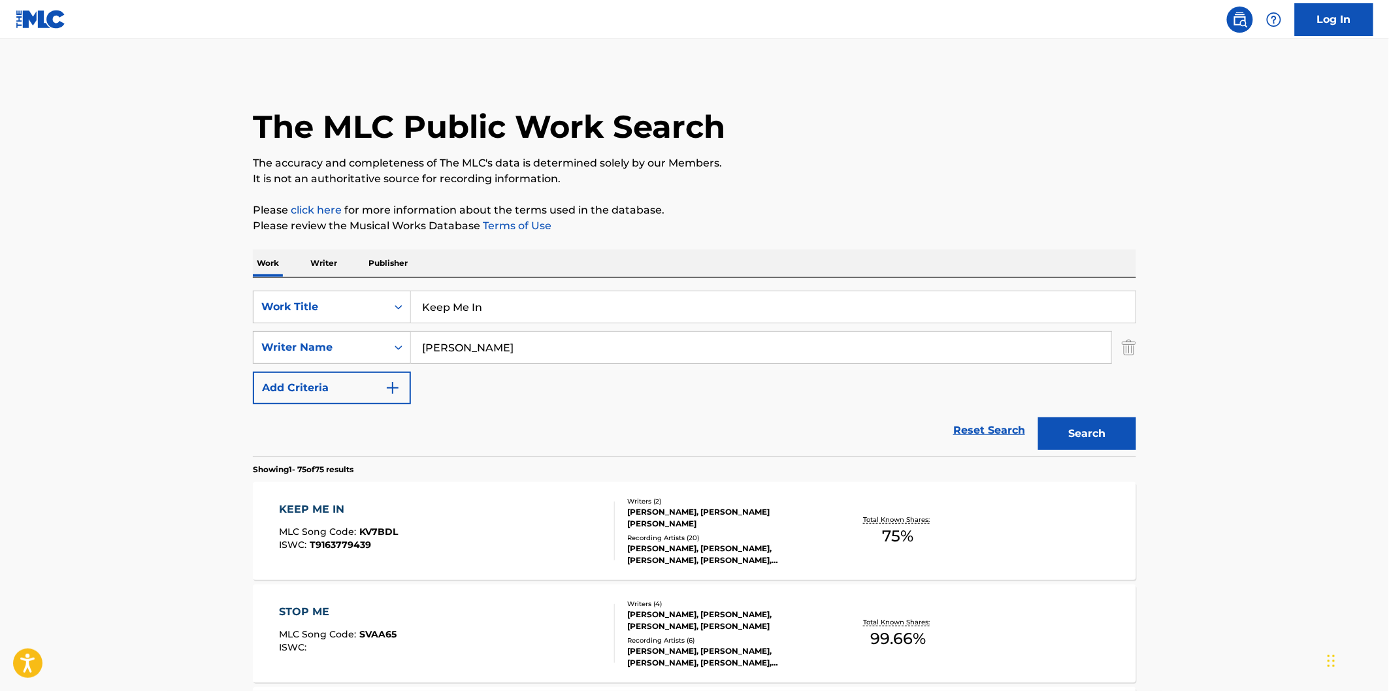
click at [466, 528] on div "KEEP ME IN MLC Song Code : KV7BDL ISWC : T9163779439" at bounding box center [448, 531] width 336 height 59
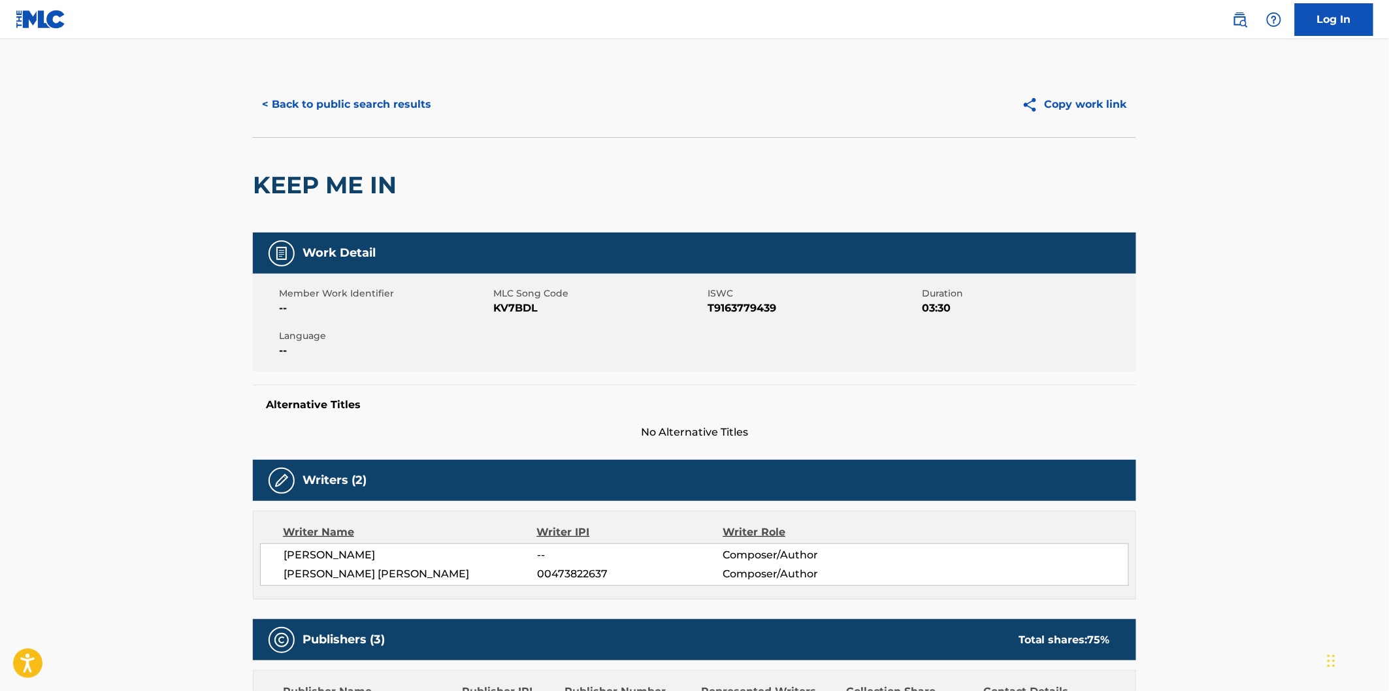
click at [527, 310] on span "KV7BDL" at bounding box center [598, 309] width 211 height 16
copy span "KV7BDL"
click at [416, 106] on button "< Back to public search results" at bounding box center [347, 104] width 188 height 33
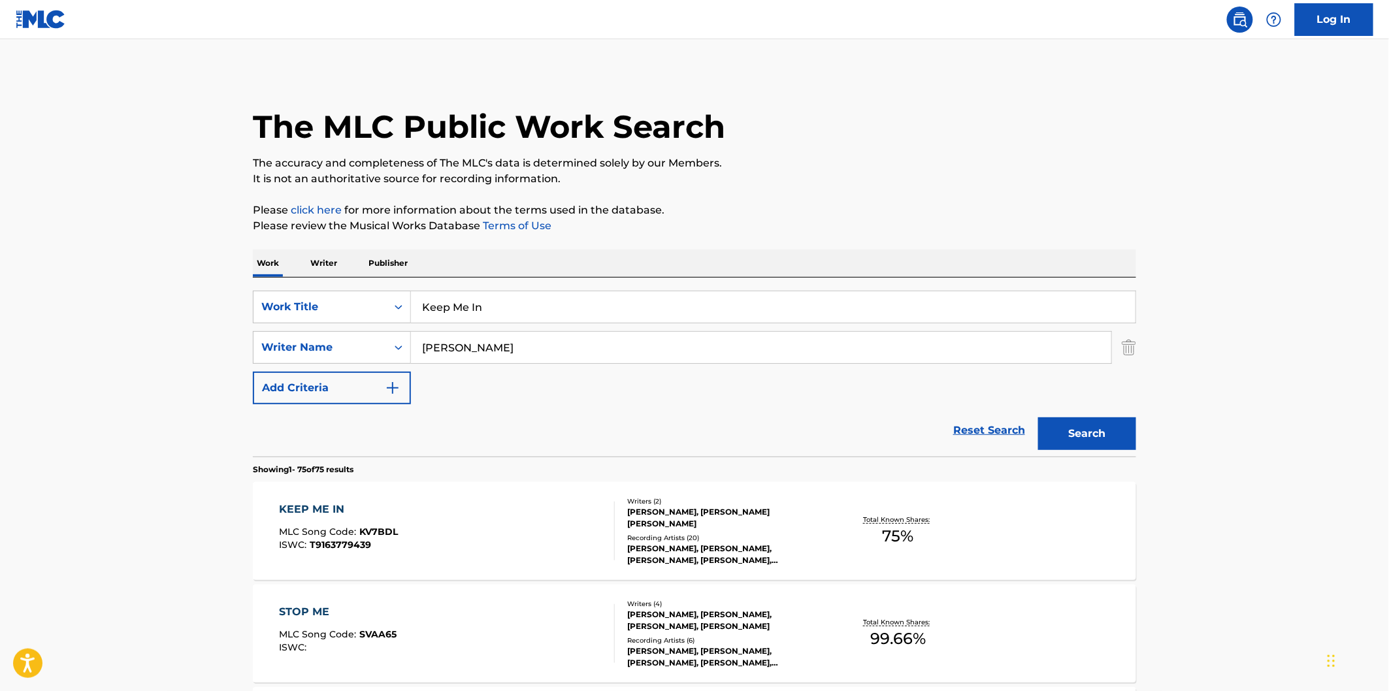
click at [604, 304] on input "Keep Me In" at bounding box center [773, 306] width 725 height 31
paste input "In You There's Hope"
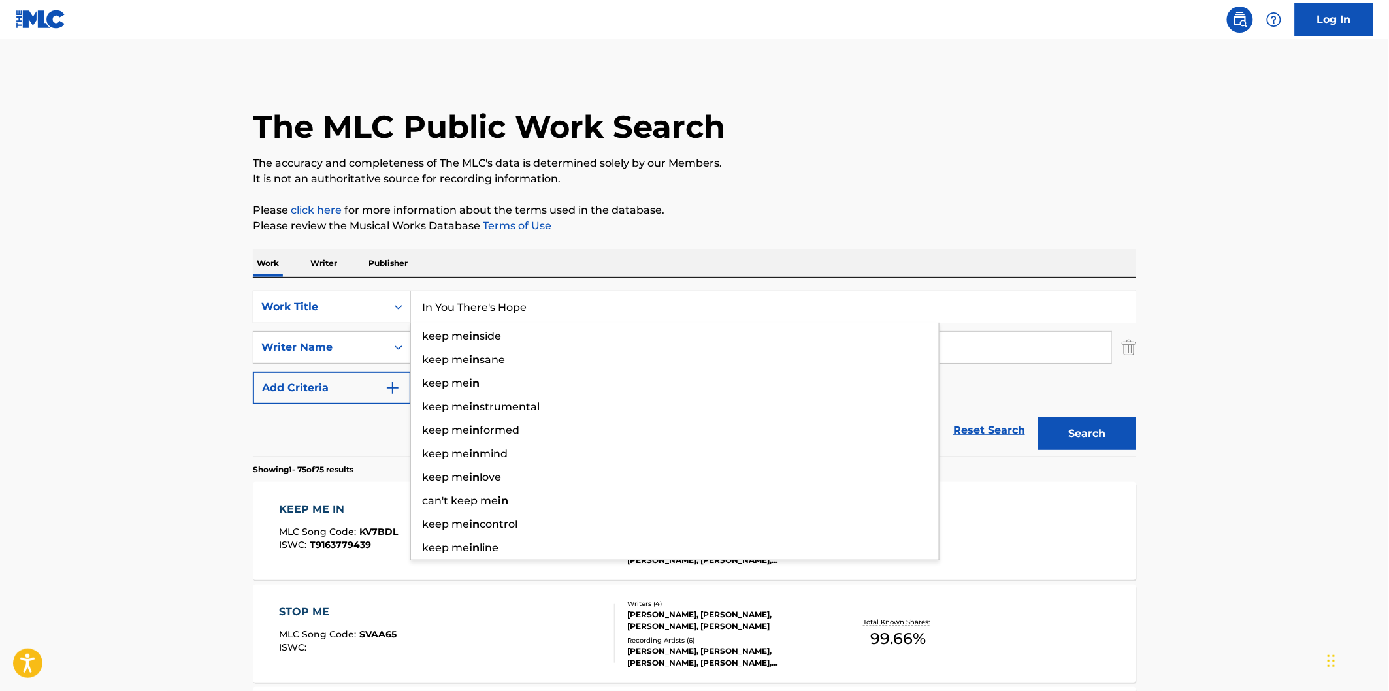
type input "In You There's Hope"
click at [1038, 418] on button "Search" at bounding box center [1087, 434] width 98 height 33
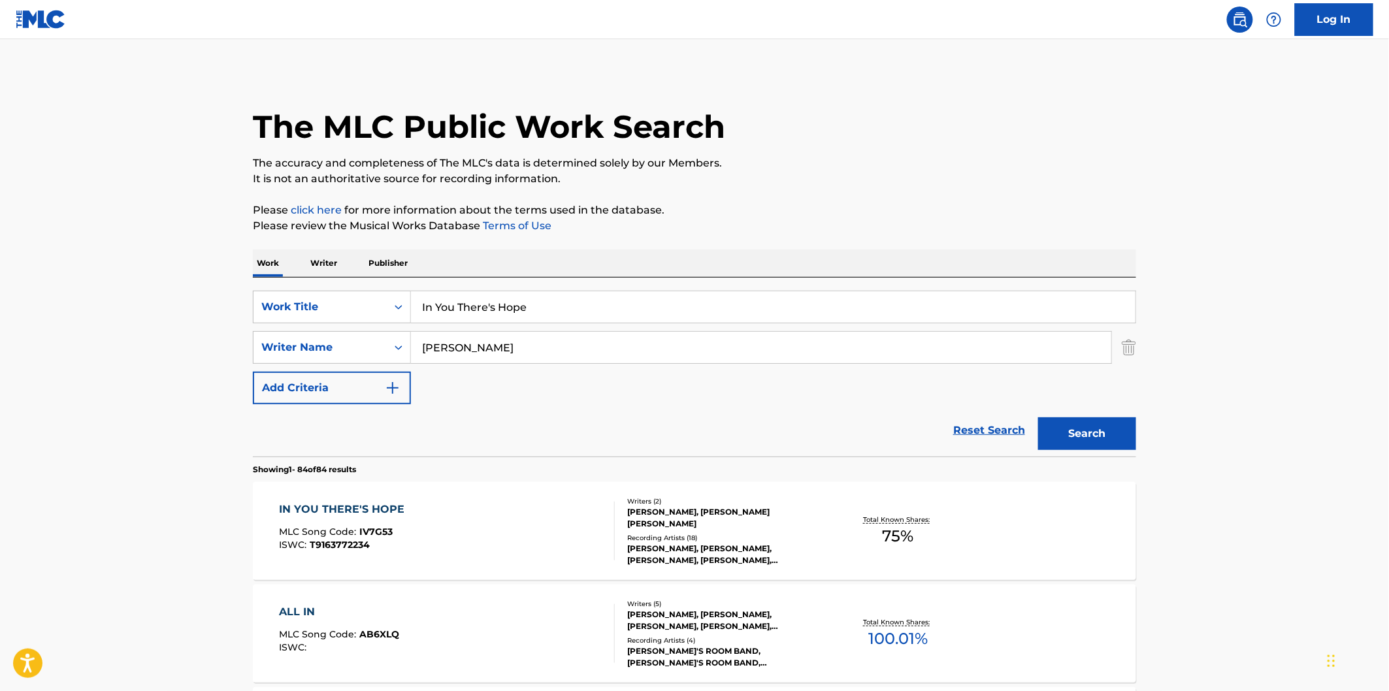
click at [774, 222] on p "Please review the Musical Works Database Terms of Use" at bounding box center [694, 226] width 883 height 16
click at [451, 489] on div "IN YOU THERE'S HOPE MLC Song Code : IV7G53 ISWC : T9163772234 Writers ( 2 ) [PE…" at bounding box center [694, 531] width 883 height 98
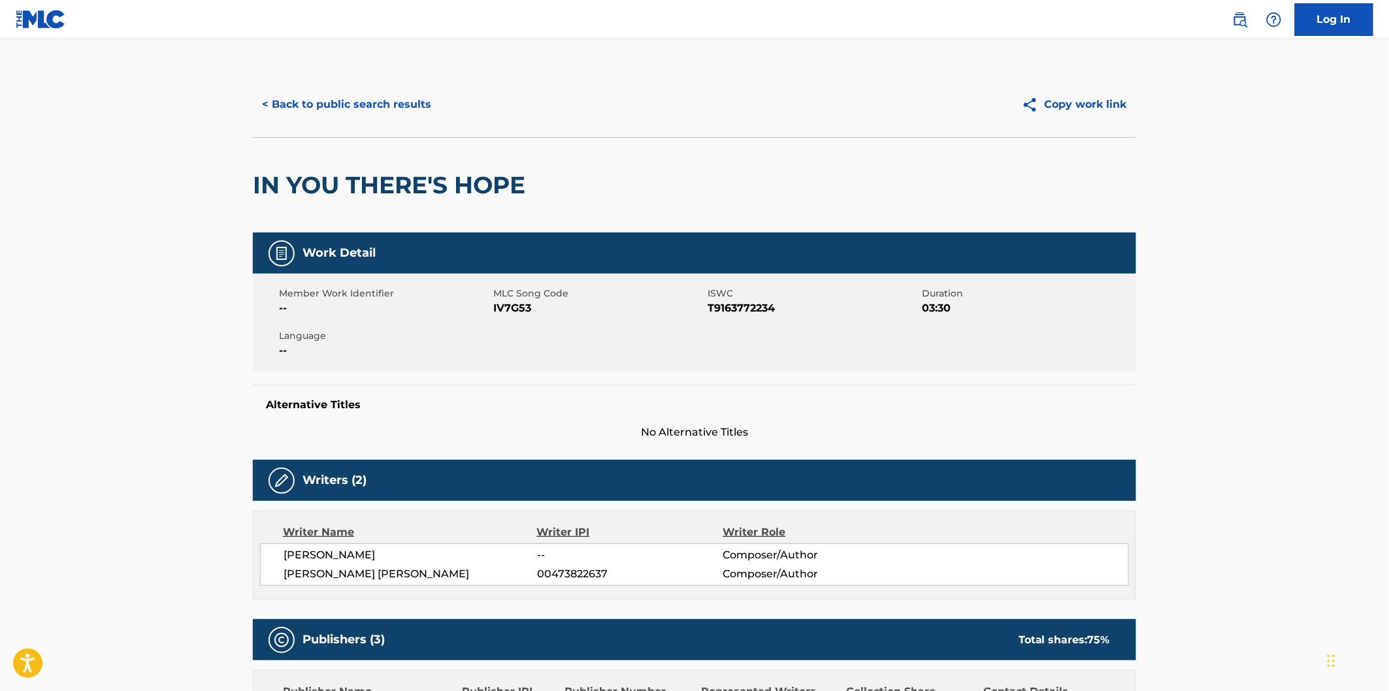
click at [525, 304] on span "IV7G53" at bounding box center [598, 309] width 211 height 16
copy span "IV7G53"
click at [442, 118] on div "< Back to public search results" at bounding box center [474, 104] width 442 height 33
click at [435, 113] on button "< Back to public search results" at bounding box center [347, 104] width 188 height 33
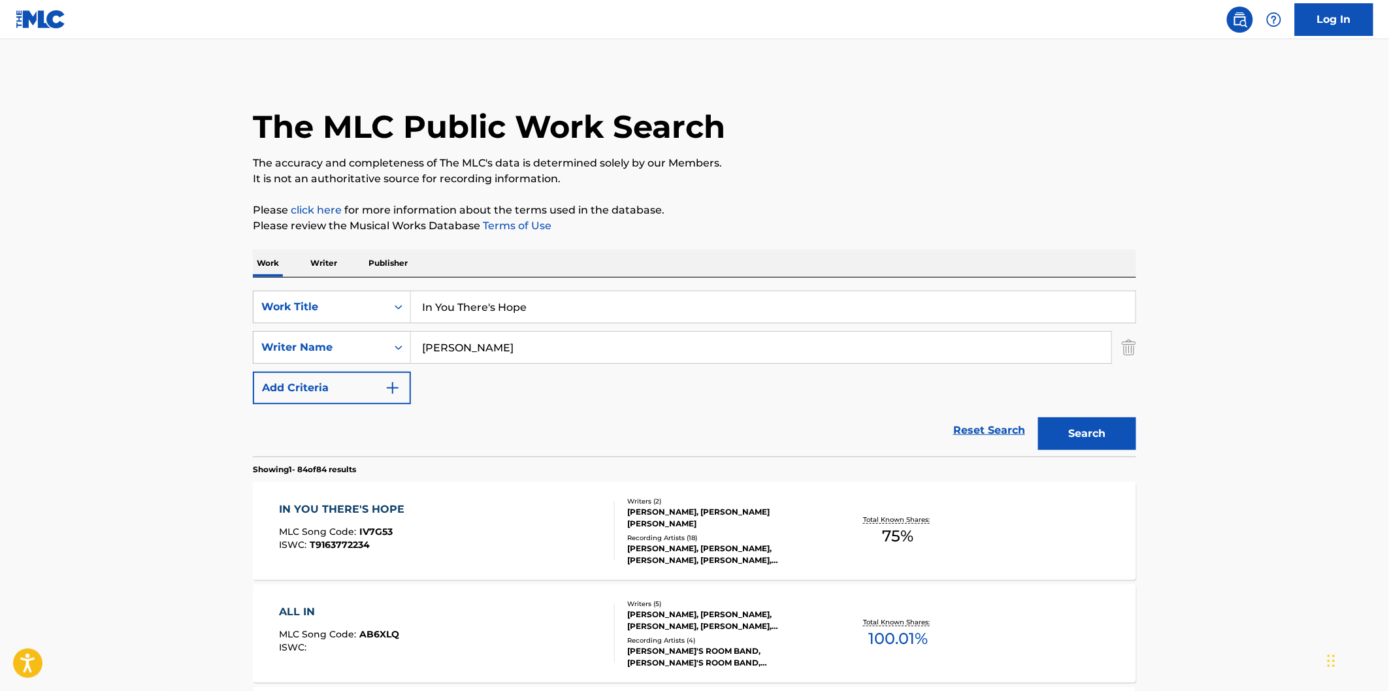
click at [673, 323] on div "In You There's Hope" at bounding box center [773, 307] width 725 height 33
click at [678, 312] on input "In You There's Hope" at bounding box center [773, 306] width 725 height 31
paste input "Hold On"
type input "Hold On"
click at [1038, 418] on button "Search" at bounding box center [1087, 434] width 98 height 33
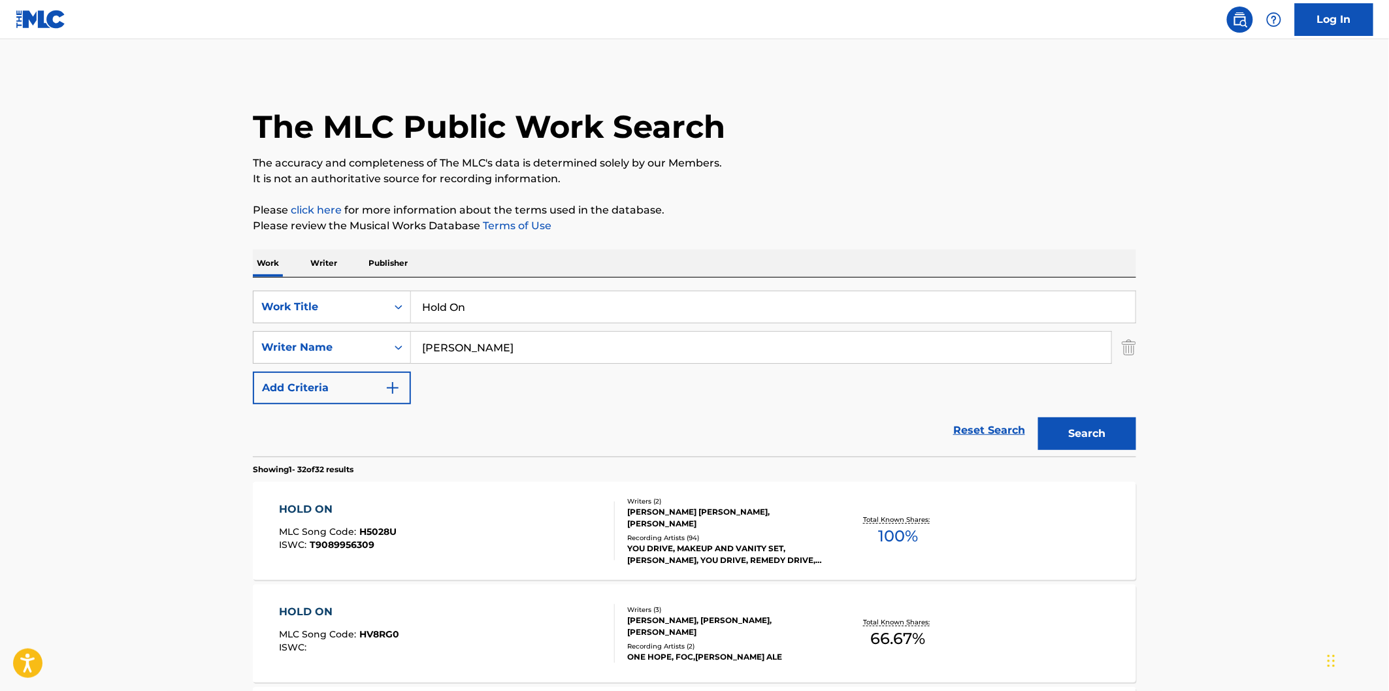
click at [827, 176] on p "It is not an authoritative source for recording information." at bounding box center [694, 179] width 883 height 16
click at [503, 517] on div "HOLD ON MLC Song Code : H5028U ISWC : T9089956309" at bounding box center [448, 531] width 336 height 59
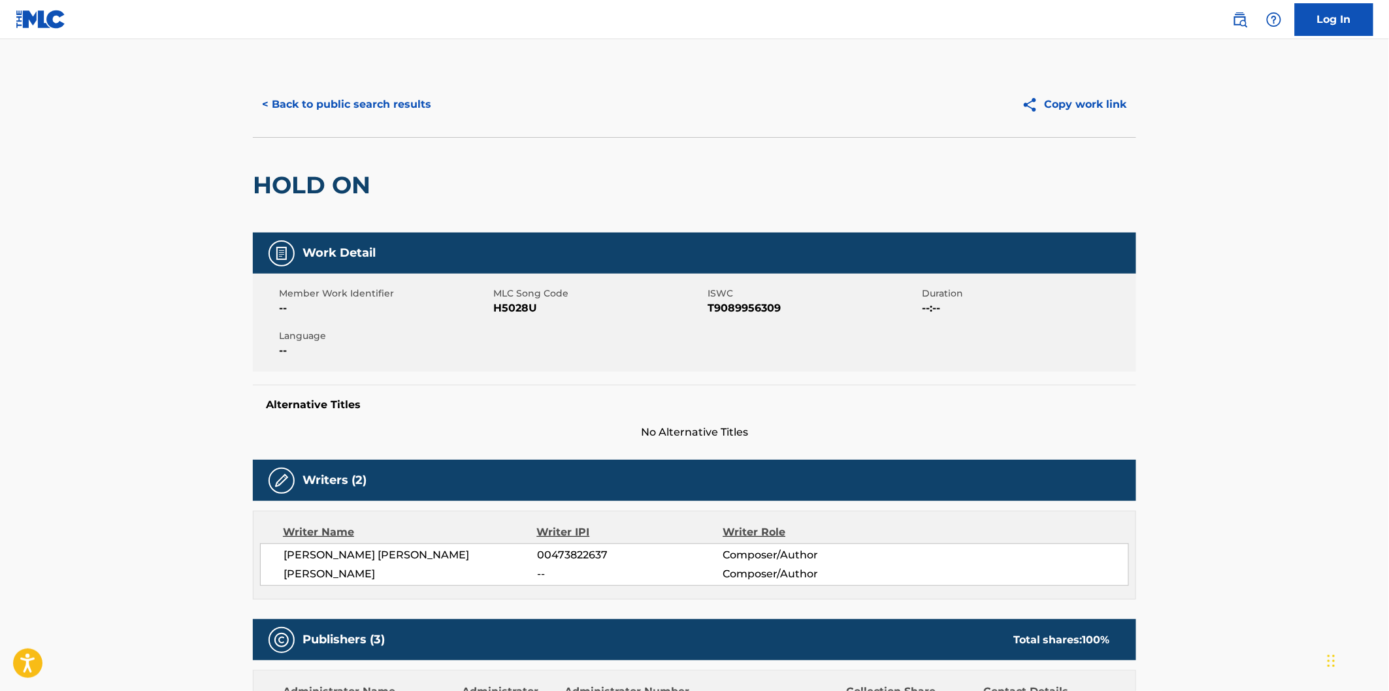
click at [500, 303] on span "H5028U" at bounding box center [598, 309] width 211 height 16
copy span "H5028U"
click at [401, 102] on button "< Back to public search results" at bounding box center [347, 104] width 188 height 33
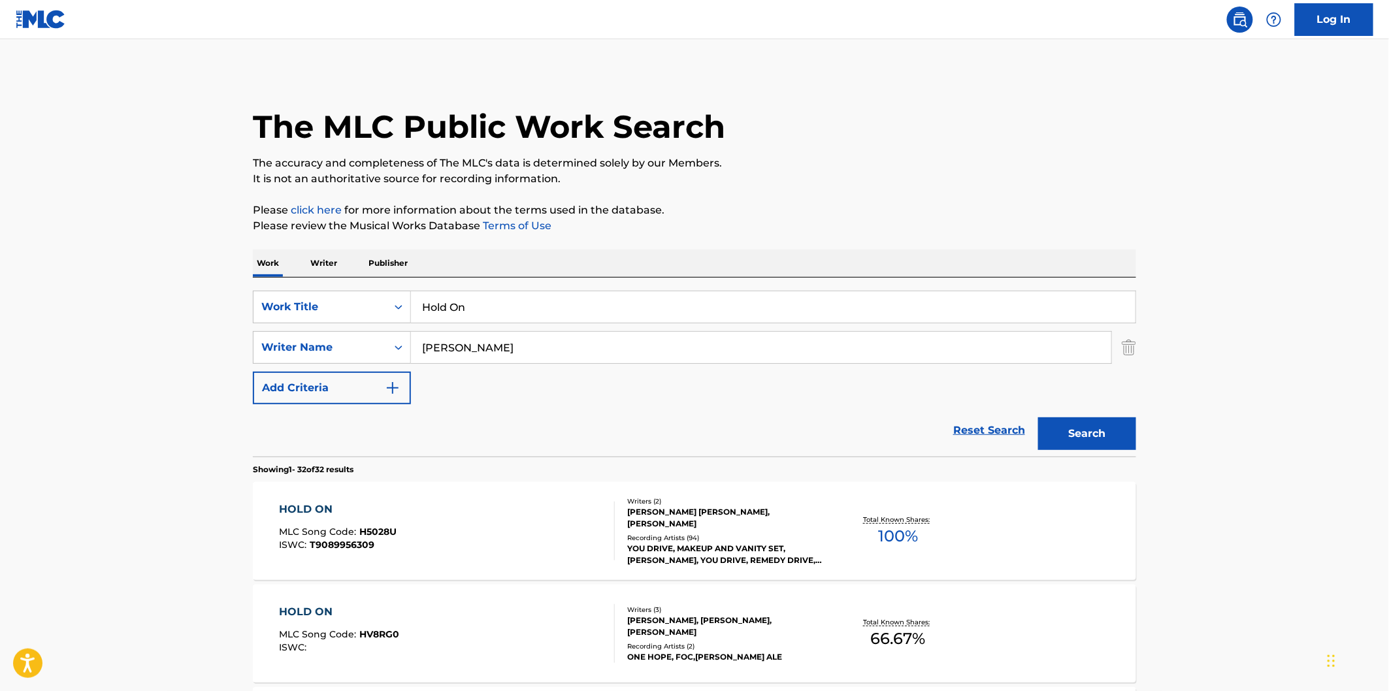
click at [523, 307] on input "Hold On" at bounding box center [773, 306] width 725 height 31
paste input "Me Close"
click at [1038, 418] on button "Search" at bounding box center [1087, 434] width 98 height 33
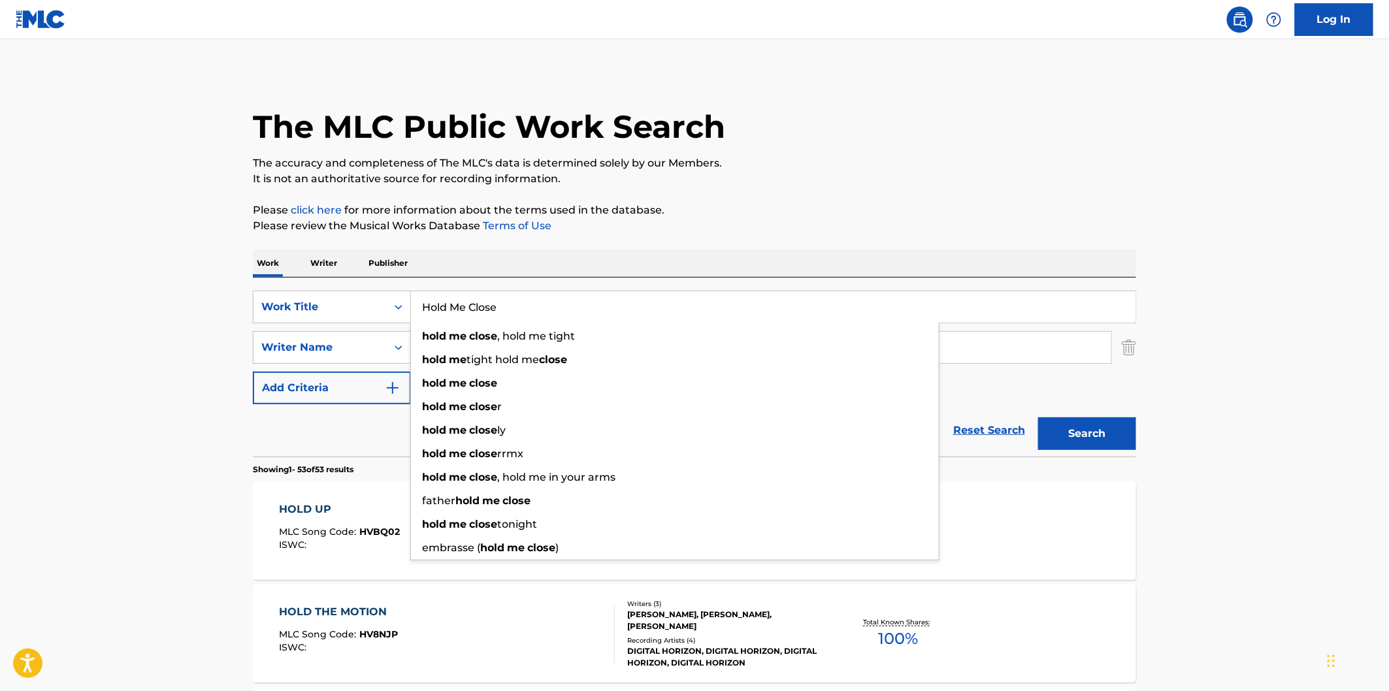
click at [667, 223] on p "Please review the Musical Works Database Terms of Use" at bounding box center [694, 226] width 883 height 16
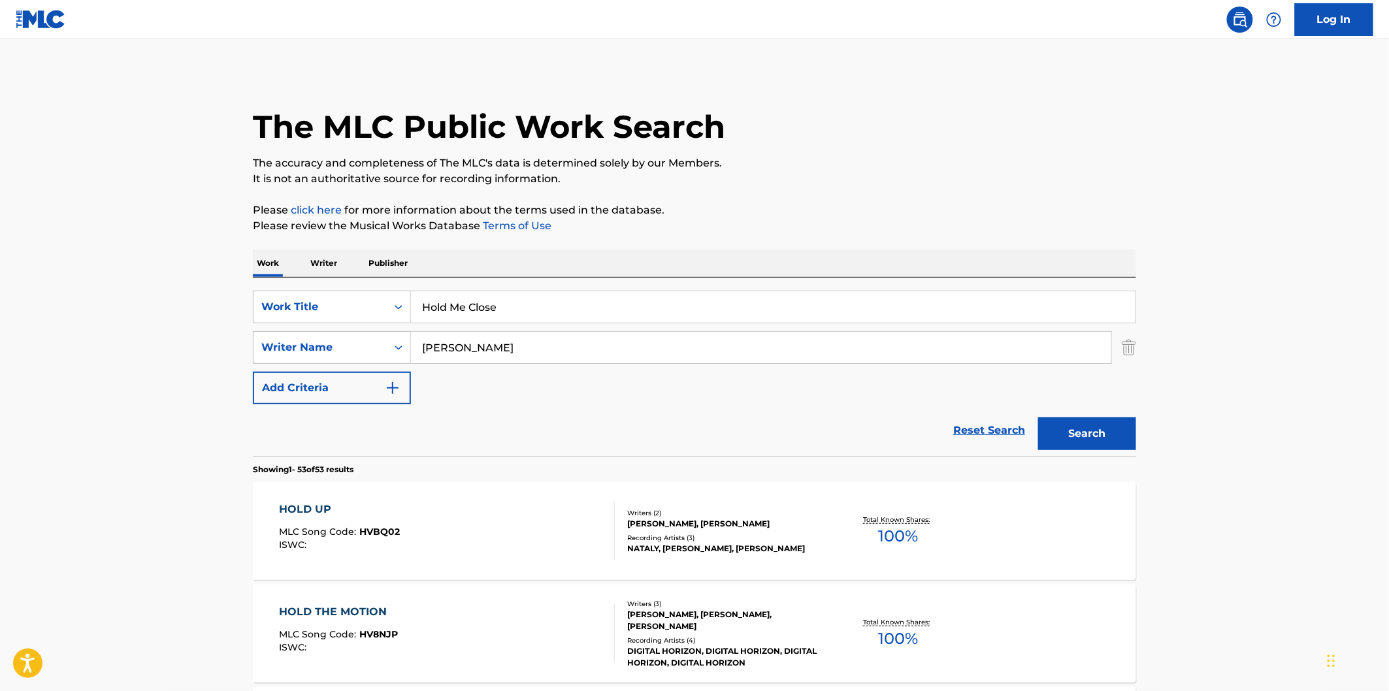
click at [1131, 446] on button "Search" at bounding box center [1087, 434] width 98 height 33
click at [582, 316] on input "Hold Me Close" at bounding box center [773, 306] width 725 height 31
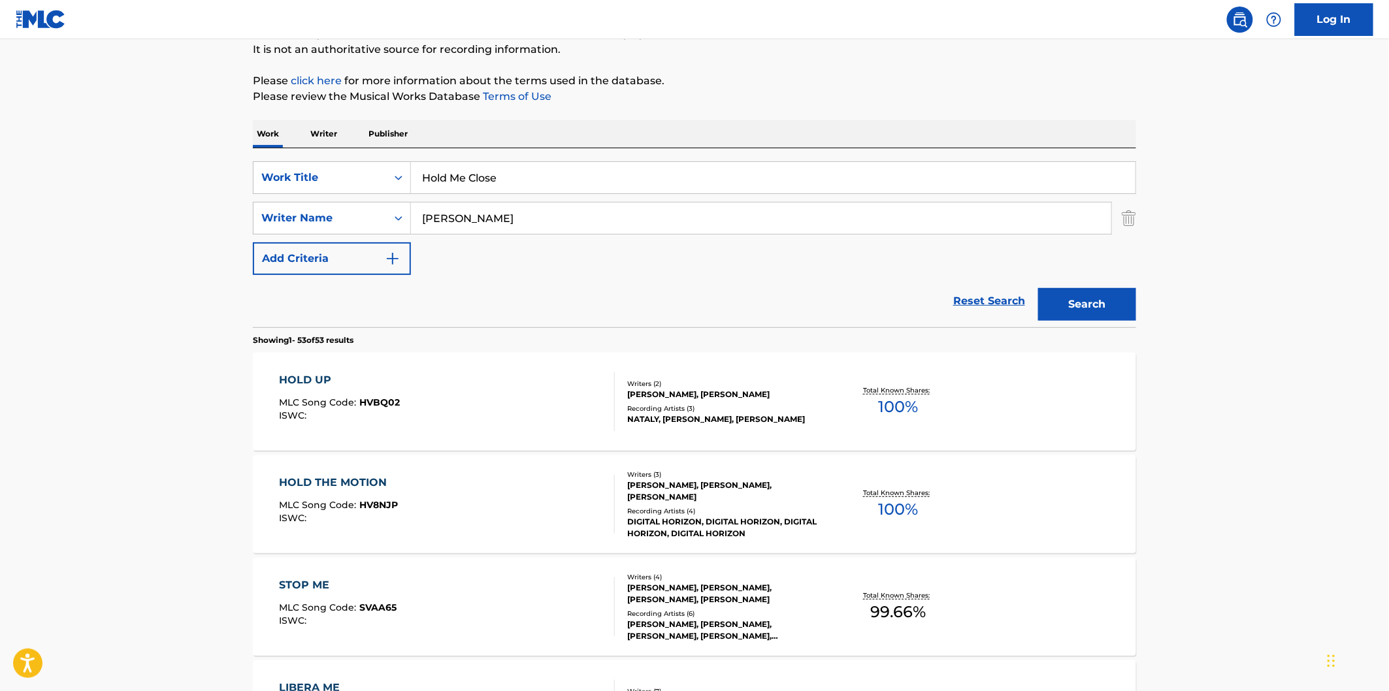
scroll to position [73, 0]
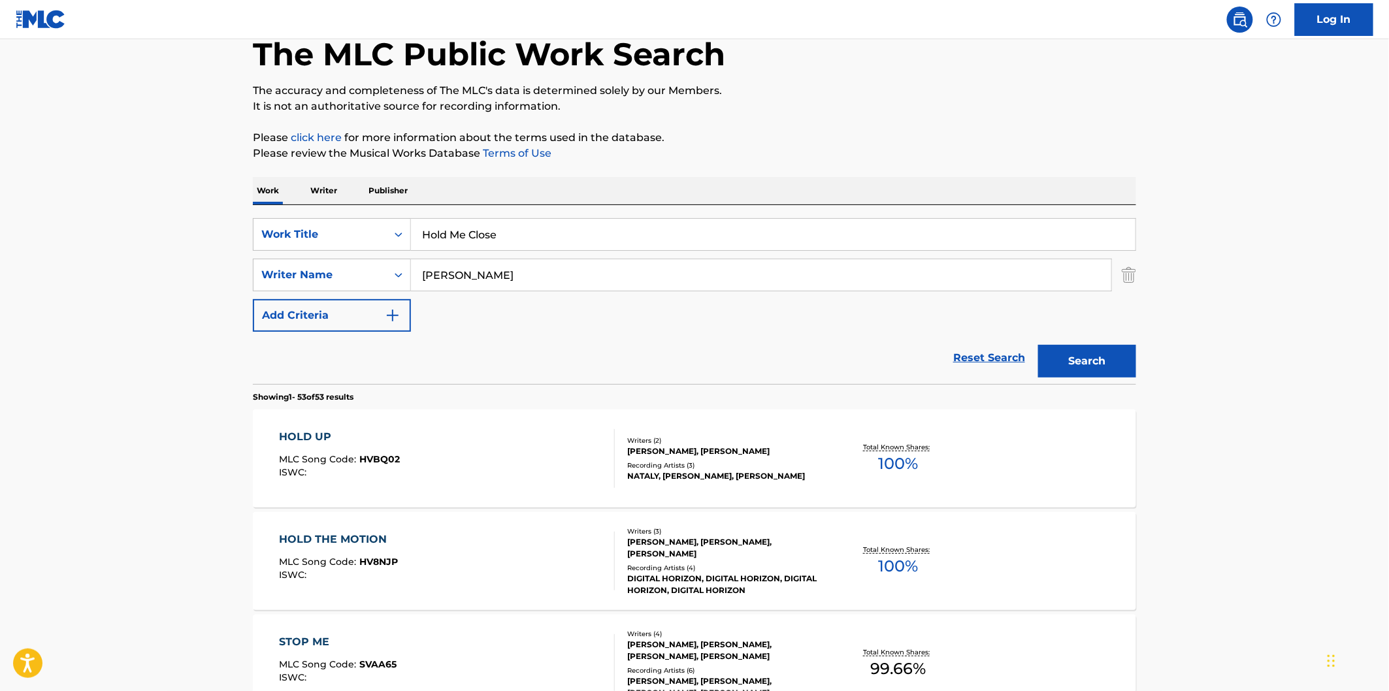
click at [704, 234] on input "Hold Me Close" at bounding box center [773, 234] width 725 height 31
paste input "Good Morning and Good Night"
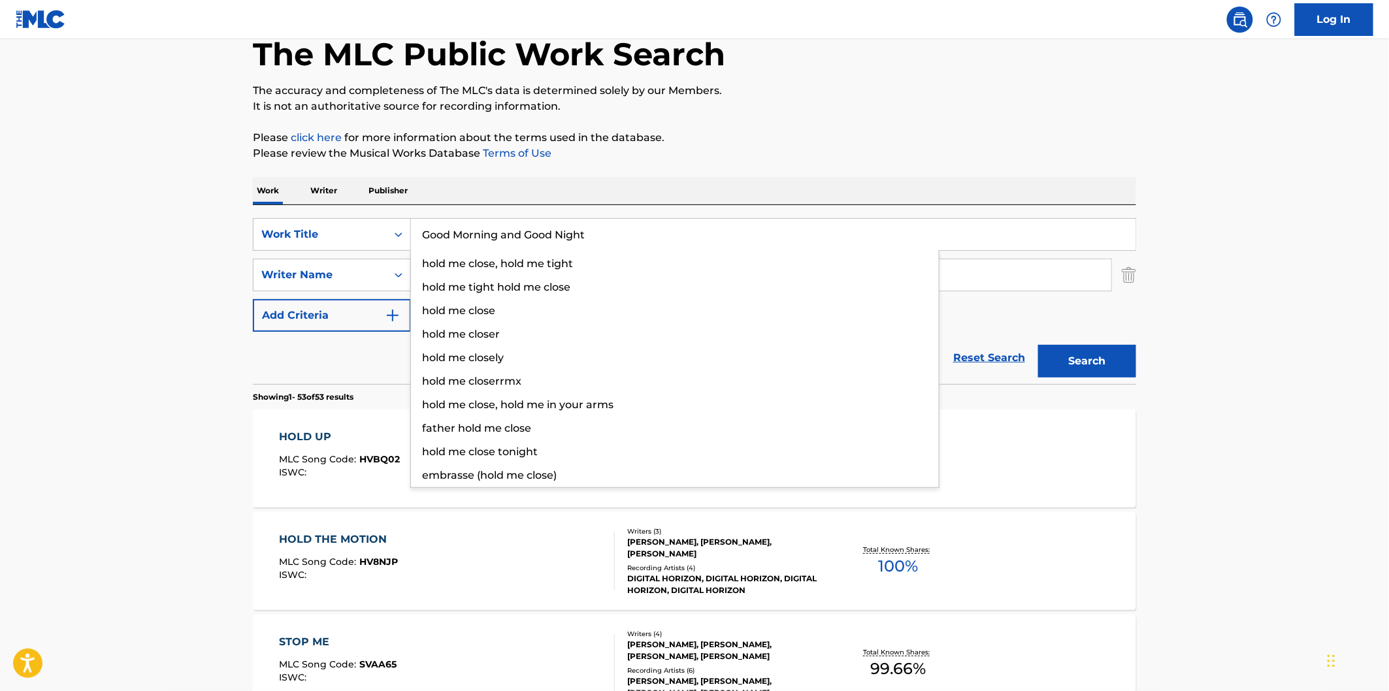
type input "Good Morning and Good Night"
click at [1038, 345] on button "Search" at bounding box center [1087, 361] width 98 height 33
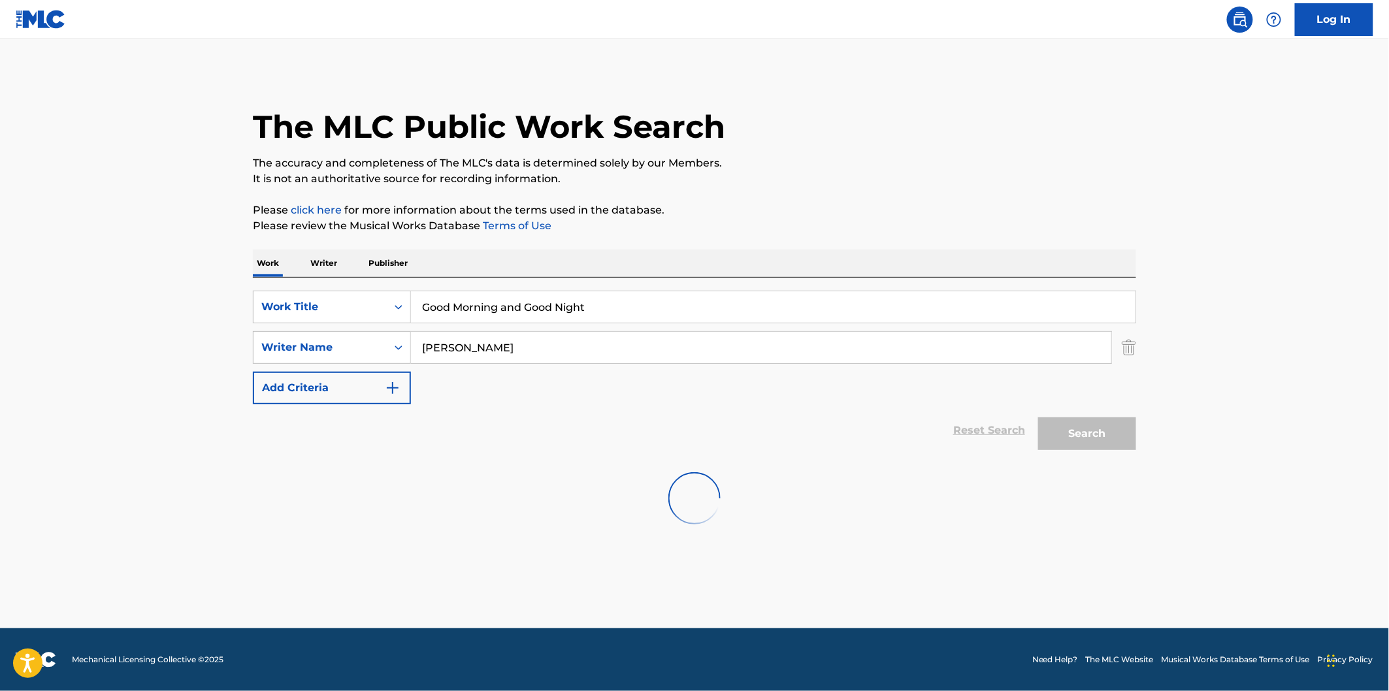
scroll to position [0, 0]
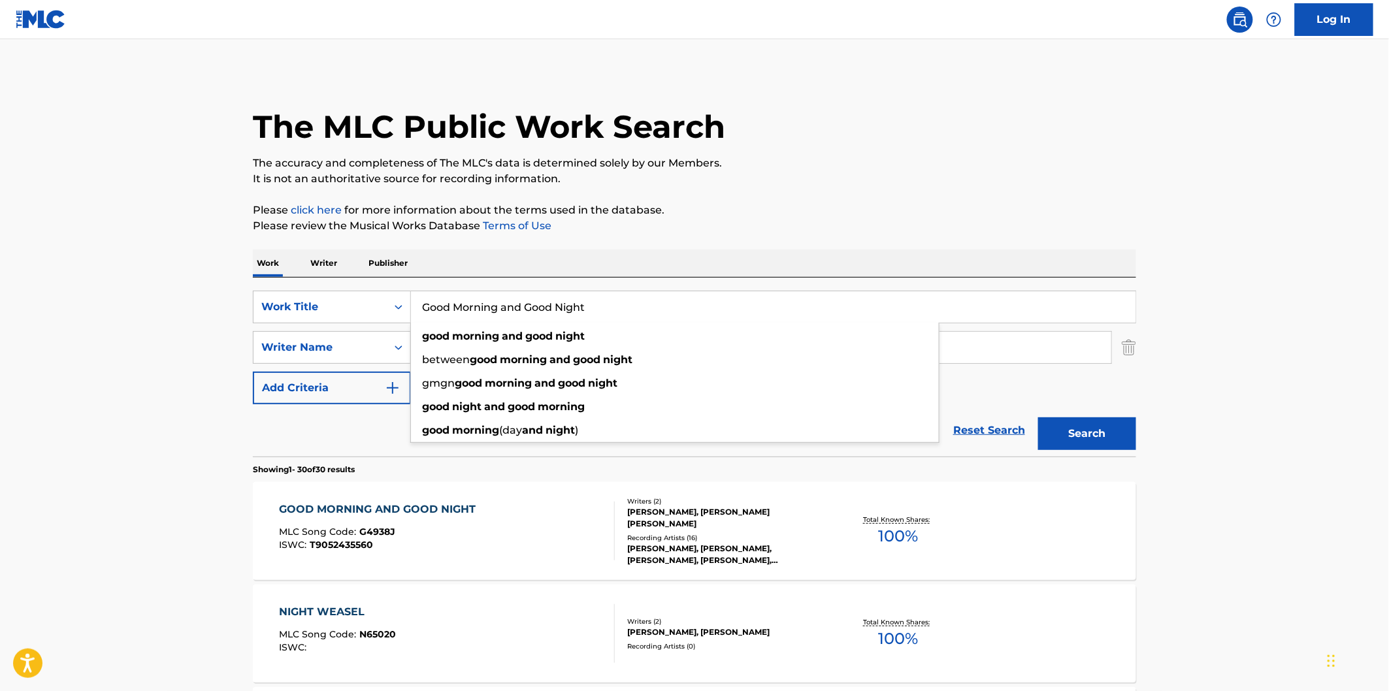
click at [599, 315] on input "Good Morning and Good Night" at bounding box center [773, 306] width 725 height 31
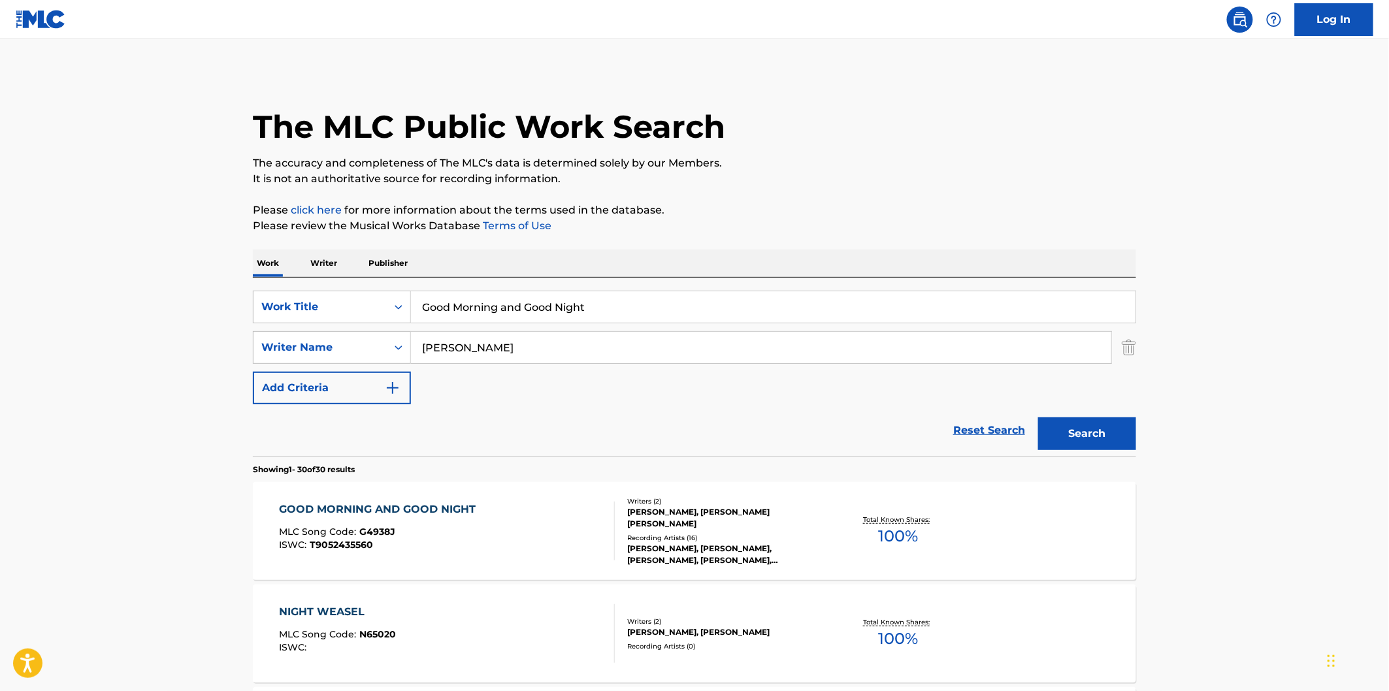
click at [486, 523] on div "GOOD MORNING AND GOOD NIGHT MLC Song Code : G4938J ISWC : T9052435560" at bounding box center [448, 531] width 336 height 59
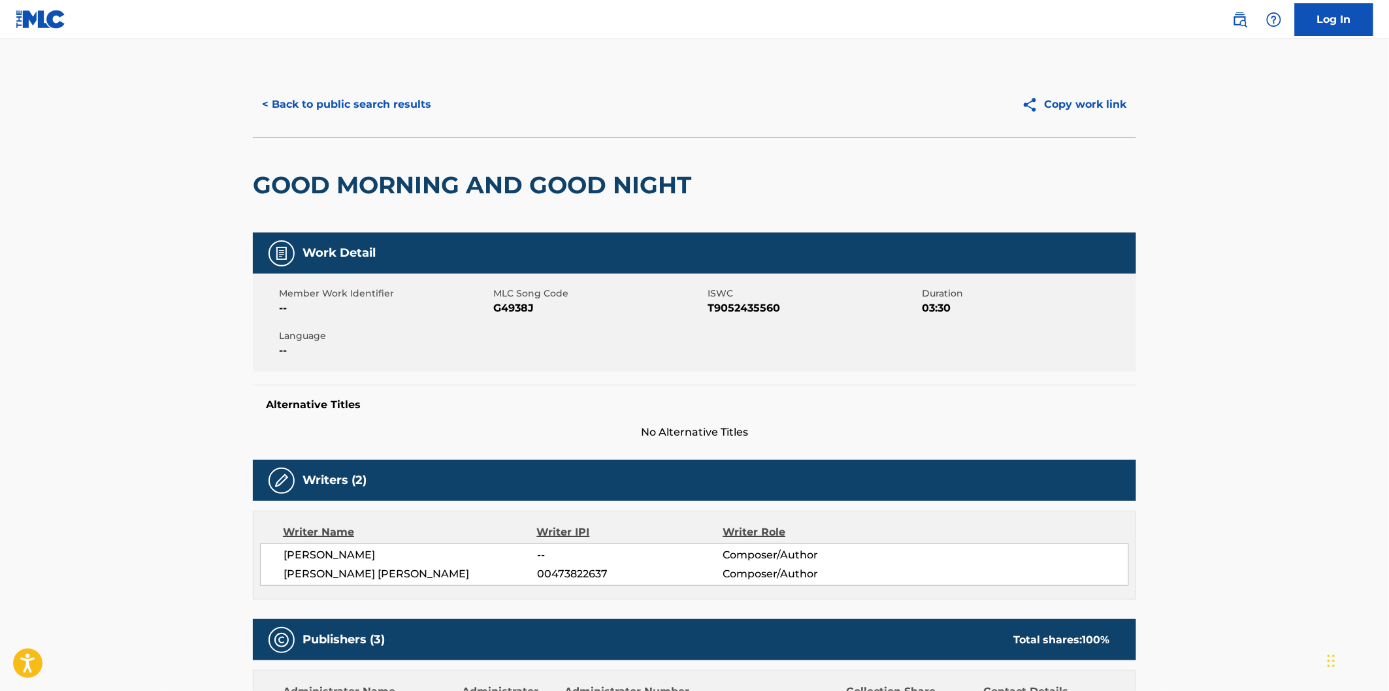
click at [521, 303] on span "G4938J" at bounding box center [598, 309] width 211 height 16
click at [418, 112] on button "< Back to public search results" at bounding box center [347, 104] width 188 height 33
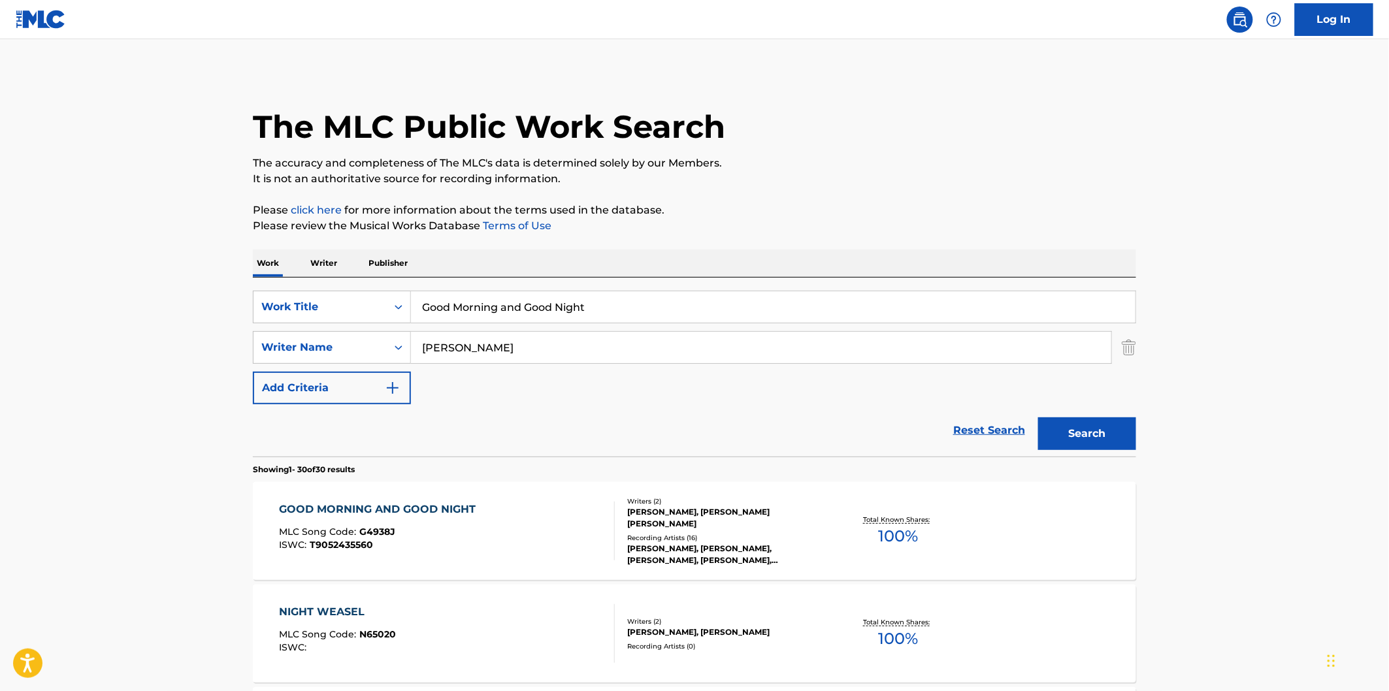
click at [551, 310] on input "Good Morning and Good Night" at bounding box center [773, 306] width 725 height 31
paste input "ive Us Your Hear"
type input "Give Us Your Heart"
click at [1038, 418] on button "Search" at bounding box center [1087, 434] width 98 height 33
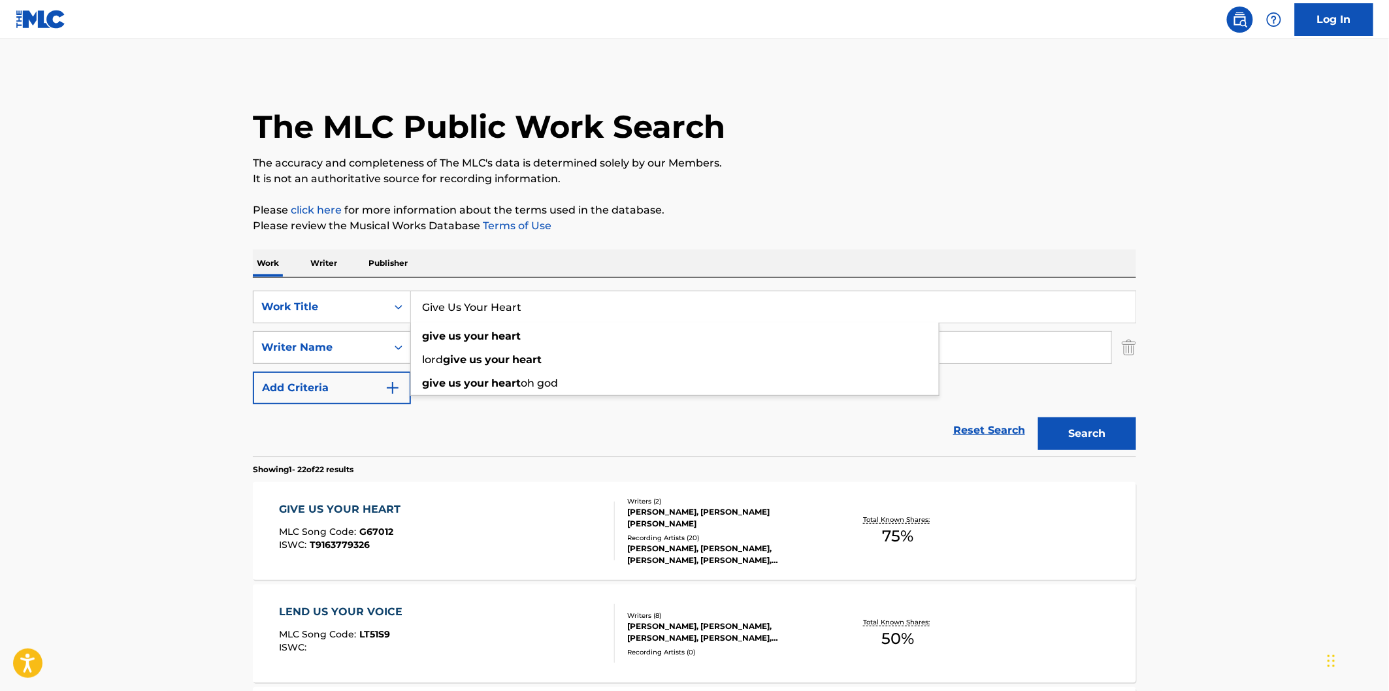
click at [541, 301] on input "Give Us Your Heart" at bounding box center [773, 306] width 725 height 31
click at [797, 214] on p "Please click here for more information about the terms used in the database." at bounding box center [694, 211] width 883 height 16
click at [629, 293] on input "Give Us Your Heart" at bounding box center [773, 306] width 725 height 31
click at [806, 222] on p "Please review the Musical Works Database Terms of Use" at bounding box center [694, 226] width 883 height 16
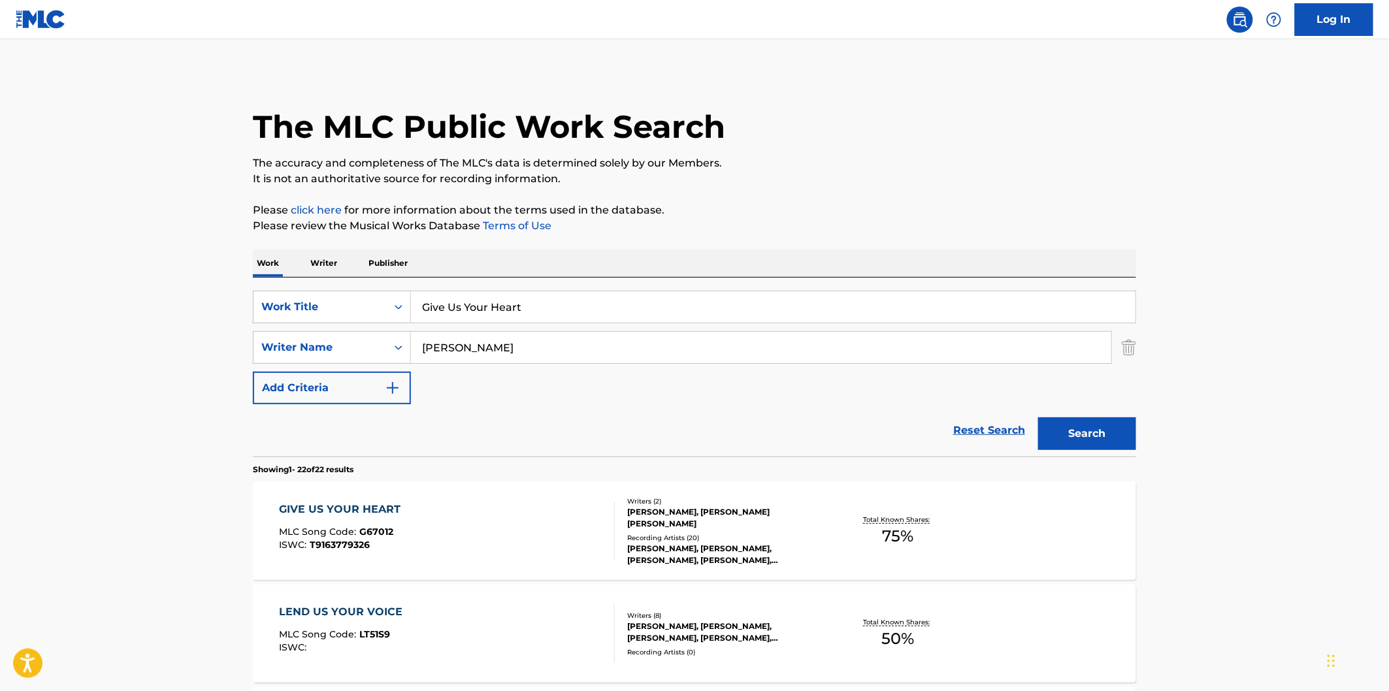
click at [527, 520] on div "GIVE US YOUR HEART MLC Song Code : G67012 ISWC : T9163779326" at bounding box center [448, 531] width 336 height 59
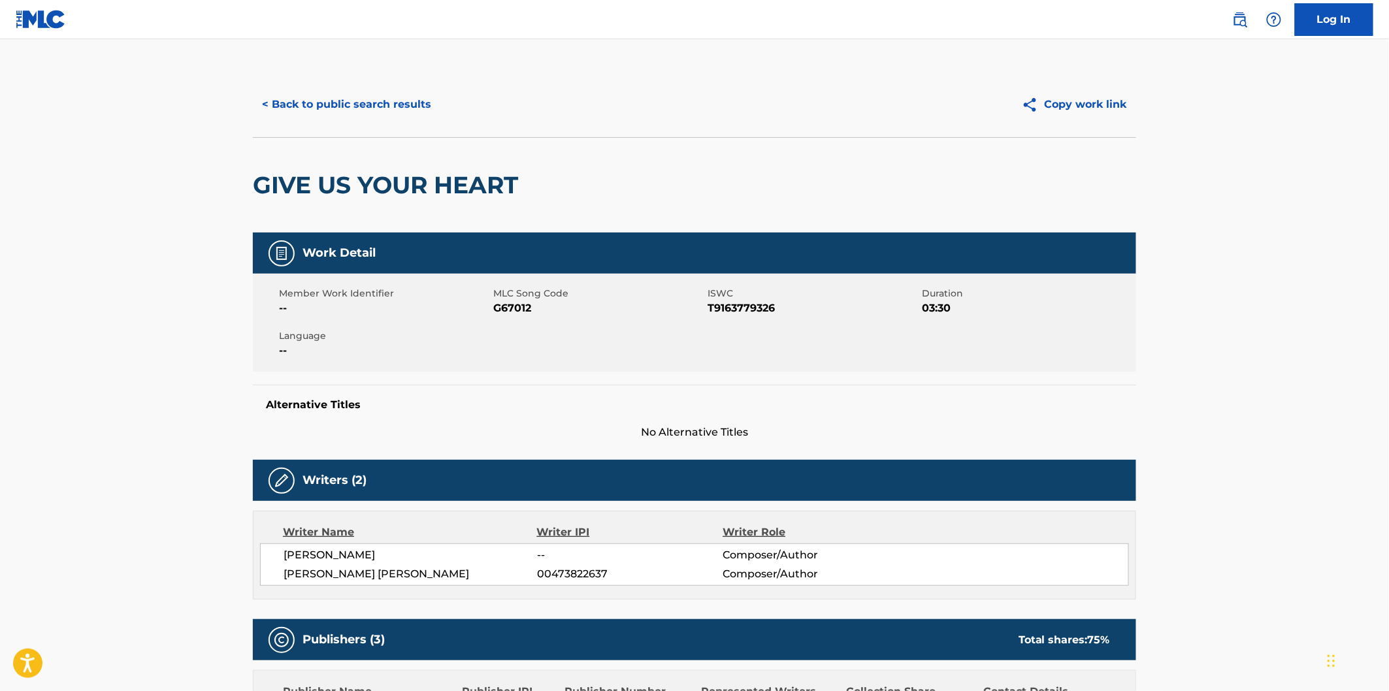
click at [515, 308] on span "G67012" at bounding box center [598, 309] width 211 height 16
click at [283, 176] on h2 "GIVE US YOUR HEART" at bounding box center [389, 185] width 272 height 29
click at [456, 173] on h2 "GIVE US YOUR HEART" at bounding box center [389, 185] width 272 height 29
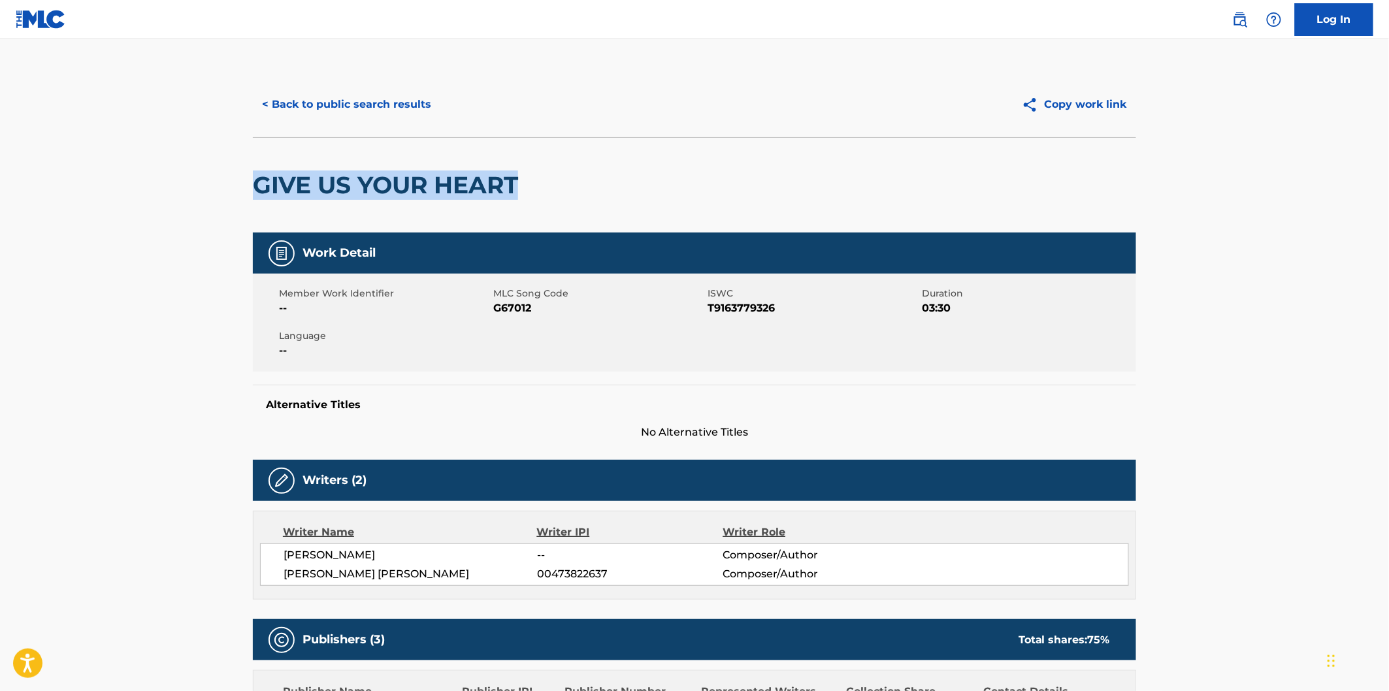
click at [370, 88] on button "< Back to public search results" at bounding box center [347, 104] width 188 height 33
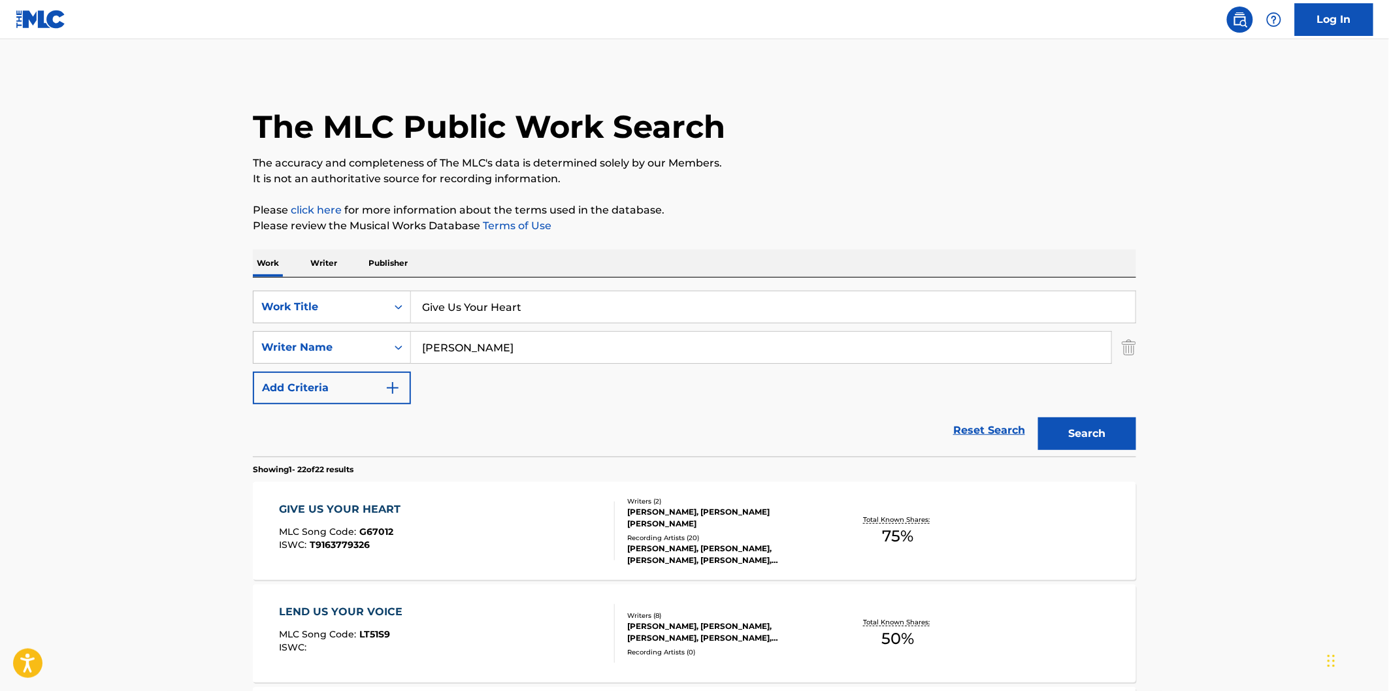
click at [583, 305] on input "Give Us Your Heart" at bounding box center [773, 306] width 725 height 31
paste input "Look Around"
click at [1075, 433] on button "Search" at bounding box center [1087, 434] width 98 height 33
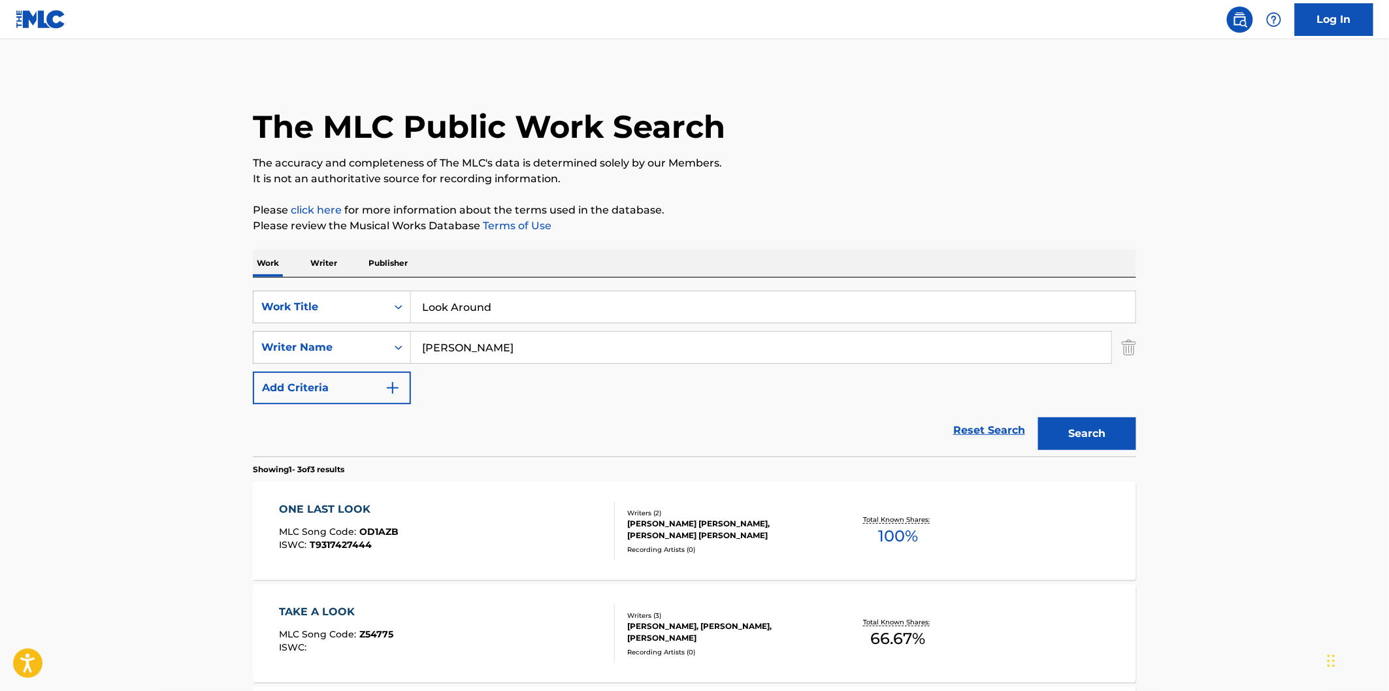
click at [531, 296] on input "Look Around" at bounding box center [773, 306] width 725 height 31
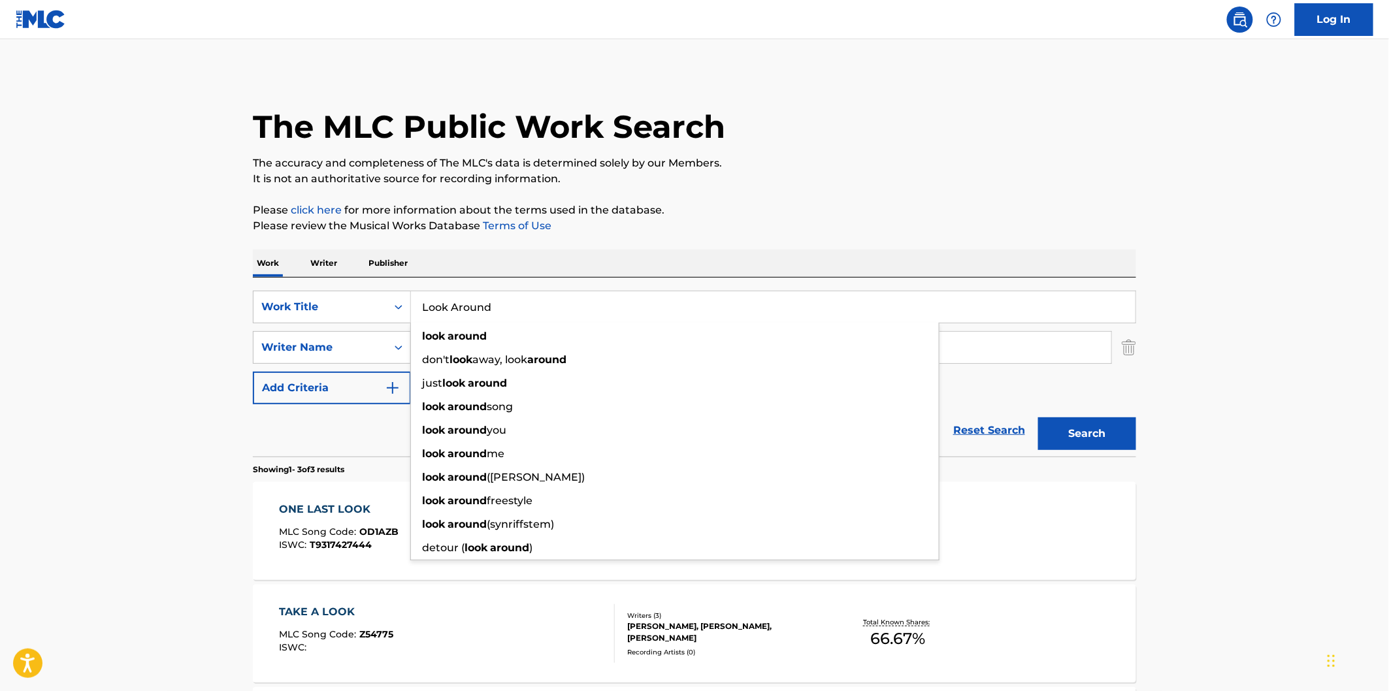
click at [616, 319] on input "Look Around" at bounding box center [773, 306] width 725 height 31
paste input "Another Place"
type input "Another Place"
click at [870, 214] on p "Please click here for more information about the terms used in the database." at bounding box center [694, 211] width 883 height 16
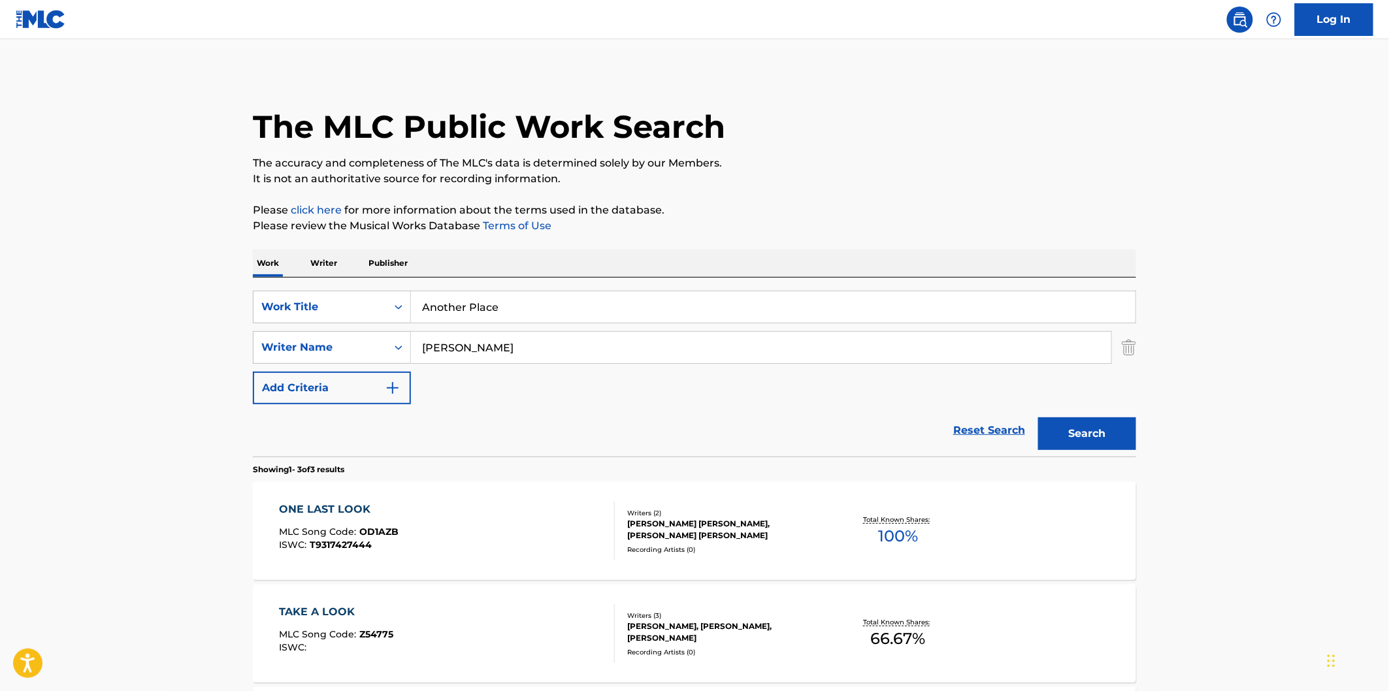
click at [1109, 434] on button "Search" at bounding box center [1087, 434] width 98 height 33
click at [519, 521] on div "ANOTHER PLACE MLC Song Code : AA614B ISWC : T9125738445" at bounding box center [448, 531] width 336 height 59
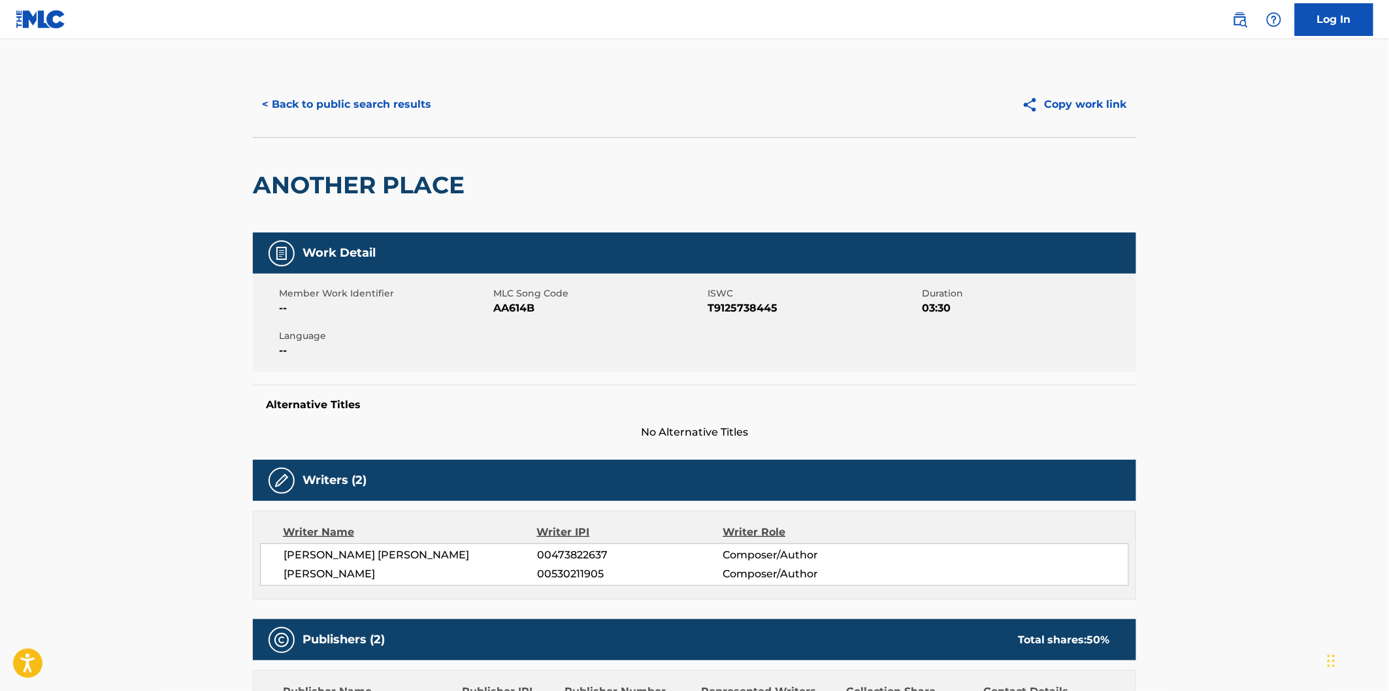
click at [506, 306] on span "AA614B" at bounding box center [598, 309] width 211 height 16
click at [397, 92] on button "< Back to public search results" at bounding box center [347, 104] width 188 height 33
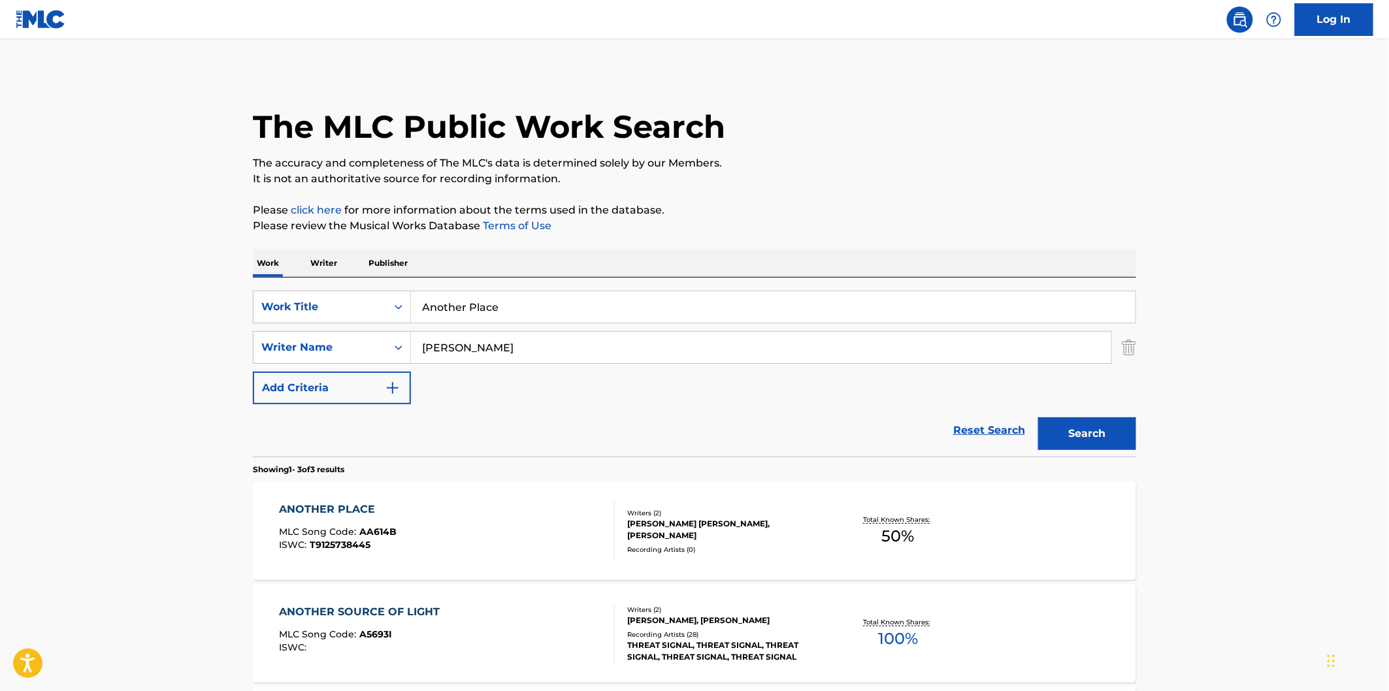
click at [634, 294] on input "Another Place" at bounding box center [773, 306] width 725 height 31
paste input "Who Are You"
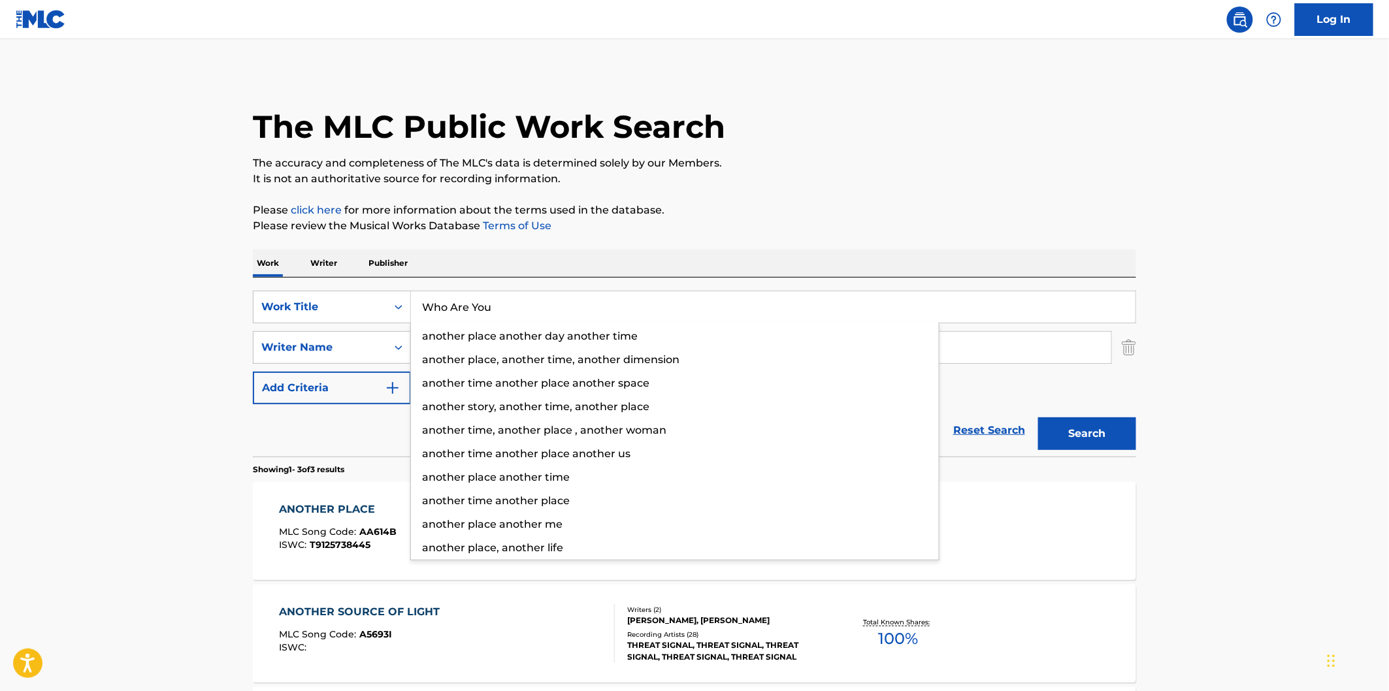
type input "Who Are You"
click at [1038, 418] on button "Search" at bounding box center [1087, 434] width 98 height 33
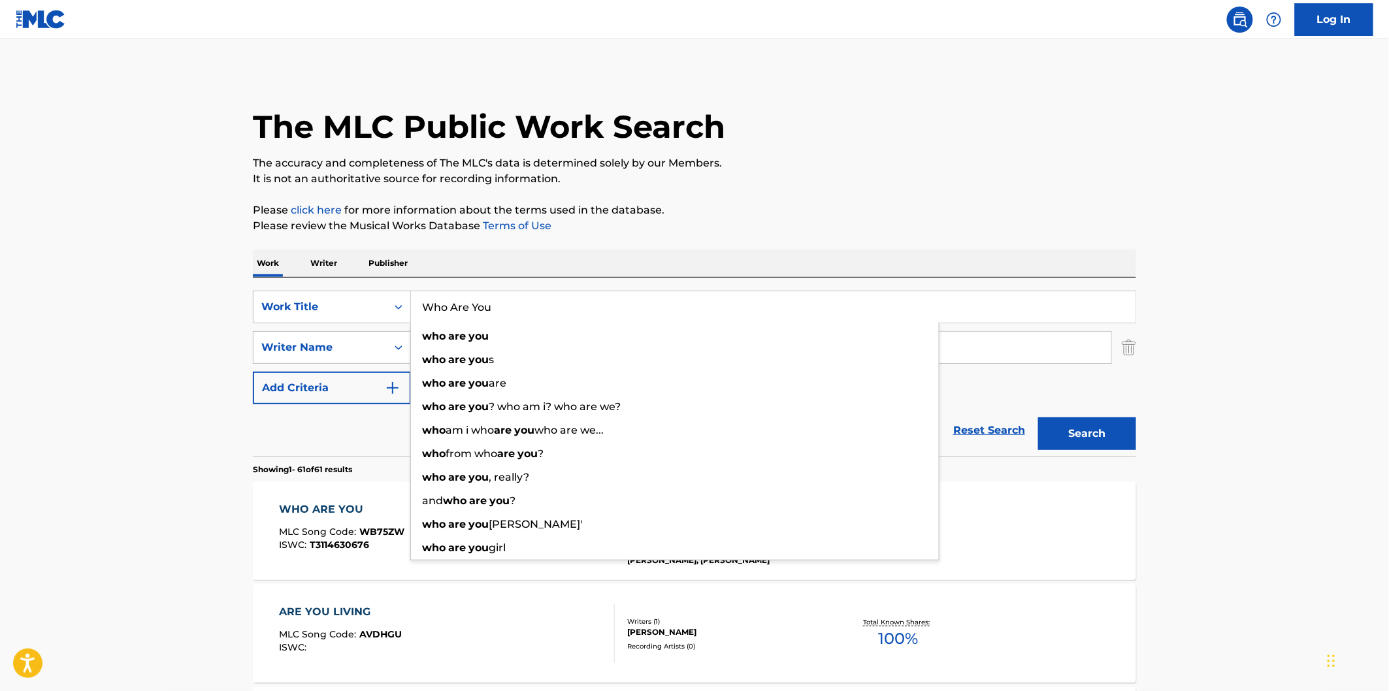
click at [883, 214] on p "Please click here for more information about the terms used in the database." at bounding box center [694, 211] width 883 height 16
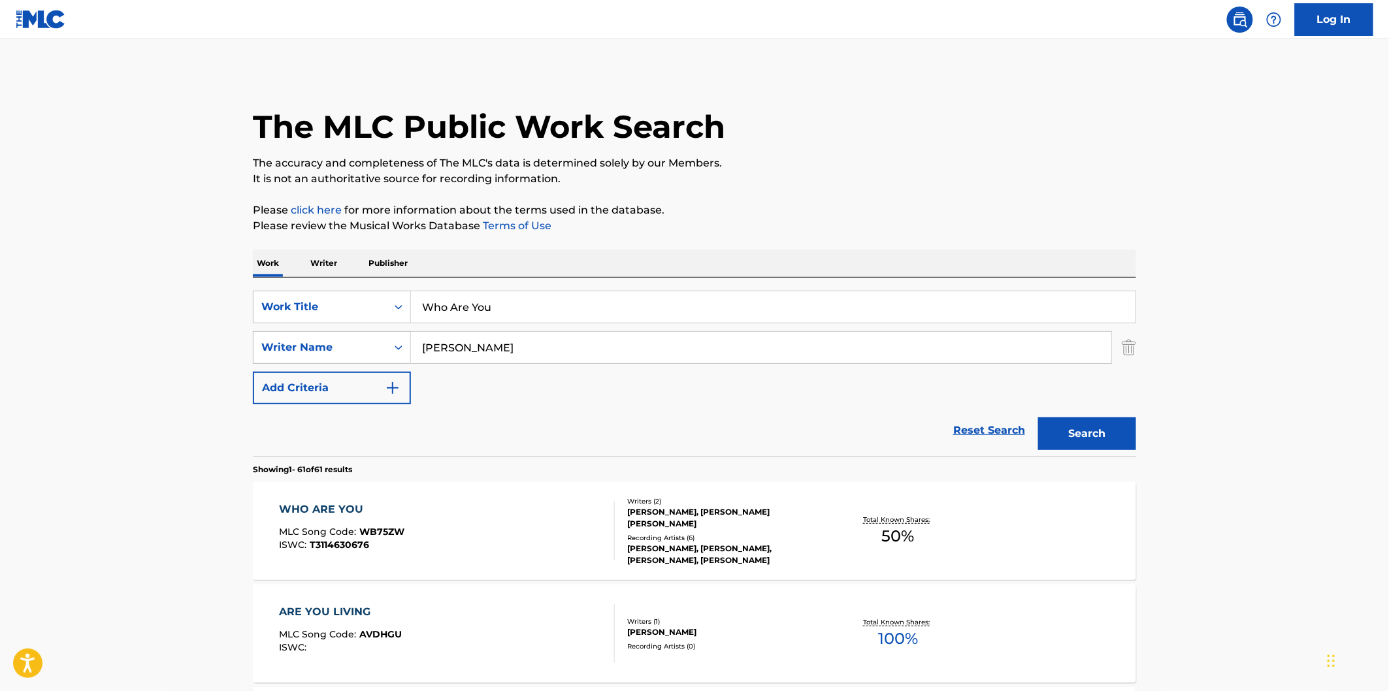
click at [1096, 444] on button "Search" at bounding box center [1087, 434] width 98 height 33
click at [664, 310] on input "Who Are You" at bounding box center [773, 306] width 725 height 31
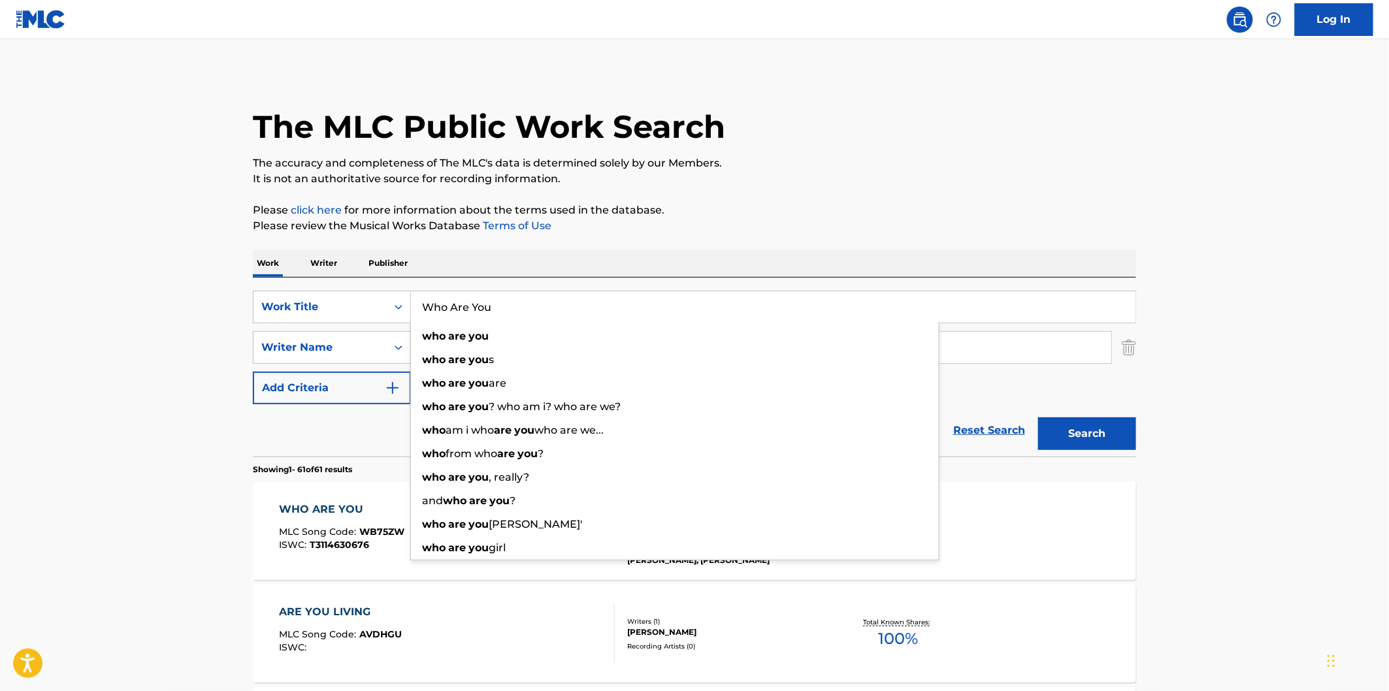
click at [867, 136] on div "The MLC Public Work Search" at bounding box center [694, 119] width 883 height 95
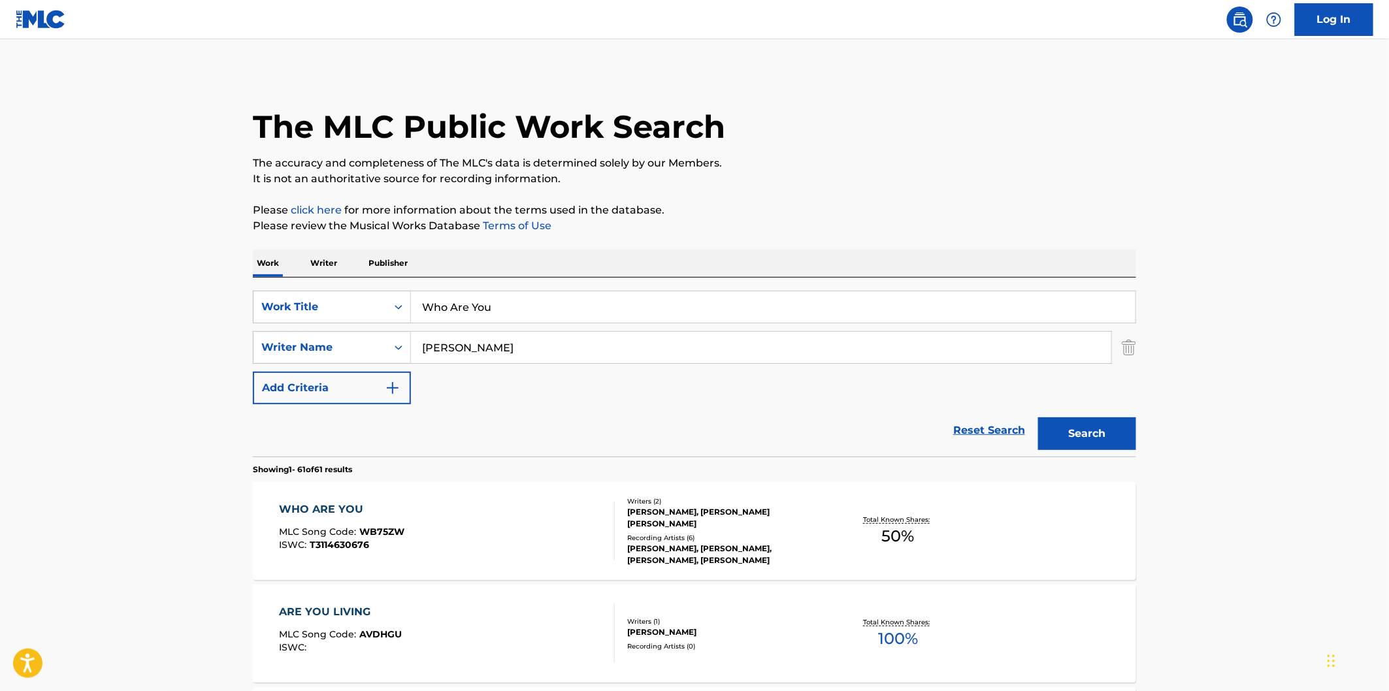
click at [542, 508] on div "WHO ARE YOU MLC Song Code : WB75ZW ISWC : T3114630676" at bounding box center [448, 531] width 336 height 59
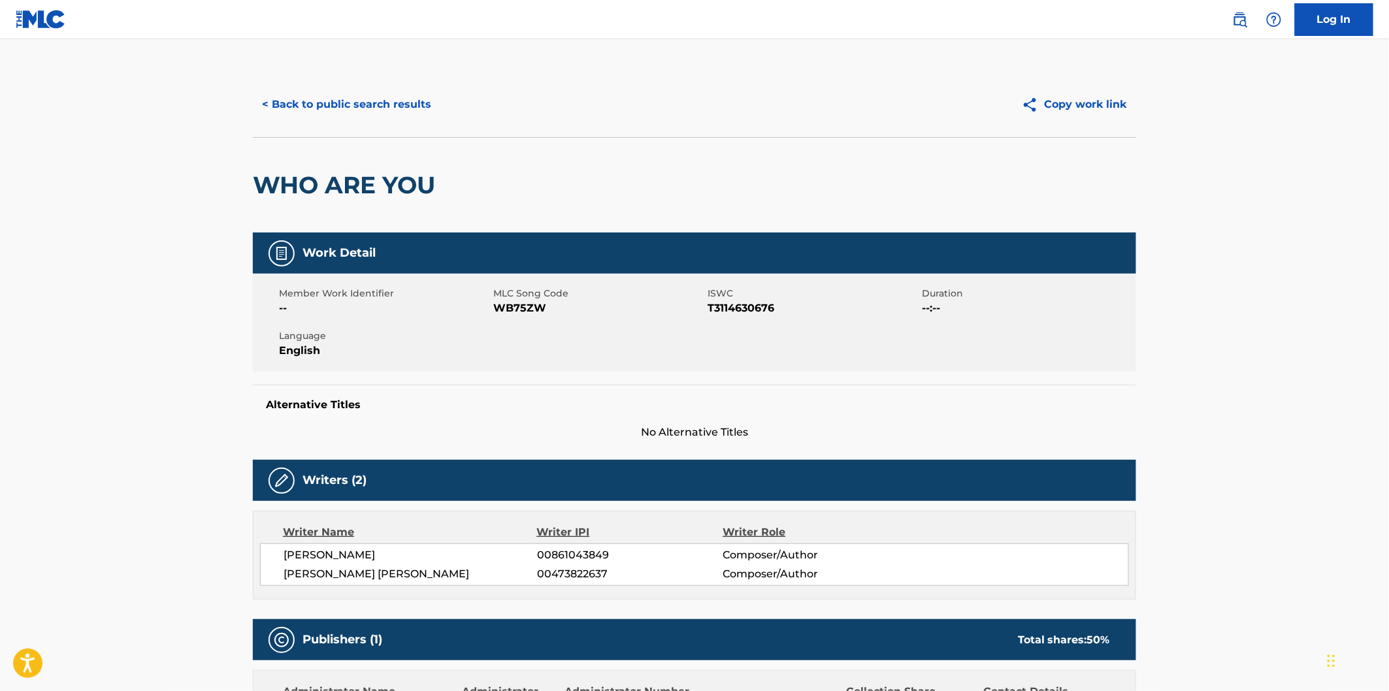
click at [414, 108] on button "< Back to public search results" at bounding box center [347, 104] width 188 height 33
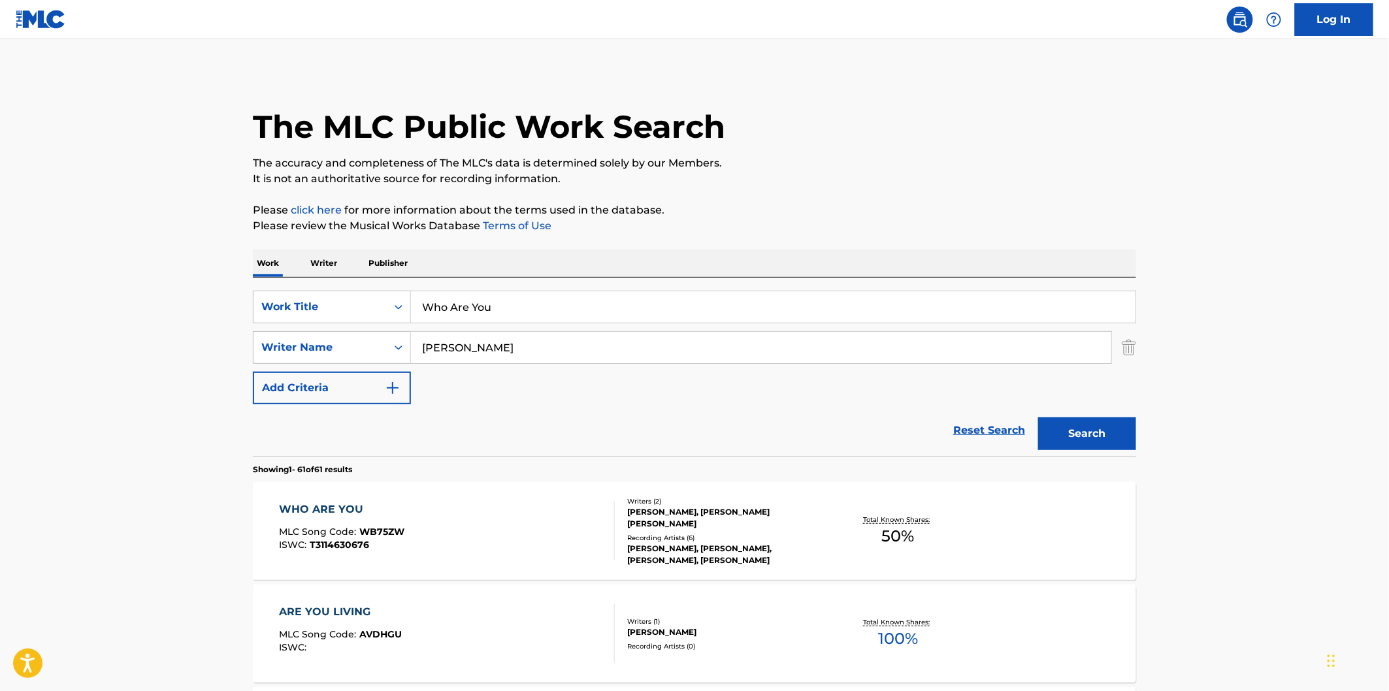
click at [558, 316] on input "Who Are You" at bounding box center [773, 306] width 725 height 31
paste input "at You Want To"
type input "What You Want To"
click at [1038, 418] on button "Search" at bounding box center [1087, 434] width 98 height 33
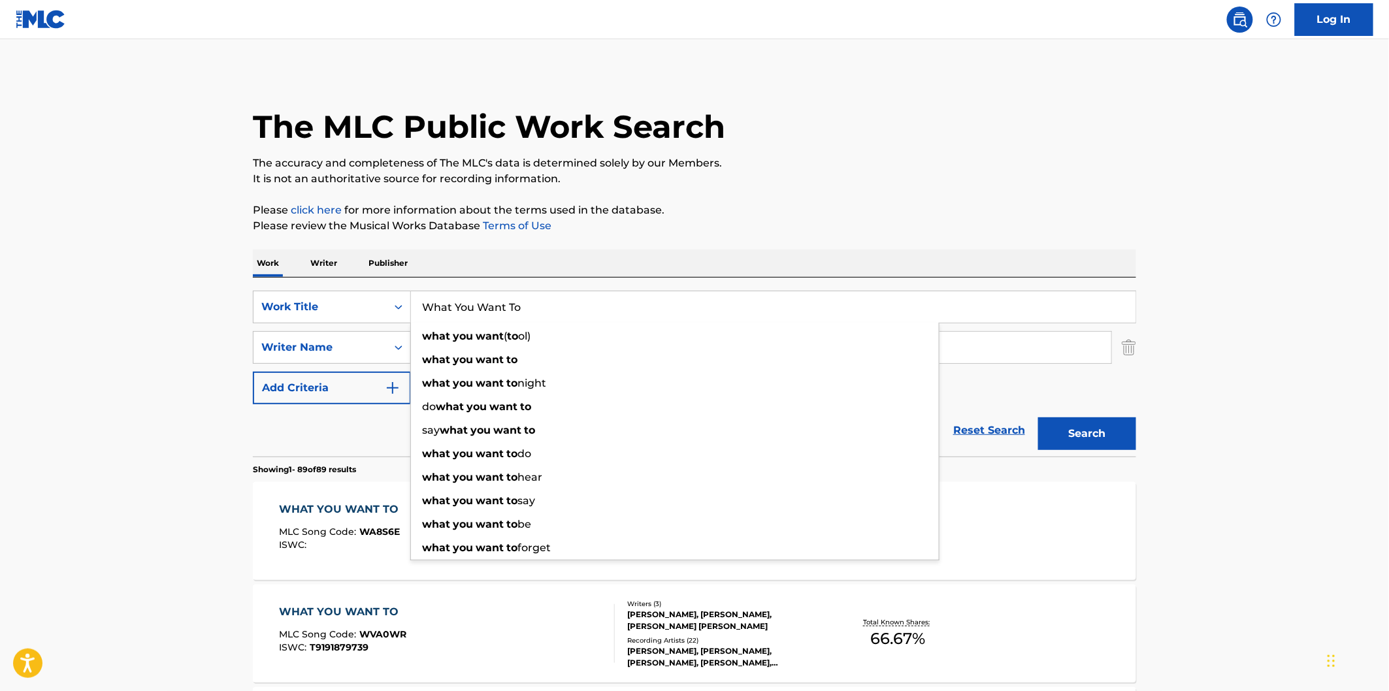
click at [701, 220] on p "Please review the Musical Works Database Terms of Use" at bounding box center [694, 226] width 883 height 16
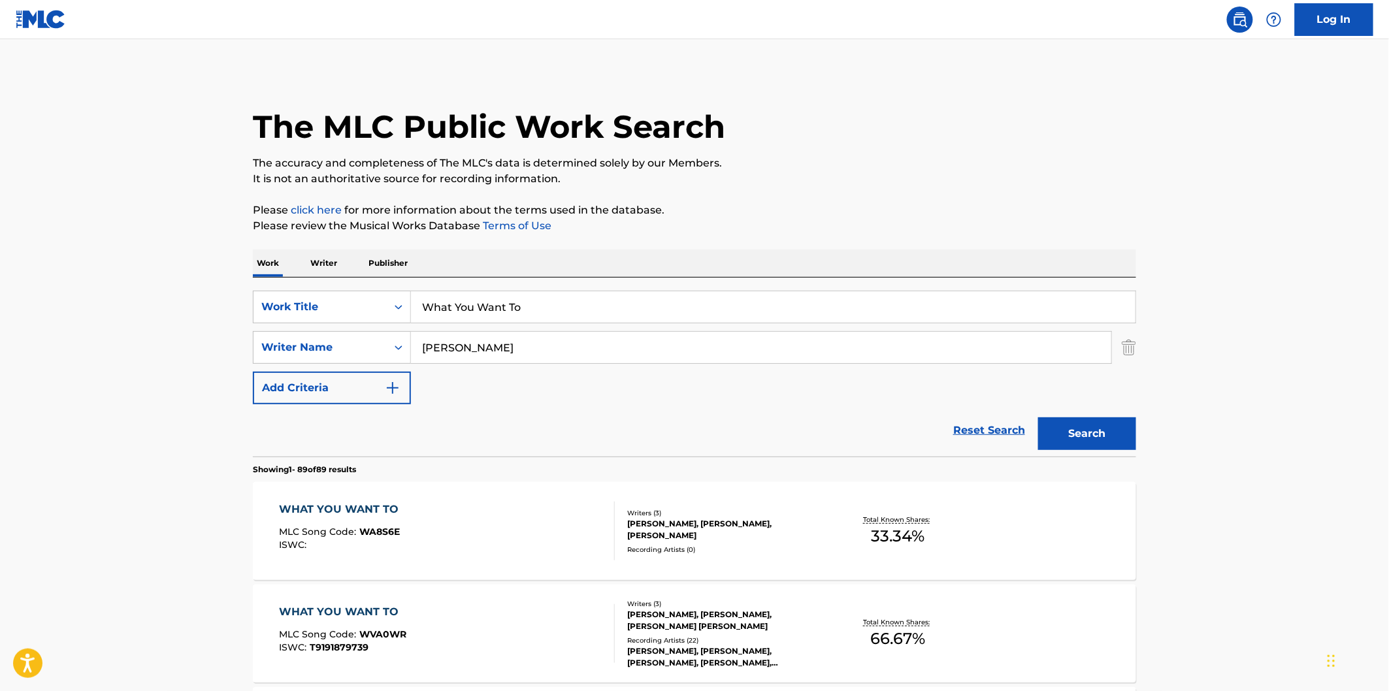
click at [517, 534] on div "WHAT YOU WANT TO MLC Song Code : WA8S6E ISWC :" at bounding box center [448, 531] width 336 height 59
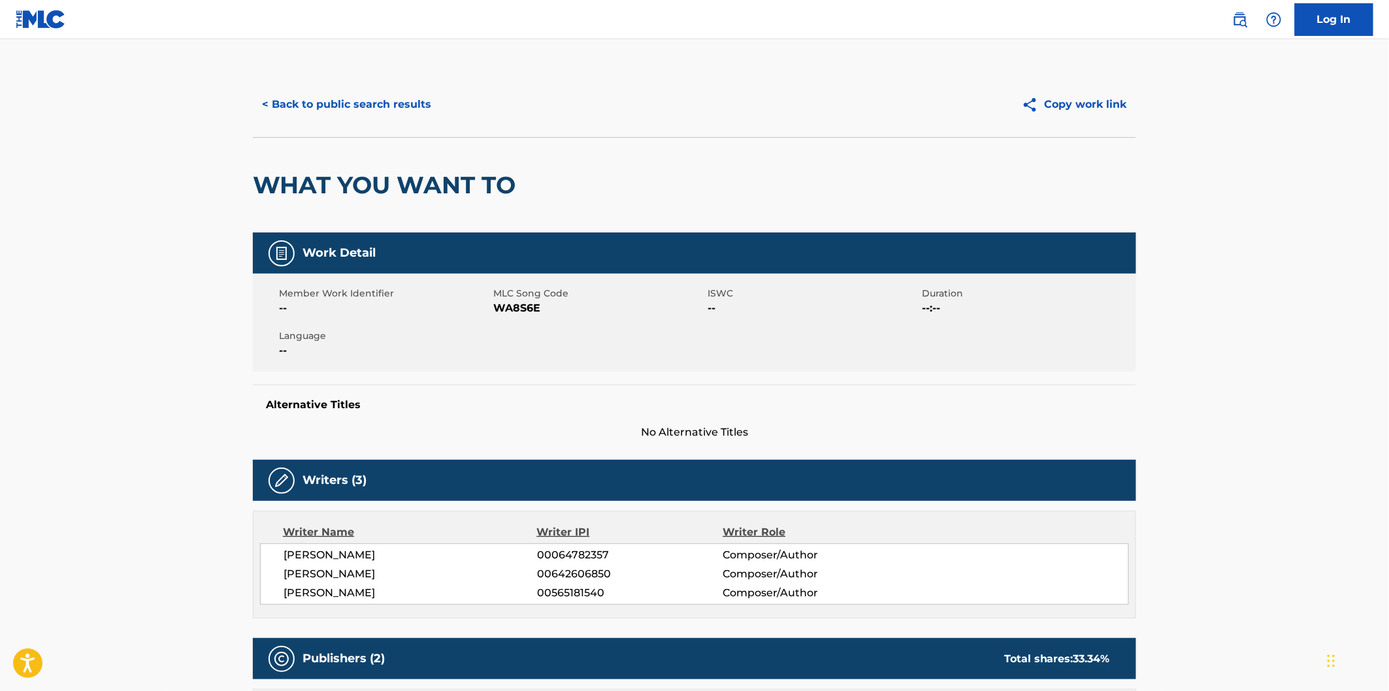
click at [399, 107] on button "< Back to public search results" at bounding box center [347, 104] width 188 height 33
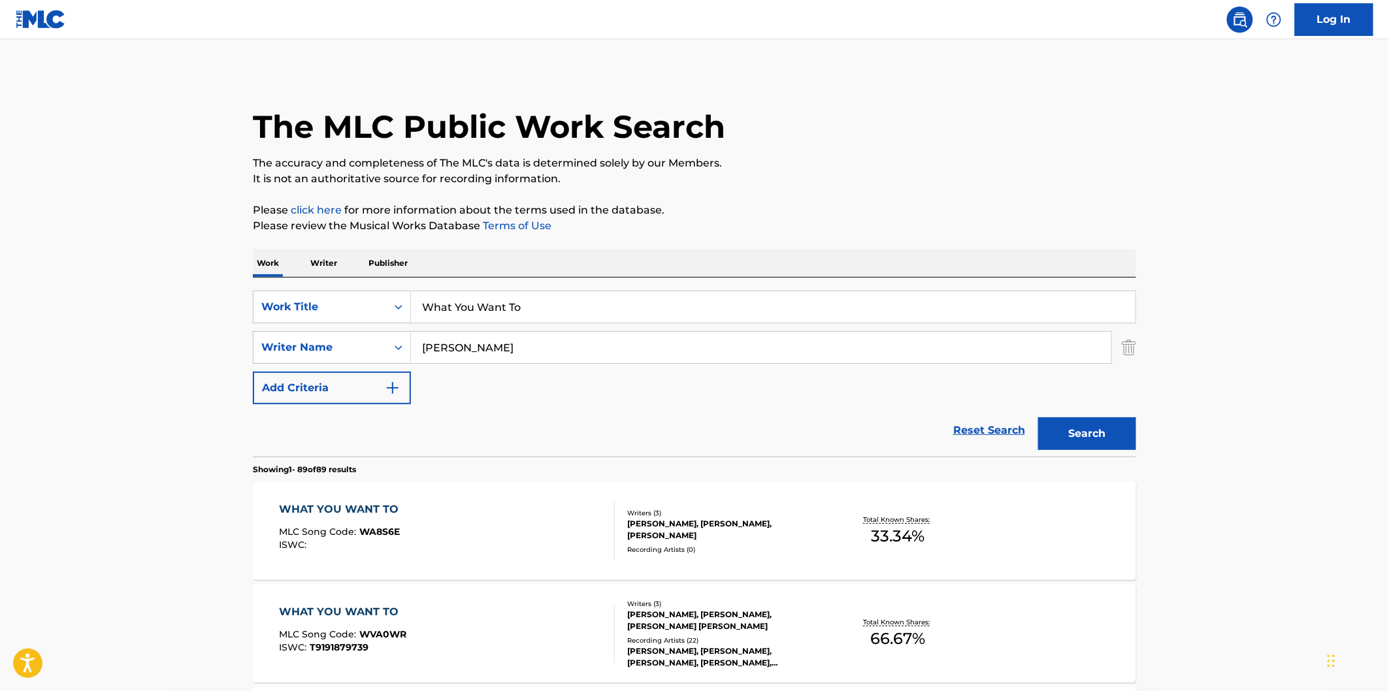
click at [582, 323] on div "What You Want To" at bounding box center [773, 307] width 725 height 33
click at [593, 303] on input "What You Want To" at bounding box center [773, 306] width 725 height 31
paste input "Trying"
click at [1057, 420] on button "Search" at bounding box center [1087, 434] width 98 height 33
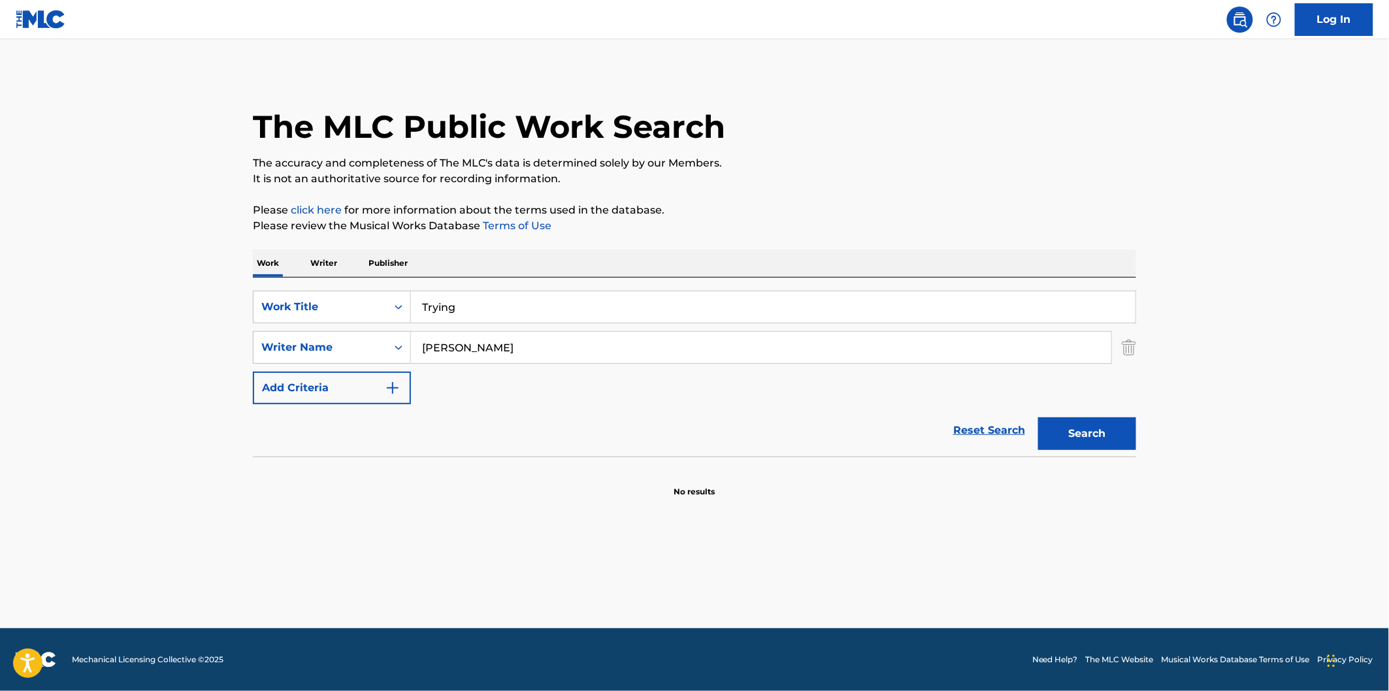
click at [512, 302] on input "Trying" at bounding box center [773, 306] width 725 height 31
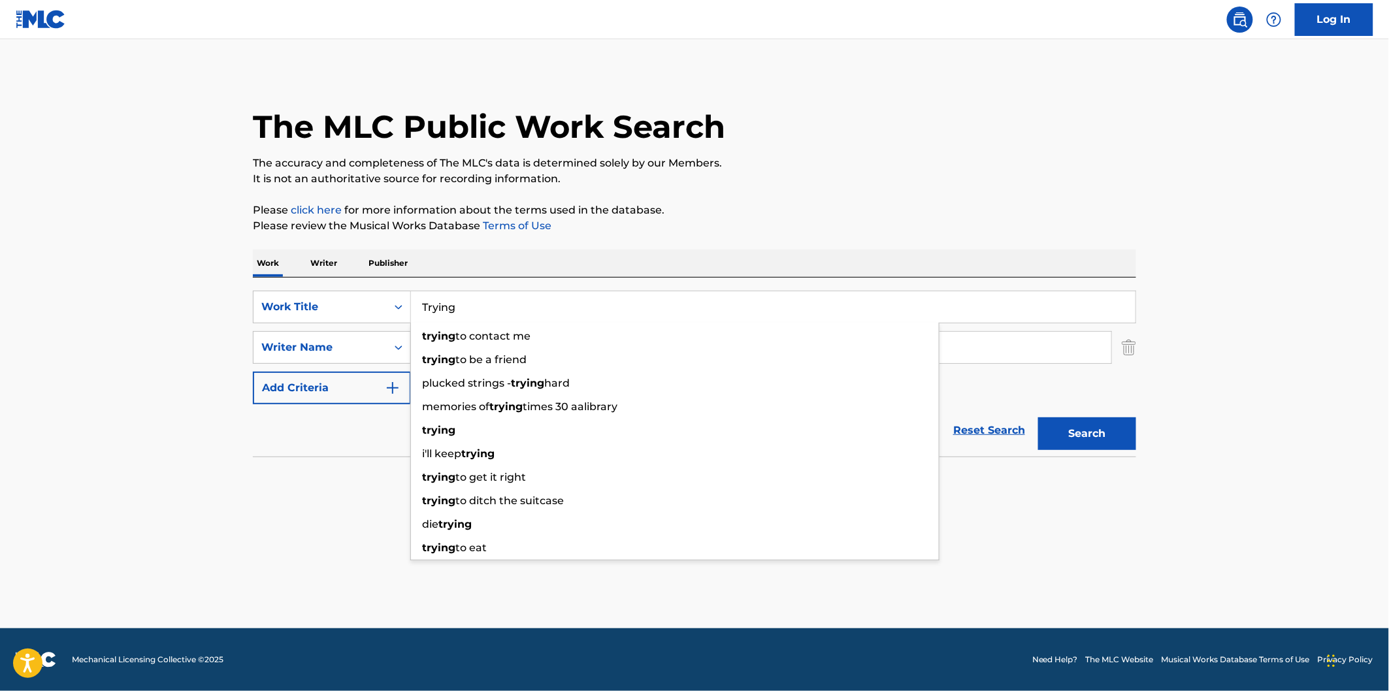
click at [512, 302] on input "Trying" at bounding box center [773, 306] width 725 height 31
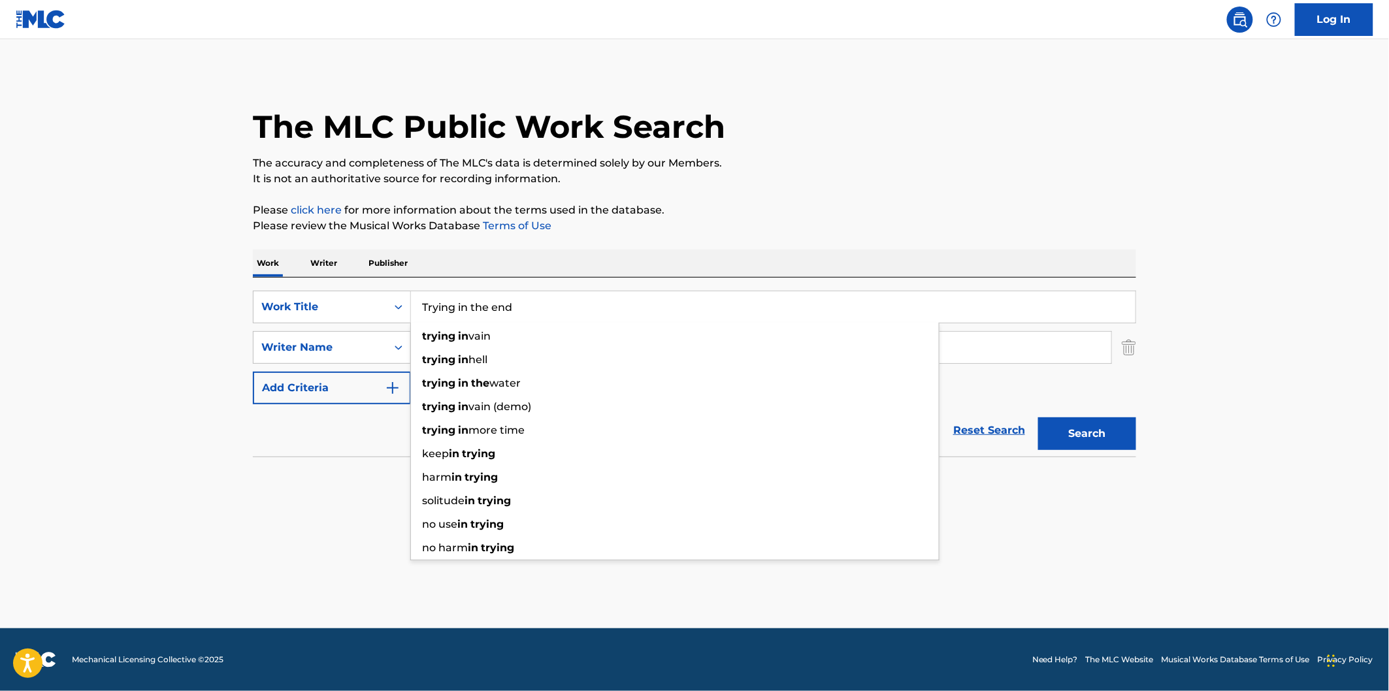
click at [1038, 418] on button "Search" at bounding box center [1087, 434] width 98 height 33
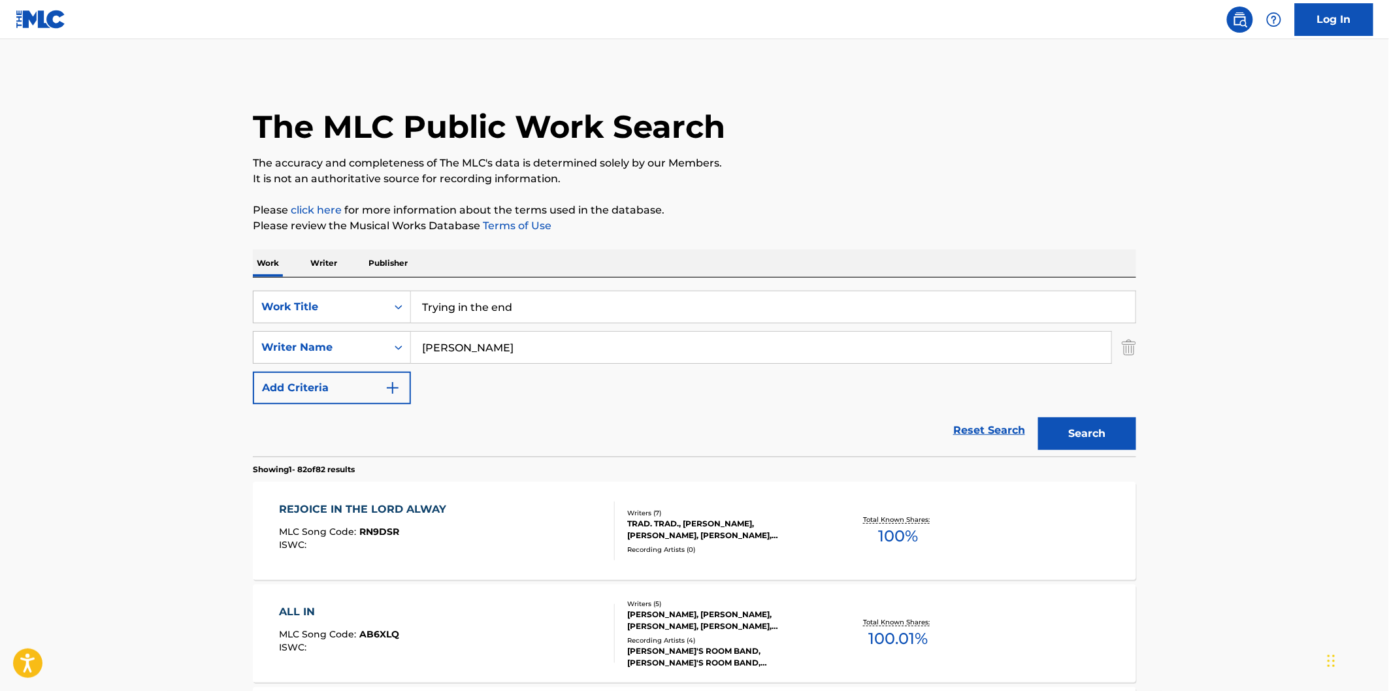
click at [706, 298] on input "Trying in the end" at bounding box center [773, 306] width 725 height 31
paste input "Only Way To Know"
type input "Only Way To Know"
click at [1085, 434] on button "Search" at bounding box center [1087, 434] width 98 height 33
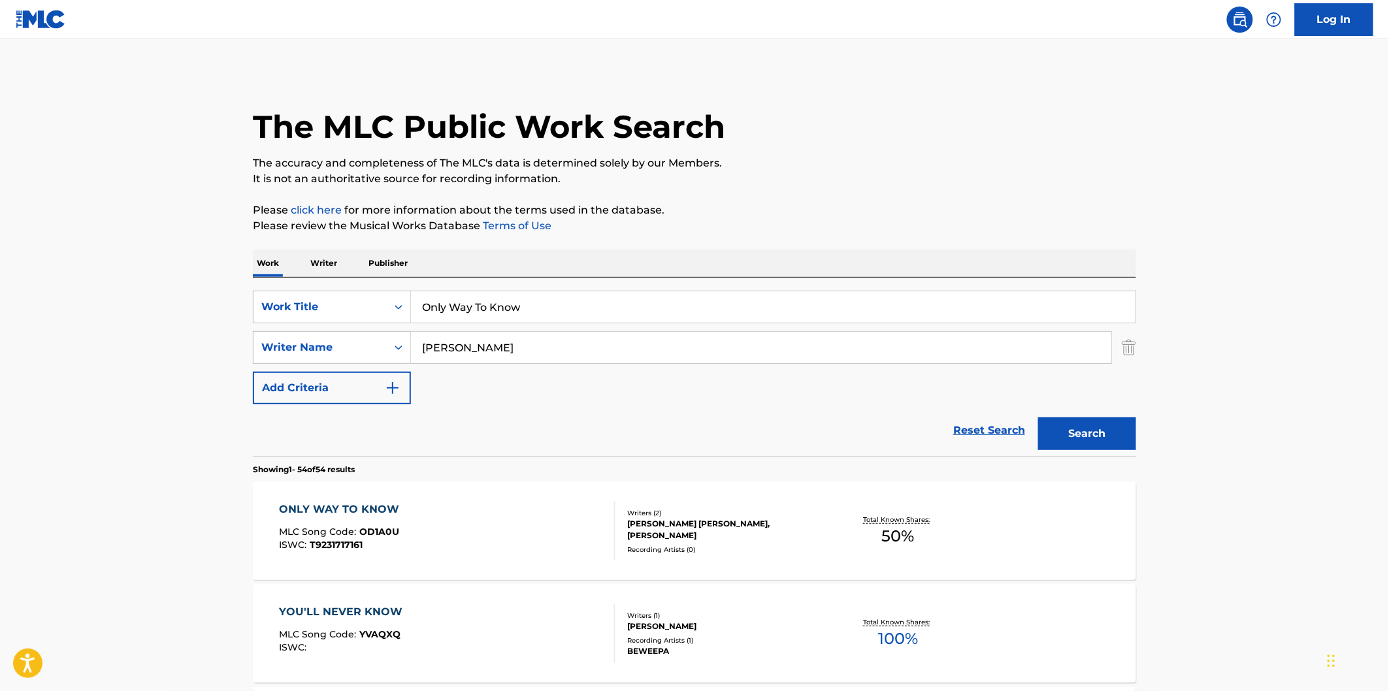
click at [578, 534] on div "ONLY WAY TO KNOW MLC Song Code : OD1A0U ISWC : T9231717161" at bounding box center [448, 531] width 336 height 59
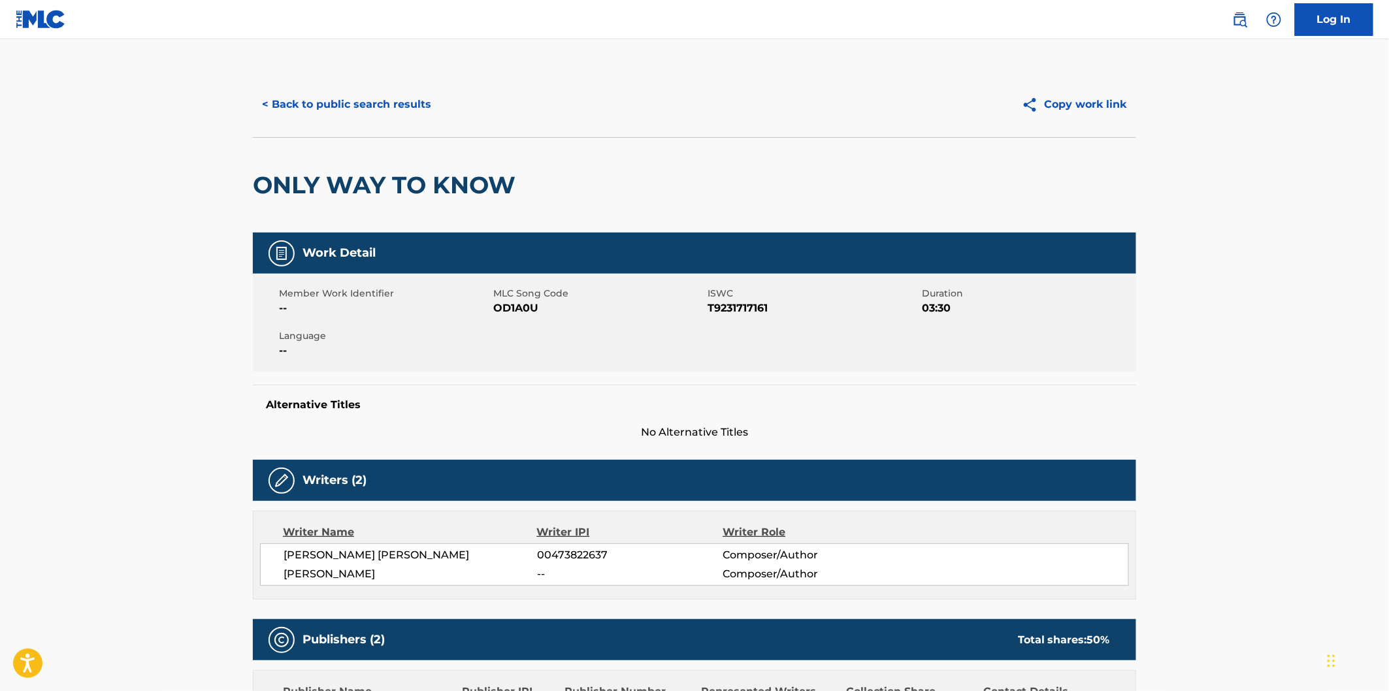
click at [361, 107] on button "< Back to public search results" at bounding box center [347, 104] width 188 height 33
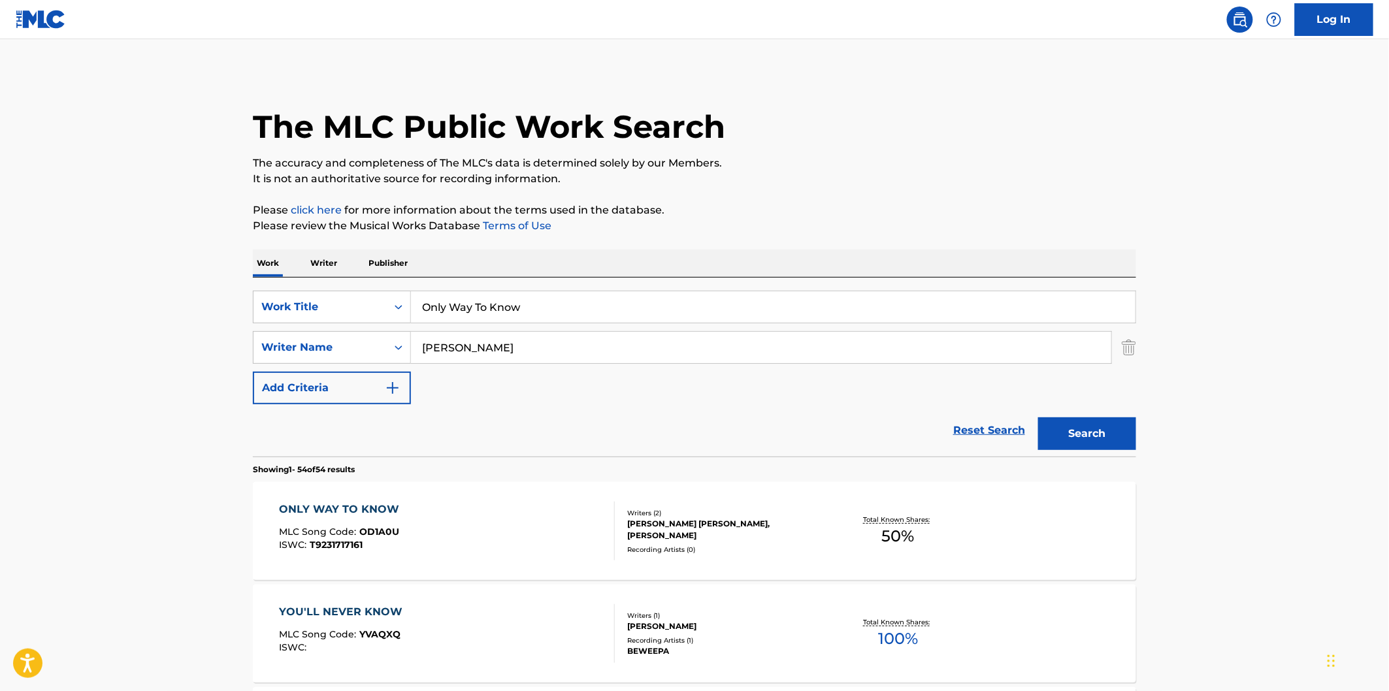
click at [578, 330] on div "SearchWithCriteria96d014be-72d7-4649-a5cc-811a5f055384 Work Title Only Way To K…" at bounding box center [694, 348] width 883 height 114
click at [589, 303] on input "Only Way To Know" at bounding box center [773, 306] width 725 height 31
paste input "Strangers (Remix)"
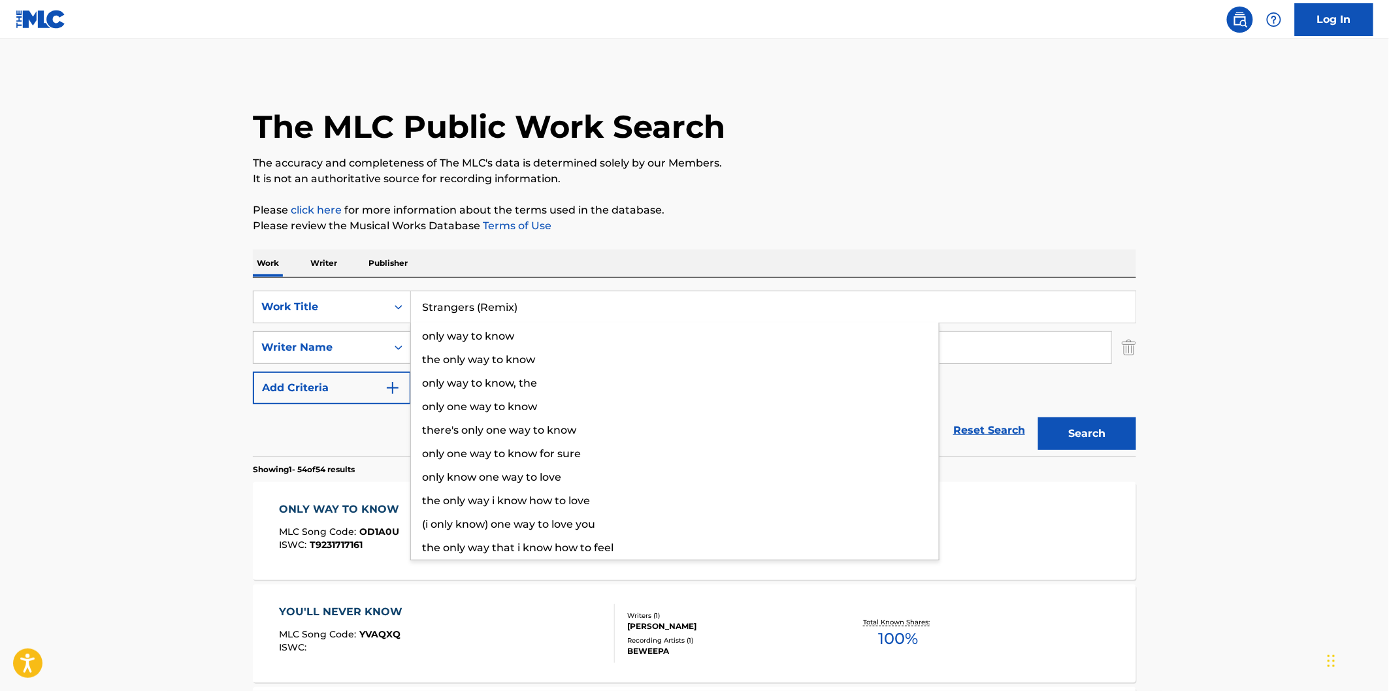
type input "Strangers (Remix)"
click at [1038, 418] on button "Search" at bounding box center [1087, 434] width 98 height 33
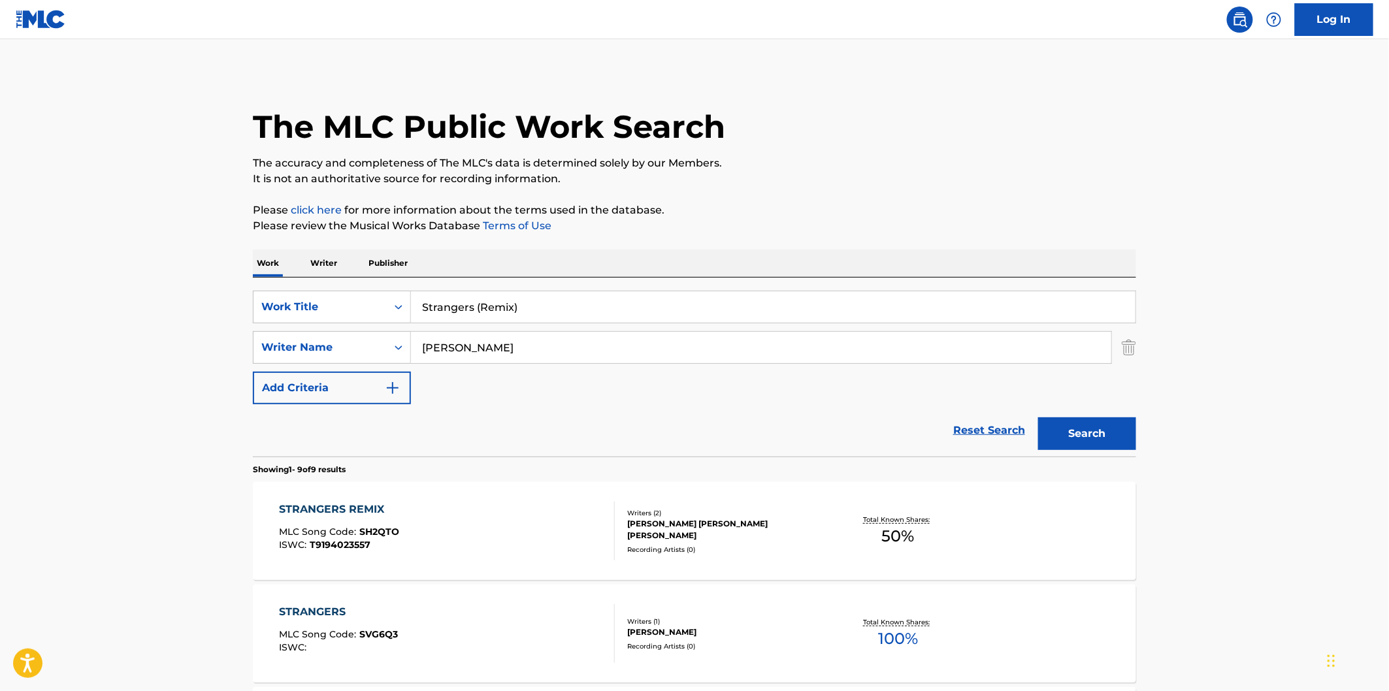
click at [546, 517] on div "STRANGERS REMIX MLC Song Code : SH2QTO ISWC : T9194023557" at bounding box center [448, 531] width 336 height 59
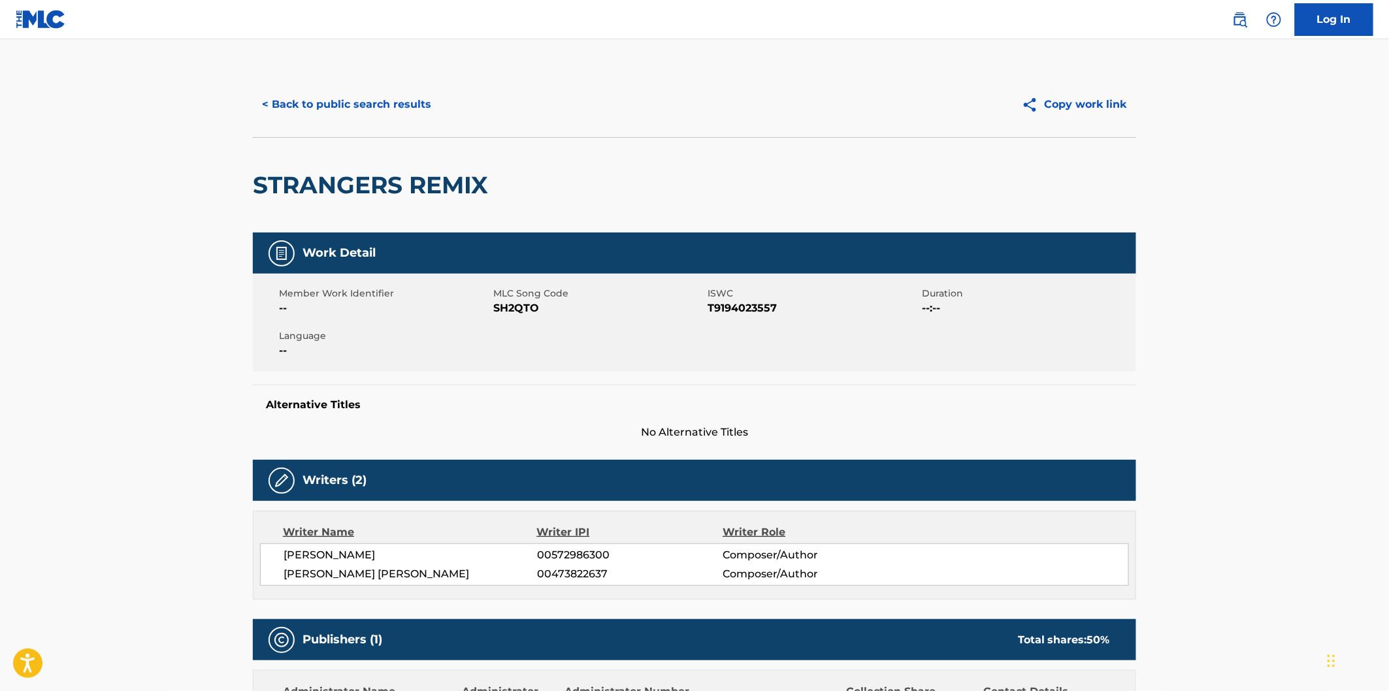
click at [403, 126] on div "< Back to public search results Copy work link" at bounding box center [694, 104] width 883 height 65
click at [401, 103] on button "< Back to public search results" at bounding box center [347, 104] width 188 height 33
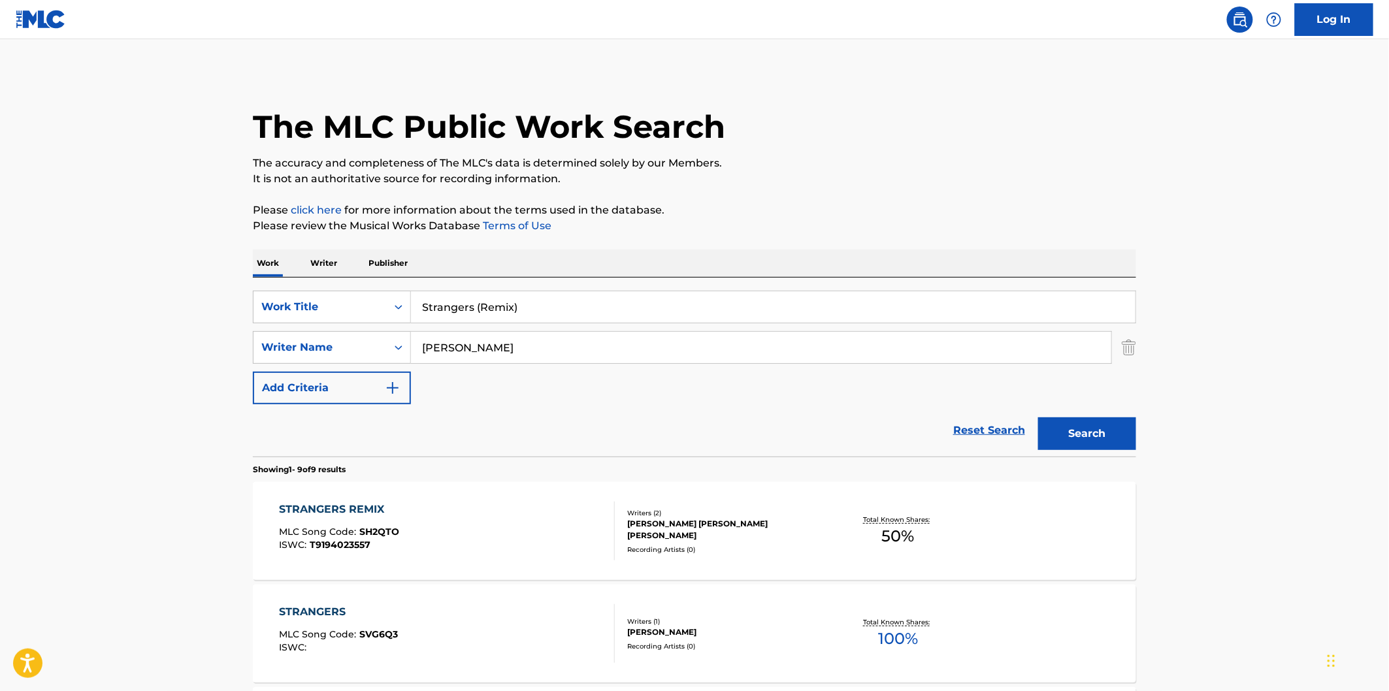
click at [611, 303] on input "Strangers (Remix)" at bounding box center [773, 306] width 725 height 31
paste input "haky Hands"
type input "Shaky Hands"
click at [1038, 418] on button "Search" at bounding box center [1087, 434] width 98 height 33
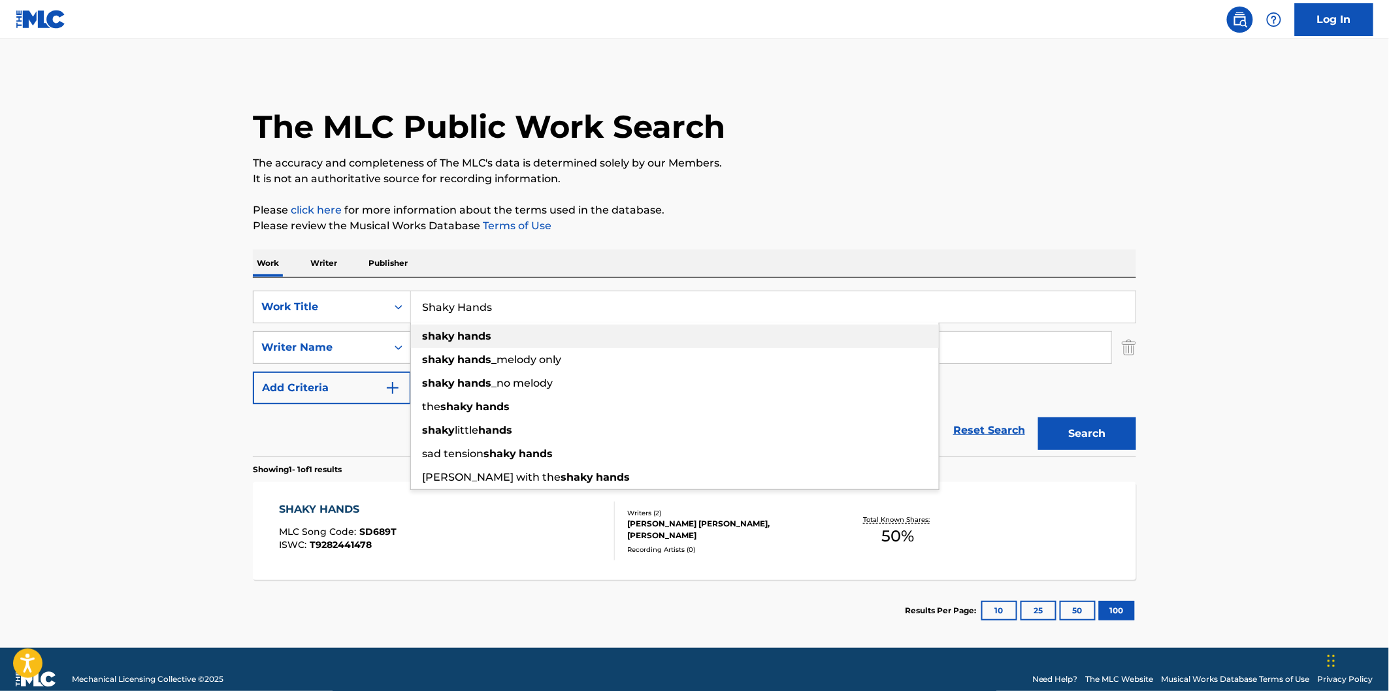
click at [1023, 235] on div "The MLC Public Work Search The accuracy and completeness of The MLC's data is d…" at bounding box center [694, 357] width 915 height 570
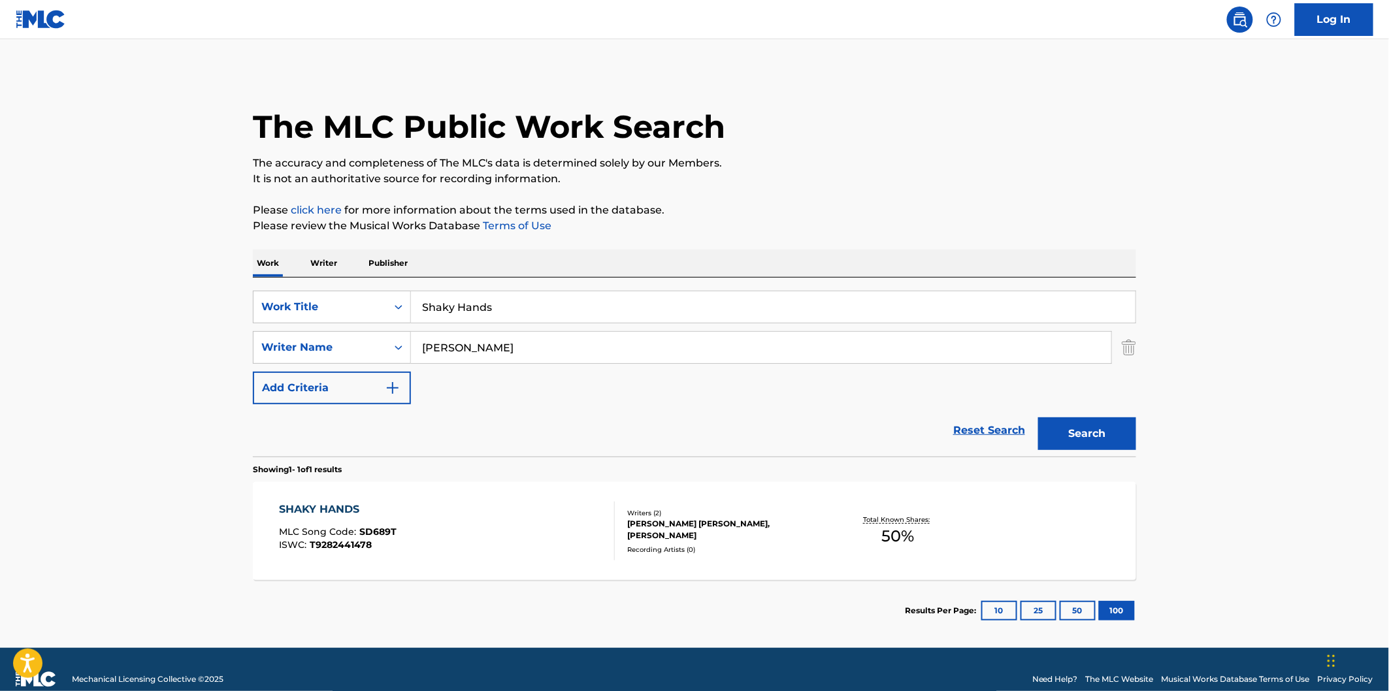
click at [480, 497] on div "SHAKY HANDS MLC Song Code : SD689T ISWC : T9282441478 Writers ( 2 ) [PERSON_NAM…" at bounding box center [694, 531] width 883 height 98
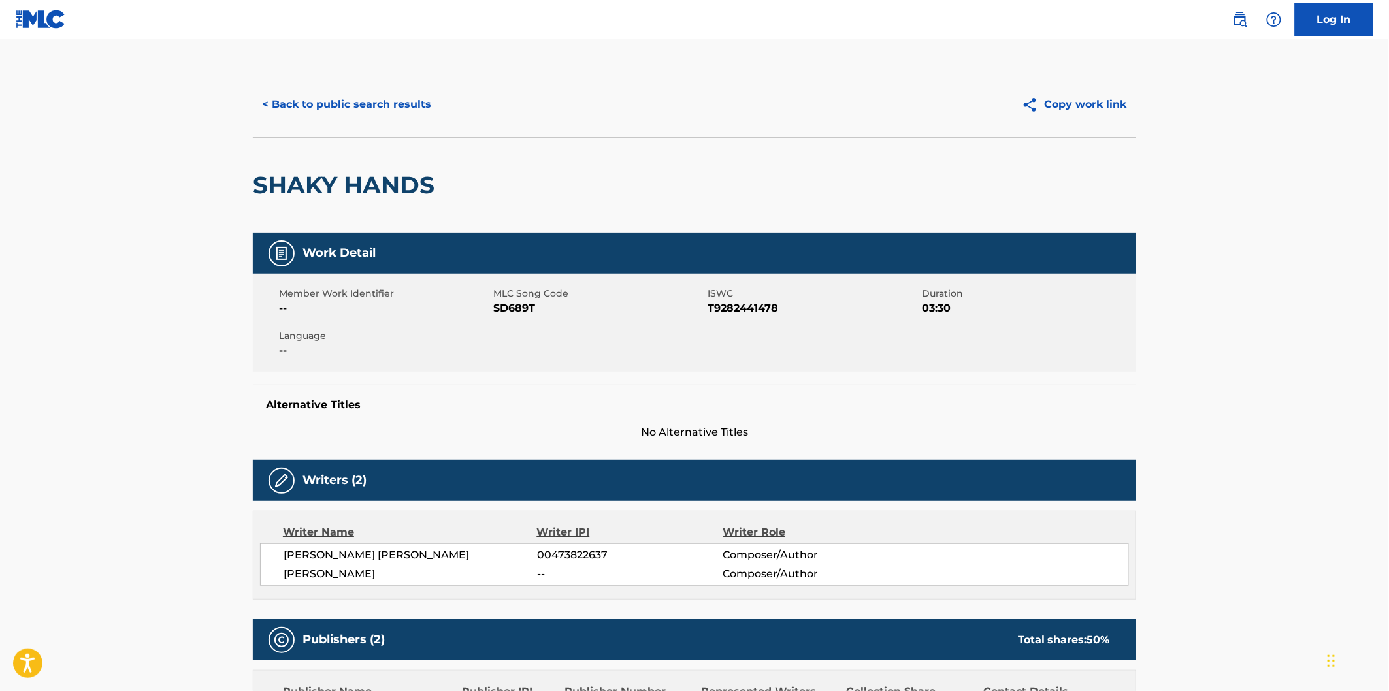
click at [367, 107] on button "< Back to public search results" at bounding box center [347, 104] width 188 height 33
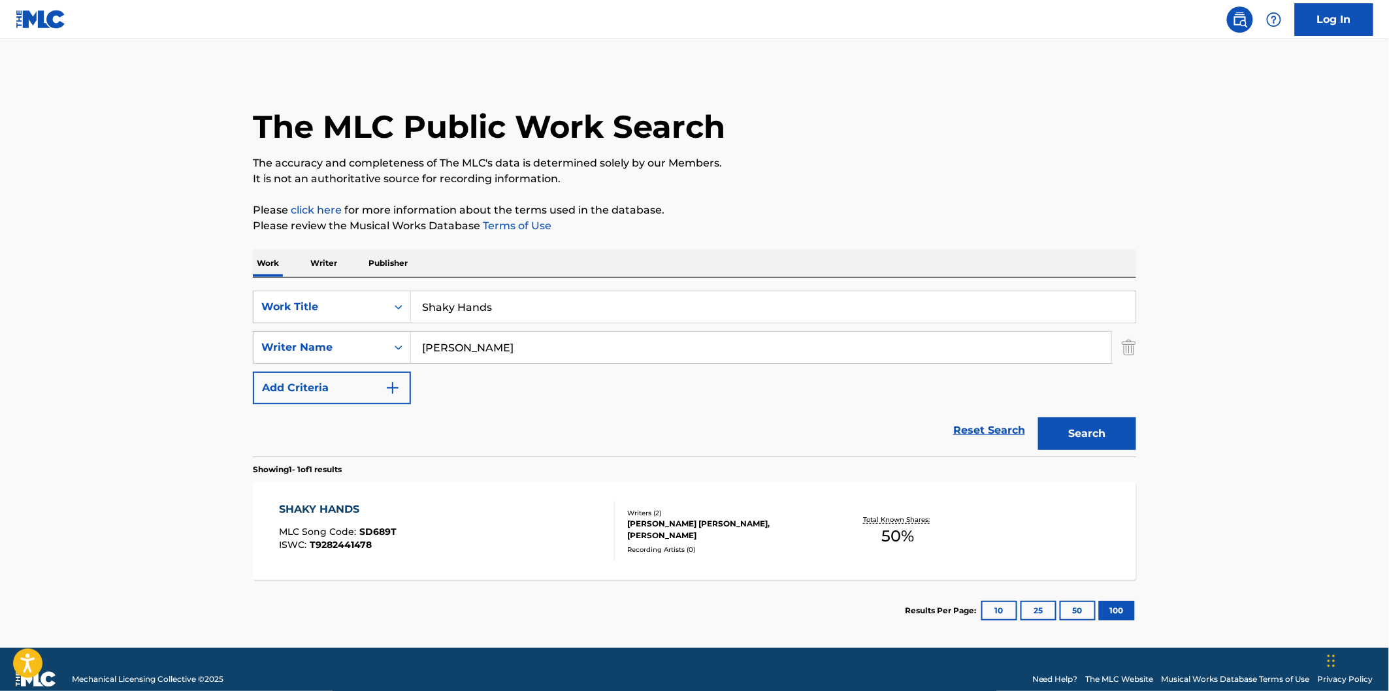
click at [559, 286] on div "SearchWithCriteria96d014be-72d7-4649-a5cc-811a5f055384 Work Title Shaky Hands S…" at bounding box center [694, 367] width 883 height 179
click at [566, 305] on input "Shaky Hands" at bounding box center [773, 306] width 725 height 31
paste input "Ready To Be Home"
click at [1102, 435] on button "Search" at bounding box center [1087, 434] width 98 height 33
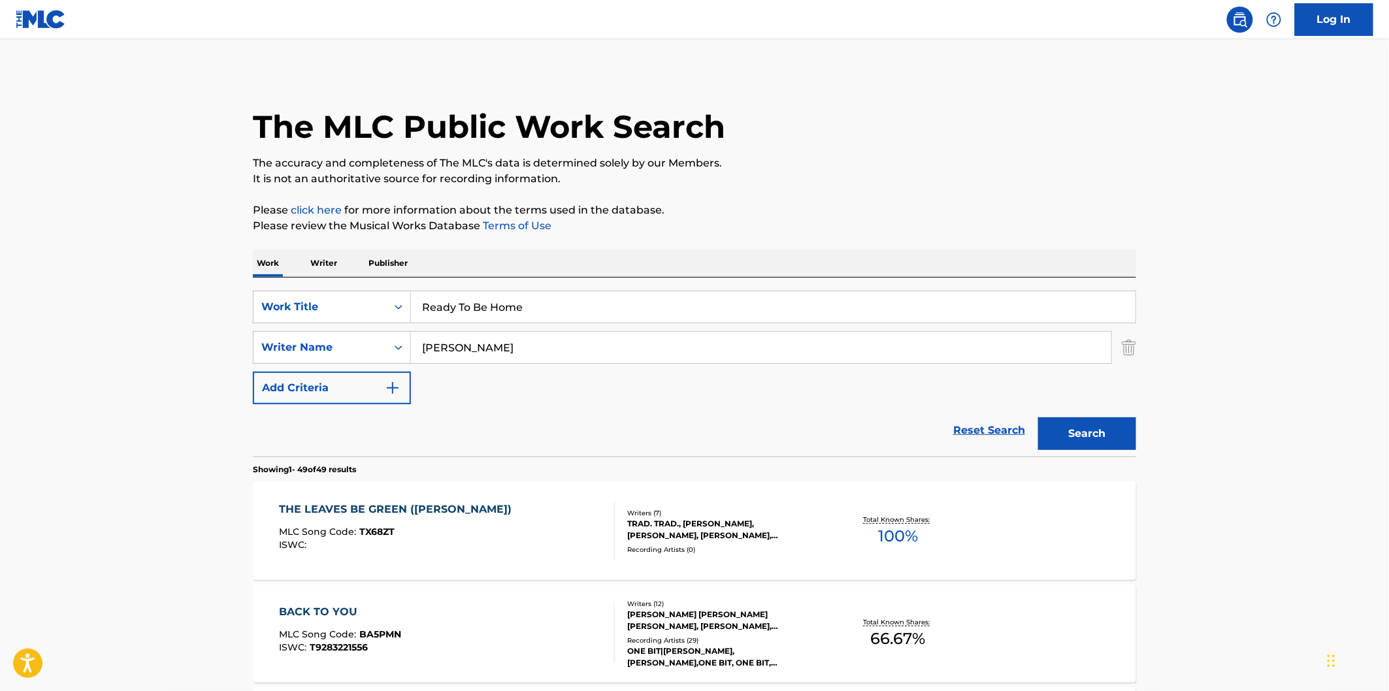
click at [838, 156] on p "The accuracy and completeness of The MLC's data is determined solely by our Mem…" at bounding box center [694, 164] width 883 height 16
click at [658, 312] on input "Ready To Be Home" at bounding box center [773, 306] width 725 height 31
paste input "Passenger"
click at [1089, 427] on button "Search" at bounding box center [1087, 434] width 98 height 33
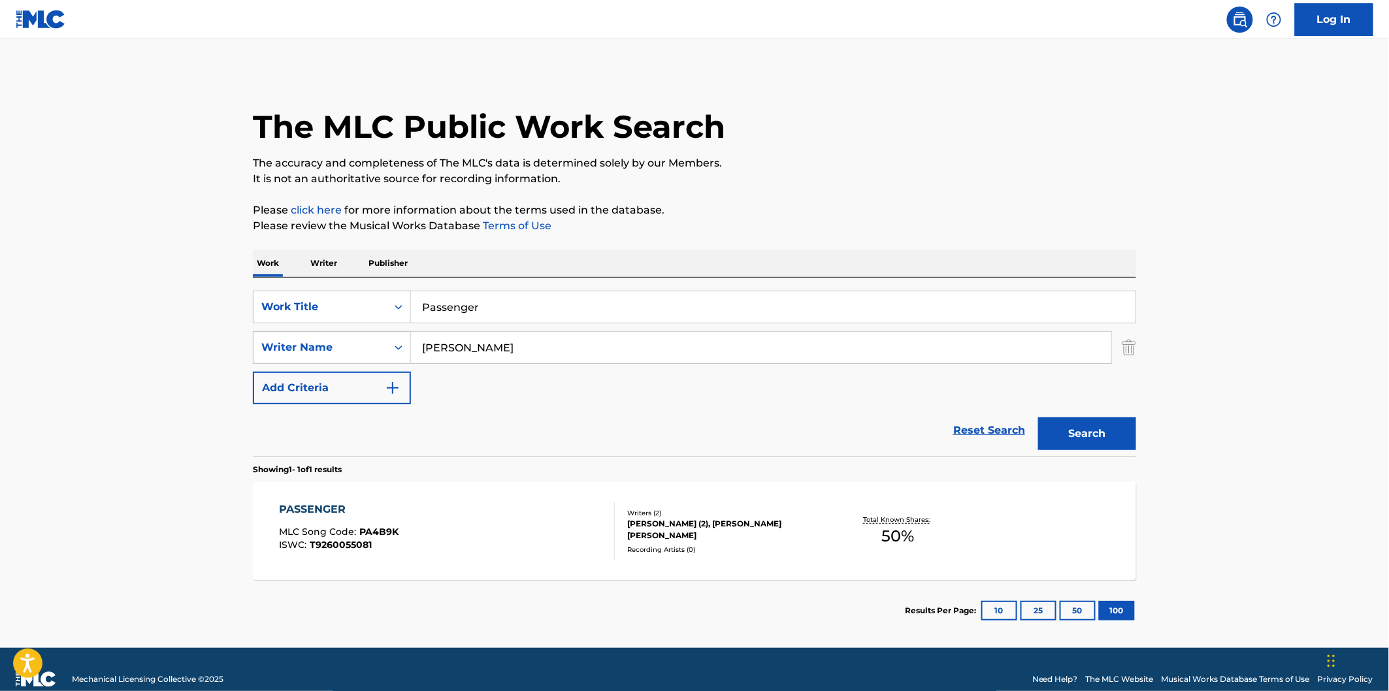
click at [516, 493] on div "PASSENGER MLC Song Code : PA4B9K ISWC : T9260055081 Writers ( 2 ) [PERSON_NAME]…" at bounding box center [694, 531] width 883 height 98
click at [655, 314] on input "Passenger" at bounding box center [773, 306] width 725 height 31
paste input "Omen"
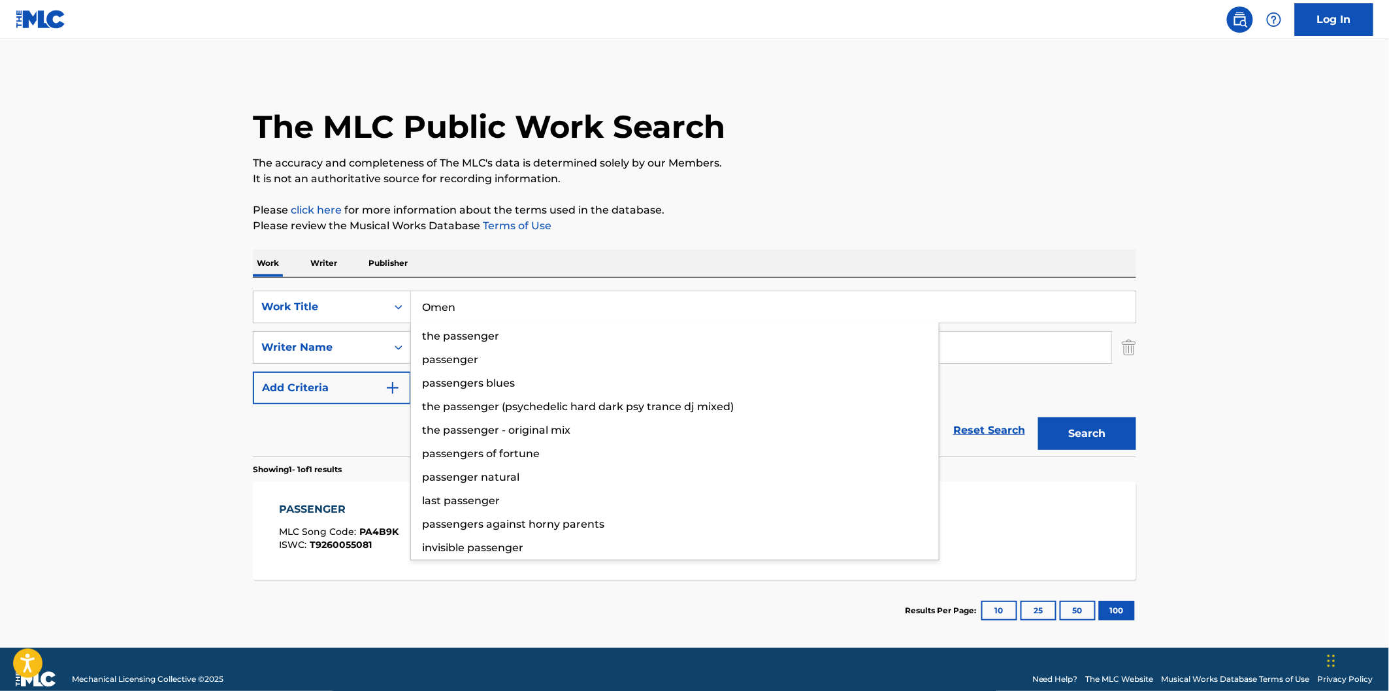
type input "Omen"
click at [1111, 423] on button "Search" at bounding box center [1087, 434] width 98 height 33
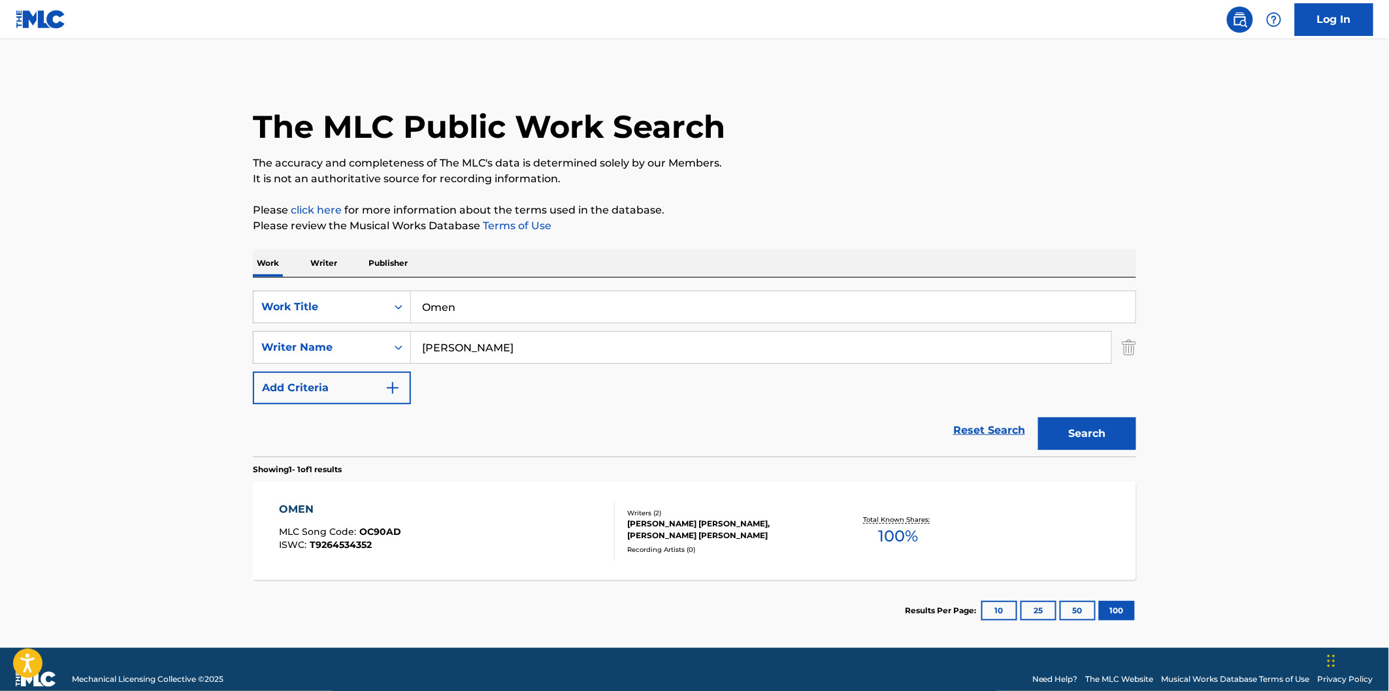
click at [566, 534] on div "OMEN MLC Song Code : OC90AD ISWC : T9264534352" at bounding box center [448, 531] width 336 height 59
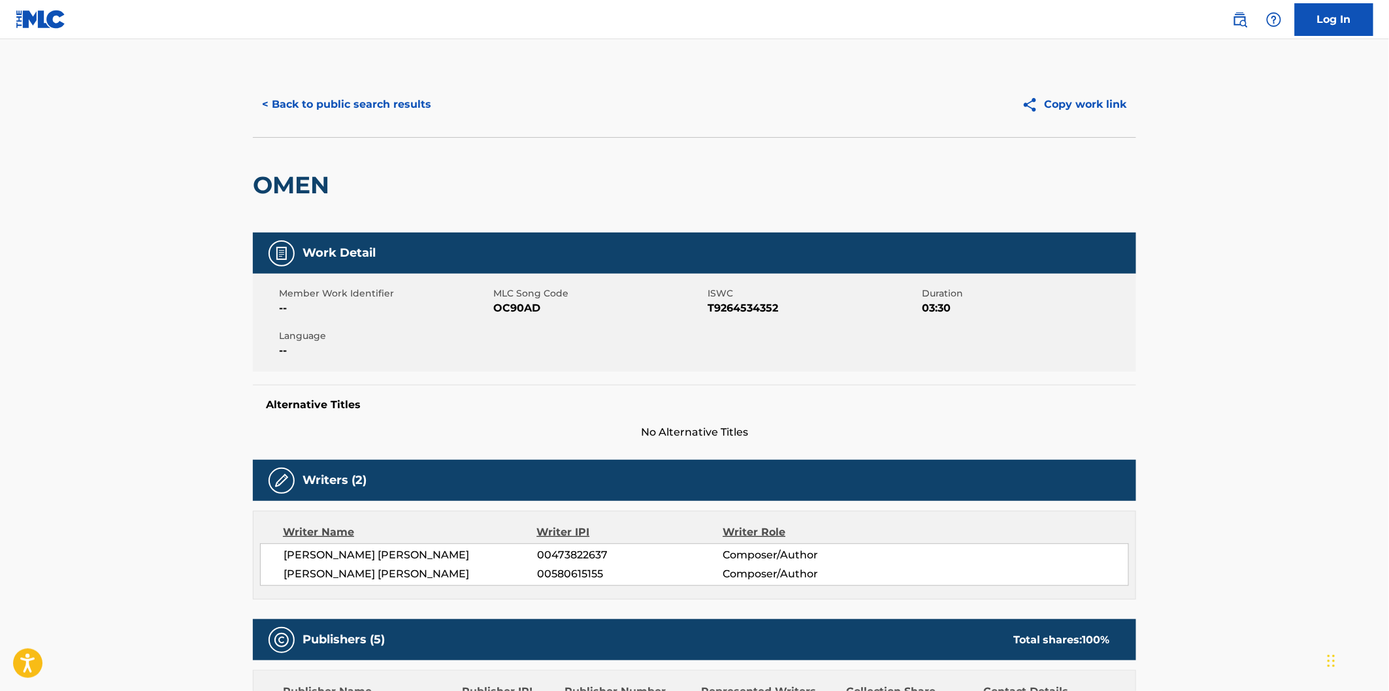
click at [404, 116] on button "< Back to public search results" at bounding box center [347, 104] width 188 height 33
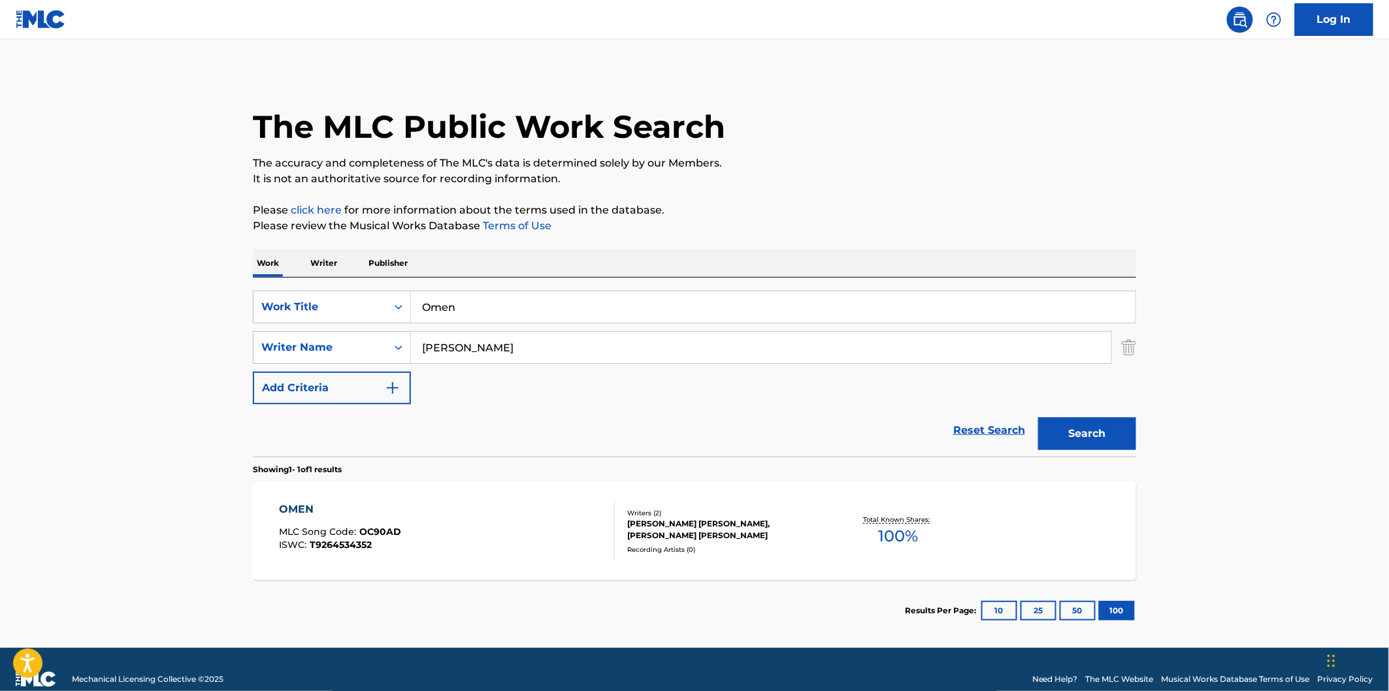
click at [550, 314] on input "Omen" at bounding box center [773, 306] width 725 height 31
paste input "Let It Bur"
type input "Let It Burn"
click at [1019, 190] on div "The MLC Public Work Search The accuracy and completeness of The MLC's data is d…" at bounding box center [694, 357] width 915 height 570
click at [1102, 431] on button "Search" at bounding box center [1087, 434] width 98 height 33
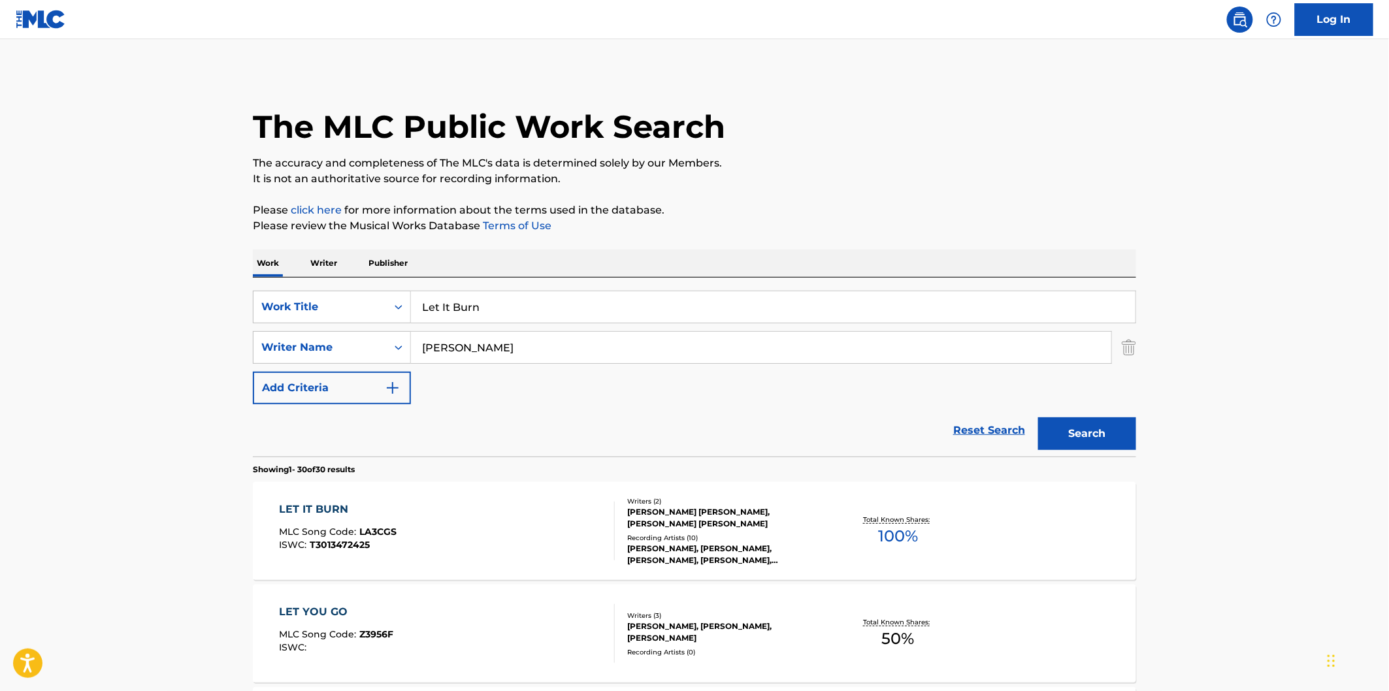
click at [589, 508] on div "LET IT BURN MLC Song Code : LA3CGS ISWC : T3013472425" at bounding box center [448, 531] width 336 height 59
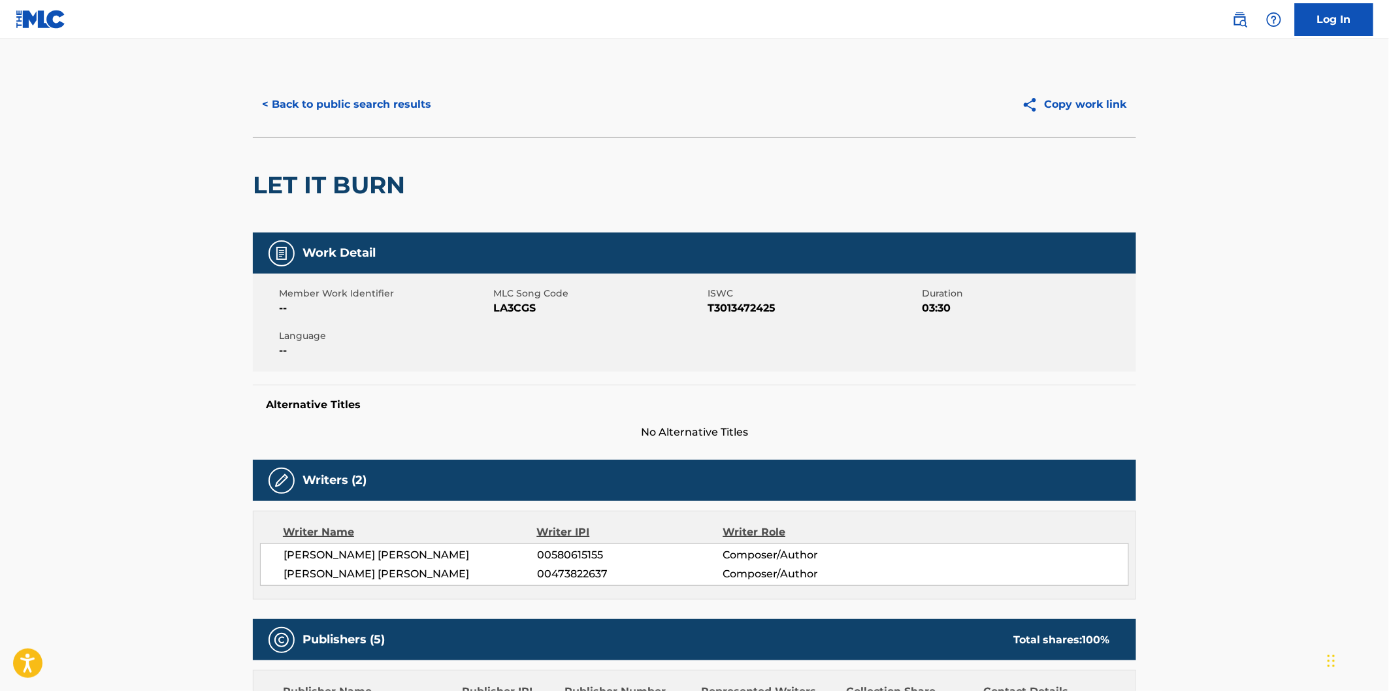
click at [412, 108] on button "< Back to public search results" at bounding box center [347, 104] width 188 height 33
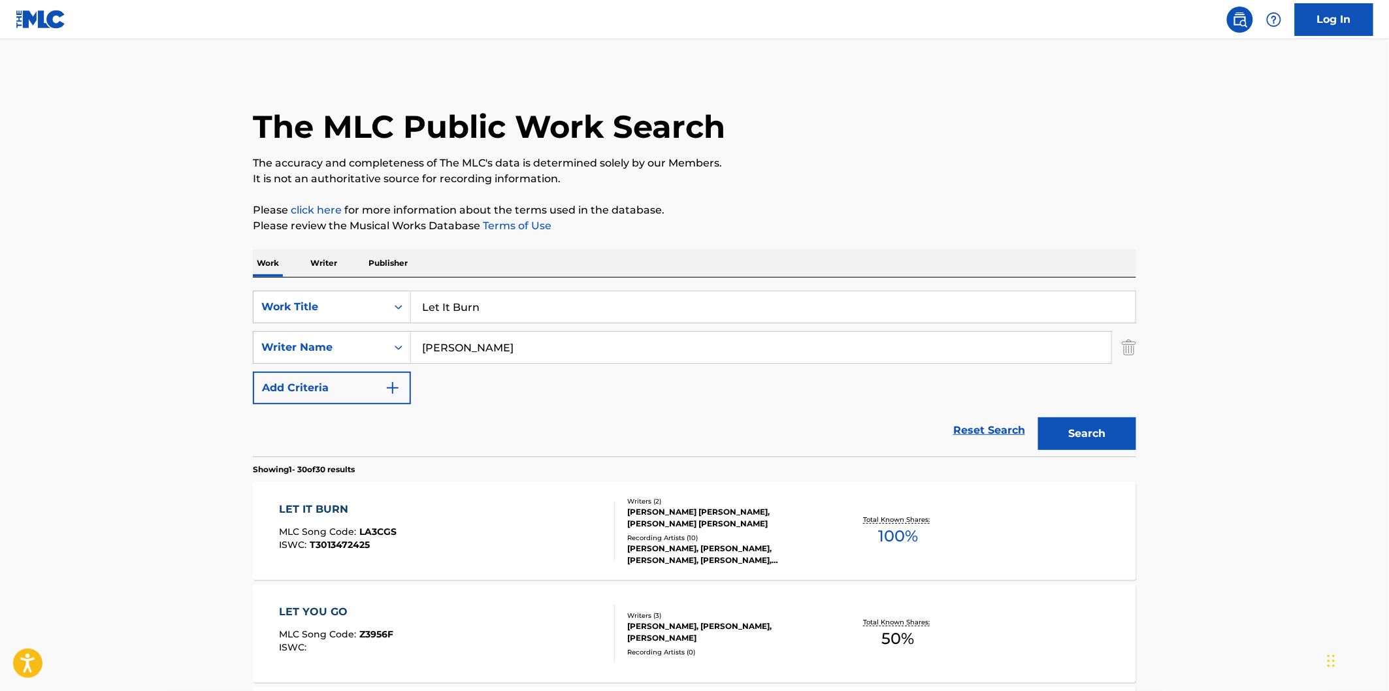
click at [519, 303] on input "Let It Burn" at bounding box center [773, 306] width 725 height 31
paste input "How To Let Go"
type input "How To Let Go"
click at [1038, 418] on button "Search" at bounding box center [1087, 434] width 98 height 33
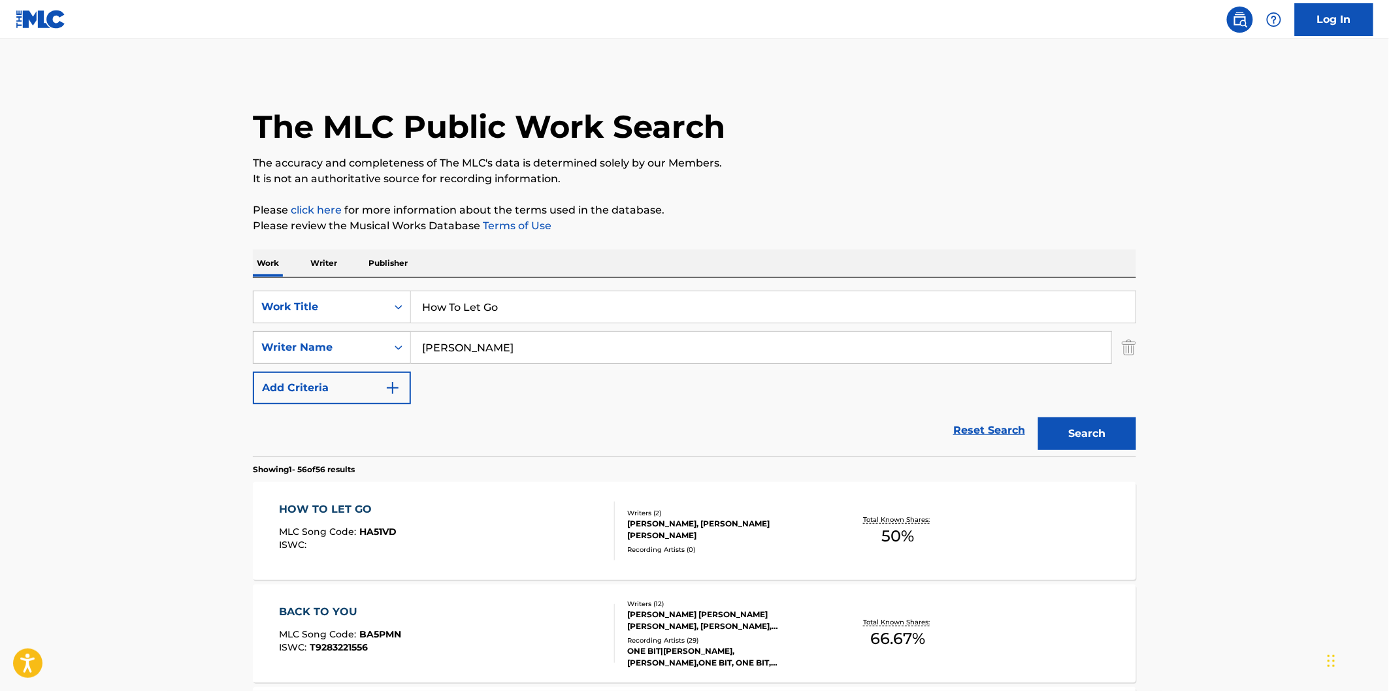
click at [356, 519] on div "HOW TO LET GO MLC Song Code : HA51VD ISWC :" at bounding box center [339, 531] width 118 height 59
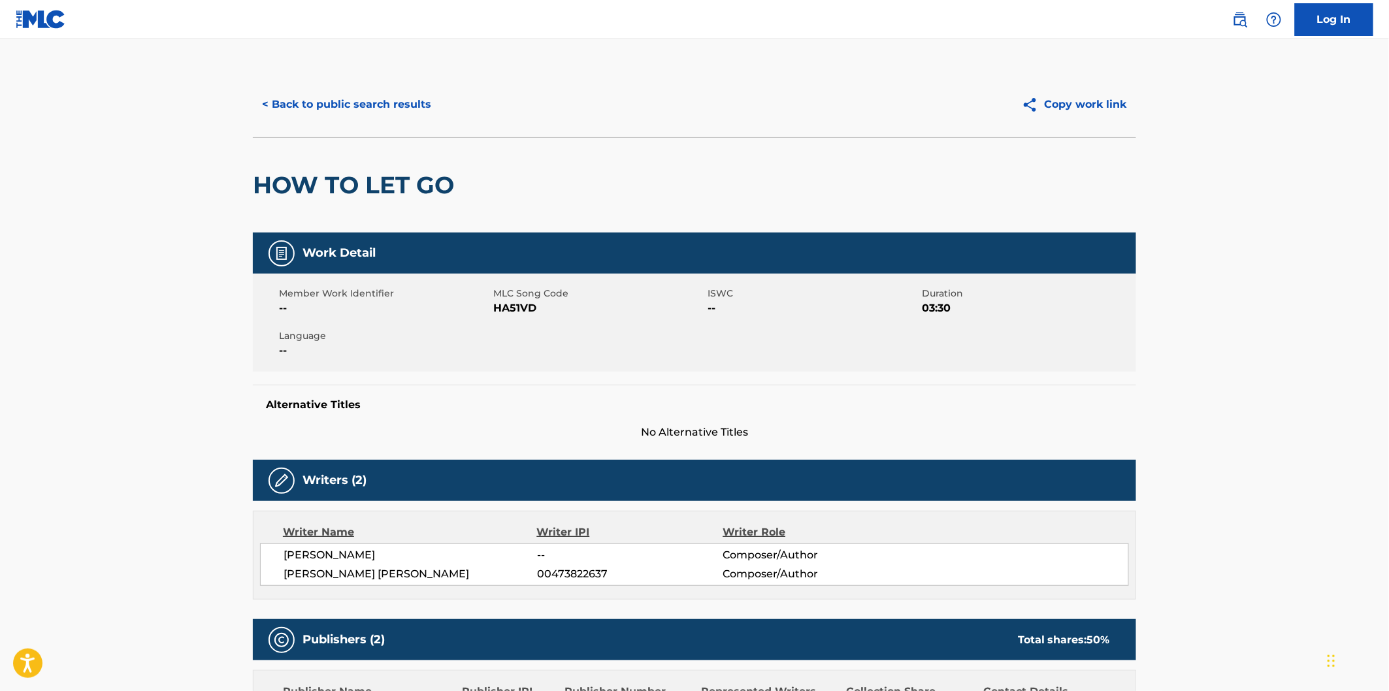
click at [400, 103] on button "< Back to public search results" at bounding box center [347, 104] width 188 height 33
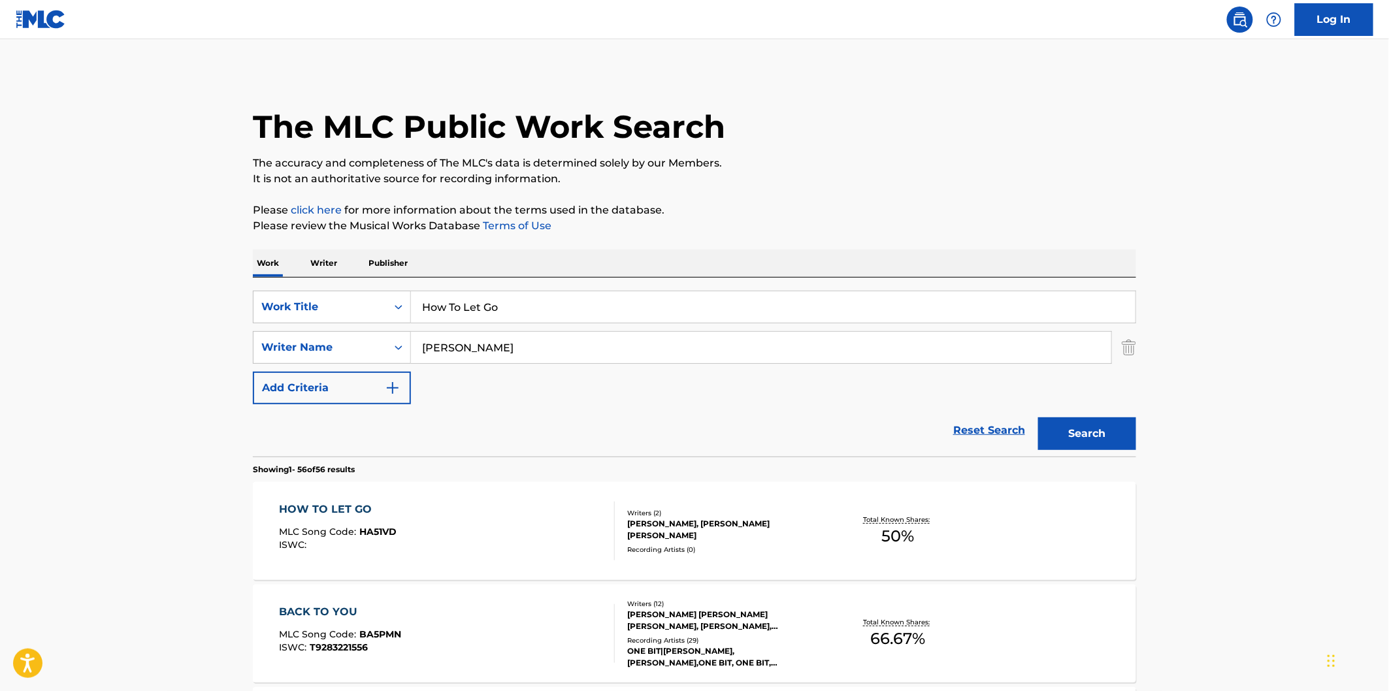
click at [637, 314] on input "How To Let Go" at bounding box center [773, 306] width 725 height 31
paste input "llow"
type input "Hollow"
click at [1062, 435] on button "Search" at bounding box center [1087, 434] width 98 height 33
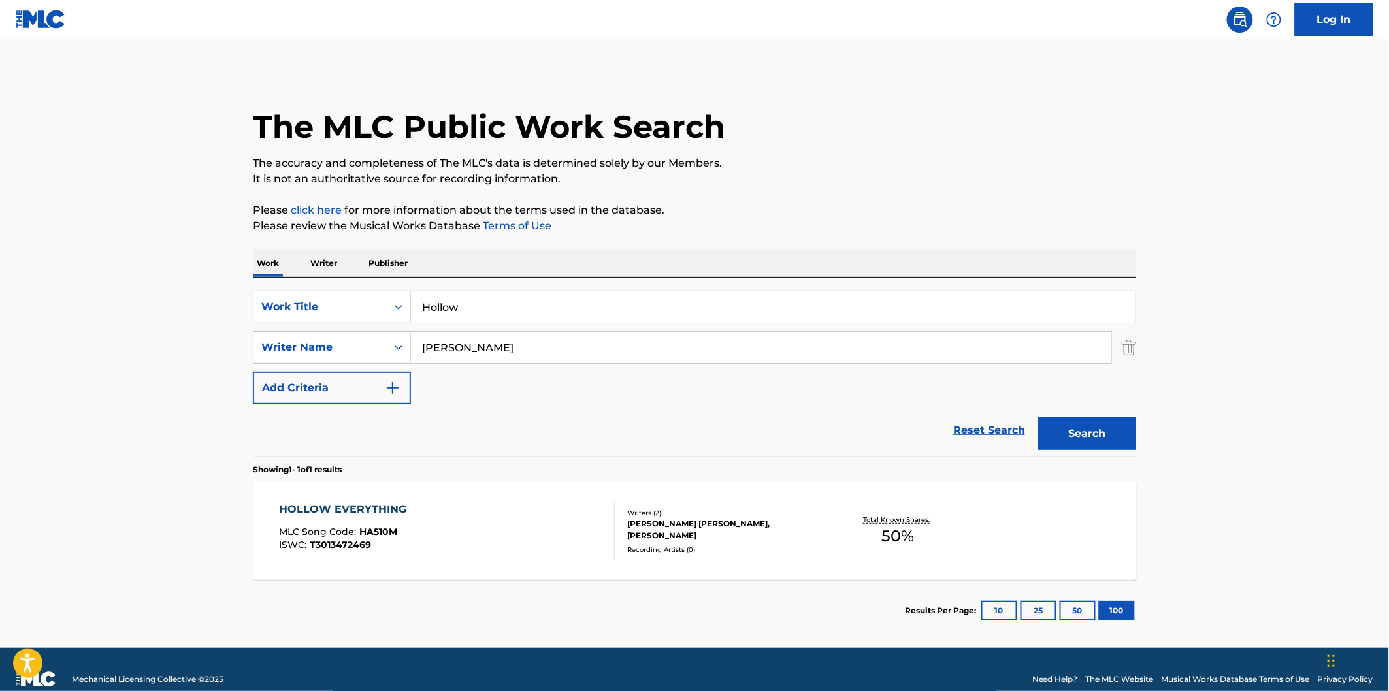
click at [544, 523] on div "HOLLOW EVERYTHING MLC Song Code : HA510M ISWC : T3013472469" at bounding box center [448, 531] width 336 height 59
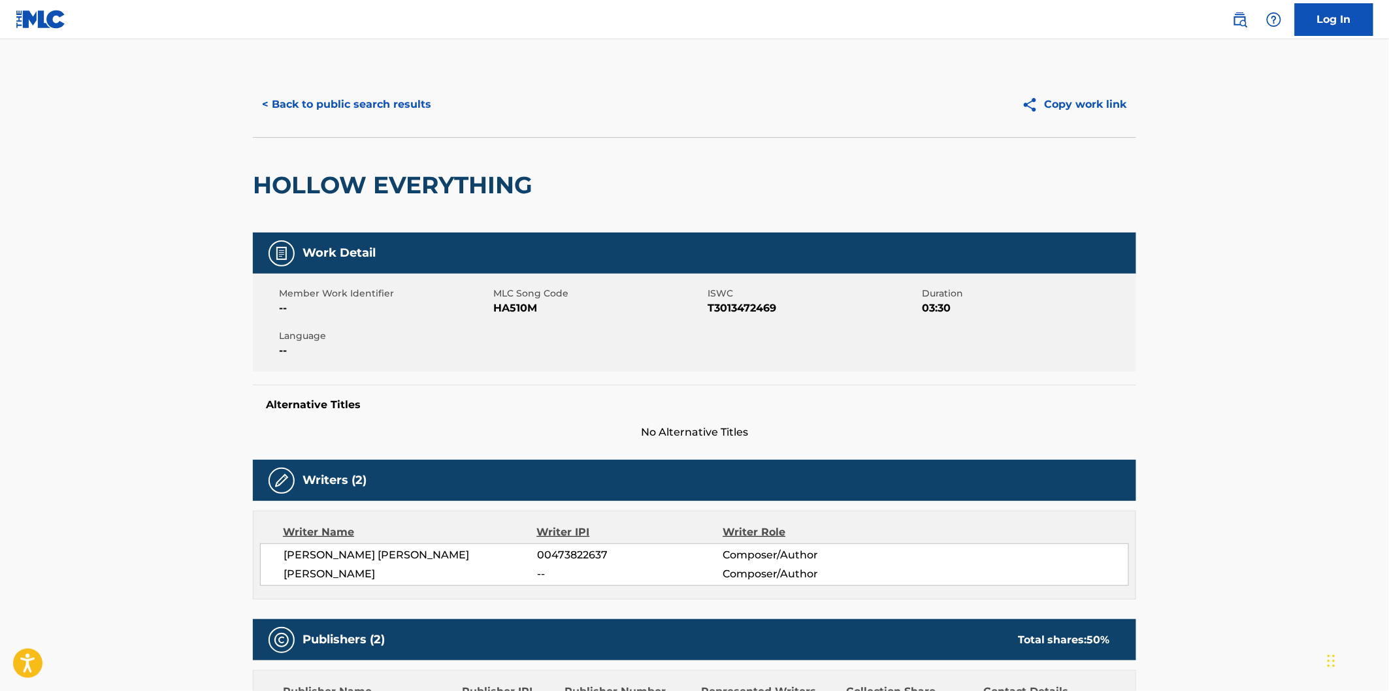
click at [382, 134] on div "< Back to public search results Copy work link" at bounding box center [694, 104] width 883 height 65
click at [382, 113] on button "< Back to public search results" at bounding box center [347, 104] width 188 height 33
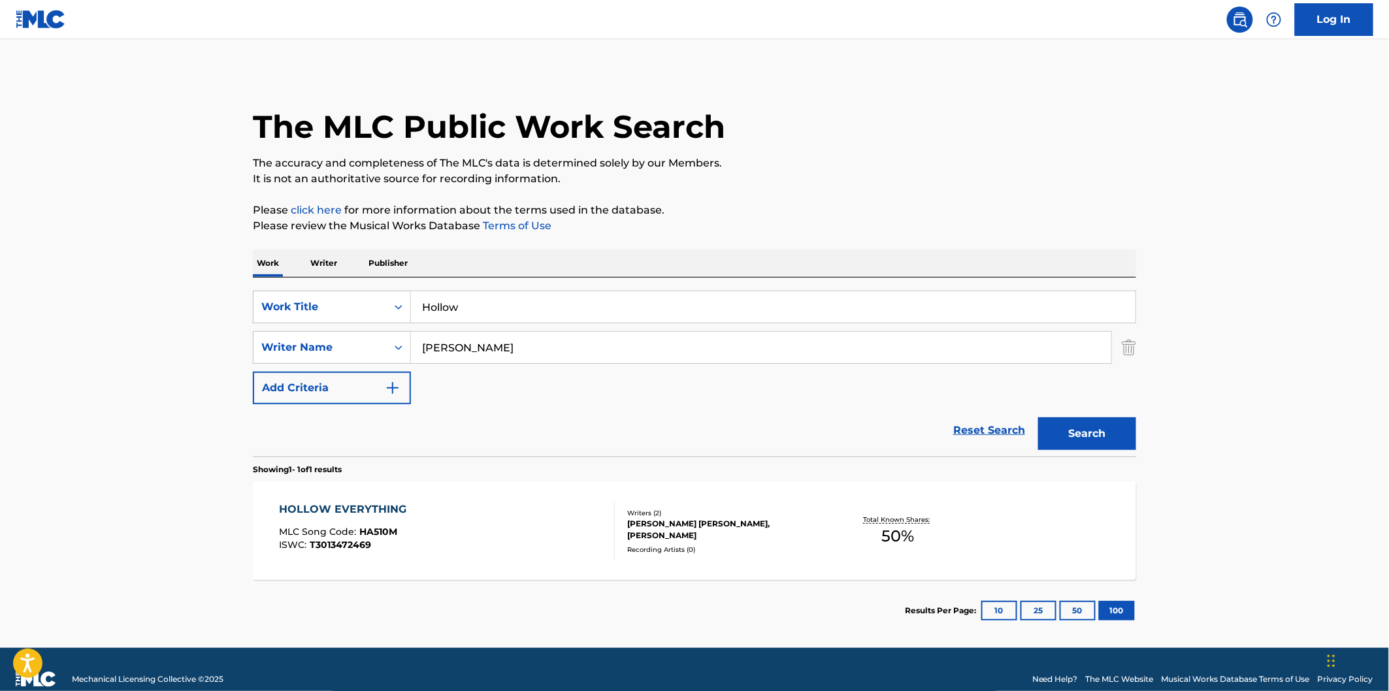
click at [552, 309] on input "Hollow" at bounding box center [773, 306] width 725 height 31
paste input "Crooked Shadows"
click at [1038, 418] on button "Search" at bounding box center [1087, 434] width 98 height 33
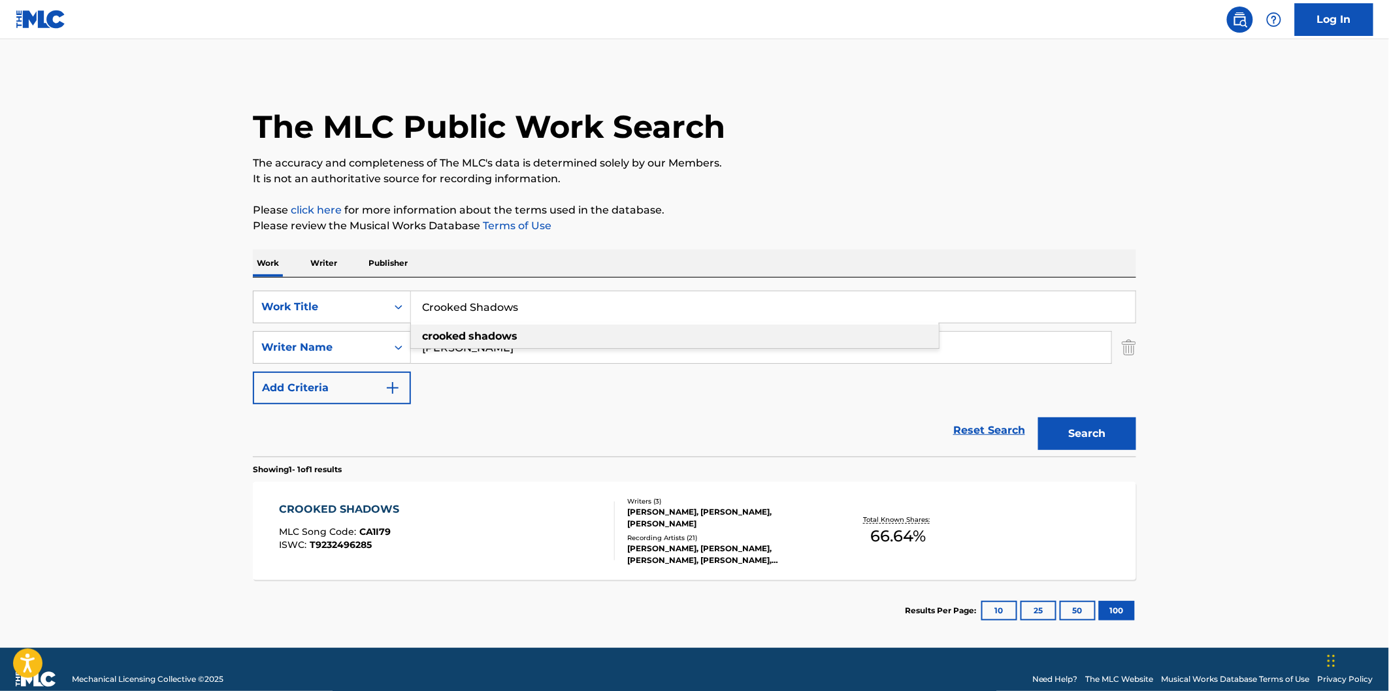
click at [546, 335] on div "crooked shadows" at bounding box center [675, 337] width 528 height 24
type input "crooked shadows"
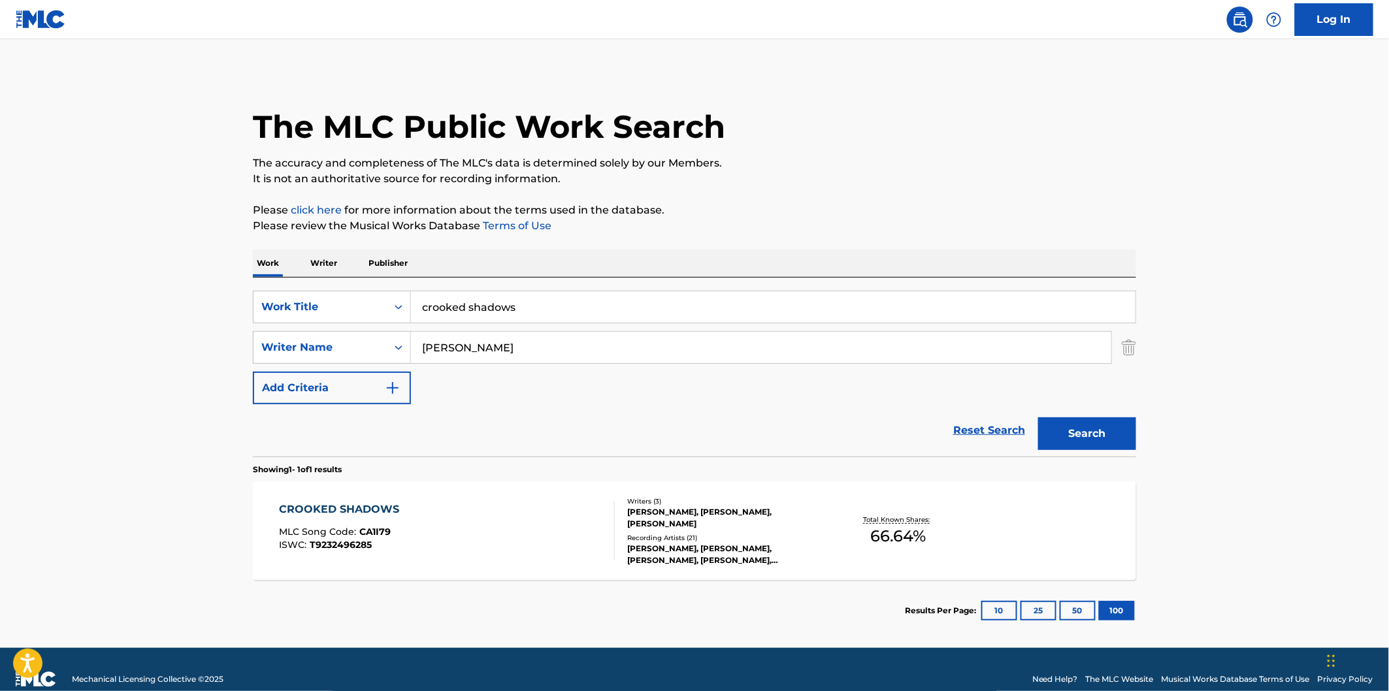
click at [1105, 427] on button "Search" at bounding box center [1087, 434] width 98 height 33
click at [598, 512] on div "CROOKED SHADOWS MLC Song Code : CA1I79 ISWC : T9232496285" at bounding box center [448, 531] width 336 height 59
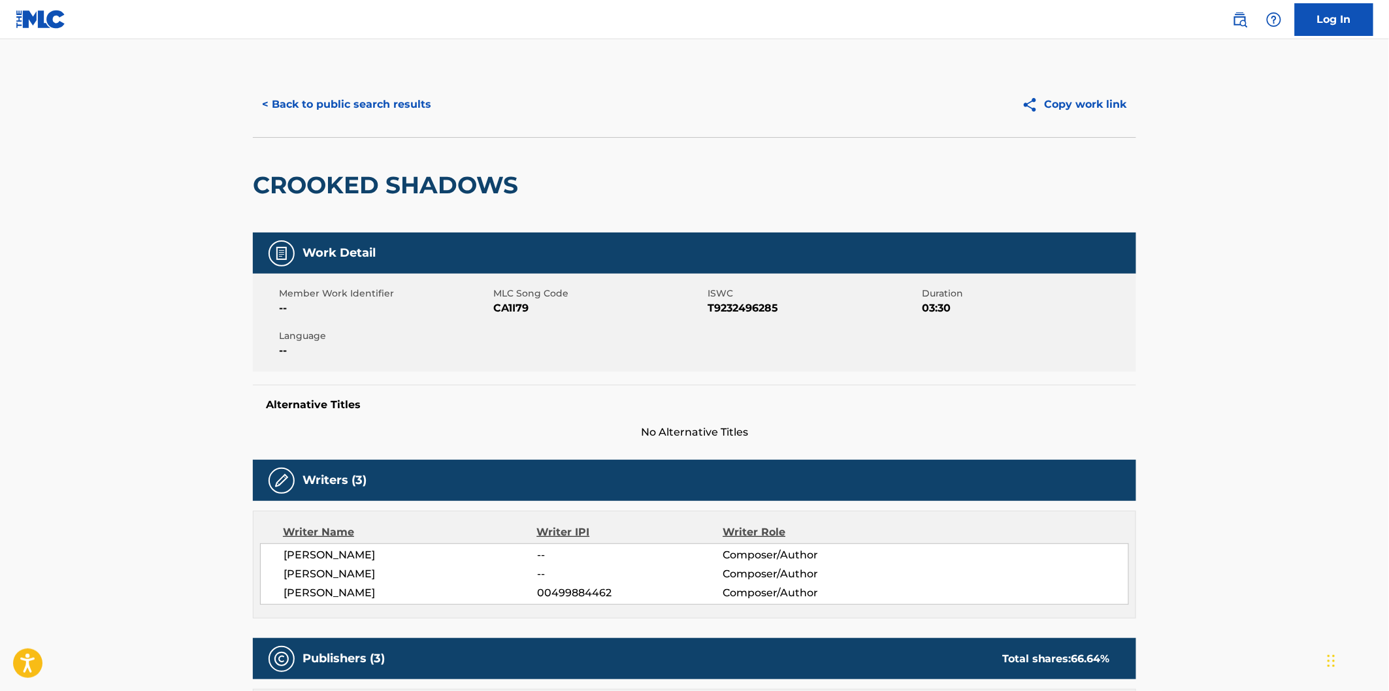
click at [431, 122] on div "< Back to public search results Copy work link" at bounding box center [694, 104] width 883 height 65
click at [420, 103] on button "< Back to public search results" at bounding box center [347, 104] width 188 height 33
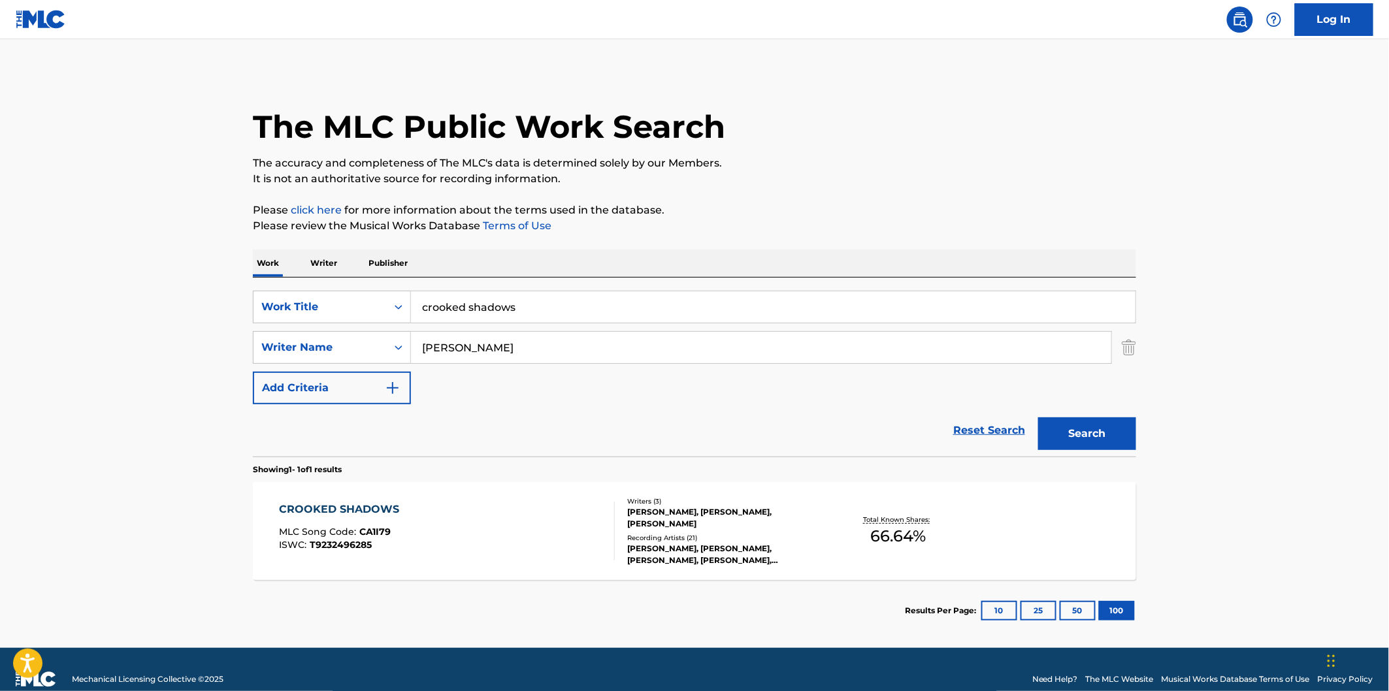
click at [622, 307] on input "crooked shadows" at bounding box center [773, 306] width 725 height 31
paste input "Covered In Light"
type input "Covered In Light"
click at [1081, 433] on button "Search" at bounding box center [1087, 434] width 98 height 33
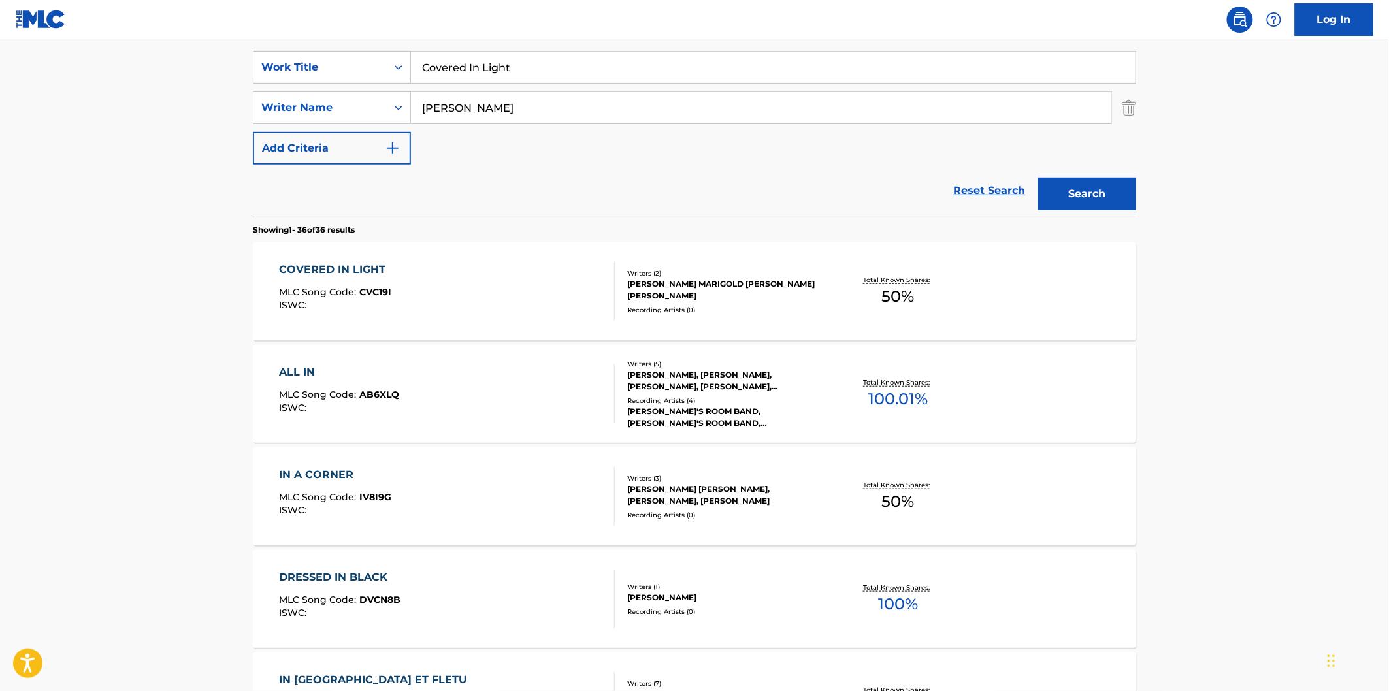
scroll to position [290, 0]
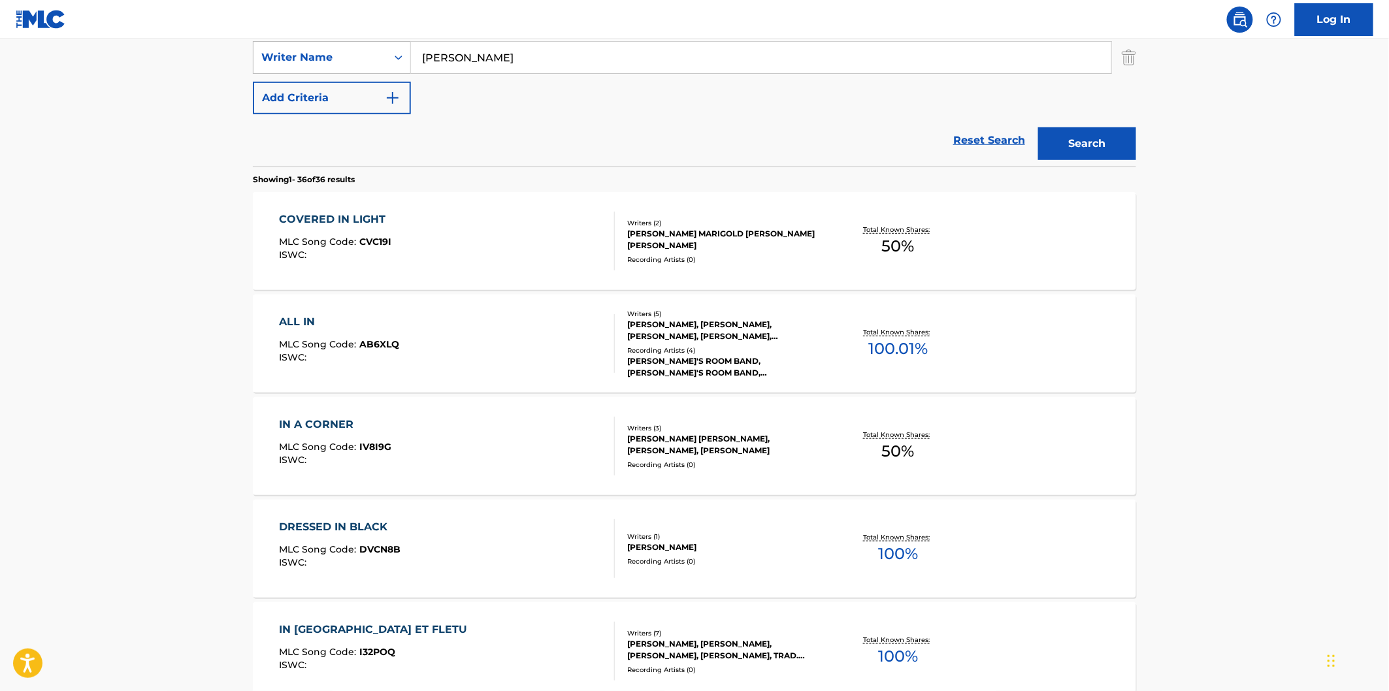
click at [476, 237] on div "COVERED IN LIGHT MLC Song Code : CVC19I ISWC :" at bounding box center [448, 241] width 336 height 59
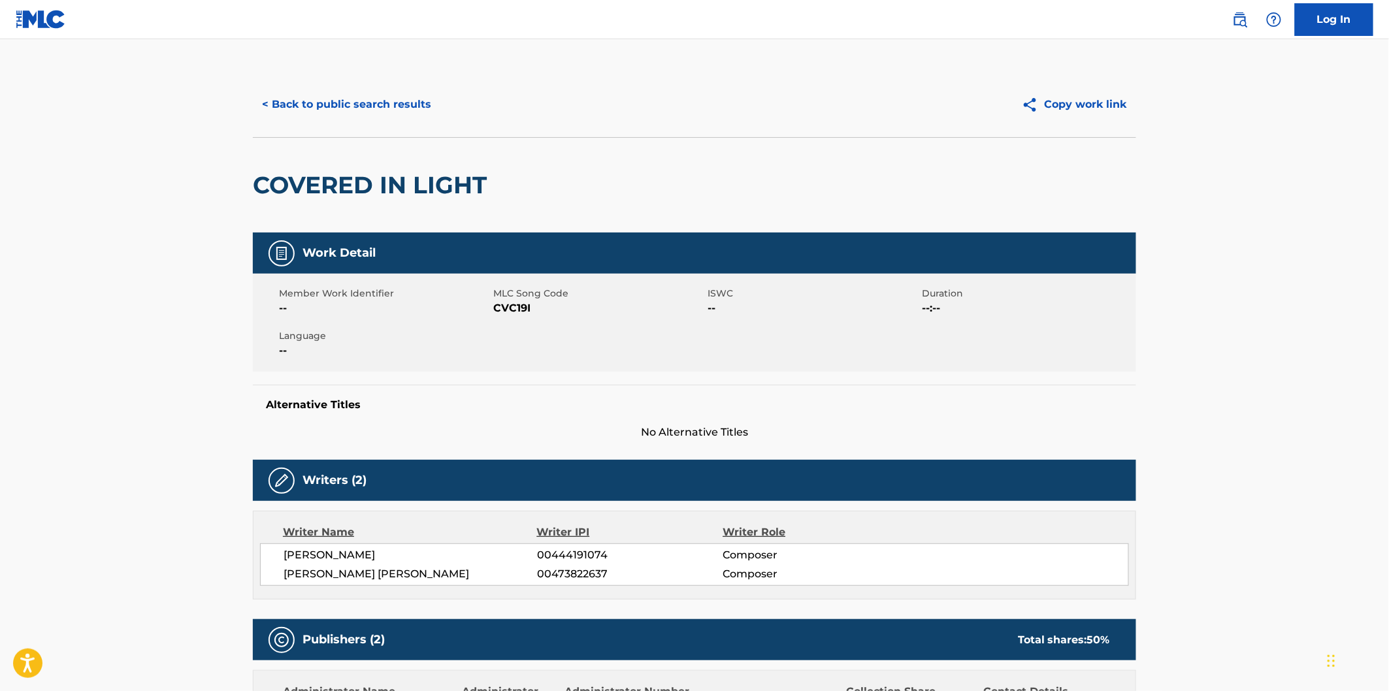
click at [367, 101] on button "< Back to public search results" at bounding box center [347, 104] width 188 height 33
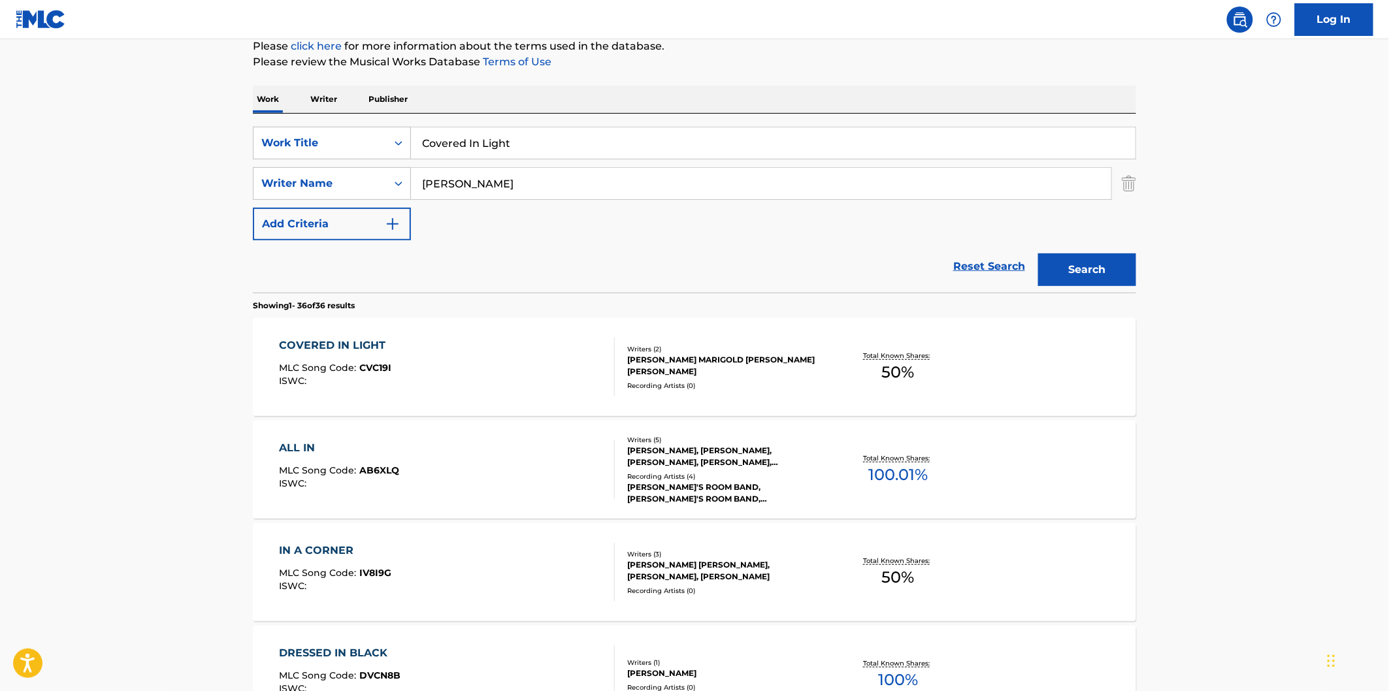
scroll to position [73, 0]
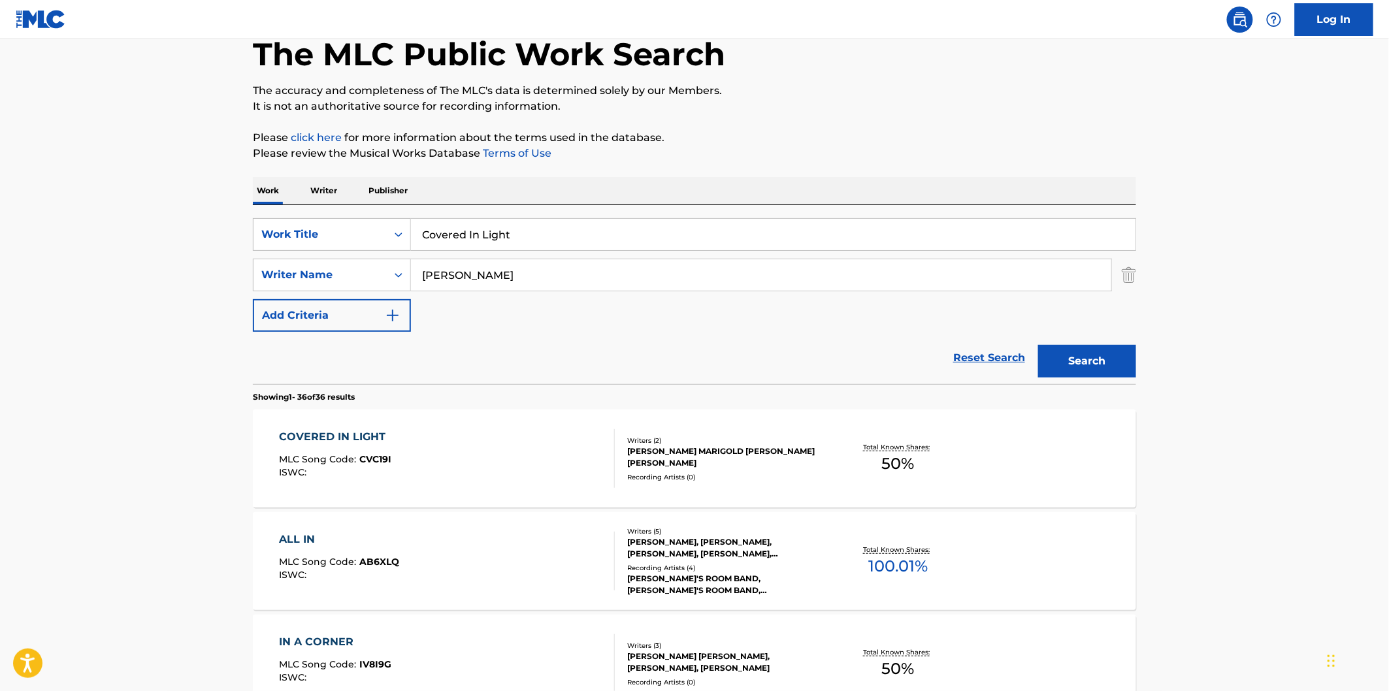
click at [632, 239] on input "Covered In Light" at bounding box center [773, 234] width 725 height 31
paste input "hills"
type input "[MEDICAL_DATA]"
click at [1038, 345] on button "Search" at bounding box center [1087, 361] width 98 height 33
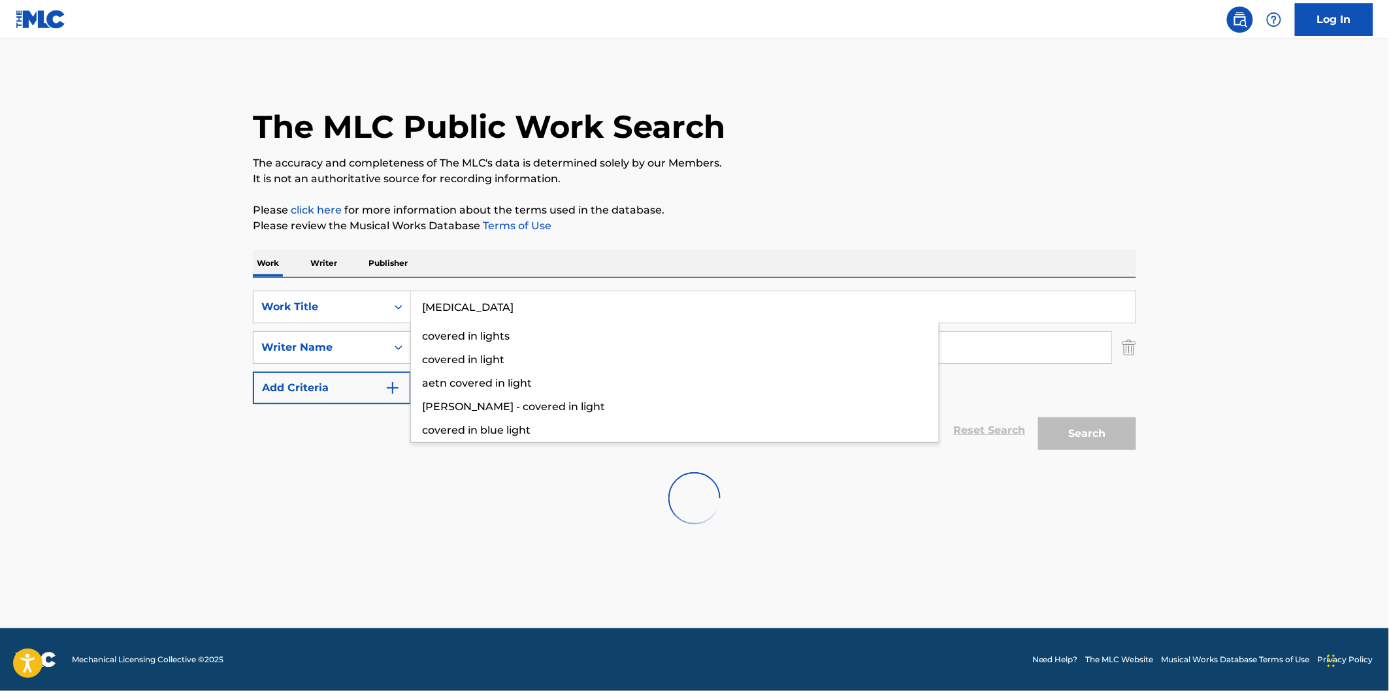
scroll to position [0, 0]
click at [981, 157] on p "The accuracy and completeness of The MLC's data is determined solely by our Mem…" at bounding box center [694, 164] width 883 height 16
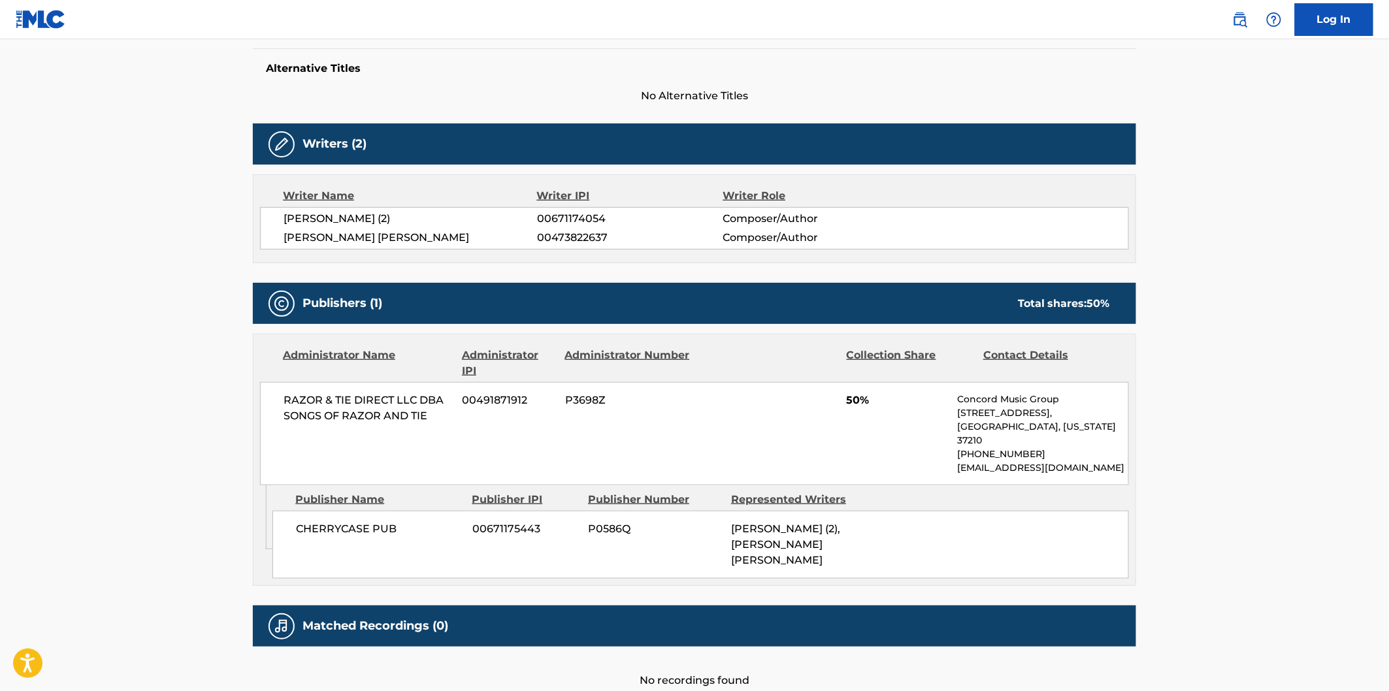
scroll to position [402, 0]
